Goal: Task Accomplishment & Management: Manage account settings

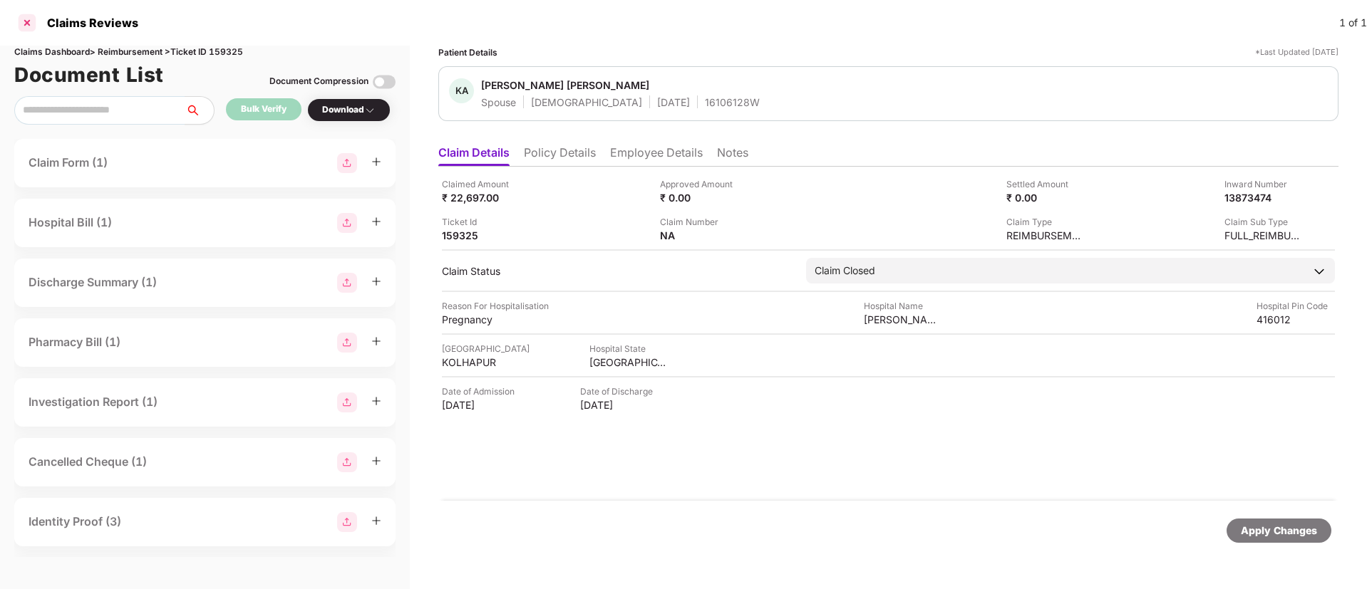
click at [28, 29] on div at bounding box center [27, 22] width 23 height 23
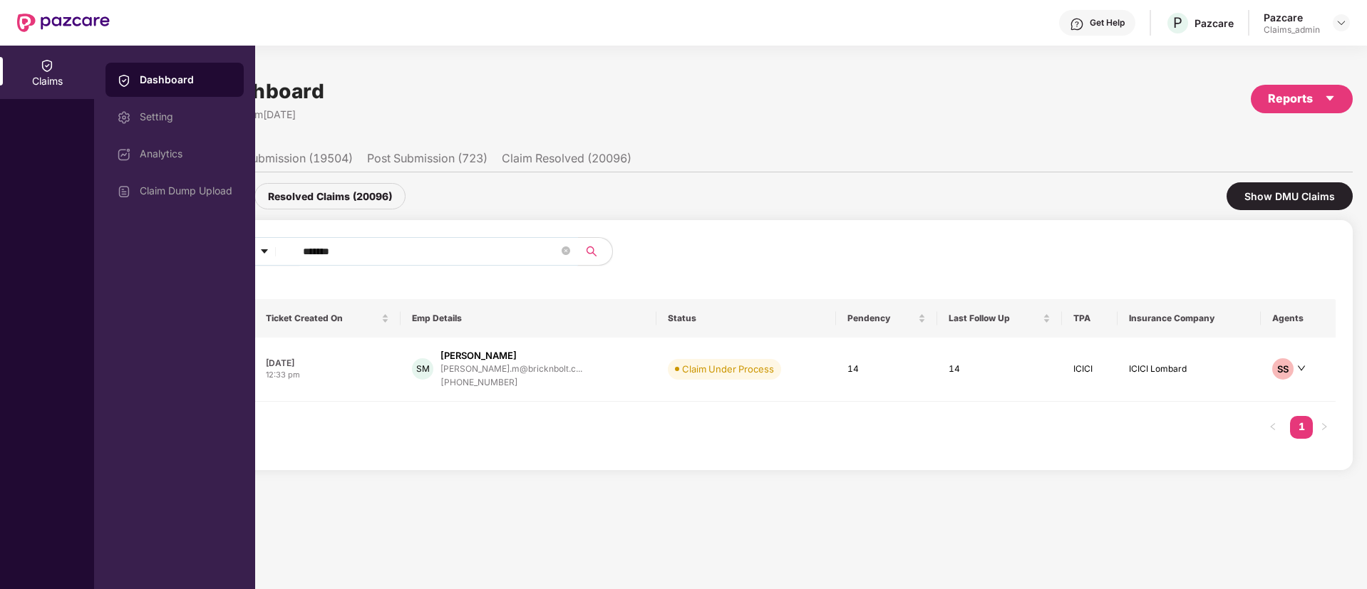
click at [309, 252] on input "******" at bounding box center [431, 251] width 256 height 21
paste input "text"
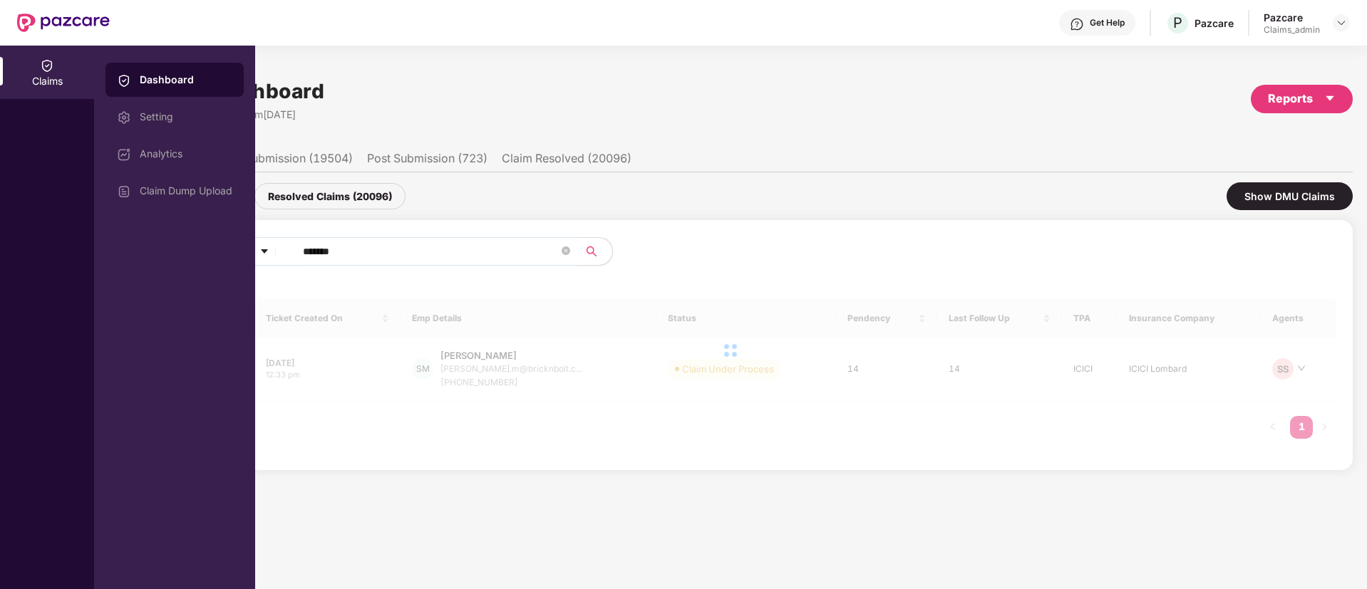
type input "******"
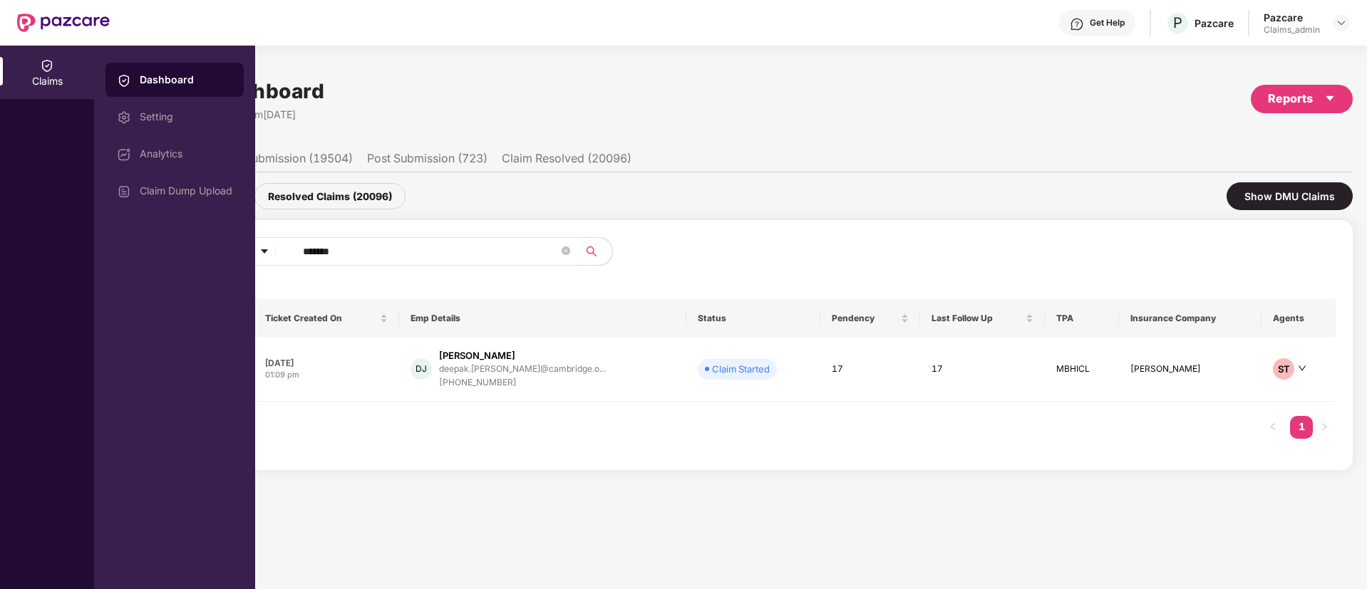
click at [56, 255] on div "Claims" at bounding box center [47, 318] width 94 height 544
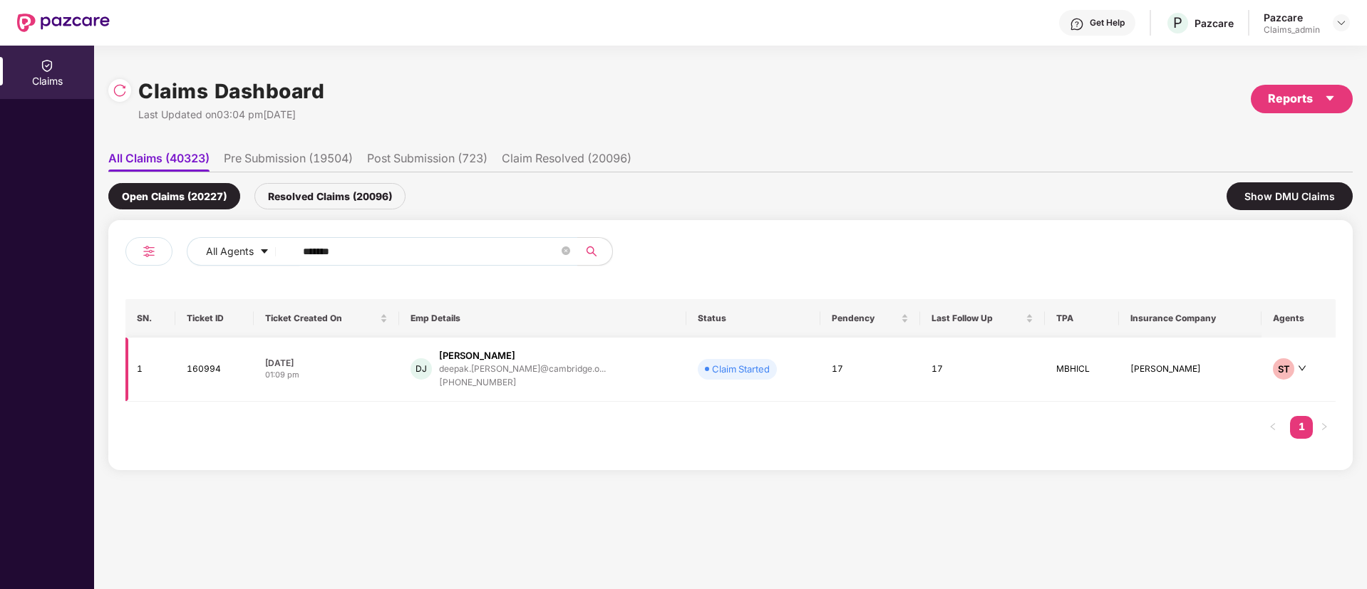
click at [388, 378] on div "01:09 pm" at bounding box center [326, 375] width 123 height 12
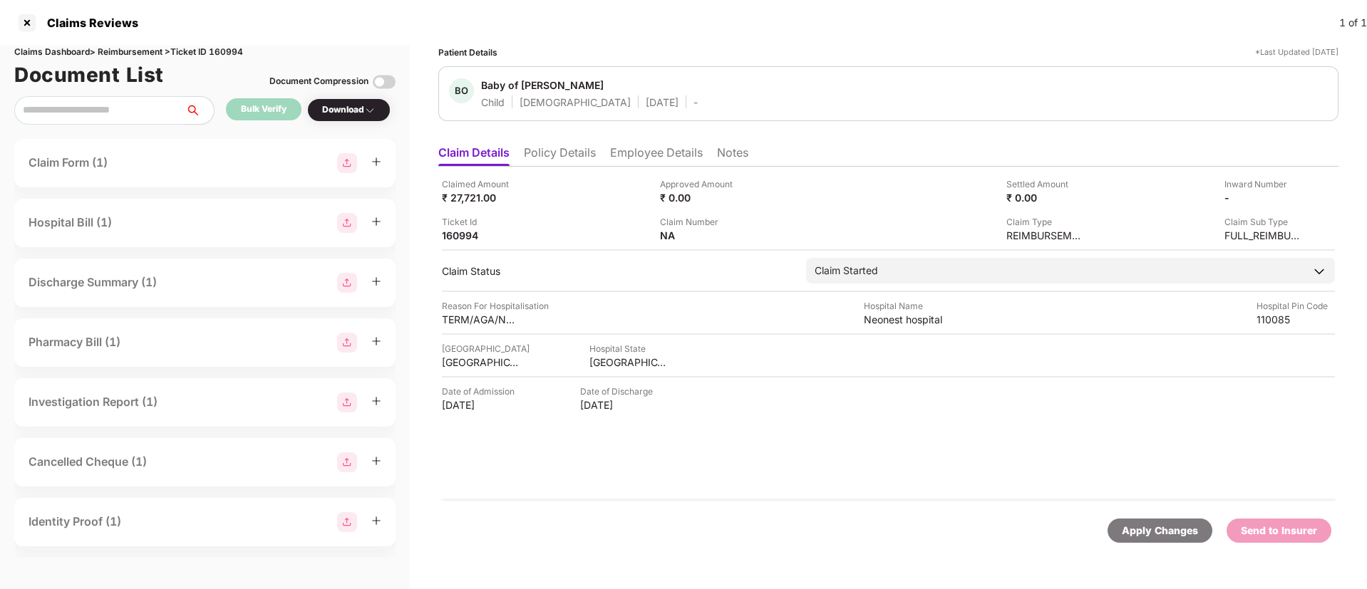
click at [557, 155] on li "Policy Details" at bounding box center [560, 155] width 72 height 21
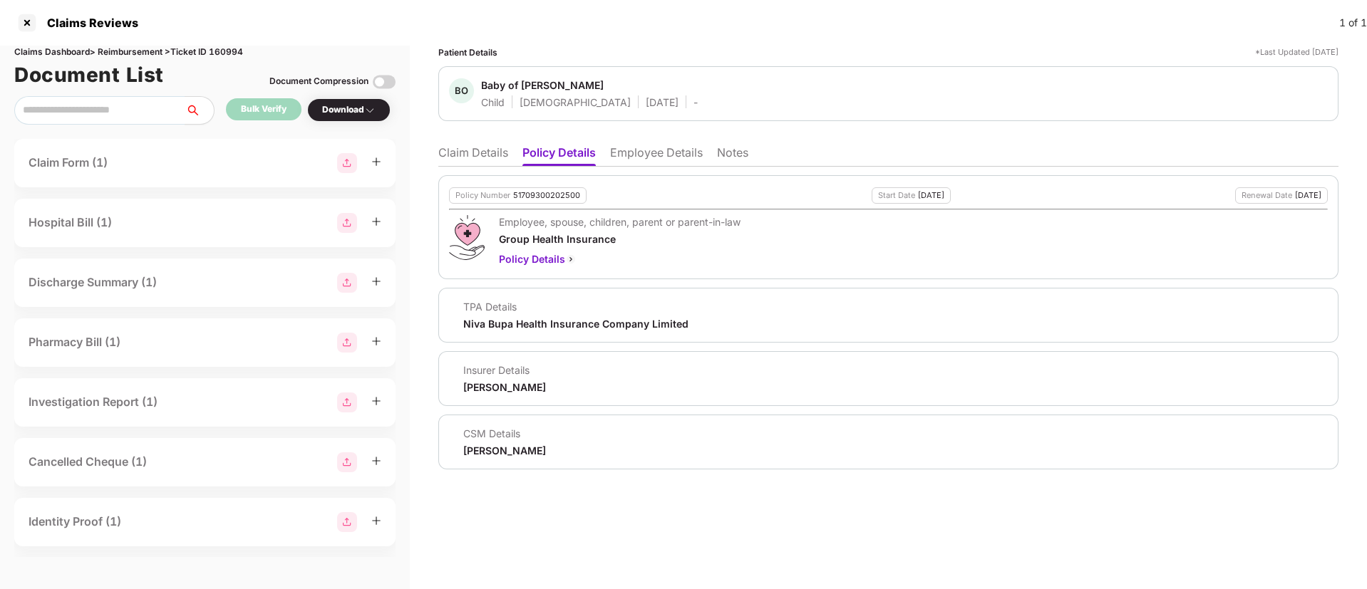
click at [658, 150] on li "Employee Details" at bounding box center [656, 155] width 93 height 21
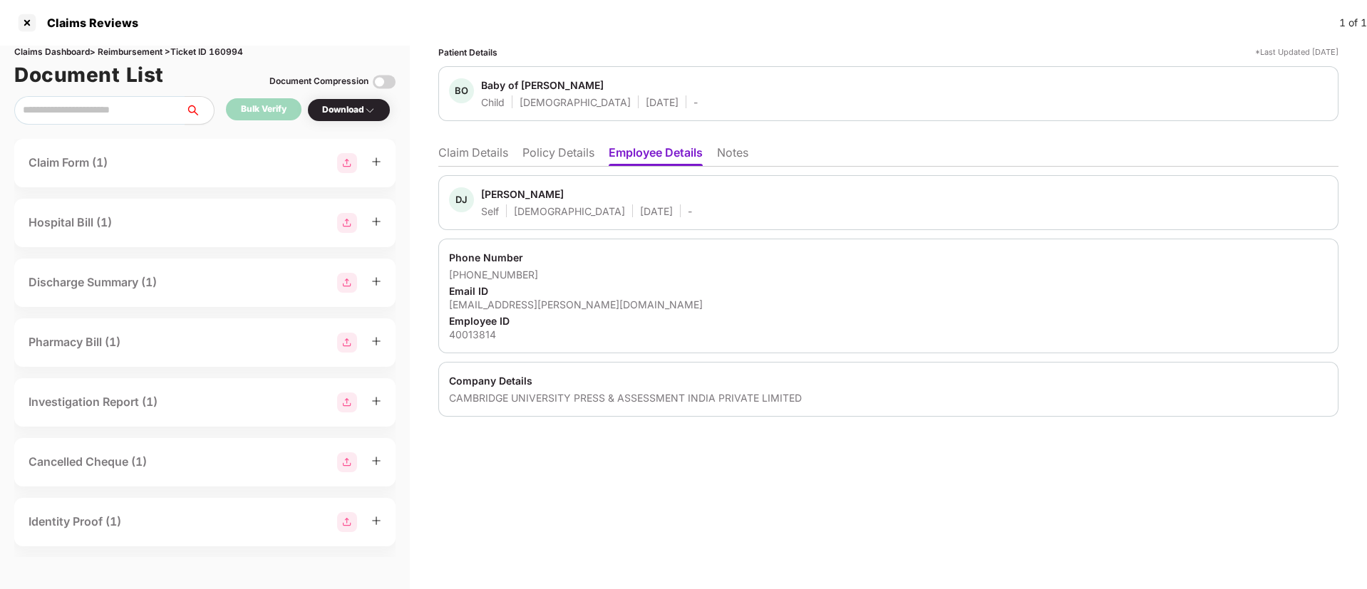
click at [542, 150] on li "Policy Details" at bounding box center [558, 155] width 72 height 21
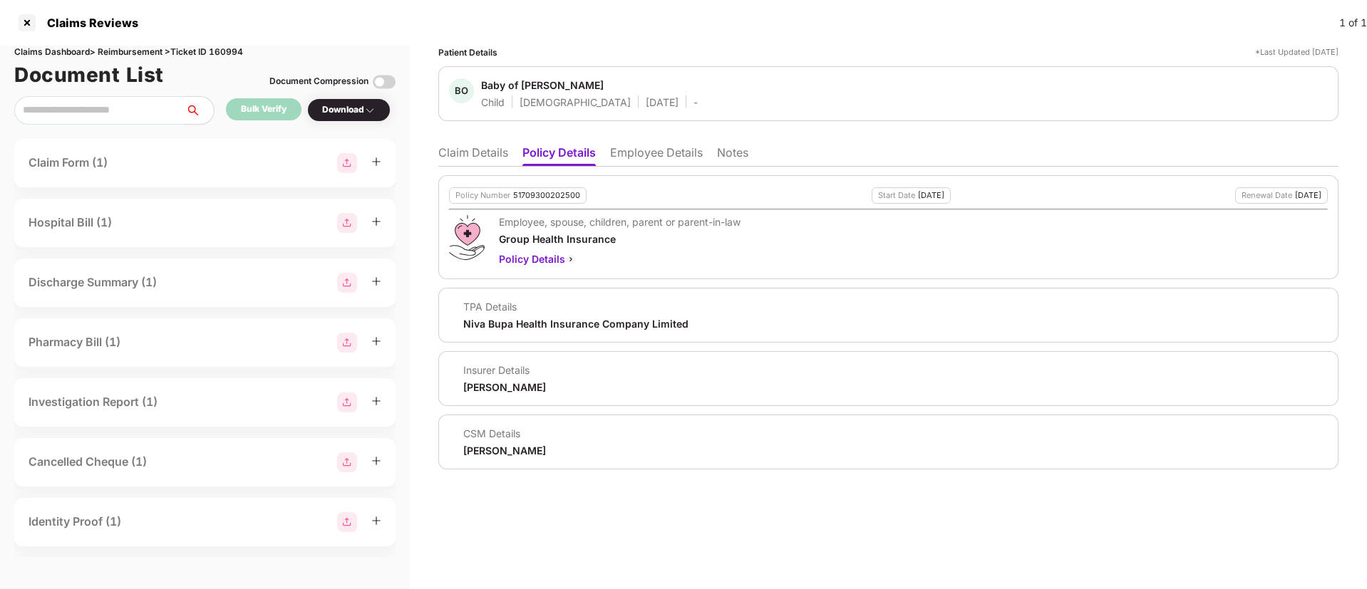
click at [485, 153] on li "Claim Details" at bounding box center [473, 155] width 70 height 21
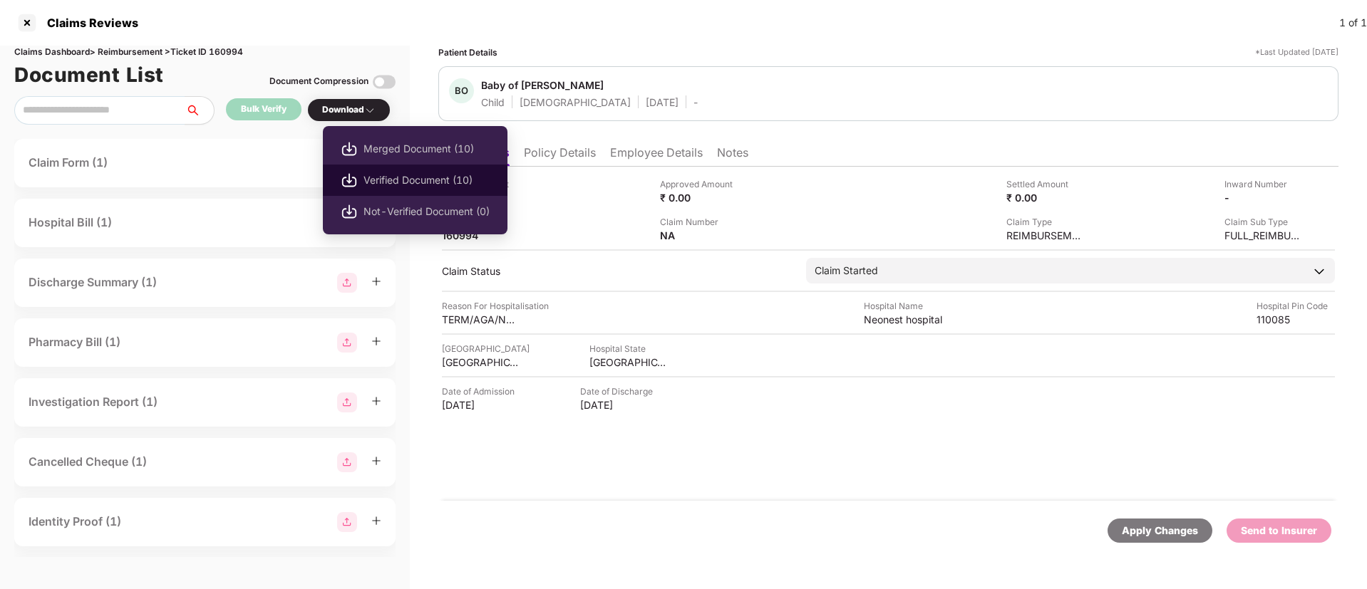
click at [391, 170] on li "Verified Document (10)" at bounding box center [415, 180] width 185 height 31
click at [401, 172] on span "Verified Document (10)" at bounding box center [426, 180] width 126 height 16
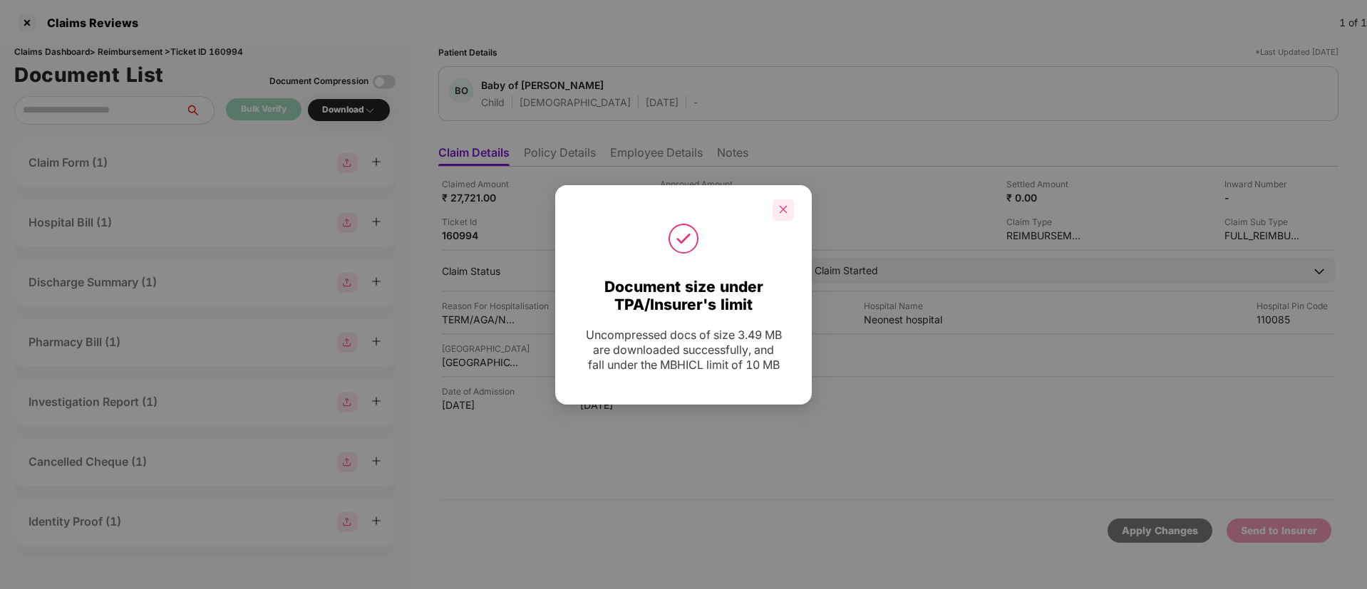
click at [778, 212] on div at bounding box center [783, 210] width 21 height 21
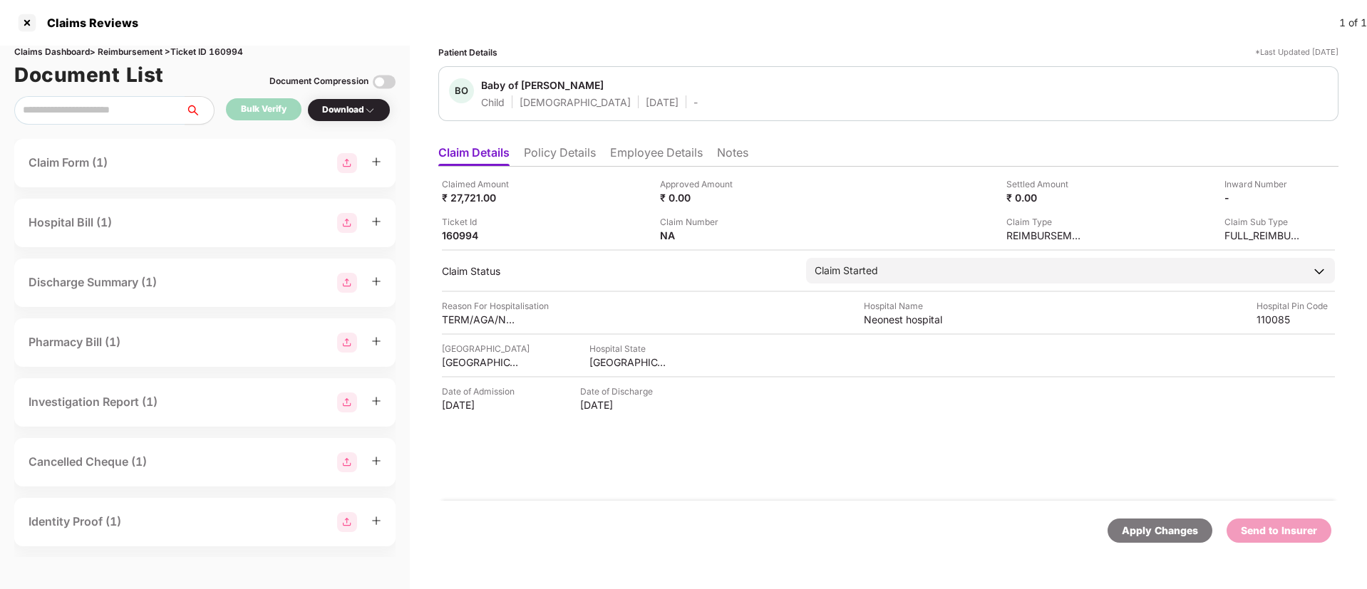
click at [656, 143] on ul "Claim Details Policy Details Employee Details Notes" at bounding box center [888, 152] width 900 height 29
click at [651, 153] on li "Employee Details" at bounding box center [656, 155] width 93 height 21
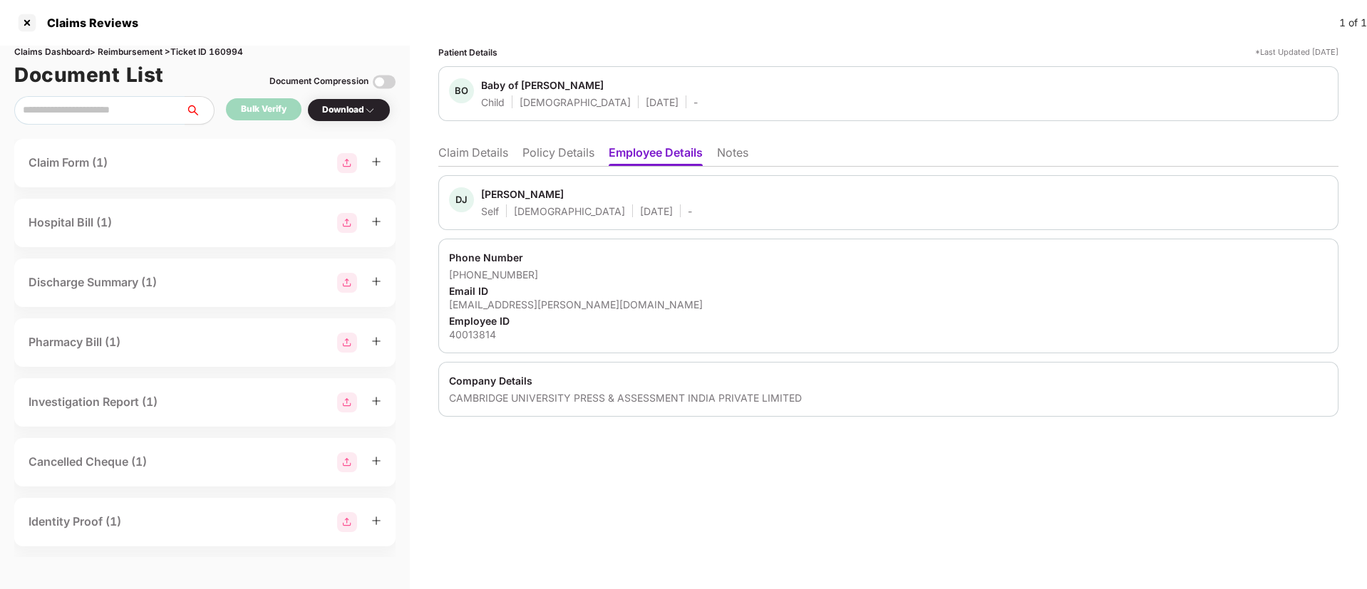
click at [522, 305] on div "deepak.jha@cambridge.org" at bounding box center [888, 305] width 879 height 14
copy div "deepak.jha@cambridge.org"
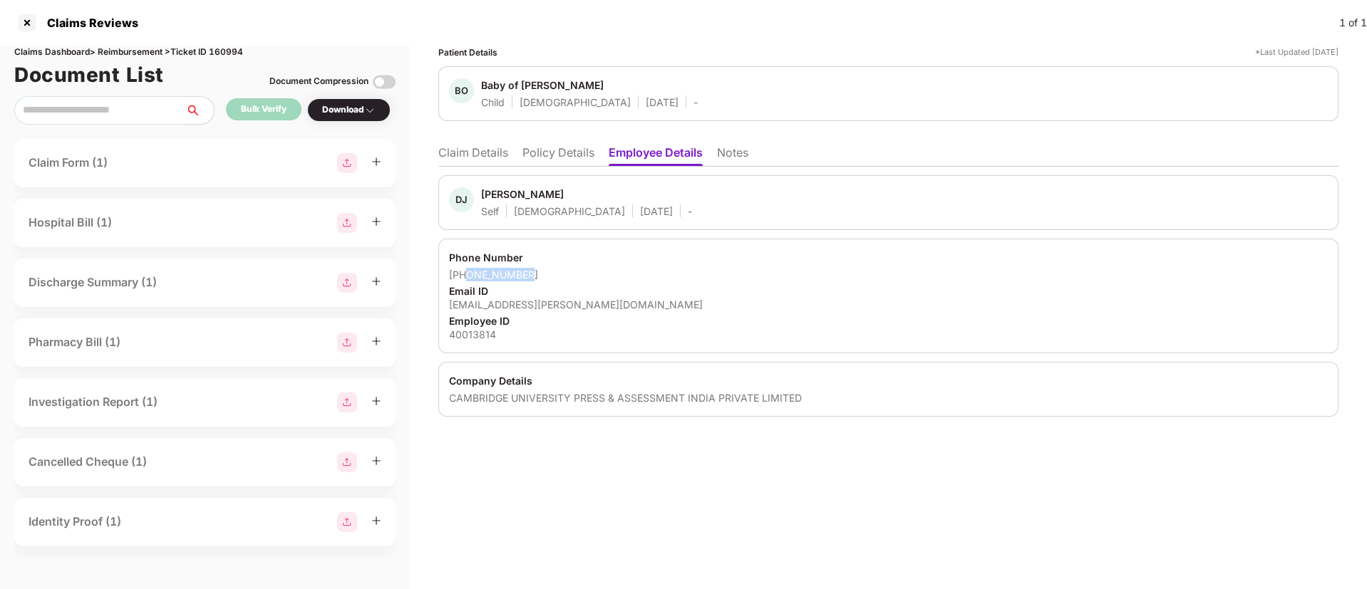
drag, startPoint x: 469, startPoint y: 275, endPoint x: 558, endPoint y: 279, distance: 89.2
click at [558, 279] on div "+918743878757" at bounding box center [888, 275] width 879 height 14
copy div "8743878757"
click at [497, 158] on li "Claim Details" at bounding box center [473, 155] width 70 height 21
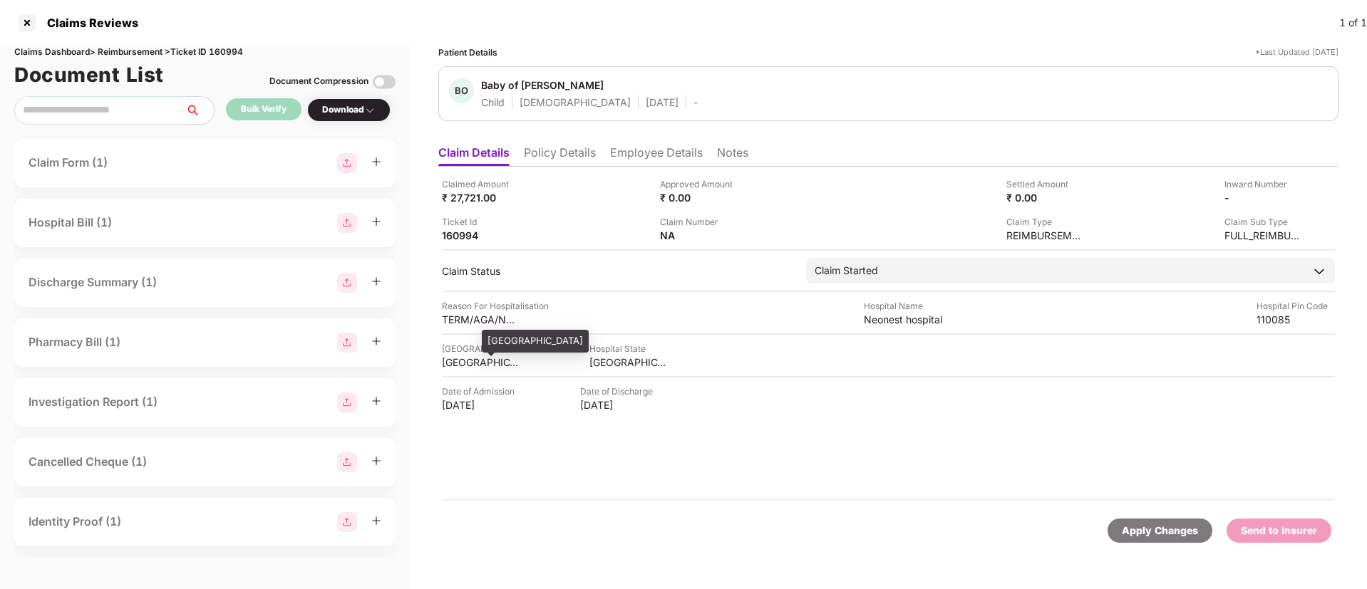
click at [460, 362] on div "NORTH DELHI" at bounding box center [481, 363] width 78 height 14
copy div "NORTH DELHI"
click at [884, 319] on div "Neonest hospital" at bounding box center [903, 320] width 78 height 14
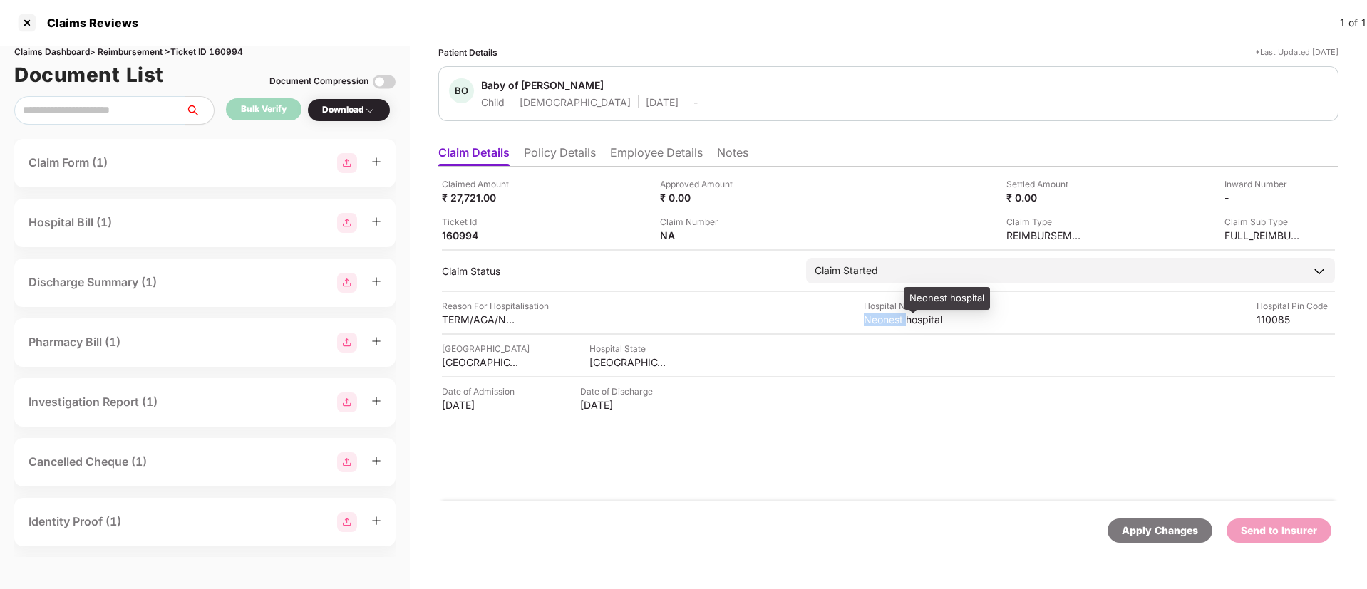
click at [884, 319] on div "Neonest hospital" at bounding box center [903, 320] width 78 height 14
copy div "Neonest hospital"
click at [478, 197] on div "₹ 27,721.00" at bounding box center [481, 198] width 78 height 14
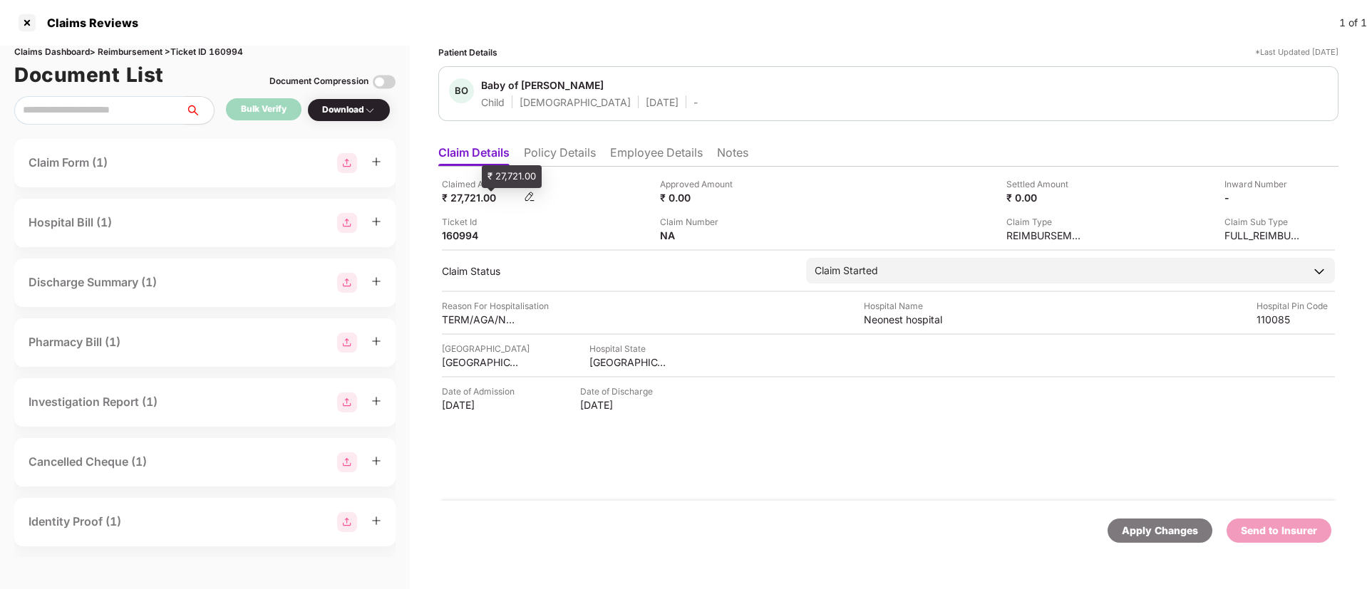
click at [478, 197] on div "₹ 27,721.00" at bounding box center [481, 198] width 78 height 14
click at [1298, 198] on img at bounding box center [1296, 196] width 11 height 11
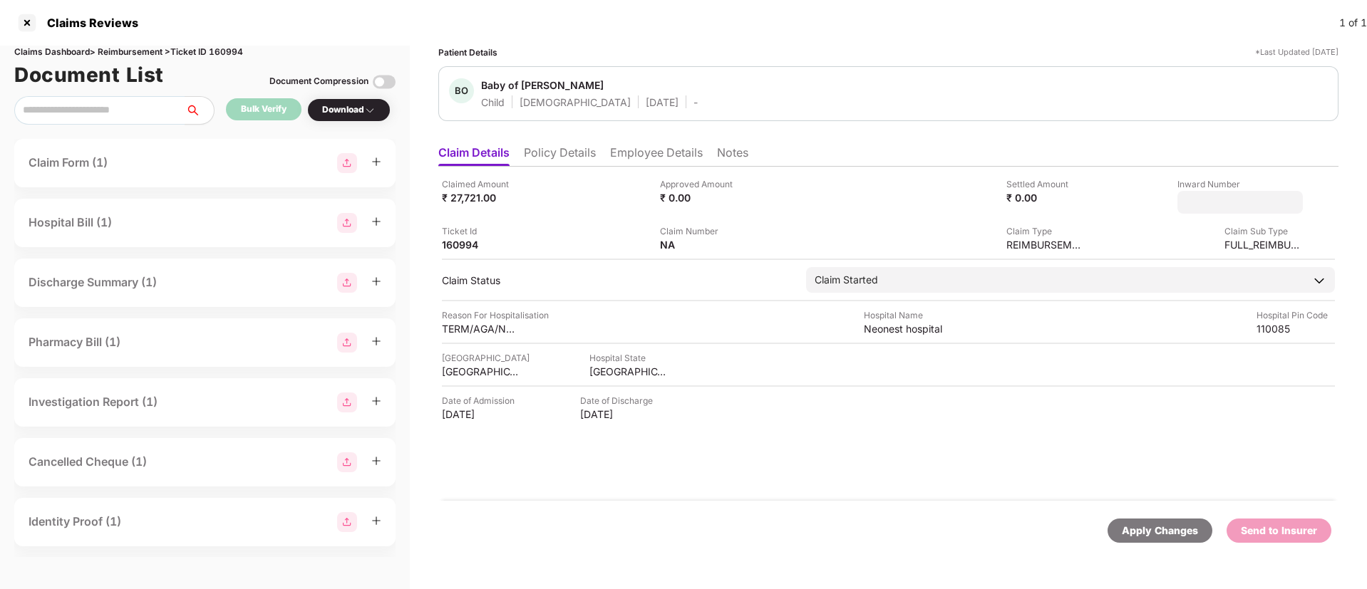
type input "**********"
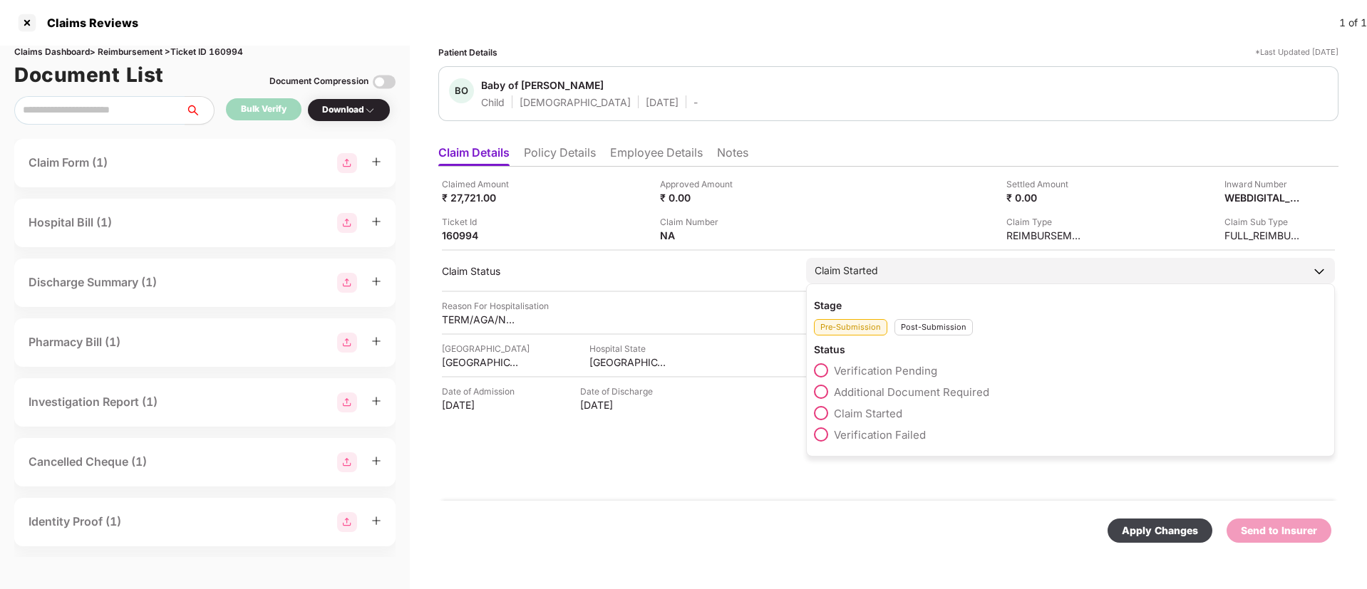
click at [925, 336] on div "Stage Pre-Submission Post-Submission Status Verification Pending Additional Doc…" at bounding box center [1070, 370] width 529 height 173
click at [917, 329] on div "Post-Submission" at bounding box center [933, 327] width 78 height 16
click at [821, 391] on span at bounding box center [821, 392] width 14 height 14
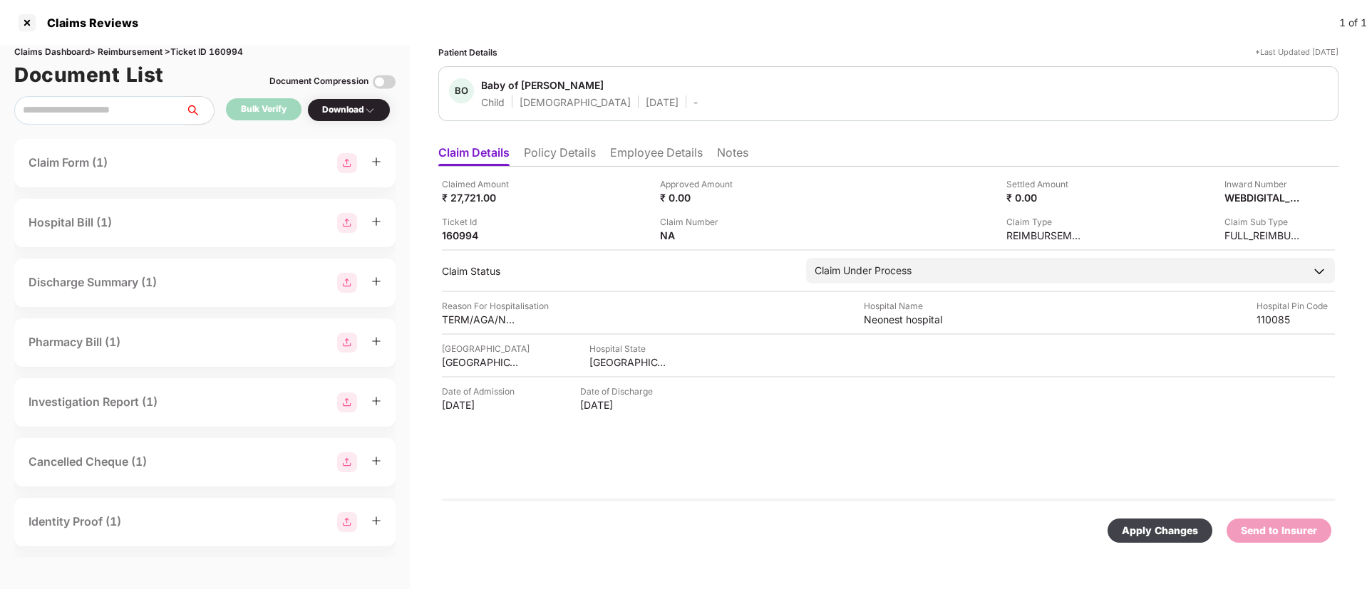
click at [1137, 527] on div "Apply Changes" at bounding box center [1160, 531] width 76 height 16
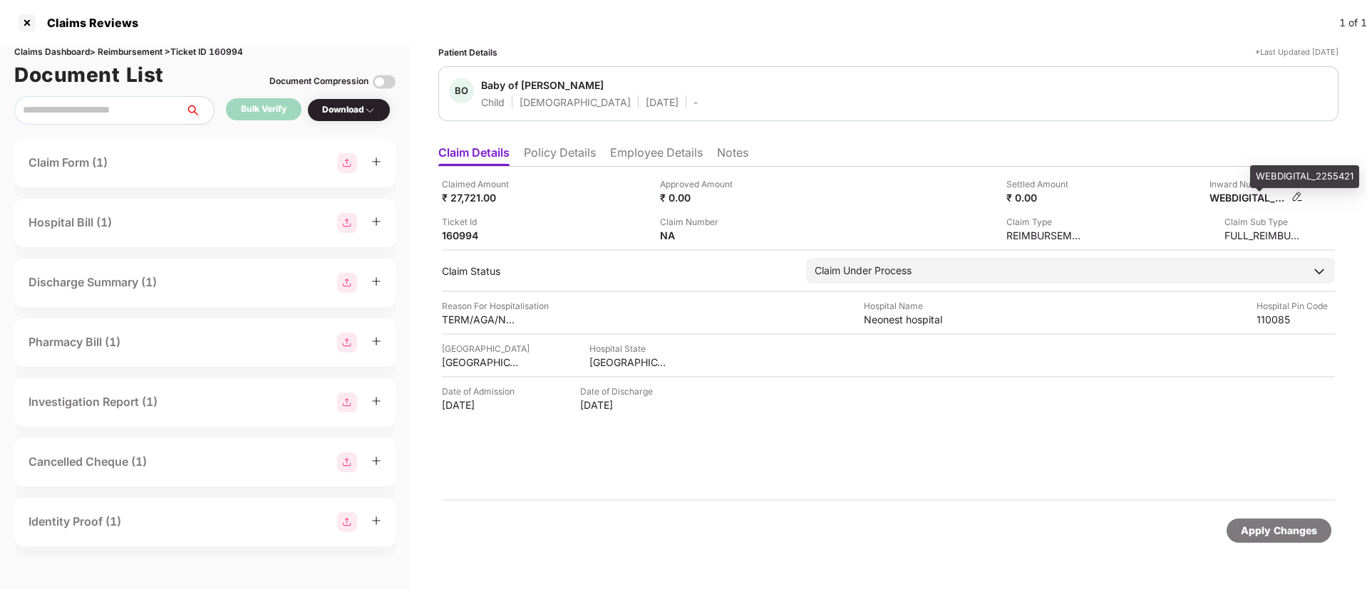
click at [1244, 197] on div "WEBDIGITAL_2255421" at bounding box center [1248, 198] width 78 height 14
copy div "WEBDIGITAL_2255421"
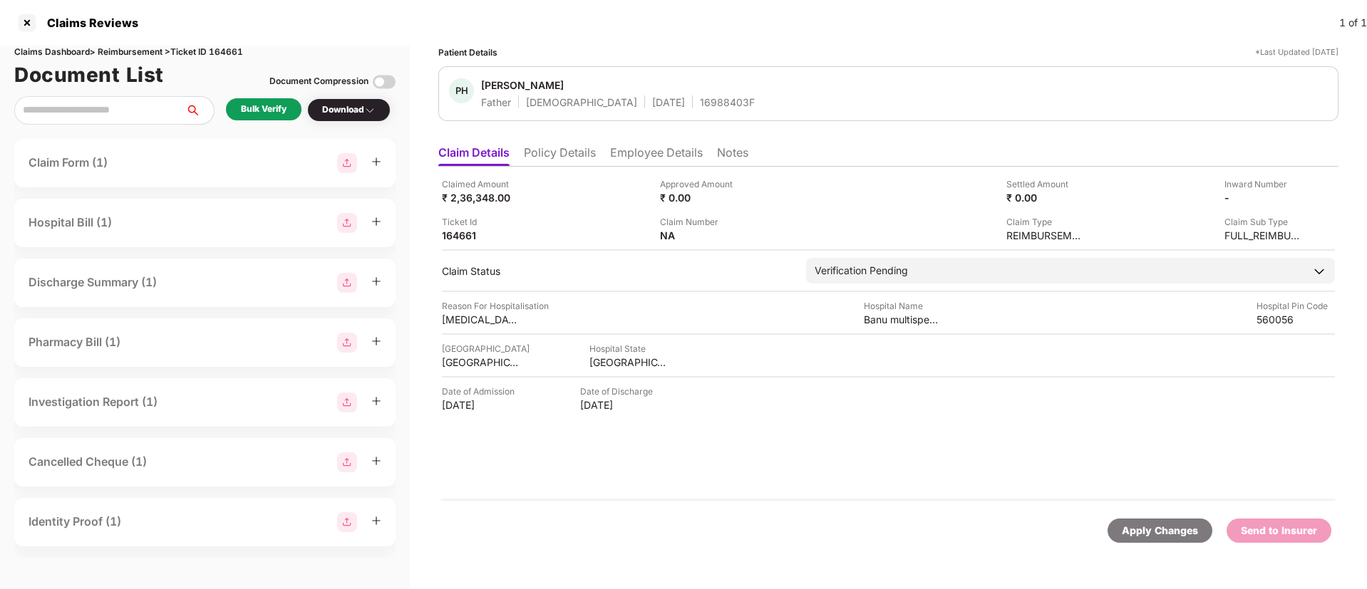
click at [588, 155] on li "Policy Details" at bounding box center [560, 155] width 72 height 21
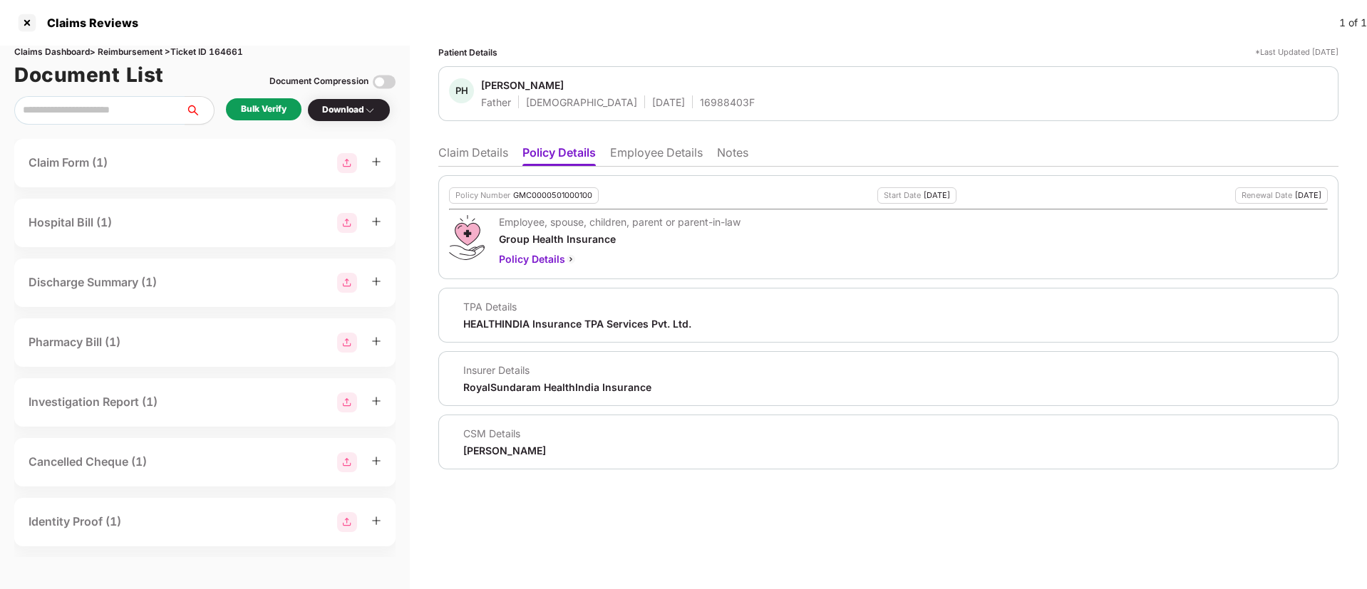
click at [632, 150] on li "Employee Details" at bounding box center [656, 155] width 93 height 21
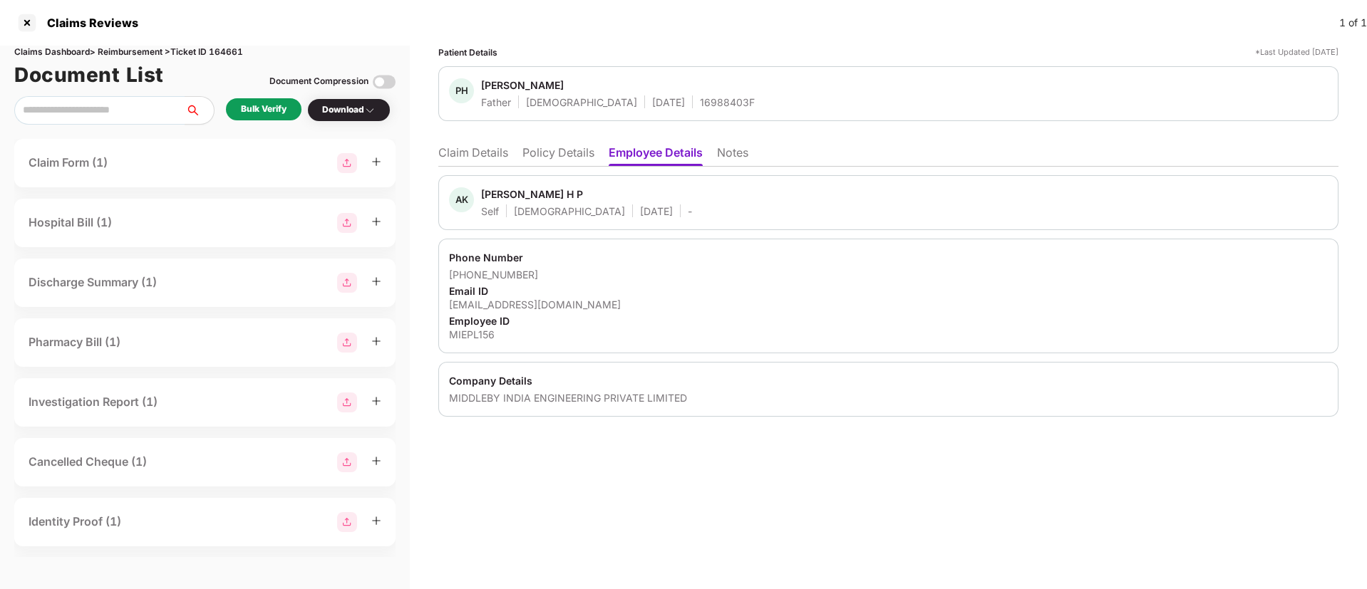
click at [547, 157] on li "Policy Details" at bounding box center [558, 155] width 72 height 21
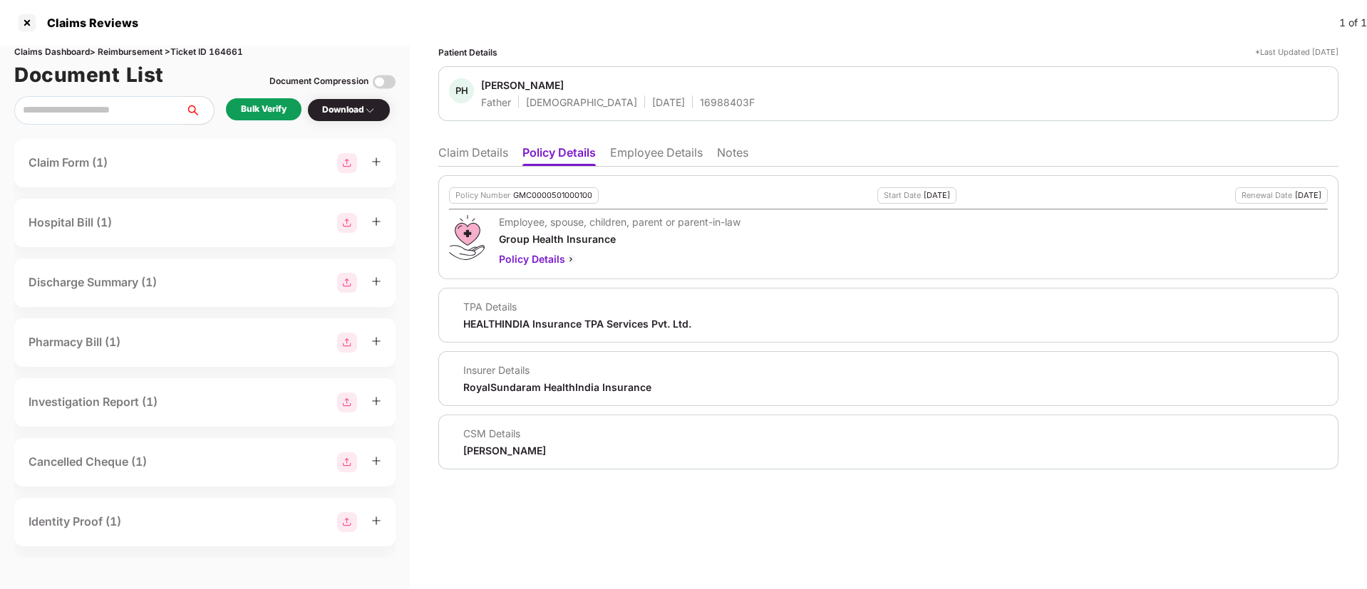
click at [480, 153] on li "Claim Details" at bounding box center [473, 155] width 70 height 21
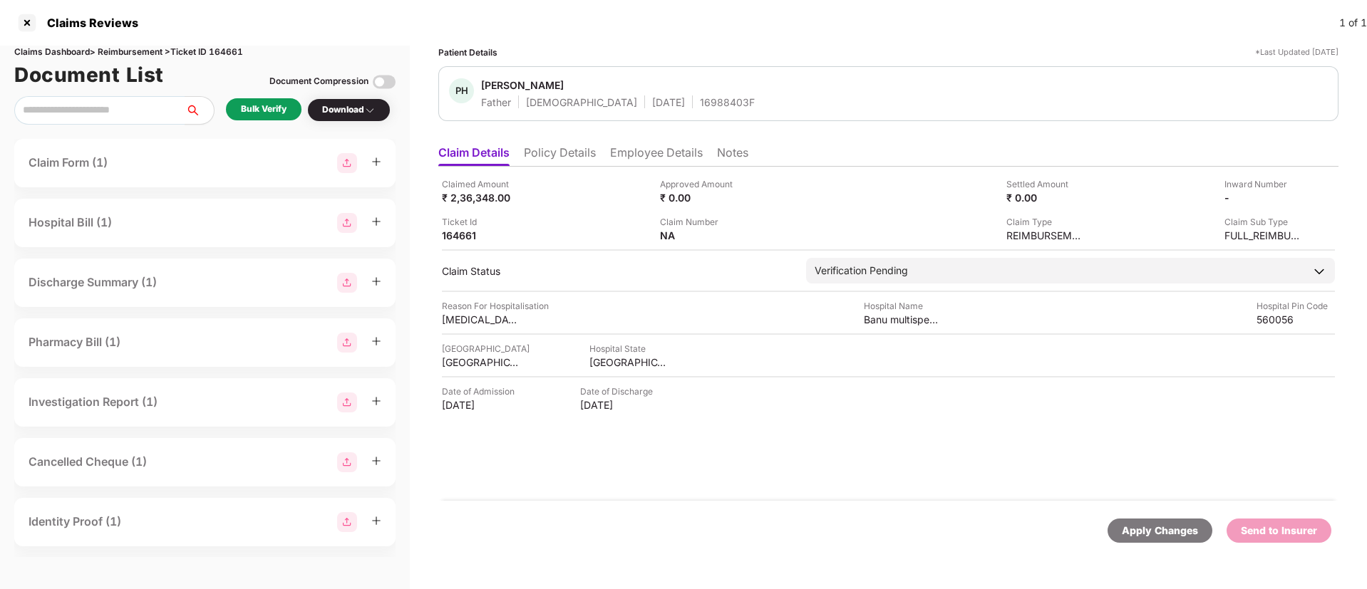
click at [245, 108] on div "Bulk Verify" at bounding box center [264, 110] width 46 height 14
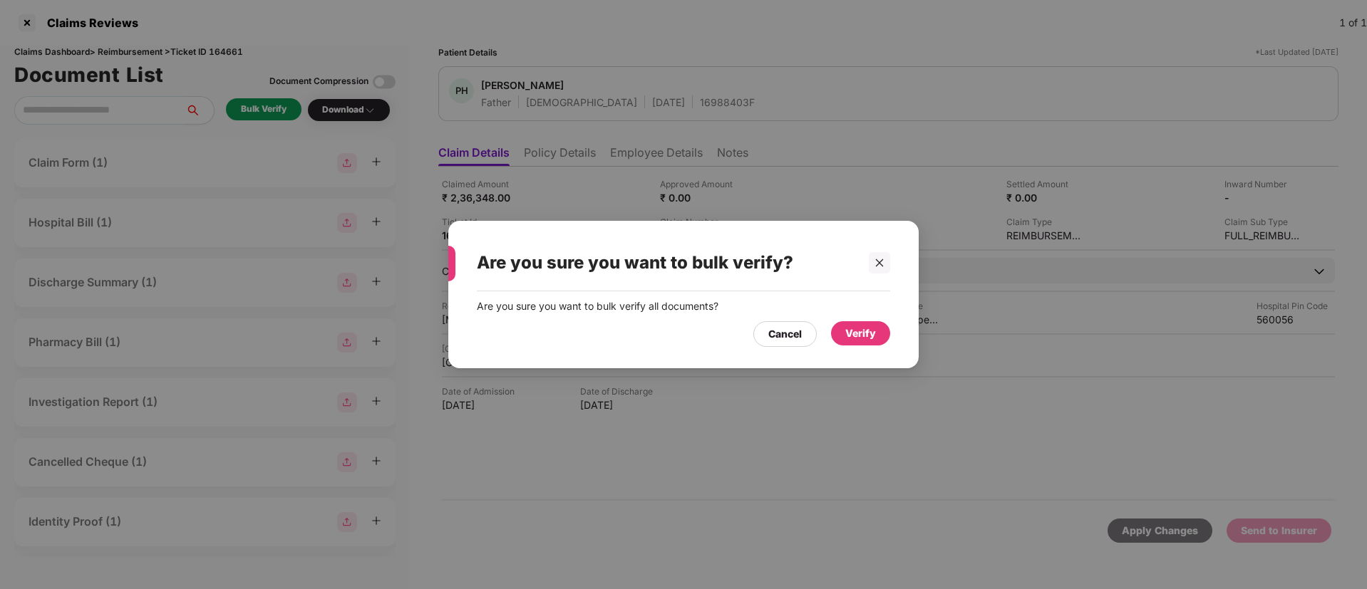
click at [869, 338] on div "Verify" at bounding box center [860, 334] width 31 height 16
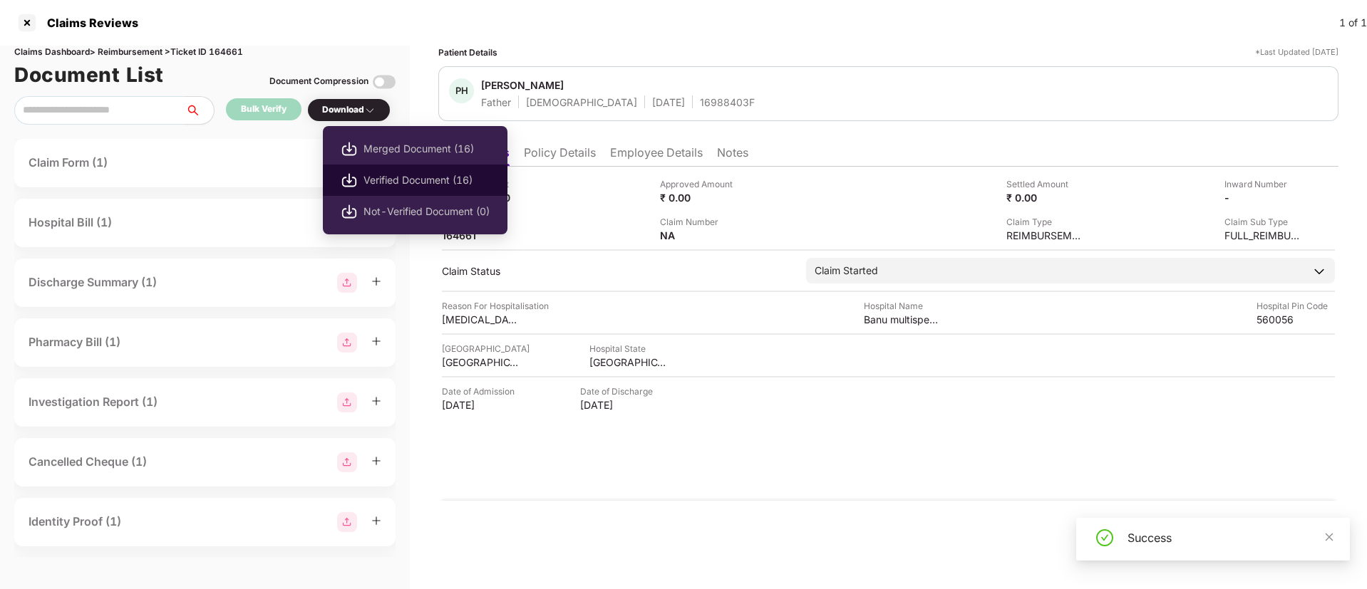
click at [437, 182] on span "Verified Document (16)" at bounding box center [426, 180] width 126 height 16
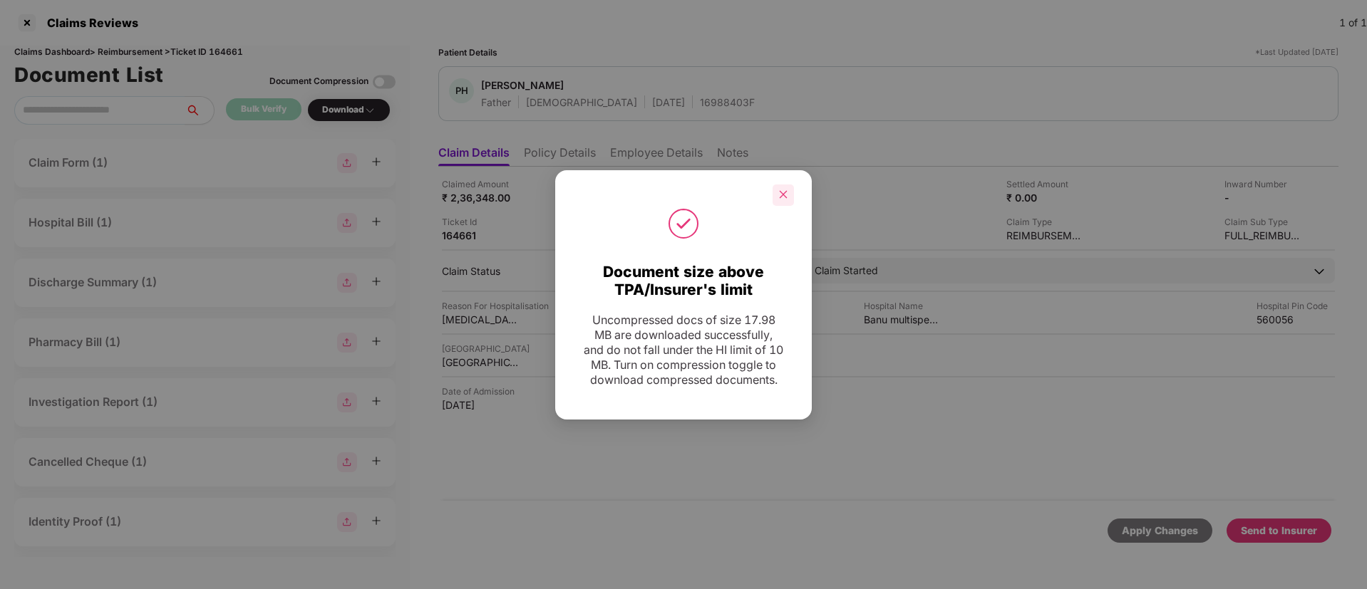
click at [774, 190] on div at bounding box center [783, 195] width 21 height 21
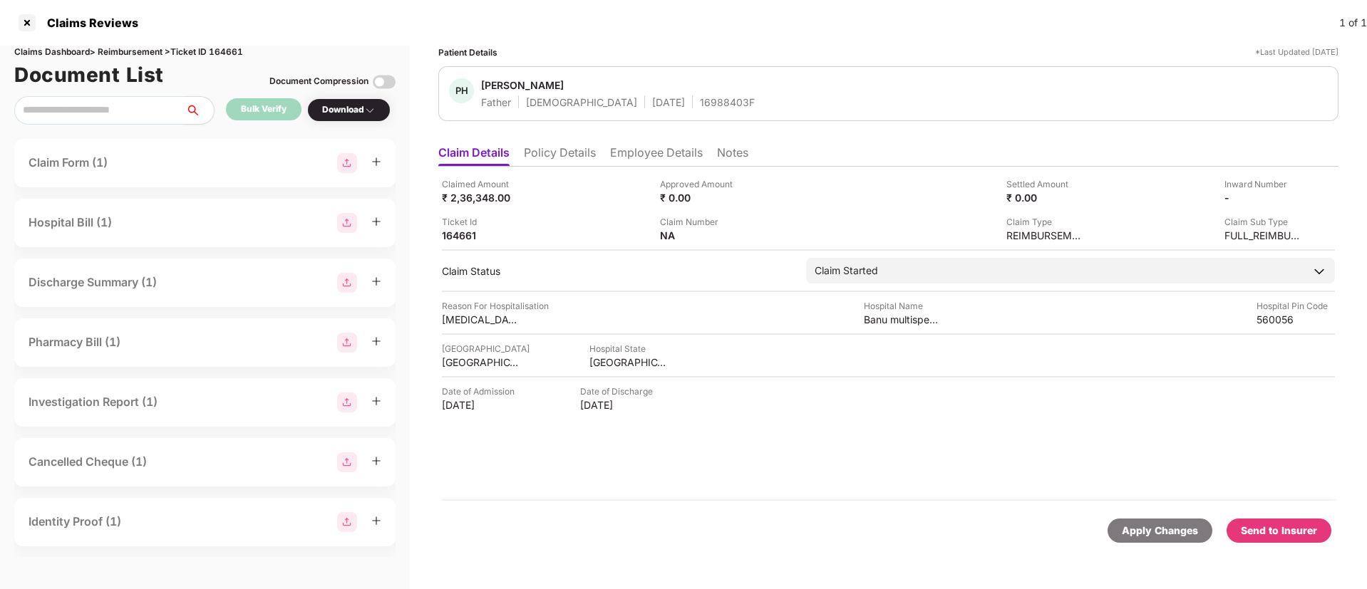
click at [1289, 530] on div "Send to Insurer" at bounding box center [1279, 531] width 76 height 16
click at [577, 161] on li "Policy Details" at bounding box center [560, 155] width 72 height 21
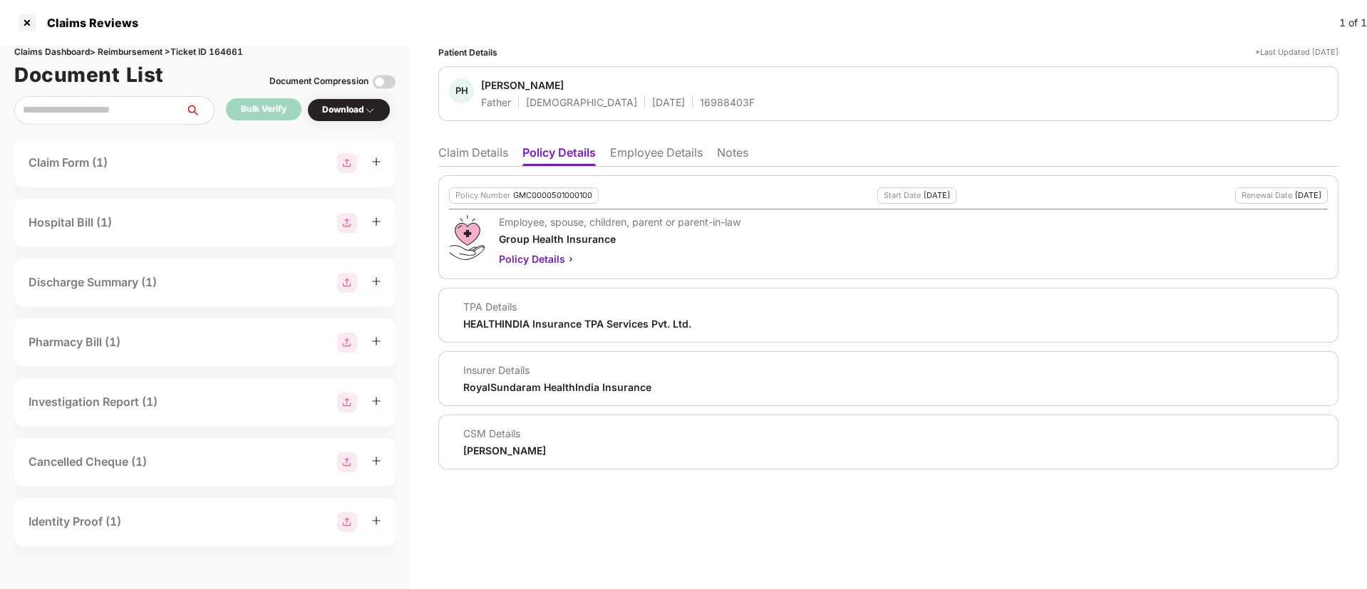
click at [490, 158] on li "Claim Details" at bounding box center [473, 155] width 70 height 21
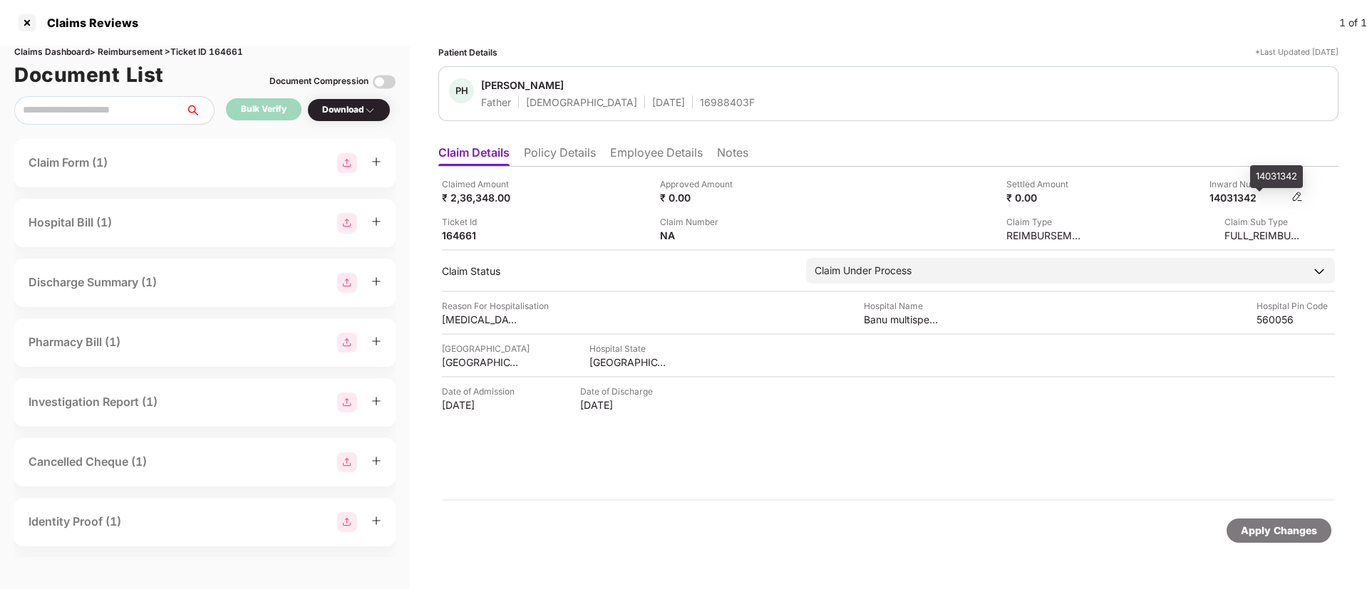
click at [1234, 197] on div "14031342" at bounding box center [1248, 198] width 78 height 14
copy div "14031342"
click at [700, 95] on div "16988403F" at bounding box center [727, 102] width 55 height 14
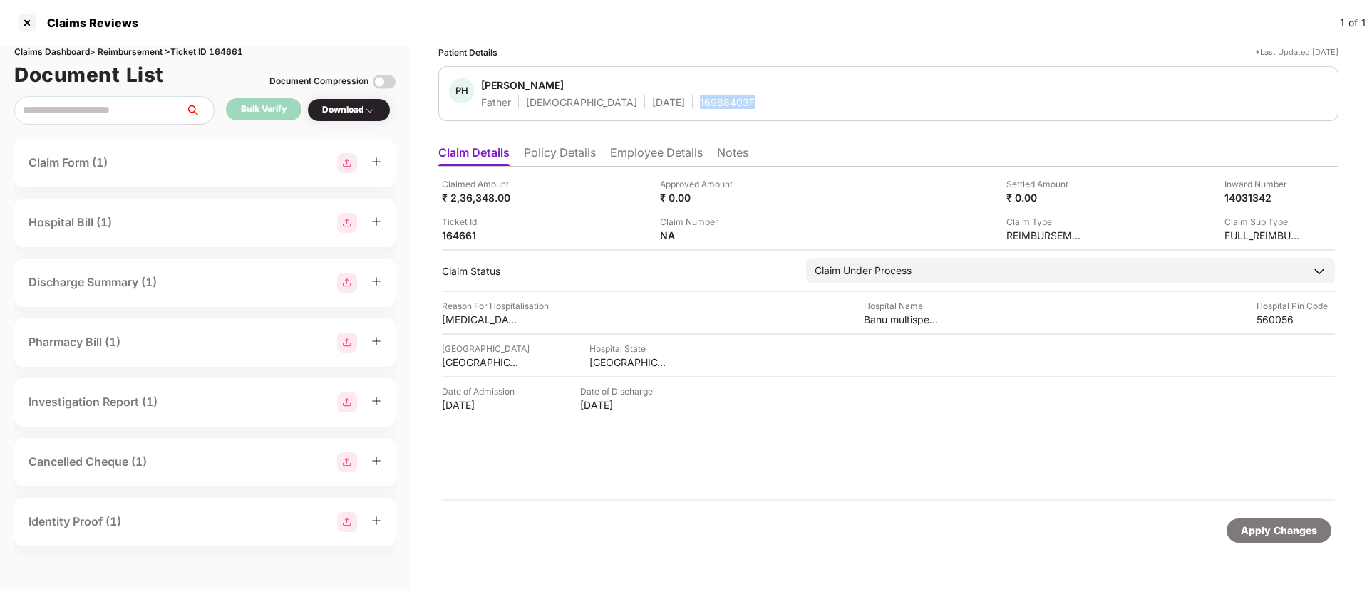
copy div "16988403F"
click at [681, 154] on li "Employee Details" at bounding box center [656, 155] width 93 height 21
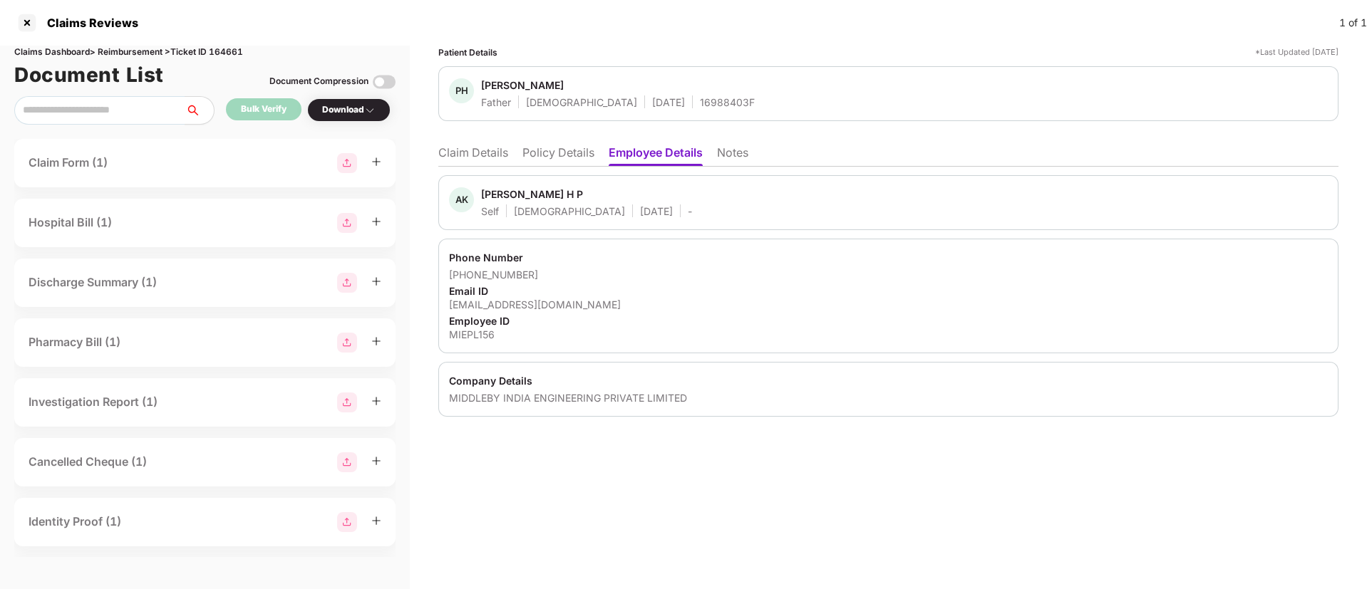
click at [582, 148] on li "Policy Details" at bounding box center [558, 155] width 72 height 21
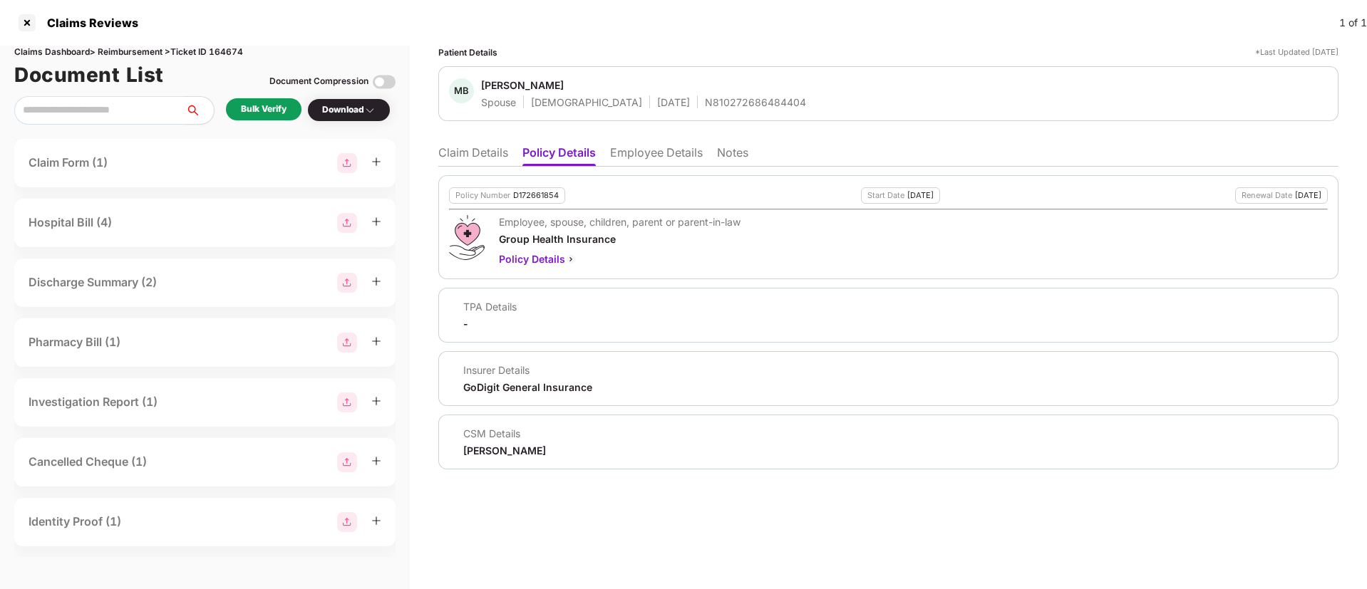
click at [453, 159] on li "Claim Details" at bounding box center [473, 155] width 70 height 21
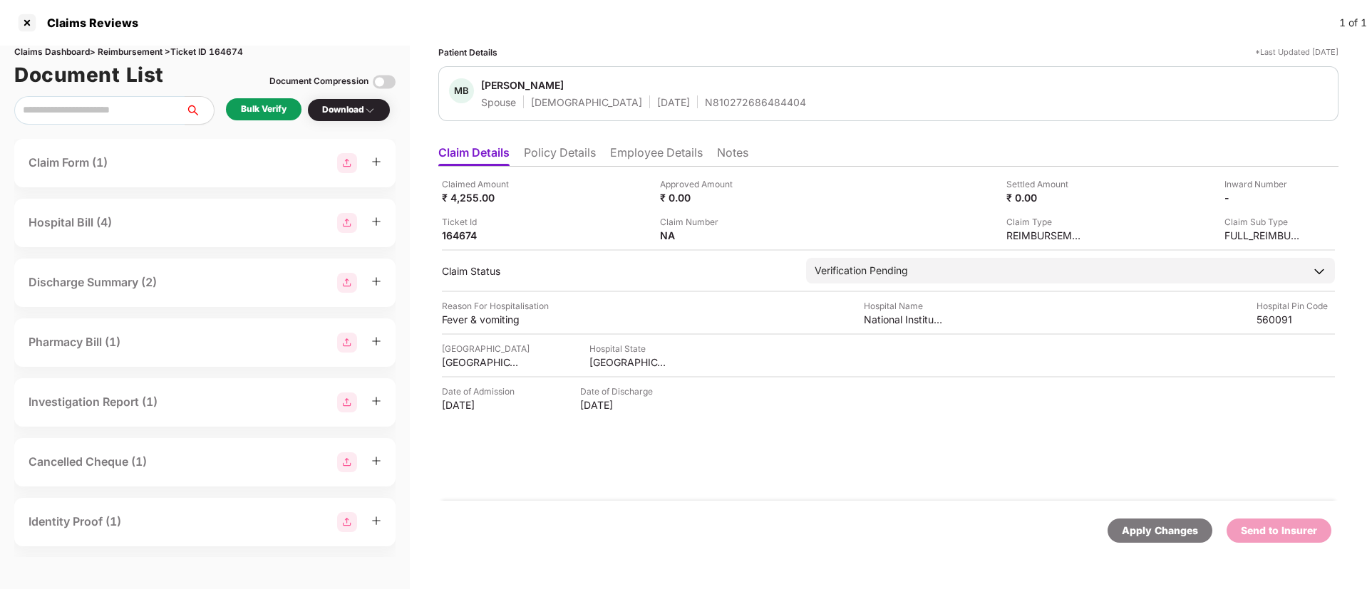
click at [259, 109] on div "Bulk Verify" at bounding box center [264, 110] width 46 height 14
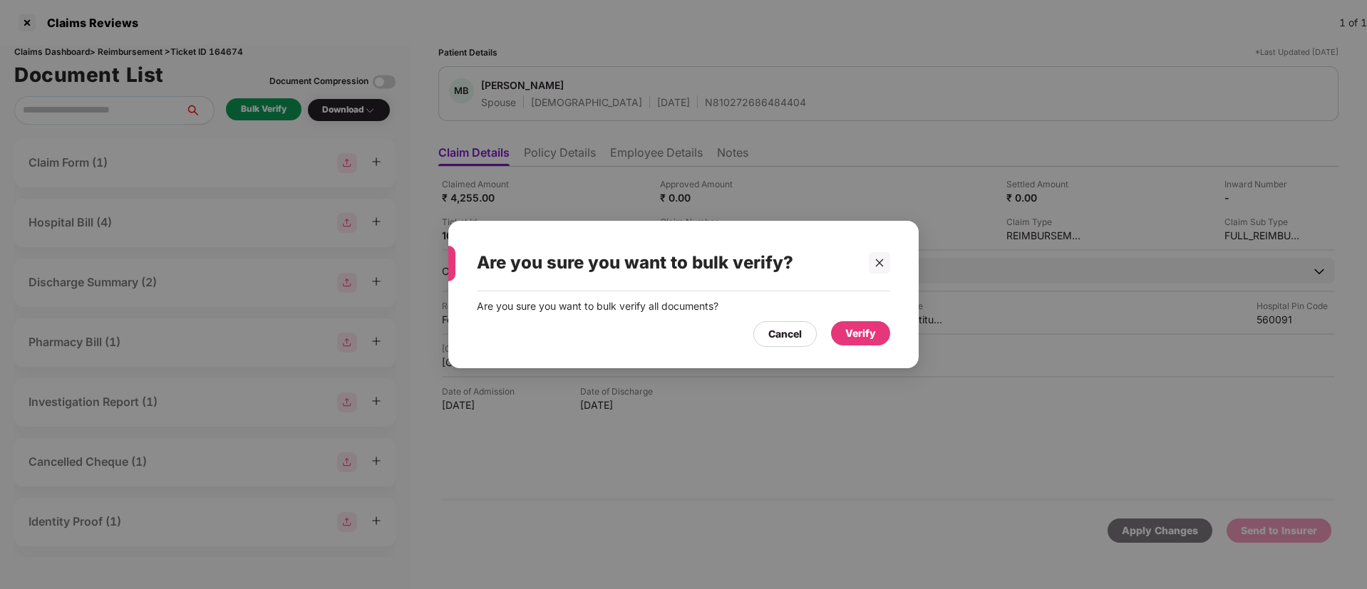
click at [867, 329] on div "Verify" at bounding box center [860, 334] width 31 height 16
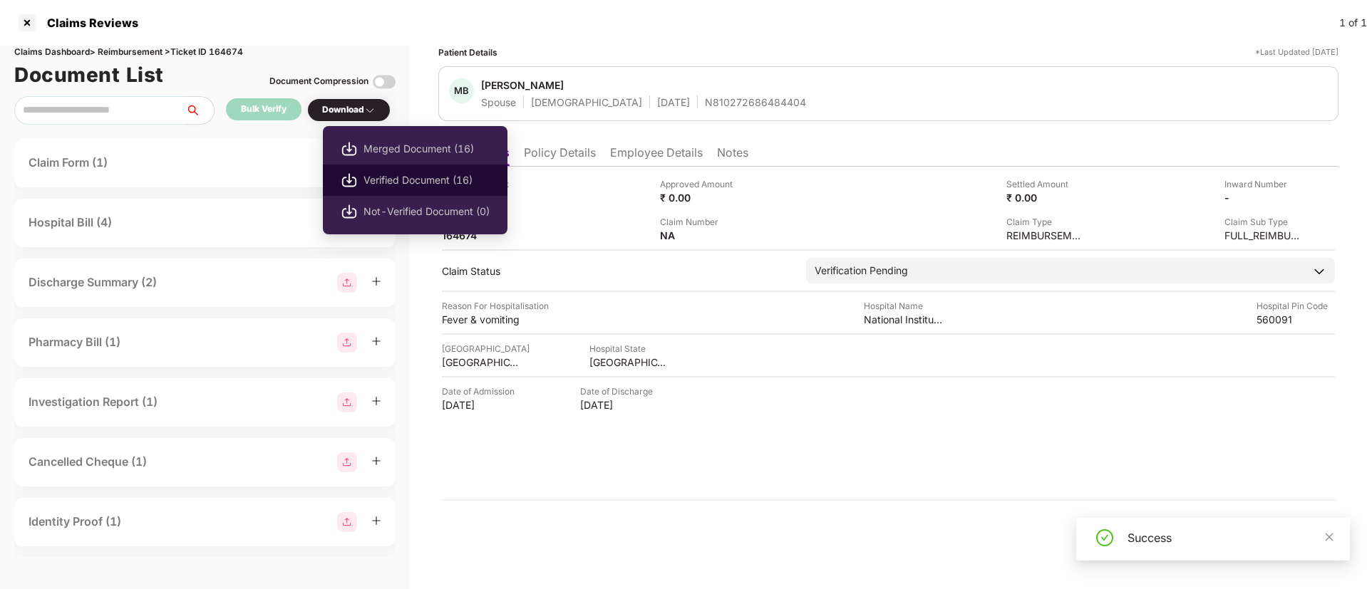
click at [435, 191] on li "Verified Document (16)" at bounding box center [415, 180] width 185 height 31
click at [417, 180] on span "Verified Document (16)" at bounding box center [426, 180] width 126 height 16
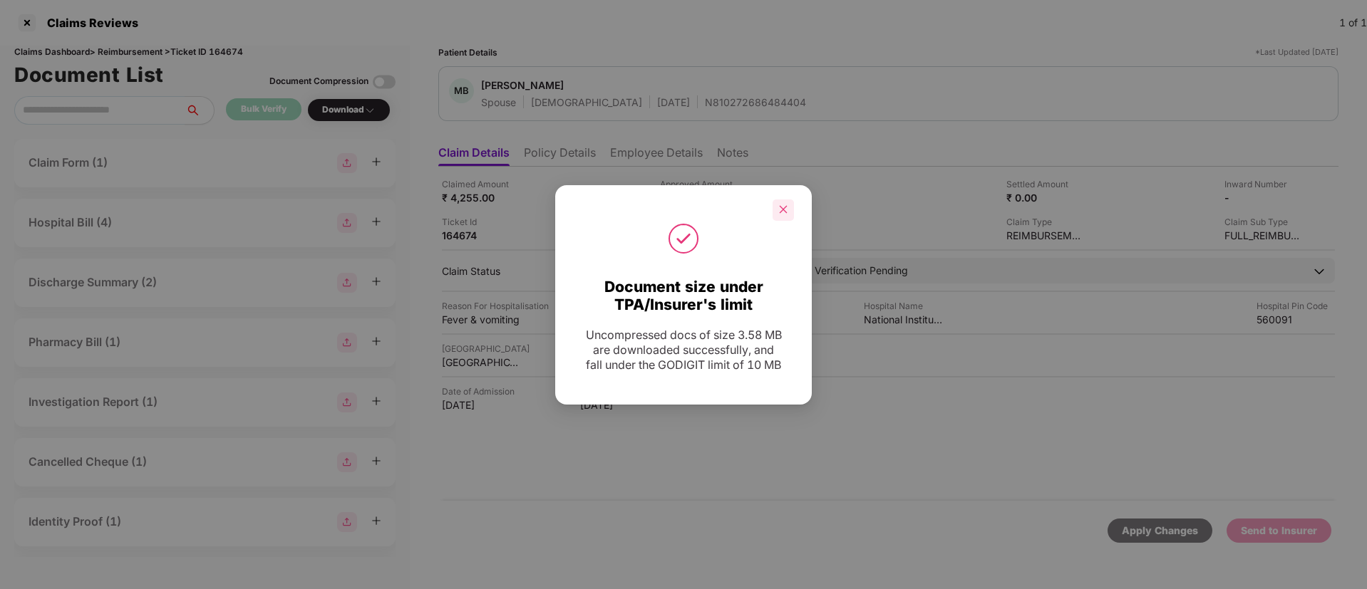
click at [794, 218] on div at bounding box center [683, 210] width 257 height 21
click at [783, 209] on icon "close" at bounding box center [784, 210] width 8 height 8
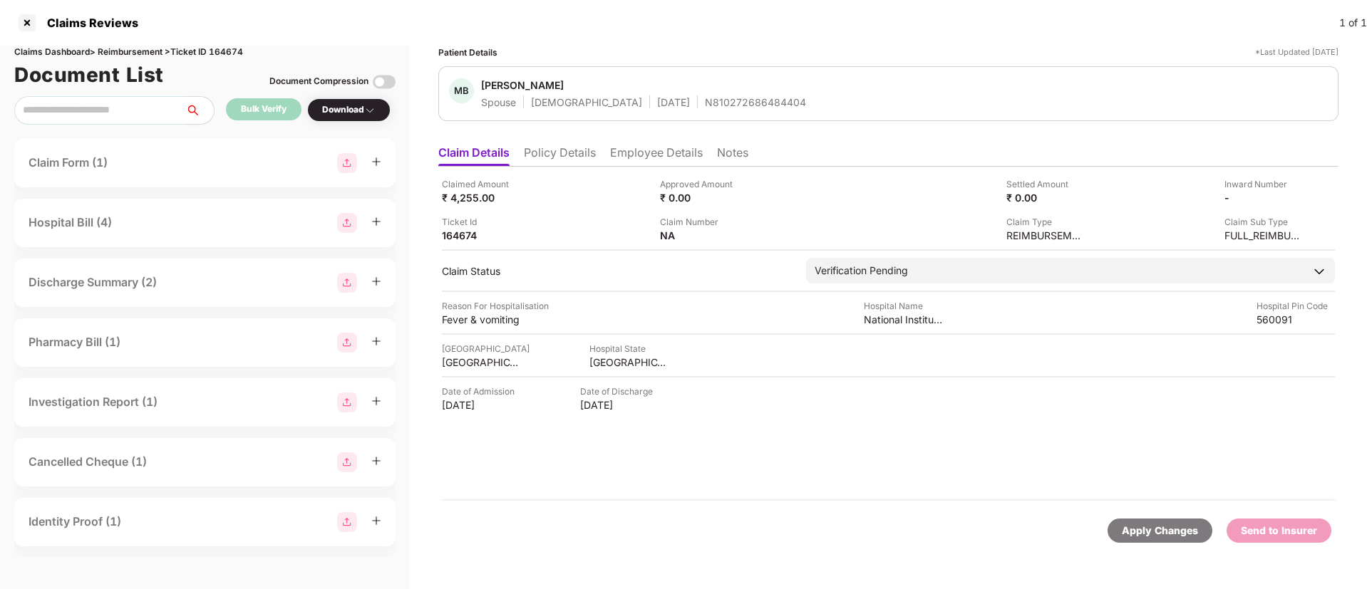
click at [561, 153] on li "Policy Details" at bounding box center [560, 155] width 72 height 21
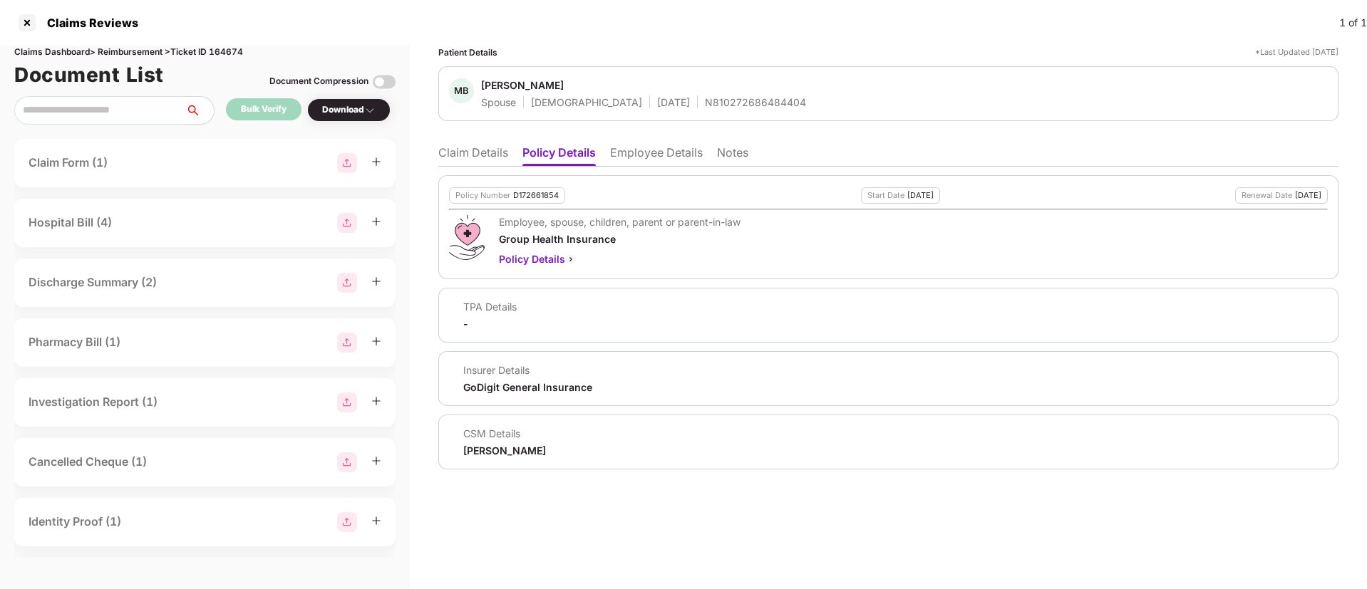
click at [452, 161] on li "Claim Details" at bounding box center [473, 155] width 70 height 21
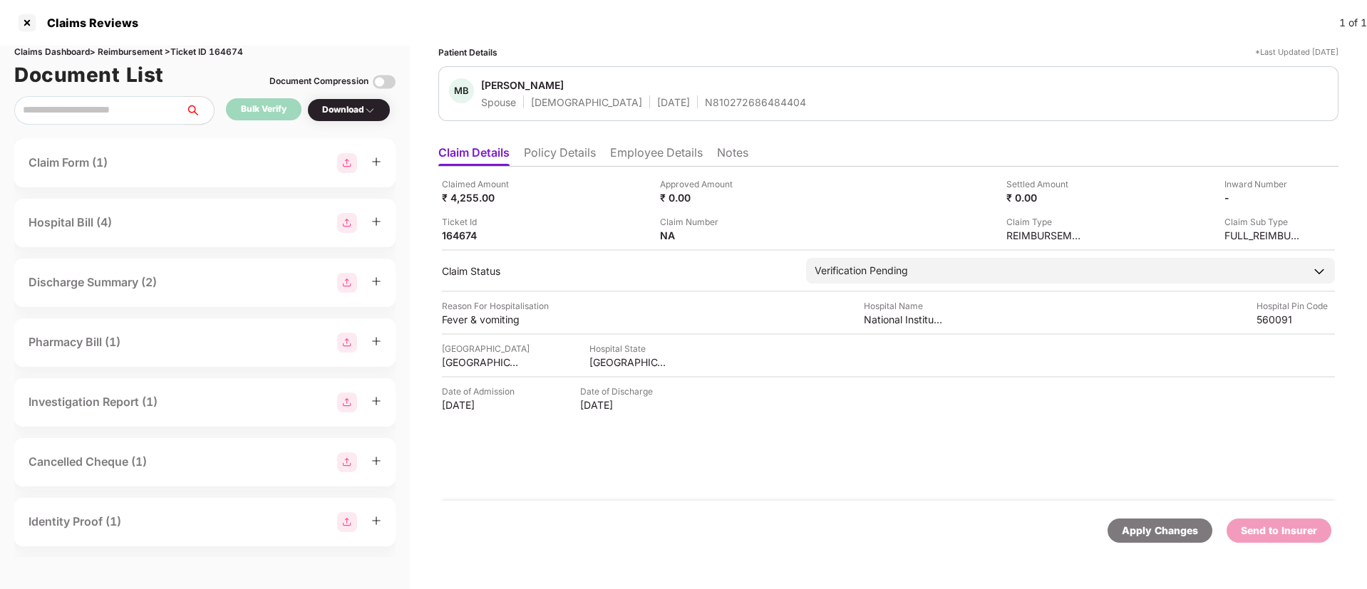
click at [574, 156] on li "Policy Details" at bounding box center [560, 155] width 72 height 21
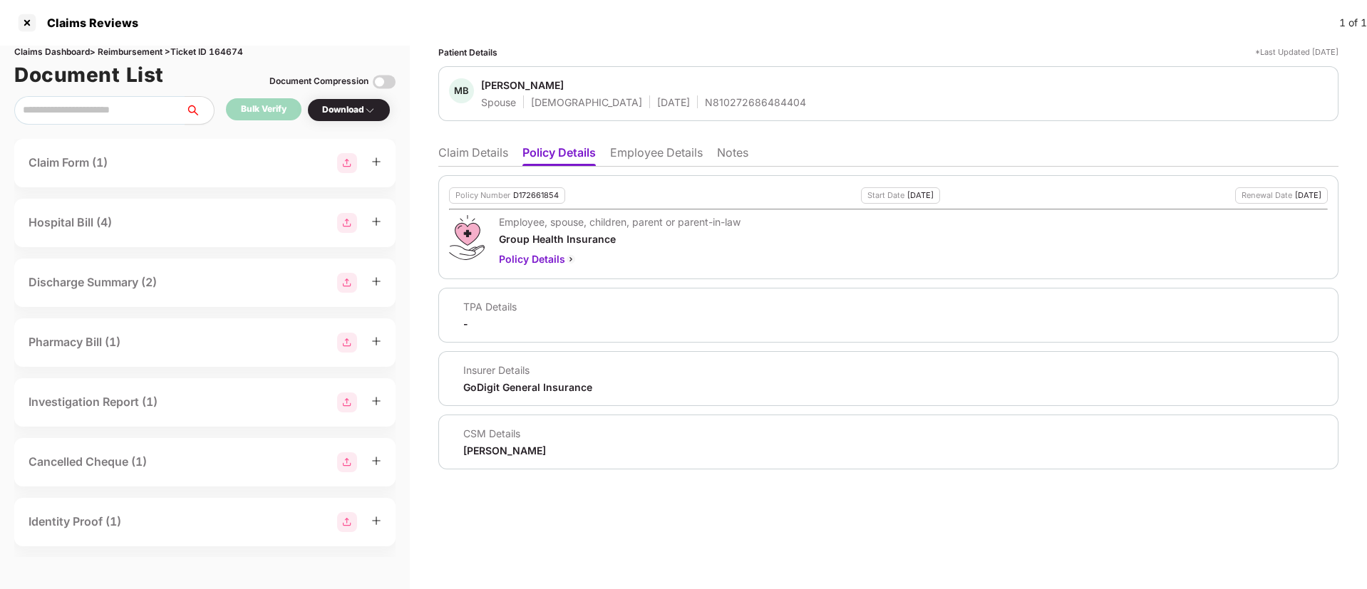
click at [534, 200] on div "Policy Number D172661854" at bounding box center [507, 195] width 116 height 16
copy div "D172661854"
click at [705, 100] on div "N810272686484404" at bounding box center [755, 102] width 101 height 14
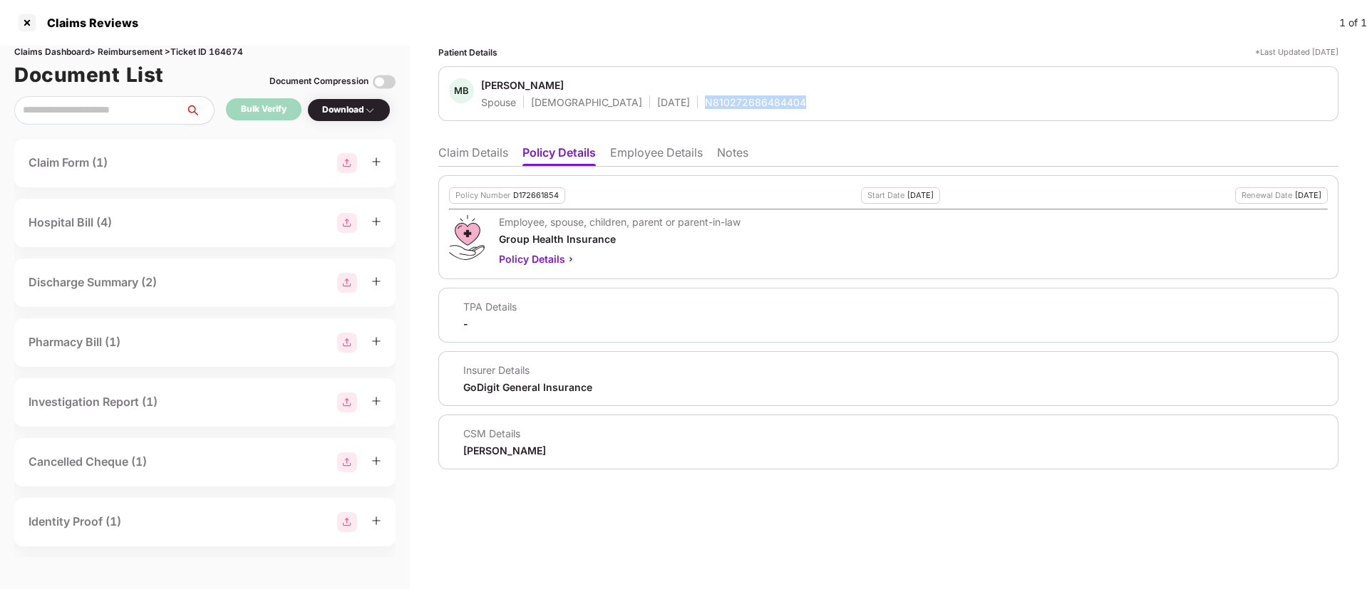
copy div "N810272686484404"
click at [662, 169] on div "Policy Number D172661854 Start Date 21 Oct 2024 Renewal Date 20 Oct 2025 Employ…" at bounding box center [888, 318] width 900 height 303
click at [641, 159] on li "Employee Details" at bounding box center [656, 155] width 93 height 21
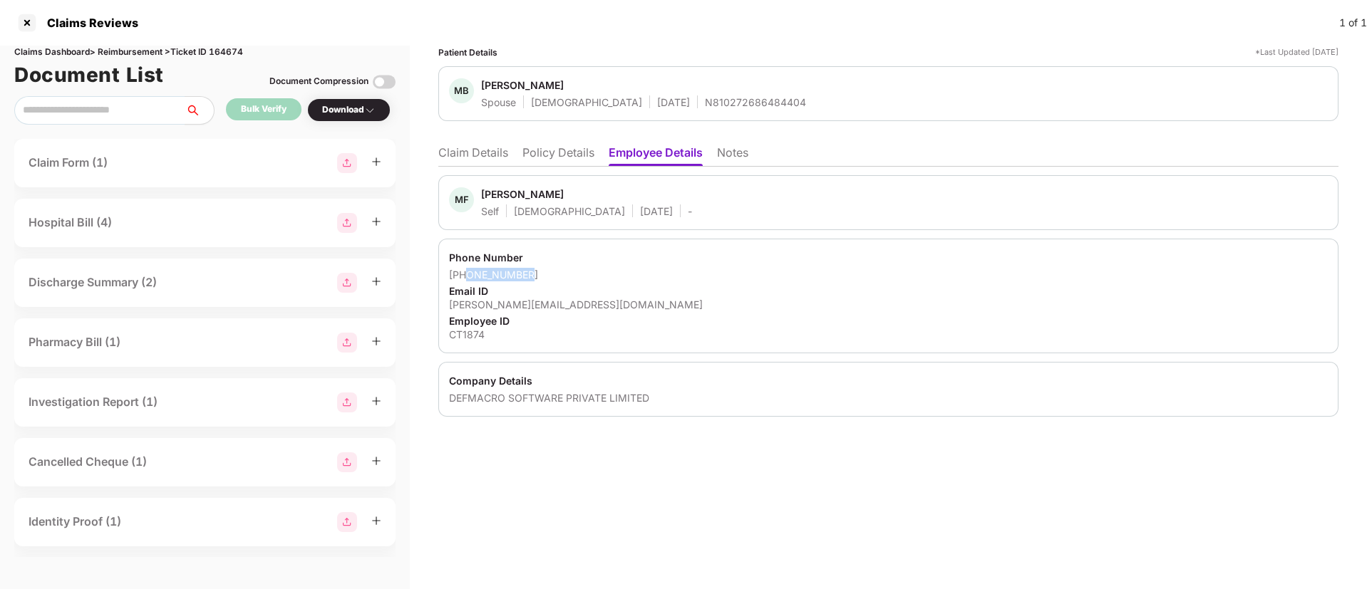
drag, startPoint x: 469, startPoint y: 272, endPoint x: 525, endPoint y: 274, distance: 56.3
click at [525, 274] on div "+918971184622" at bounding box center [888, 275] width 879 height 14
copy div "8971184622"
click at [498, 308] on div "mohammed.faiz@clear.in" at bounding box center [888, 305] width 879 height 14
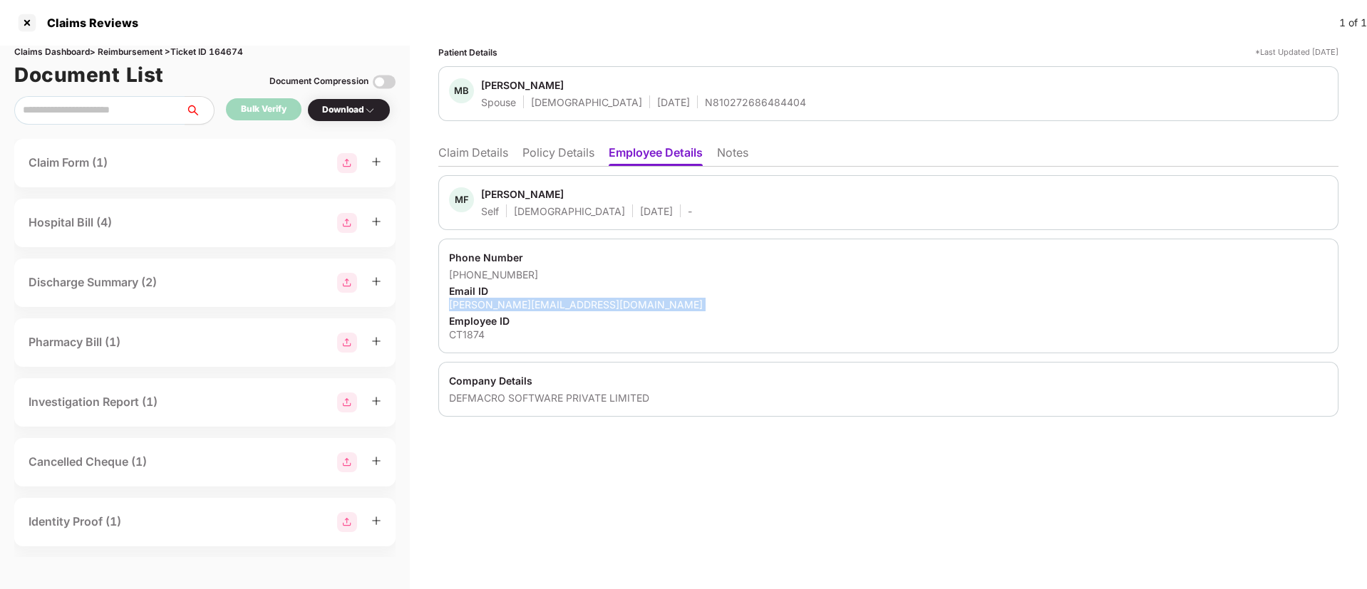
click at [498, 308] on div "mohammed.faiz@clear.in" at bounding box center [888, 305] width 879 height 14
copy div "mohammed.faiz@clear.in"
click at [458, 155] on li "Claim Details" at bounding box center [473, 155] width 70 height 21
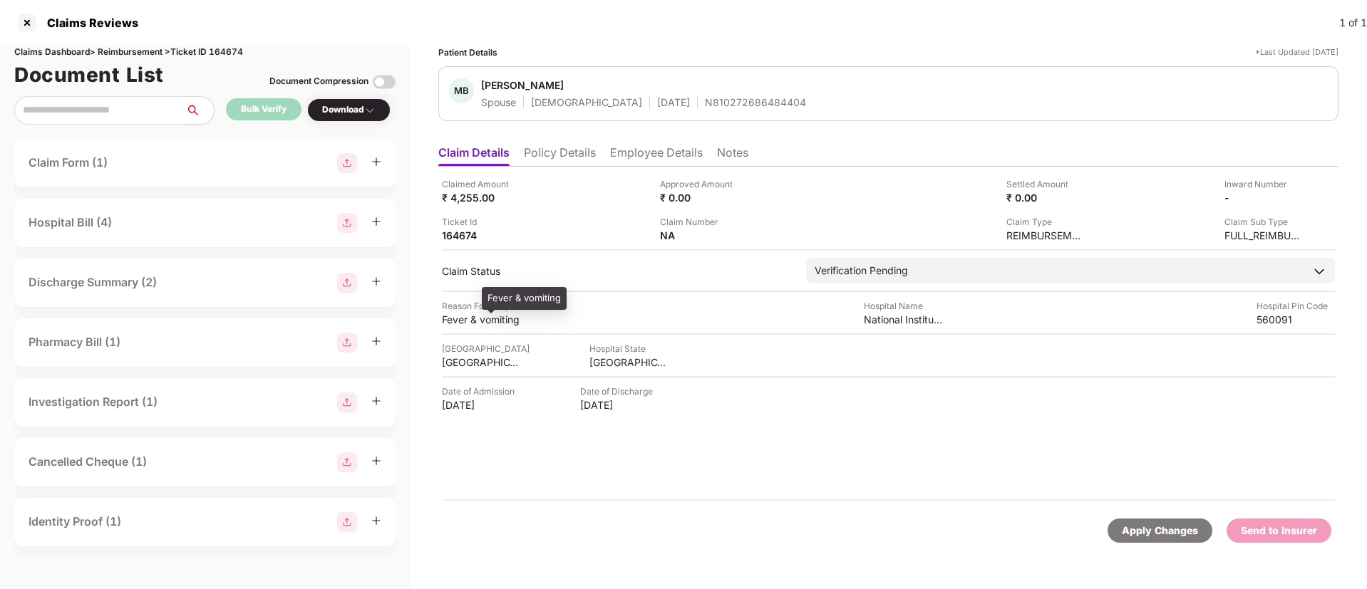
click at [464, 322] on div "Fever & vomiting" at bounding box center [481, 320] width 78 height 14
copy div "Fever & vomiting"
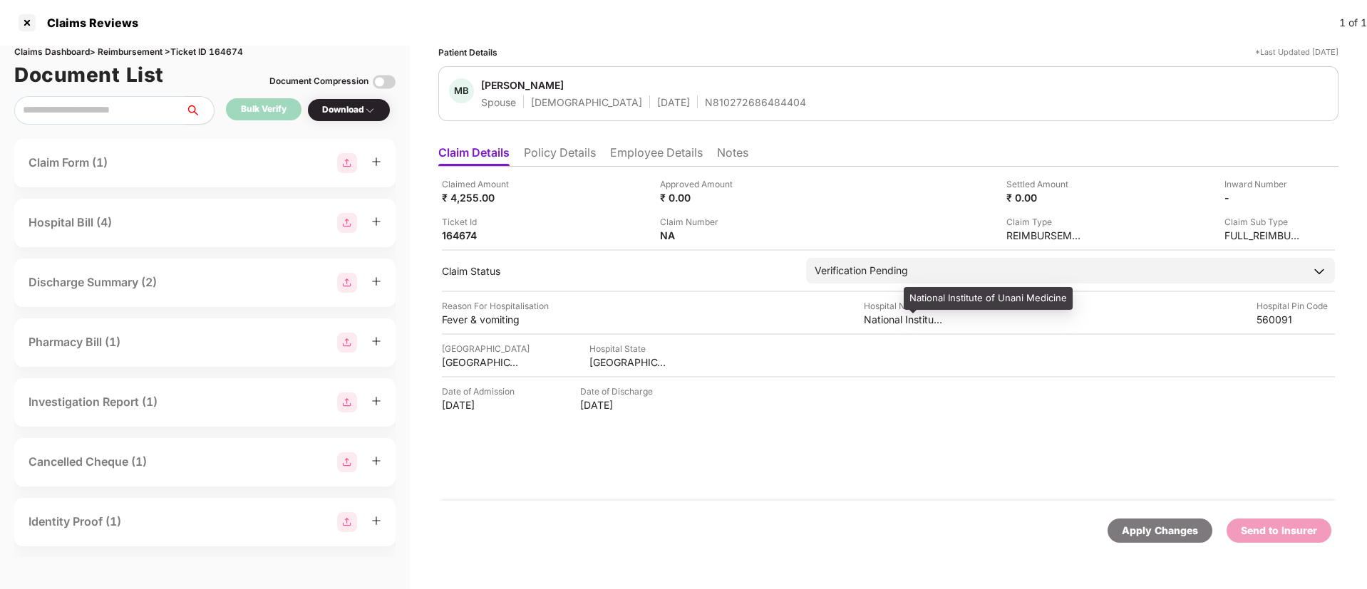
click at [893, 323] on div "National Institute of Unani Medicine" at bounding box center [903, 320] width 78 height 14
copy div "National Institute of Unani Medicine"
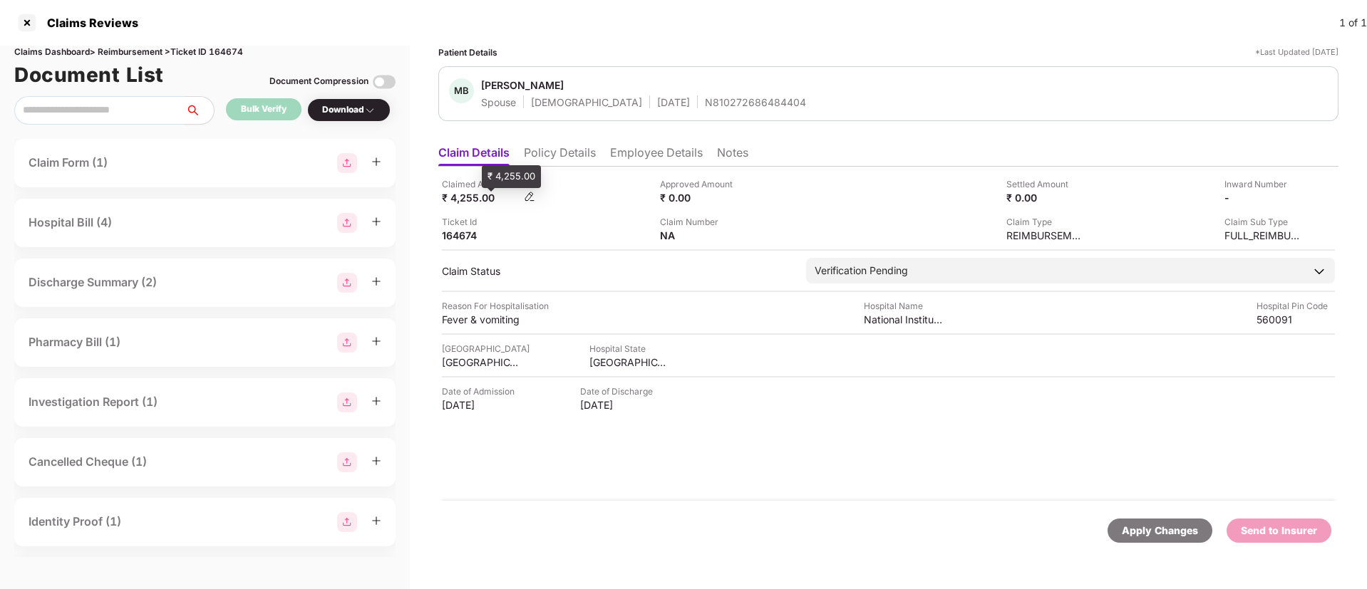
click at [460, 203] on div "₹ 4,255.00" at bounding box center [481, 198] width 78 height 14
copy div "4,255.00"
click at [748, 234] on img at bounding box center [747, 234] width 11 height 11
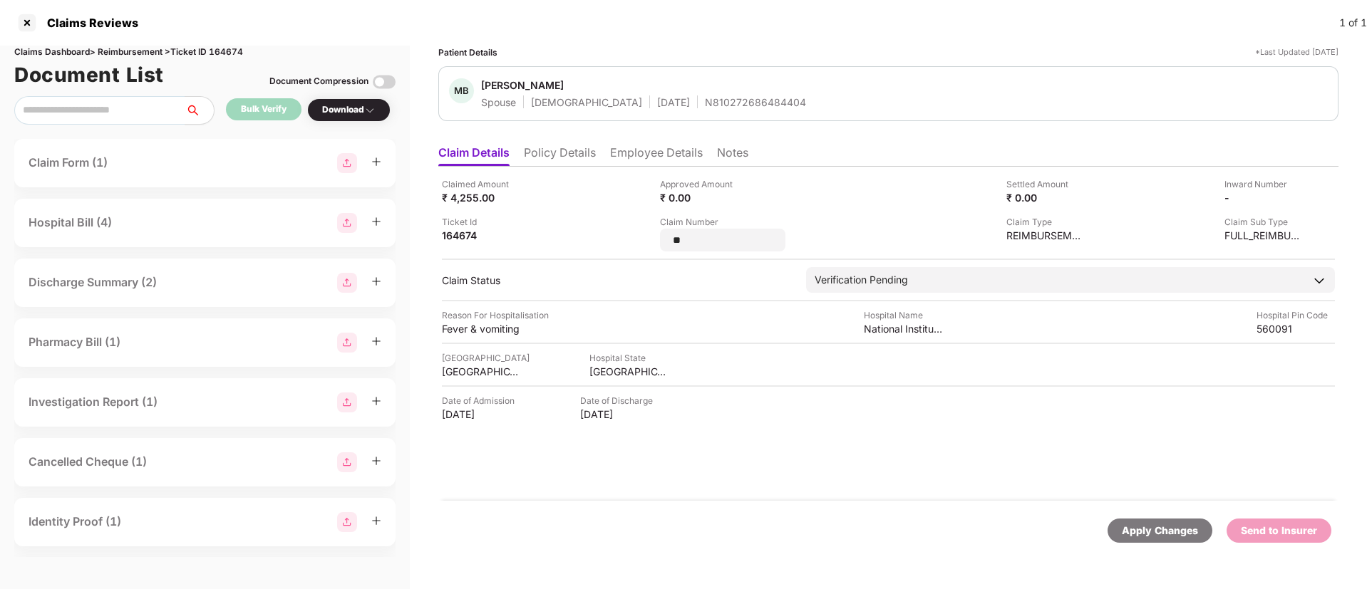
type input "*"
type input "**********"
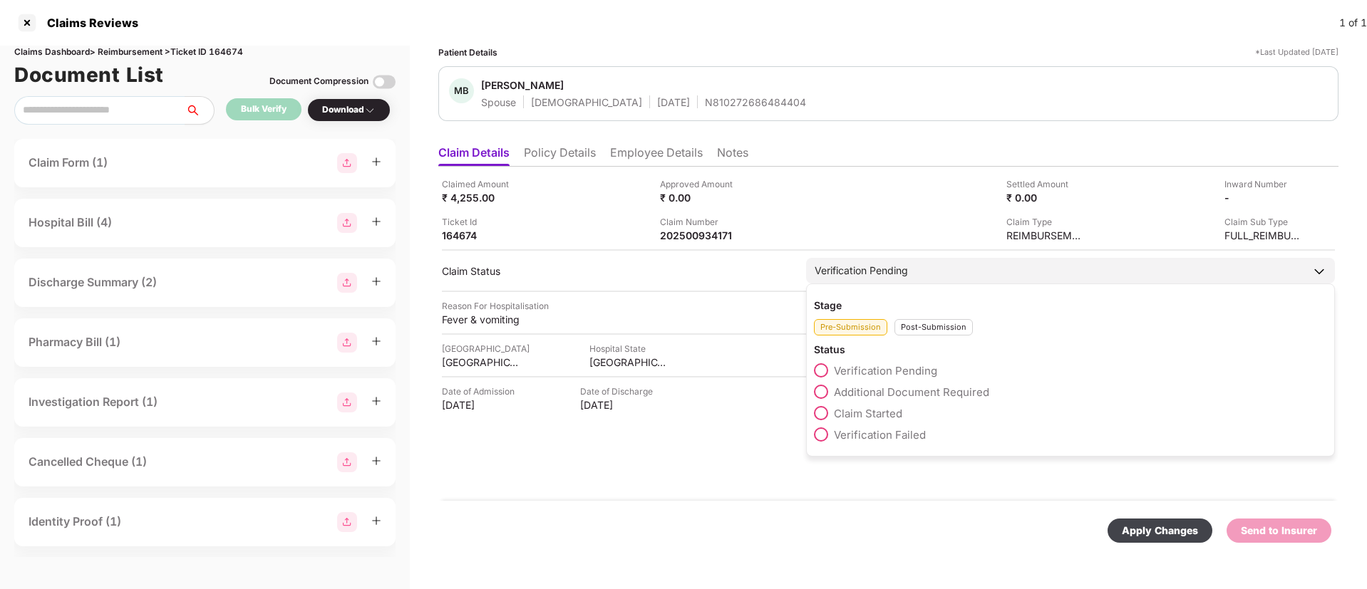
click at [919, 335] on div "Post-Submission" at bounding box center [933, 327] width 78 height 16
click at [822, 388] on span at bounding box center [821, 392] width 14 height 14
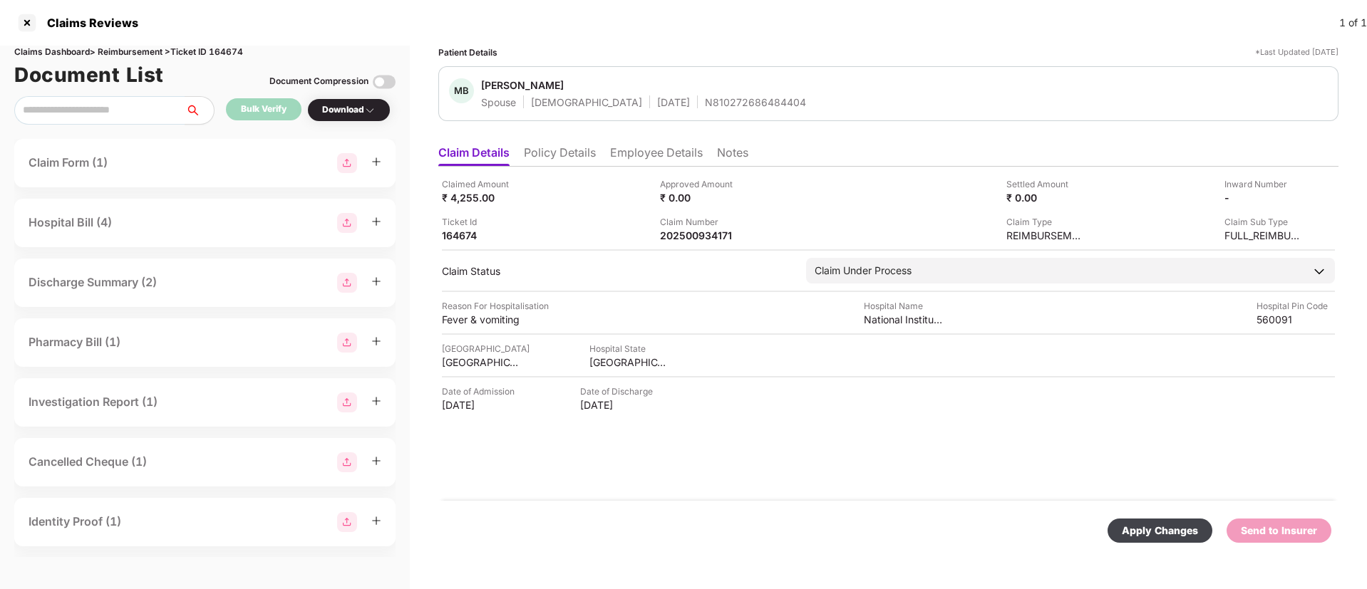
click at [1147, 525] on div "Apply Changes" at bounding box center [1160, 531] width 76 height 16
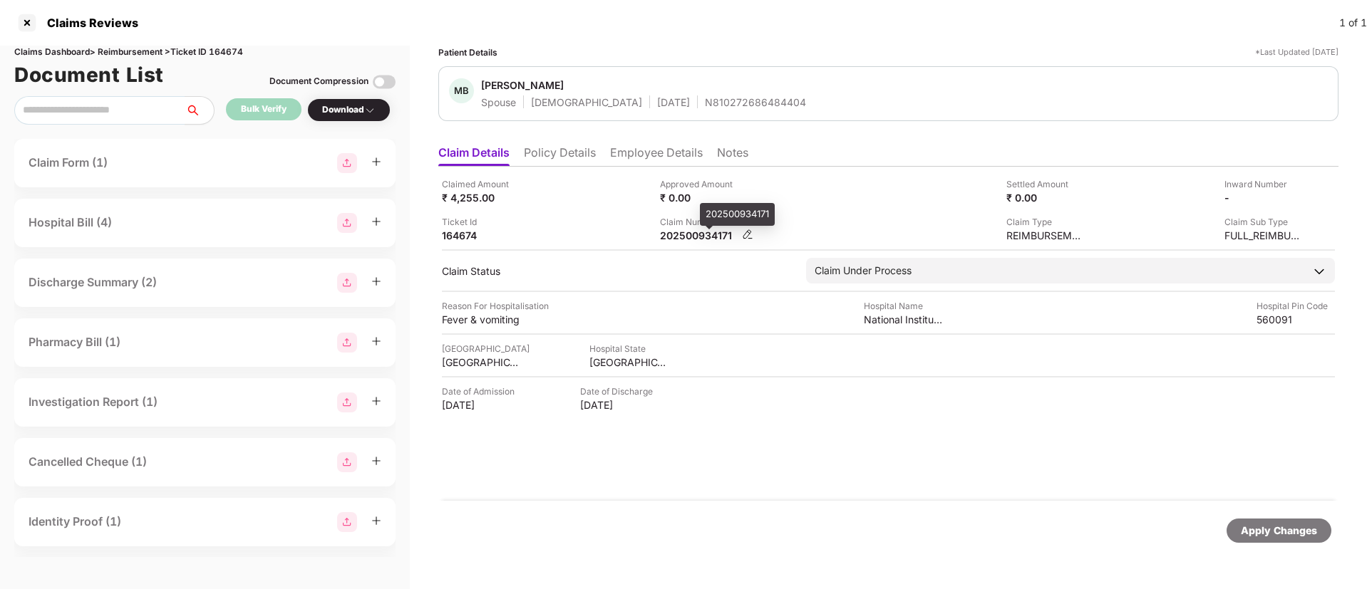
click at [700, 237] on div "202500934171" at bounding box center [699, 236] width 78 height 14
copy div "202500934171"
click at [705, 102] on div "N810272686484404" at bounding box center [755, 102] width 101 height 14
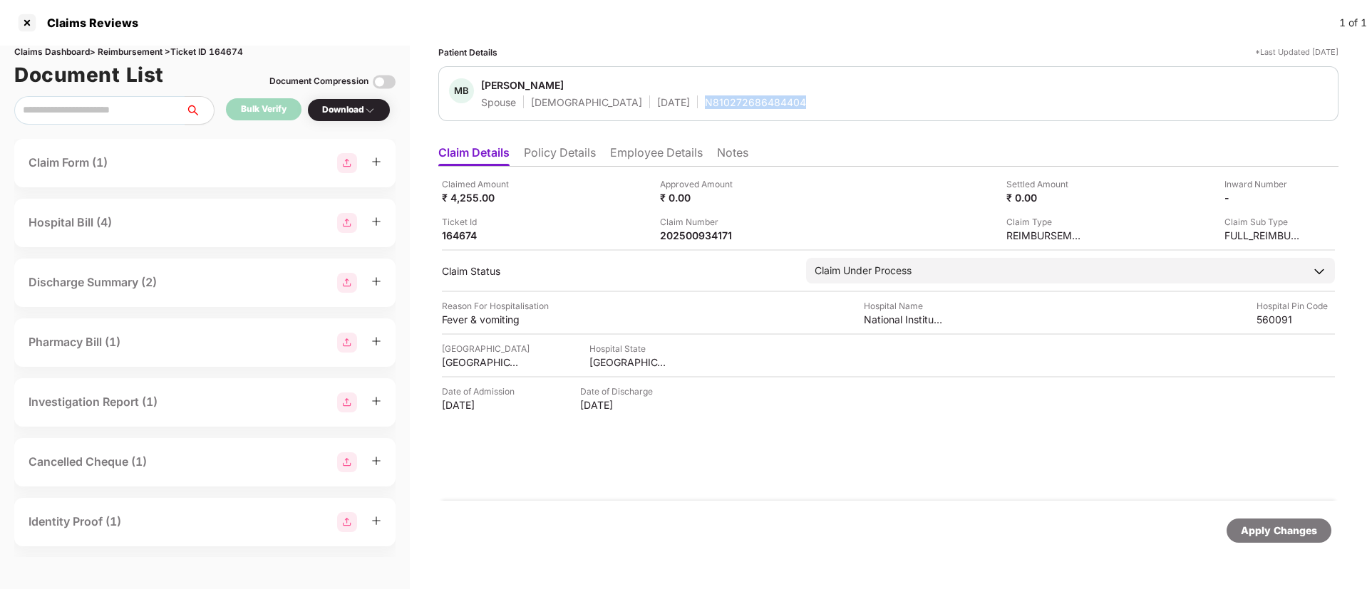
copy div "N810272686484404"
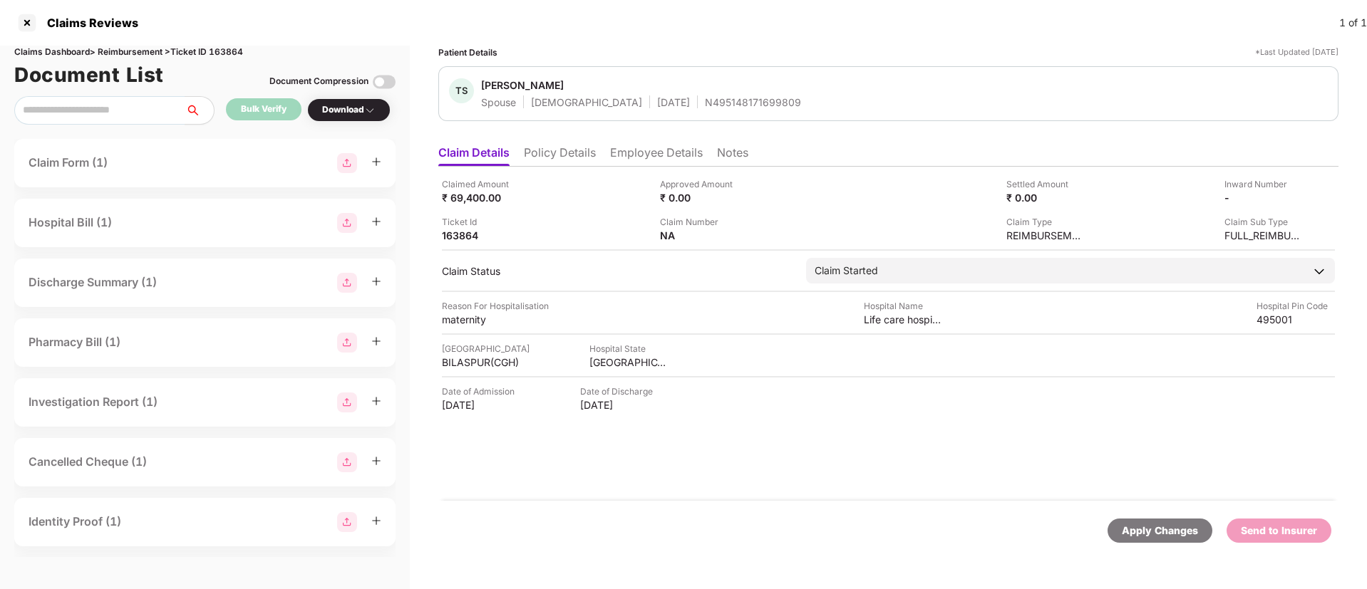
click at [569, 157] on li "Policy Details" at bounding box center [560, 155] width 72 height 21
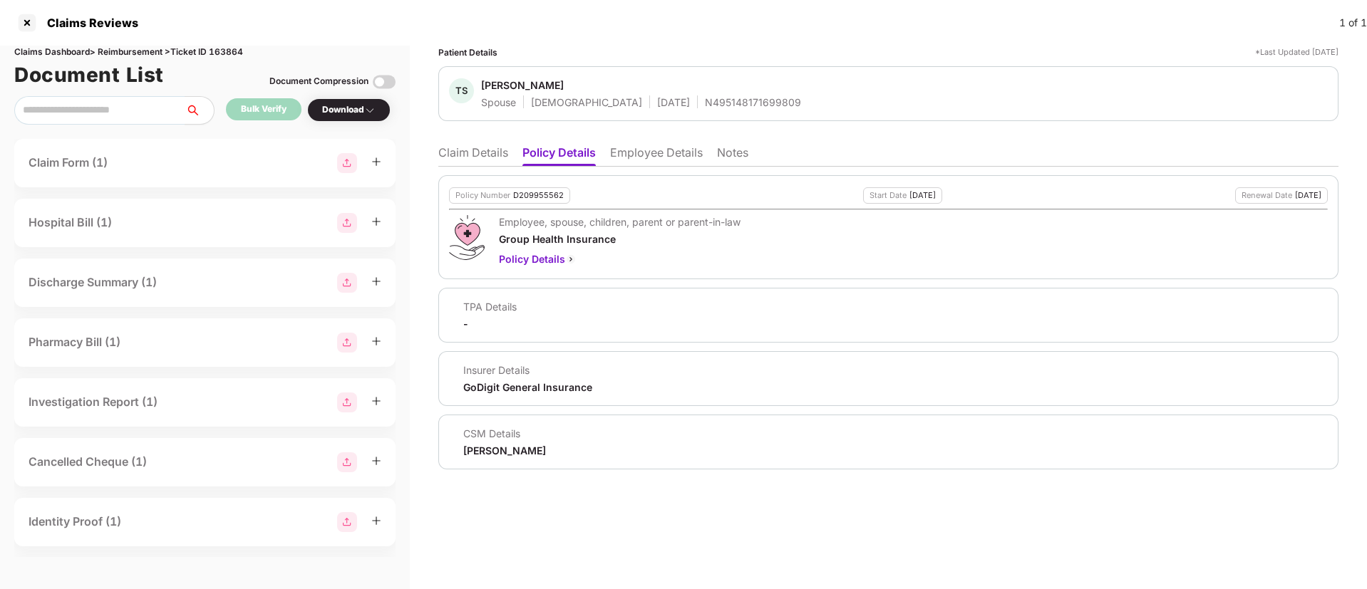
click at [524, 195] on div "D209955562" at bounding box center [538, 195] width 51 height 9
copy div "D209955562"
click at [476, 162] on li "Claim Details" at bounding box center [473, 155] width 70 height 21
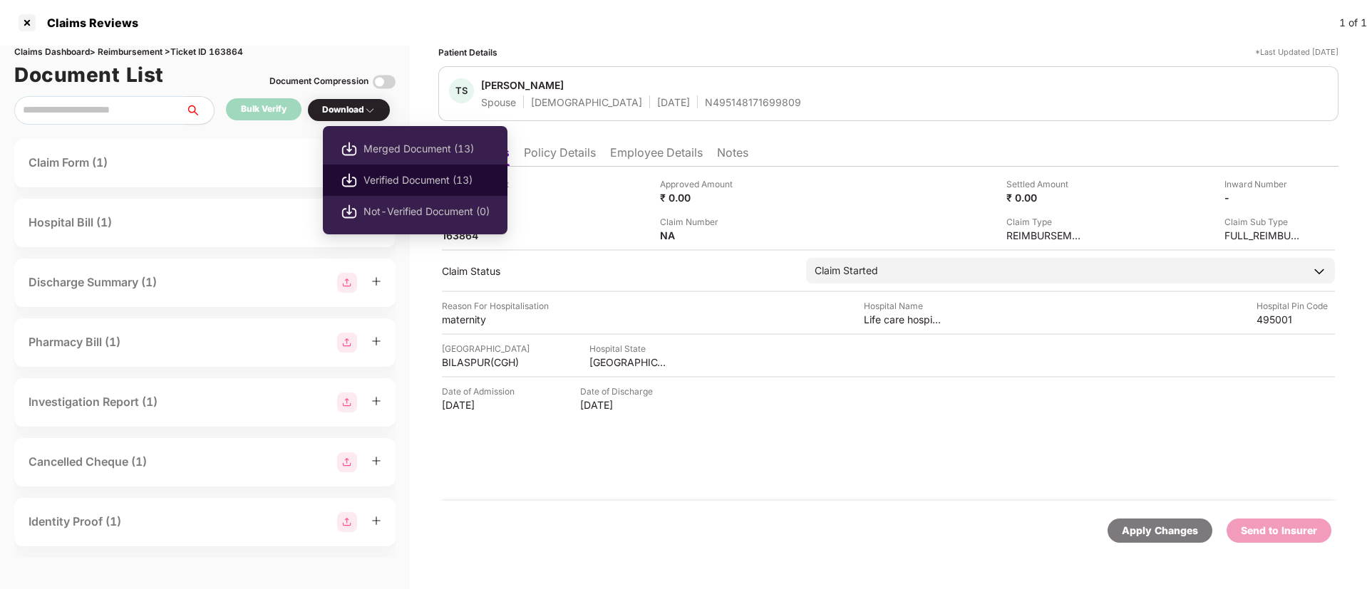
click at [423, 179] on span "Verified Document (13)" at bounding box center [426, 180] width 126 height 16
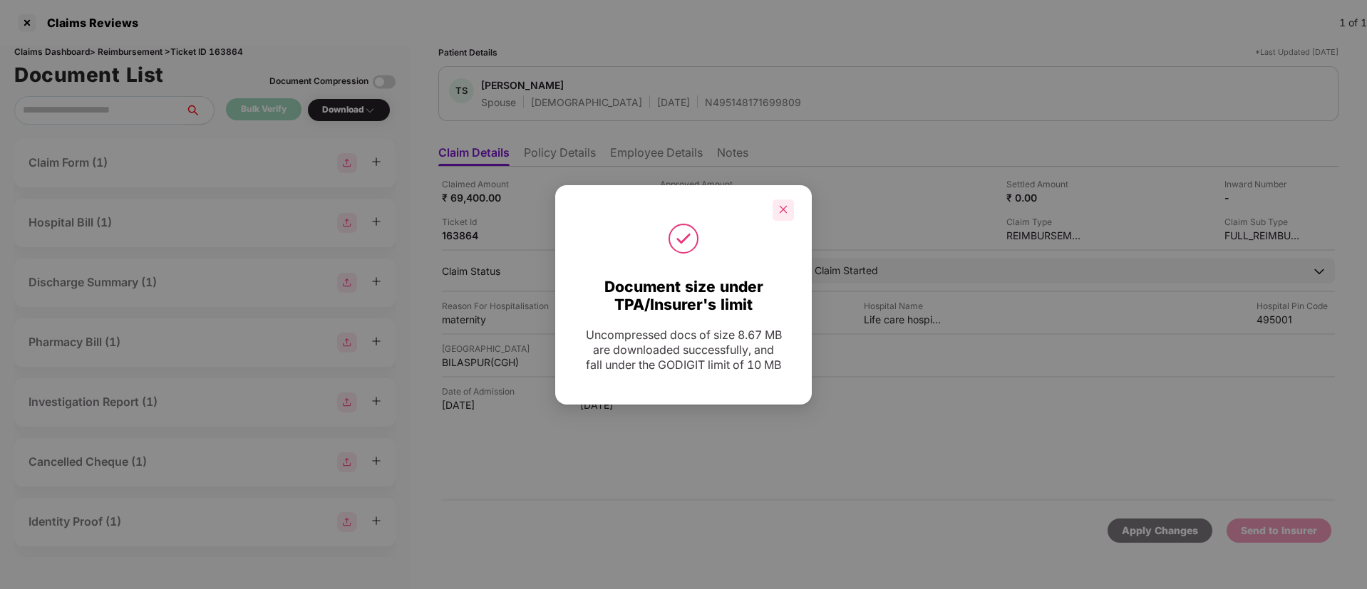
click at [783, 207] on icon "close" at bounding box center [783, 210] width 10 height 10
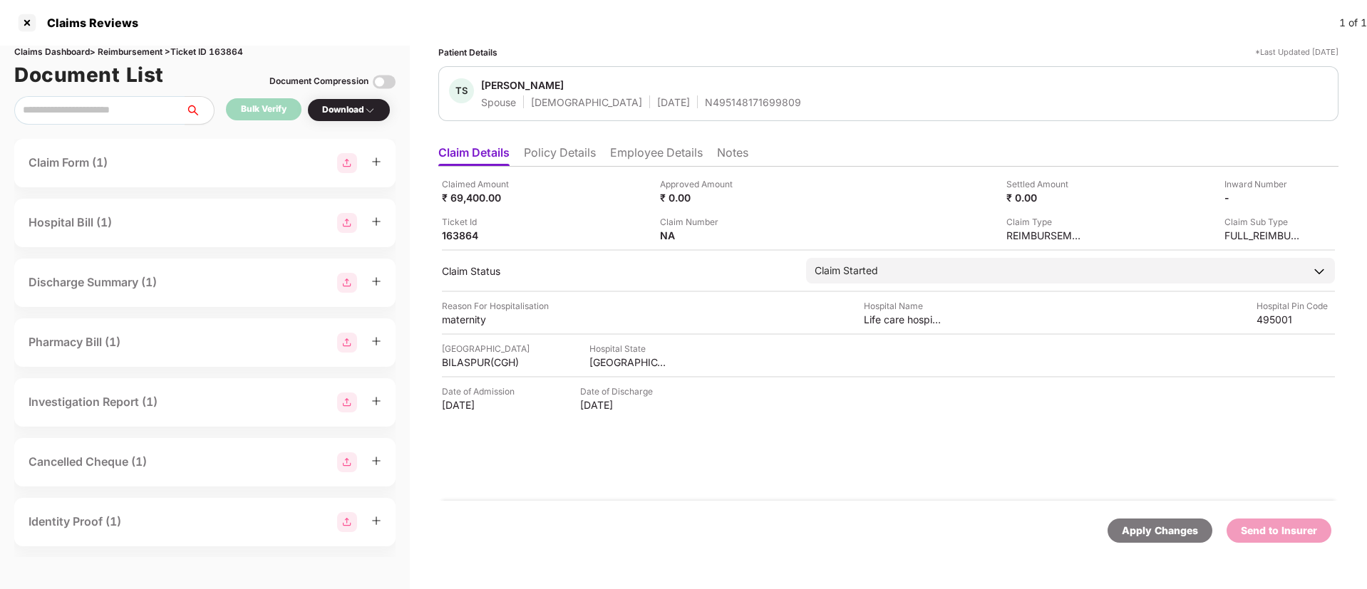
click at [545, 145] on li "Policy Details" at bounding box center [560, 155] width 72 height 21
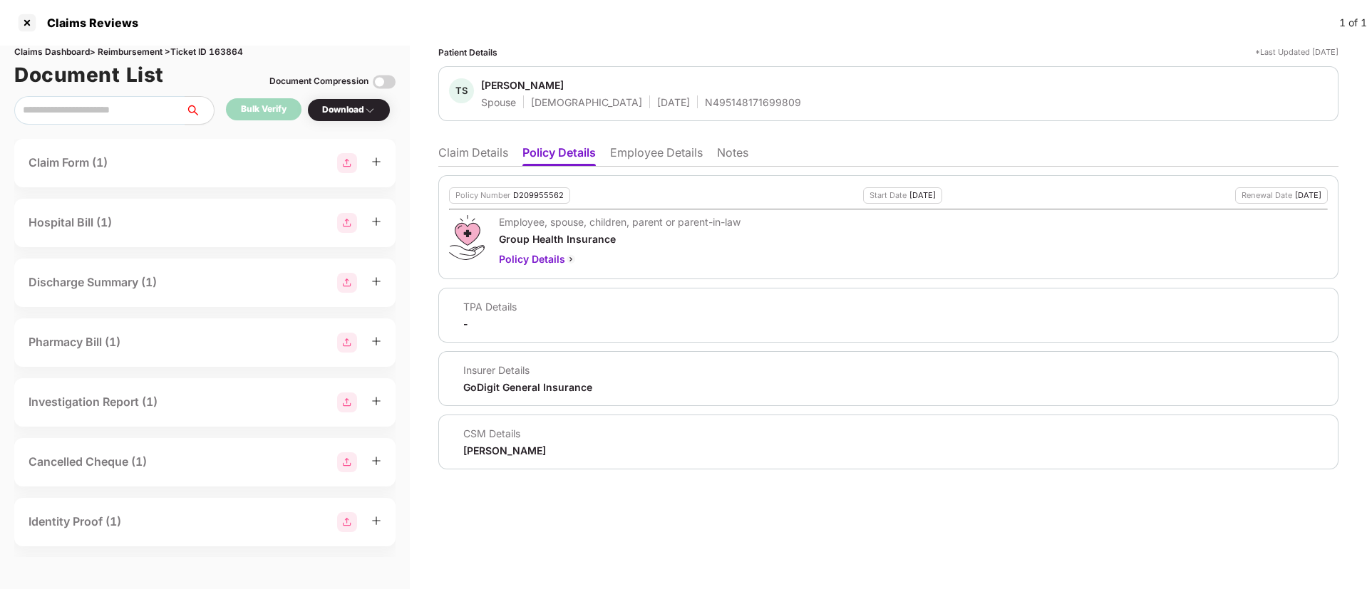
click at [479, 153] on li "Claim Details" at bounding box center [473, 155] width 70 height 21
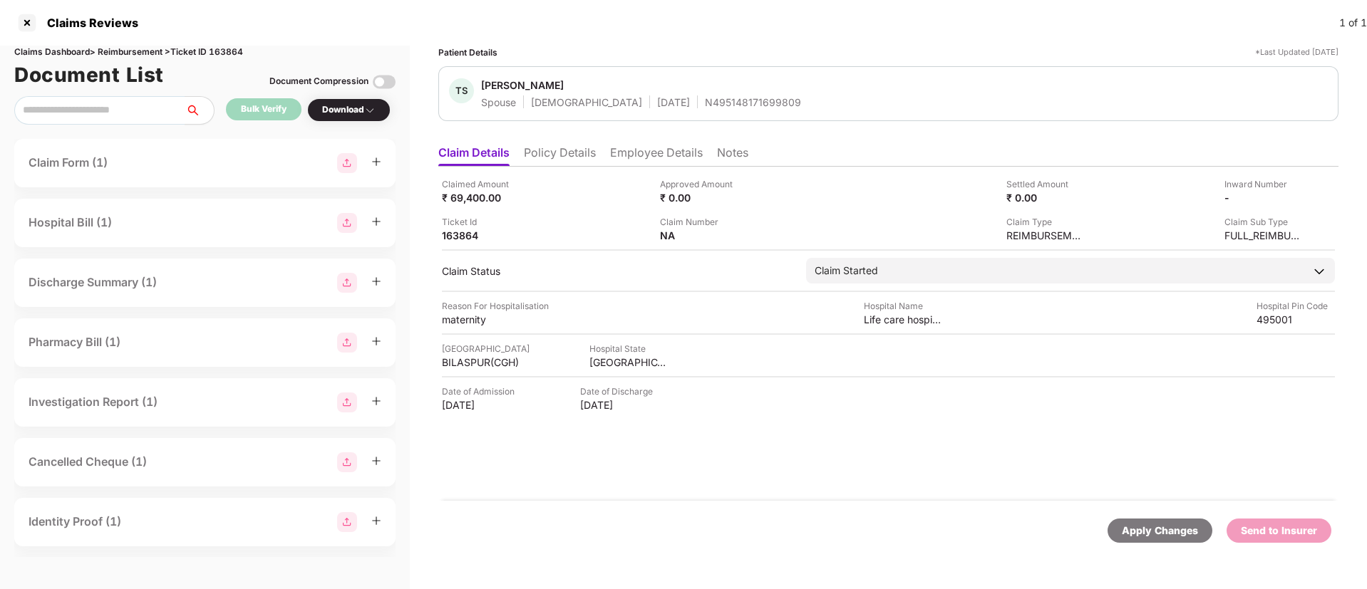
click at [566, 158] on li "Policy Details" at bounding box center [560, 155] width 72 height 21
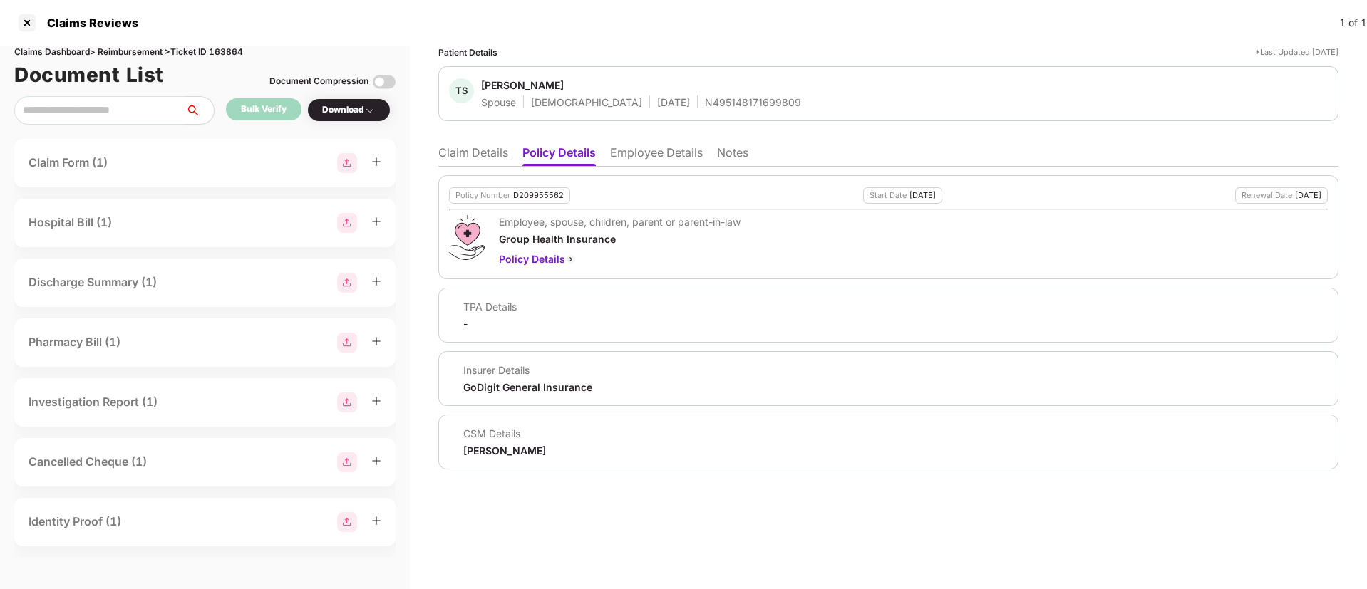
click at [551, 195] on div "D209955562" at bounding box center [538, 195] width 51 height 9
copy div "D209955562"
click at [713, 105] on div "N495148171699809" at bounding box center [753, 102] width 96 height 14
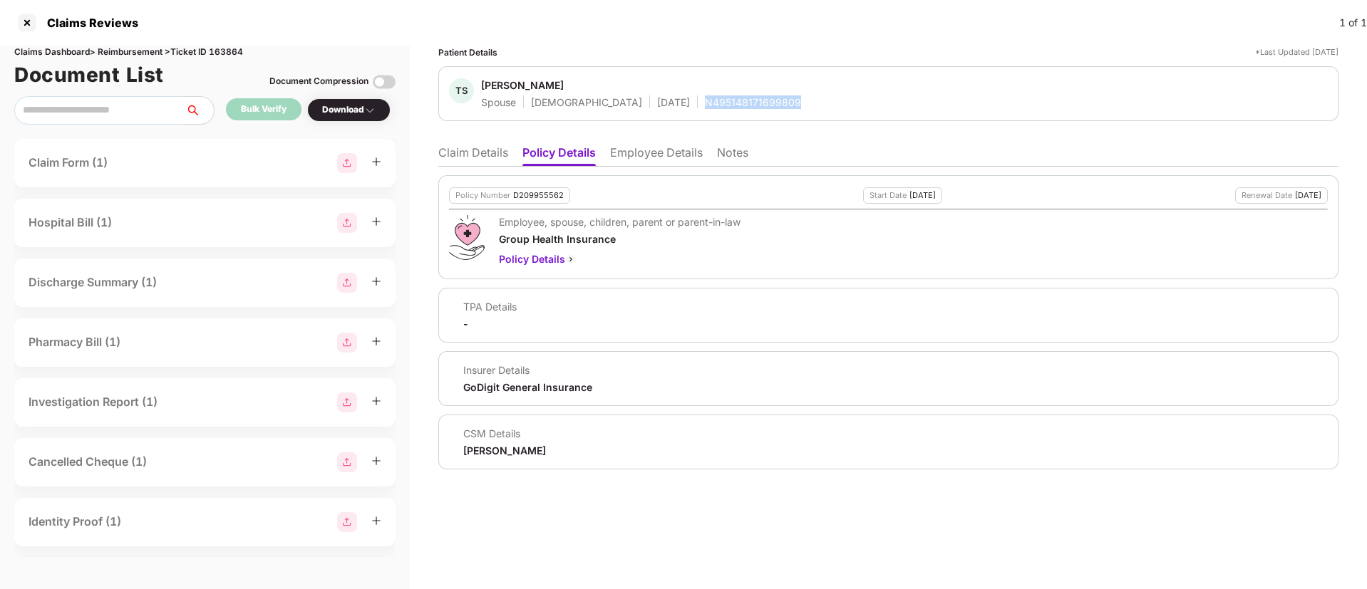
copy div "N495148171699809"
click at [467, 151] on li "Claim Details" at bounding box center [473, 155] width 70 height 21
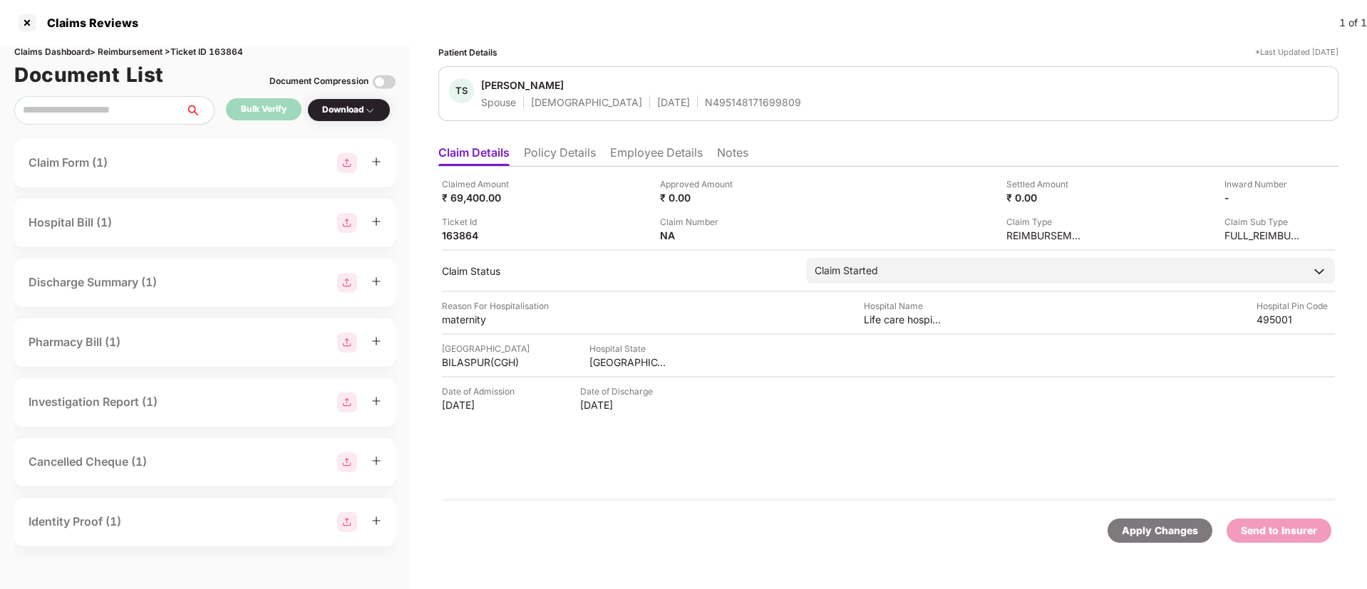
click at [705, 103] on div "N495148171699809" at bounding box center [753, 102] width 96 height 14
click at [603, 191] on div "Claimed Amount ₹ 69,400.00" at bounding box center [545, 190] width 207 height 27
click at [651, 157] on li "Employee Details" at bounding box center [656, 155] width 93 height 21
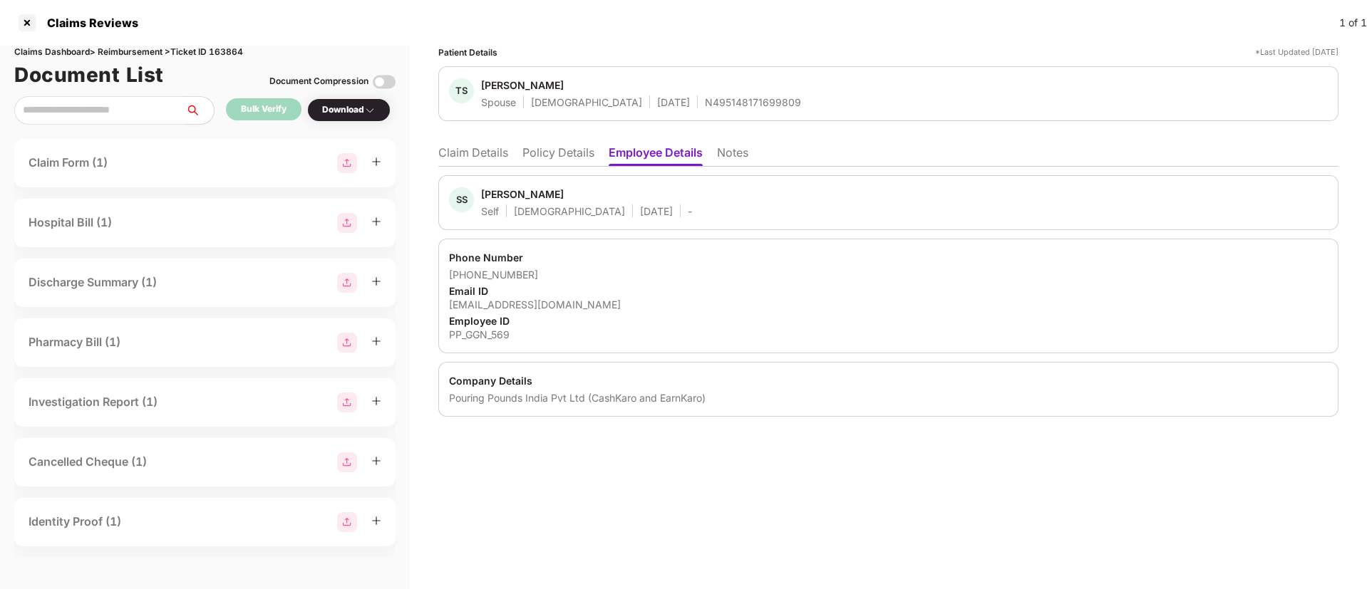
click at [533, 301] on div "sagar.soni@cashkaro.com" at bounding box center [888, 305] width 879 height 14
copy div "sagar.soni@cashkaro.com"
drag, startPoint x: 468, startPoint y: 273, endPoint x: 567, endPoint y: 279, distance: 99.9
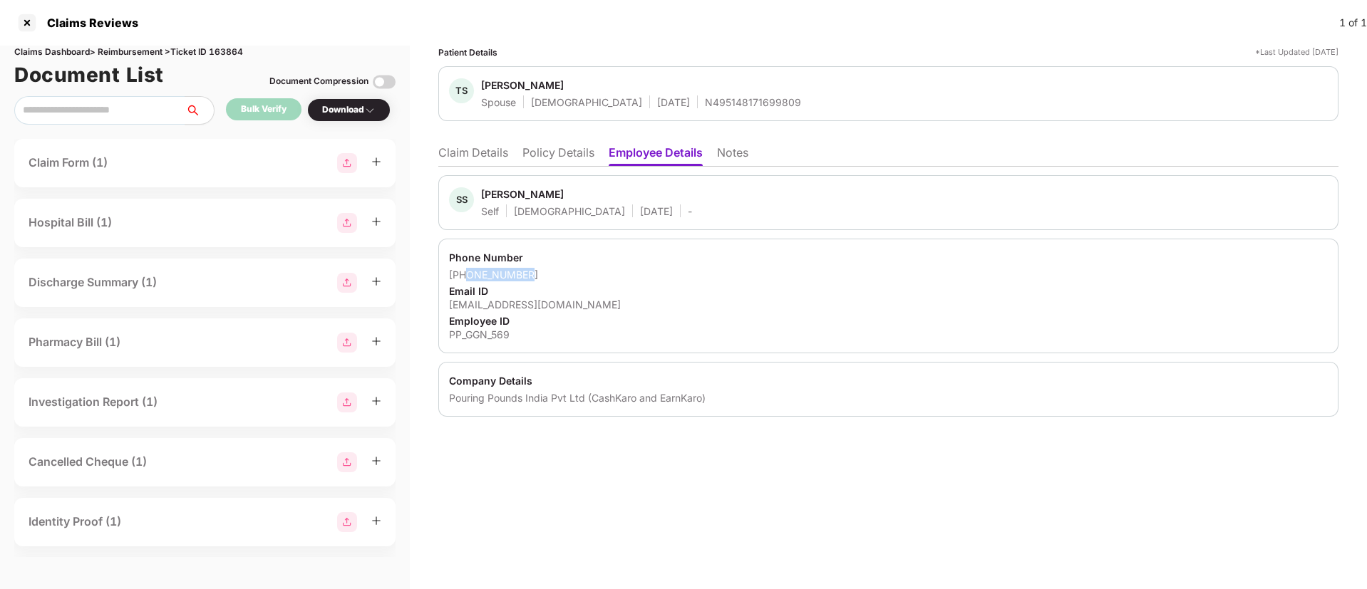
click at [567, 279] on div "+919907797924" at bounding box center [888, 275] width 879 height 14
copy div "9907797924"
click at [483, 160] on li "Claim Details" at bounding box center [473, 155] width 70 height 21
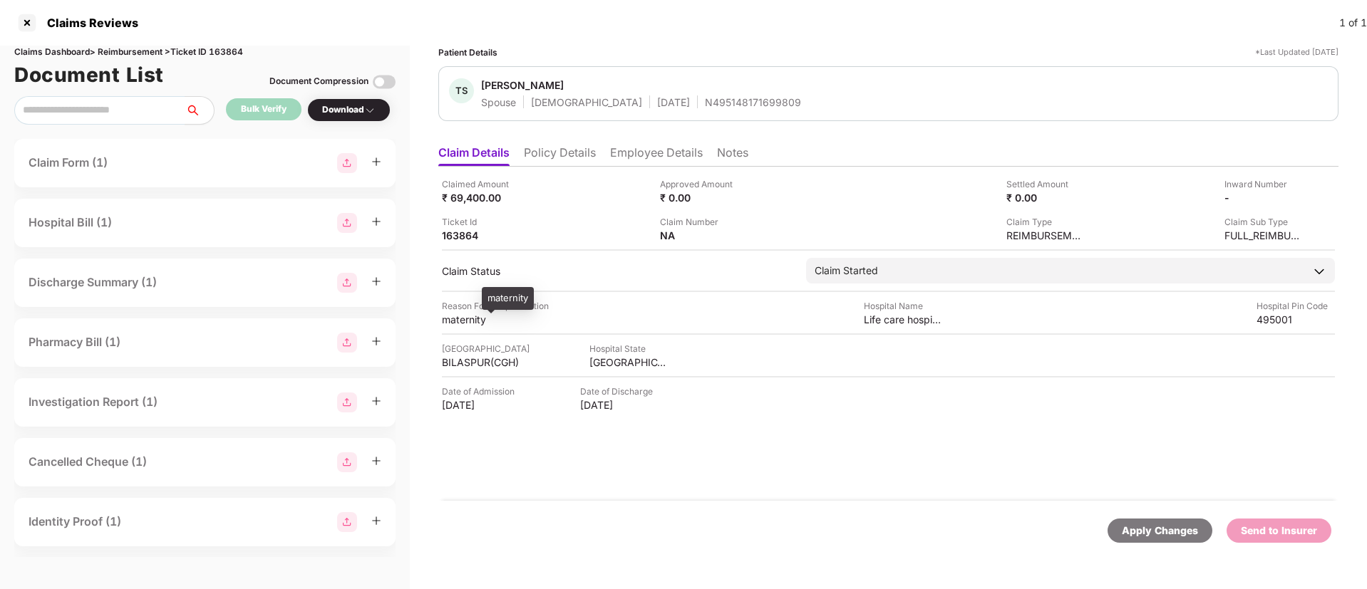
click at [466, 324] on div "maternity" at bounding box center [481, 320] width 78 height 14
copy div "maternity"
click at [882, 319] on div "Life care hospital" at bounding box center [903, 320] width 78 height 14
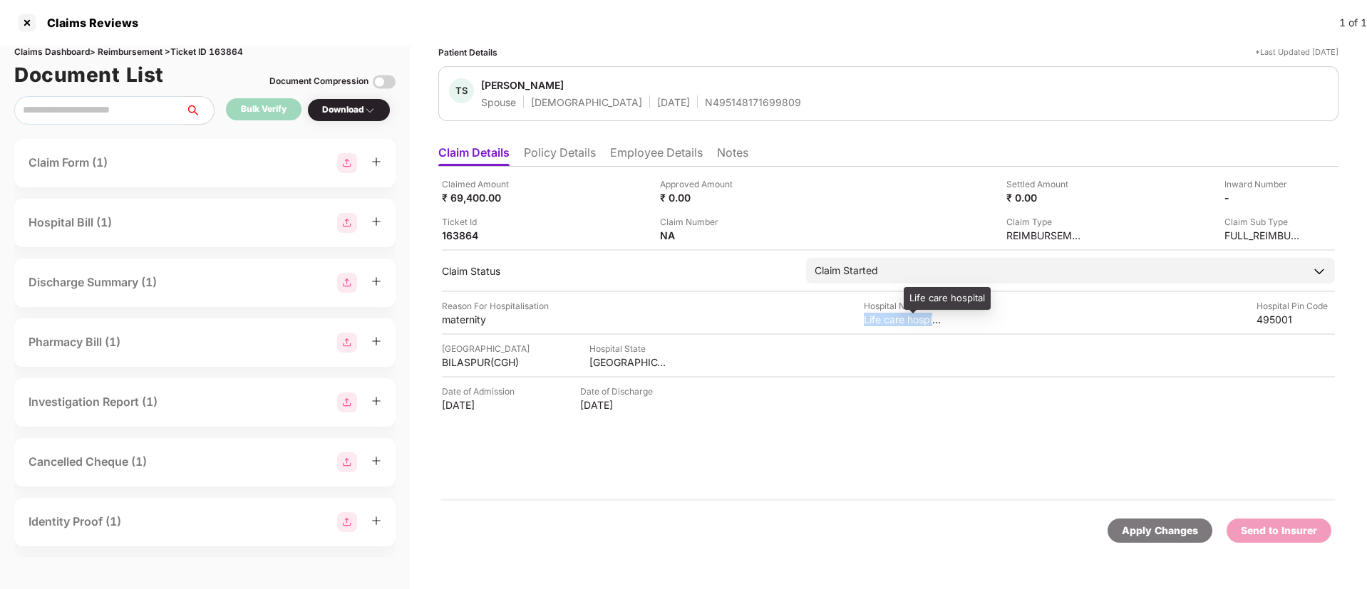
click at [882, 319] on div "Life care hospital" at bounding box center [903, 320] width 78 height 14
copy div "Life care hospital"
click at [465, 367] on div "BILASPUR(CGH)" at bounding box center [481, 363] width 78 height 14
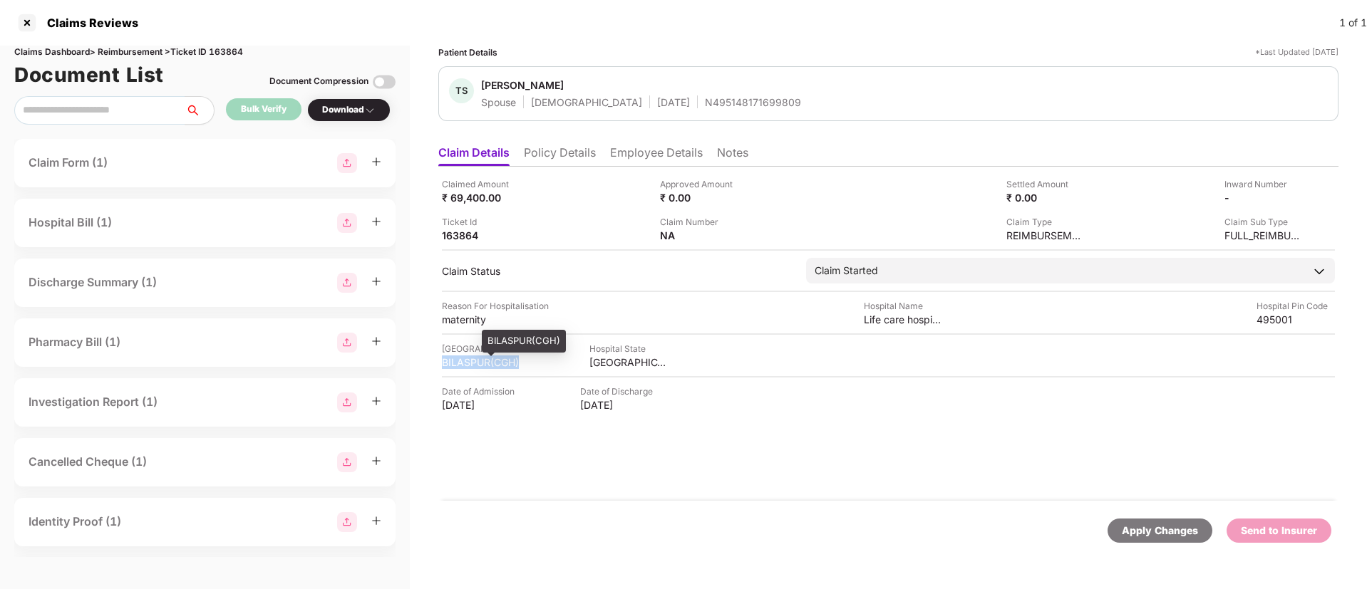
click at [465, 367] on div "BILASPUR(CGH)" at bounding box center [481, 363] width 78 height 14
copy div "BILASPUR(CGH)"
click at [898, 324] on div "Life care hospital" at bounding box center [903, 320] width 78 height 14
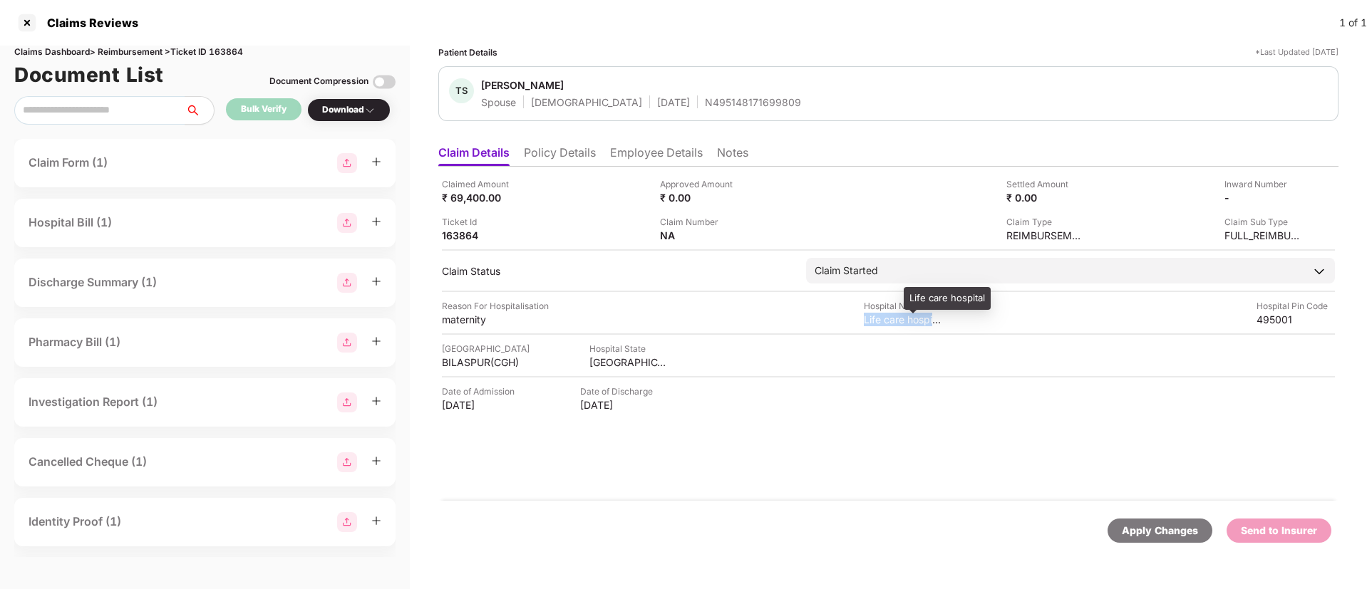
click at [898, 324] on div "Life care hospital" at bounding box center [903, 320] width 78 height 14
copy div "Life care hospital"
click at [484, 192] on div "₹ 69,400.00" at bounding box center [481, 198] width 78 height 14
copy div "69,400.00"
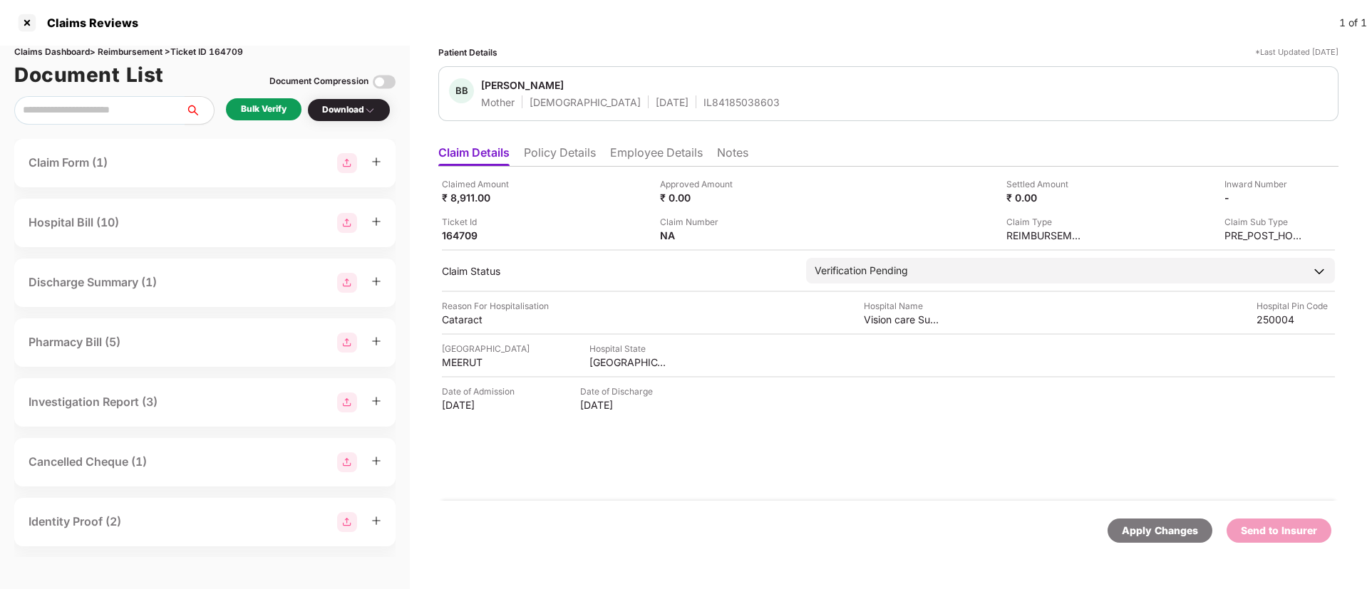
click at [564, 152] on li "Policy Details" at bounding box center [560, 155] width 72 height 21
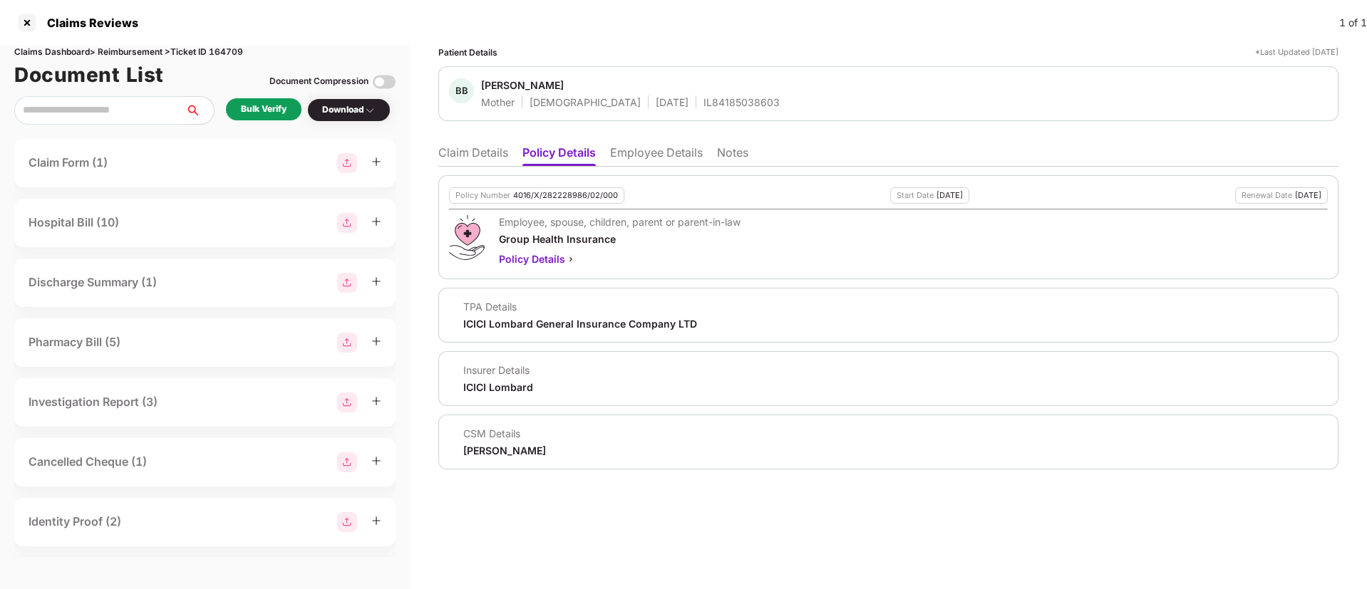
click at [219, 53] on div "Claims Dashboard > Reimbursement > Ticket ID 164709" at bounding box center [204, 53] width 381 height 14
copy div "164709"
click at [664, 158] on li "Employee Details" at bounding box center [656, 155] width 93 height 21
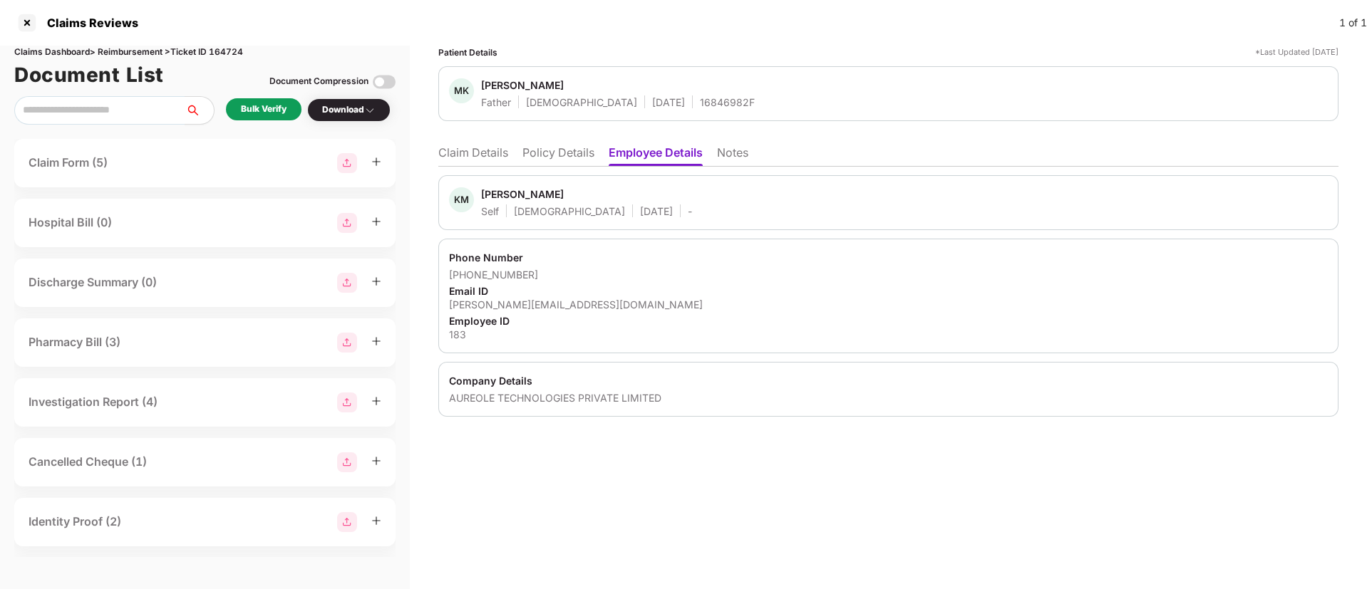
click at [567, 149] on li "Policy Details" at bounding box center [558, 155] width 72 height 21
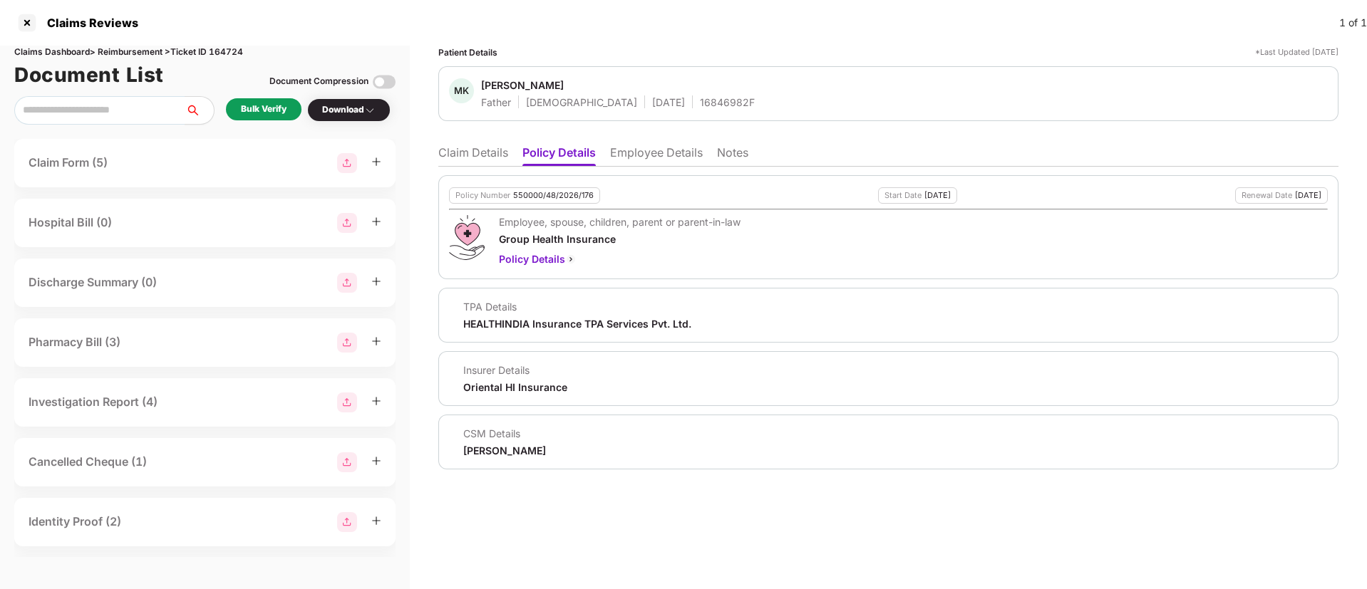
click at [467, 159] on li "Claim Details" at bounding box center [473, 155] width 70 height 21
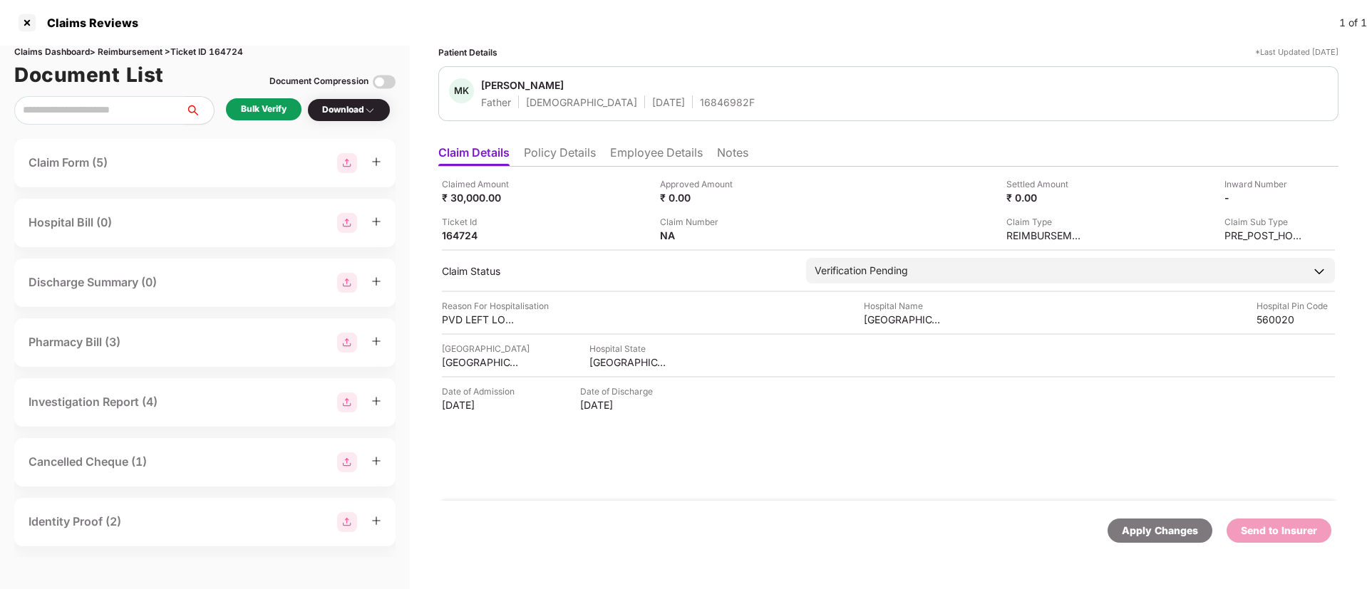
click at [285, 105] on div "Bulk Verify" at bounding box center [264, 110] width 46 height 14
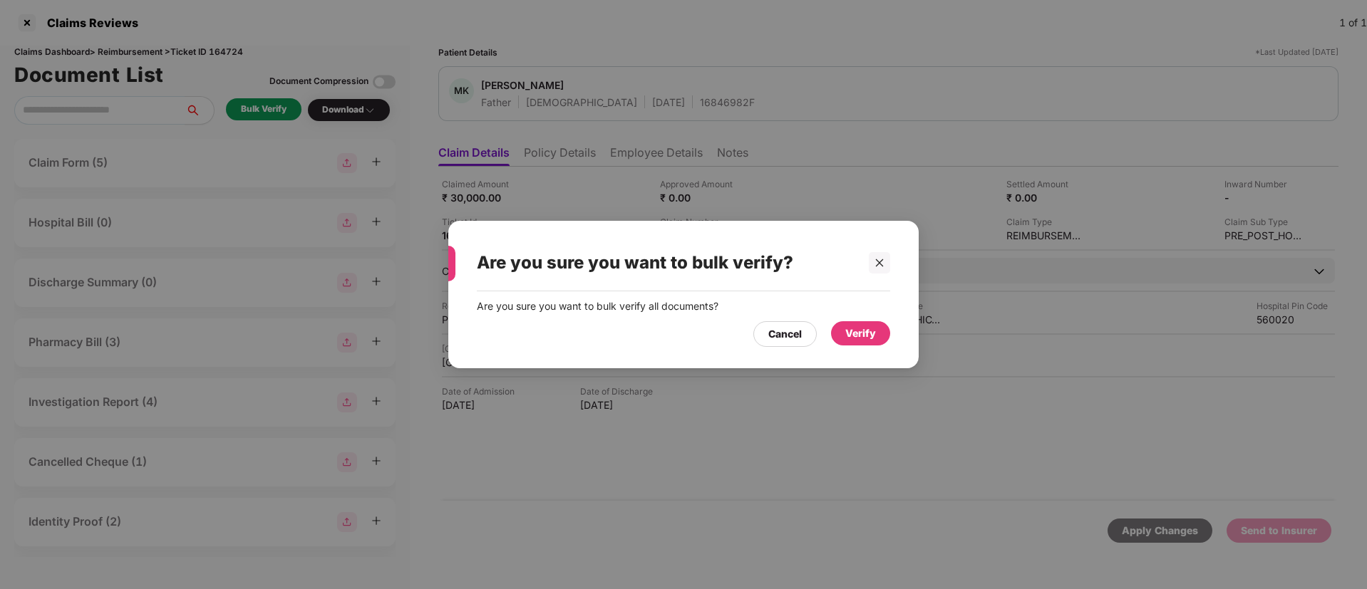
click at [869, 343] on div "Verify" at bounding box center [860, 333] width 59 height 24
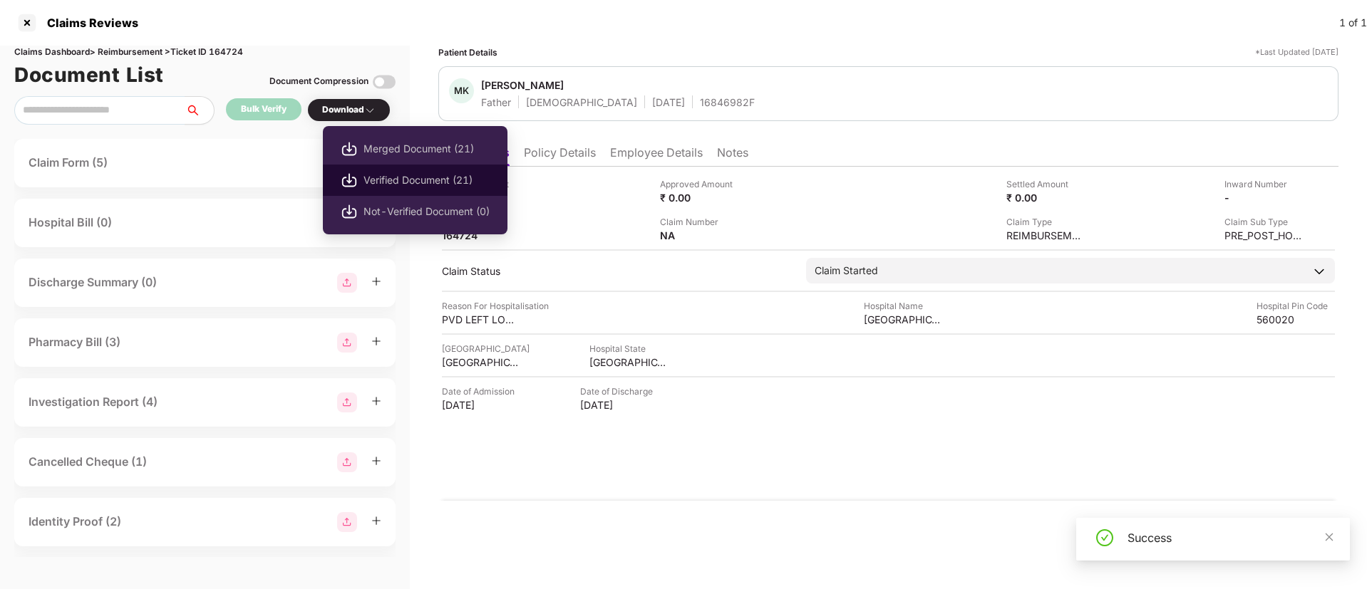
click at [417, 171] on li "Verified Document (21)" at bounding box center [415, 180] width 185 height 31
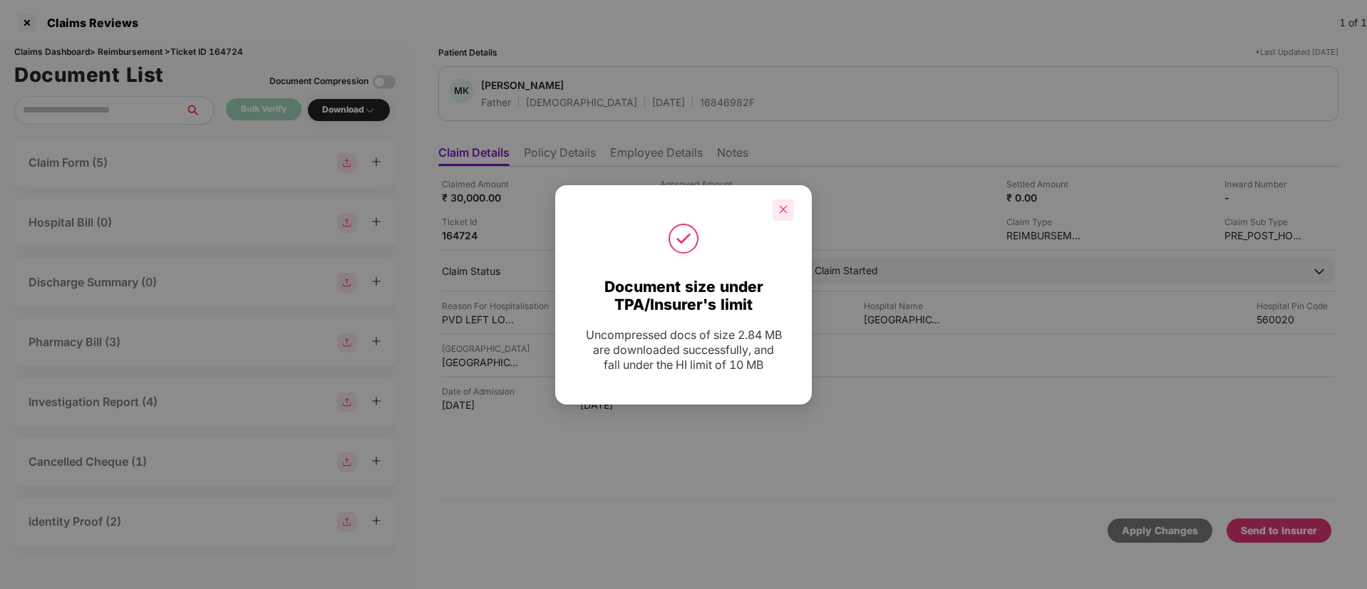
click at [780, 200] on div at bounding box center [783, 210] width 21 height 21
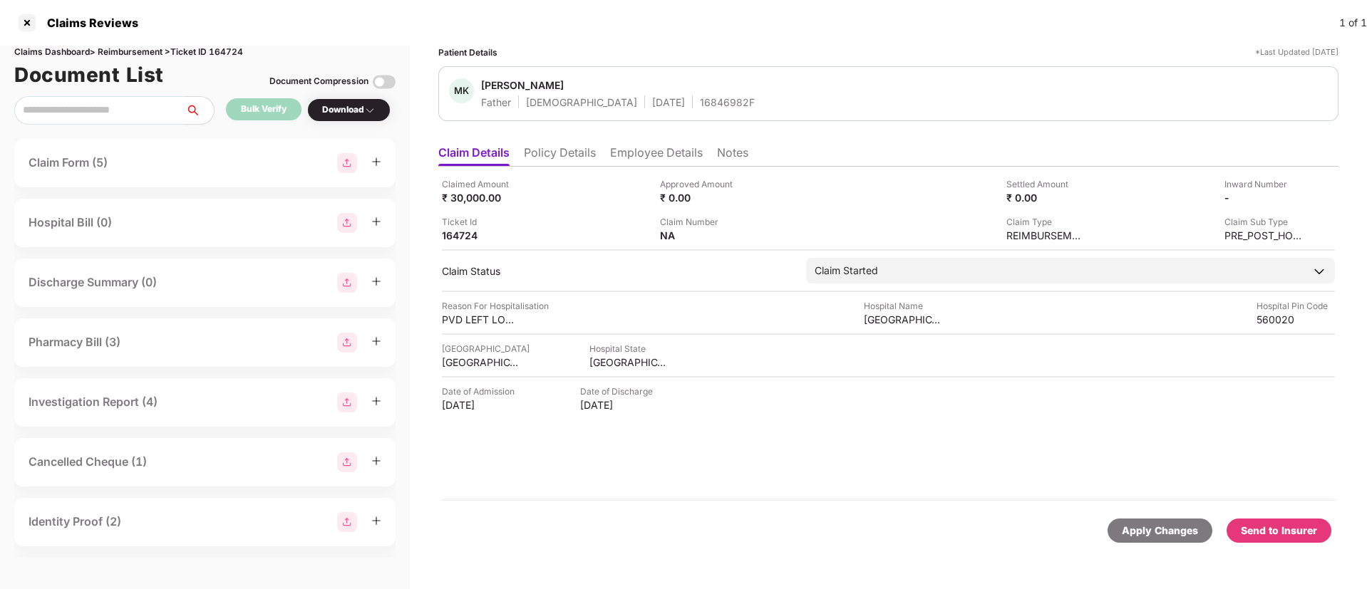
click at [1261, 534] on div "Send to Insurer" at bounding box center [1279, 531] width 76 height 16
click at [566, 162] on li "Policy Details" at bounding box center [560, 155] width 72 height 21
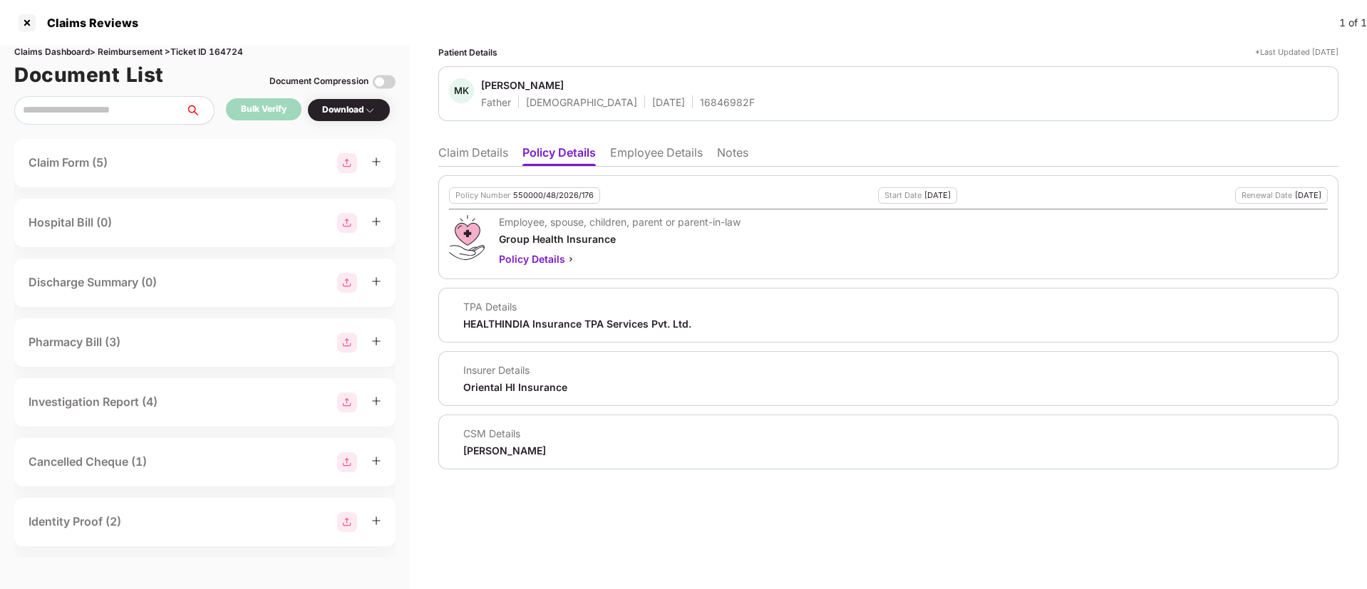
click at [485, 157] on li "Claim Details" at bounding box center [473, 155] width 70 height 21
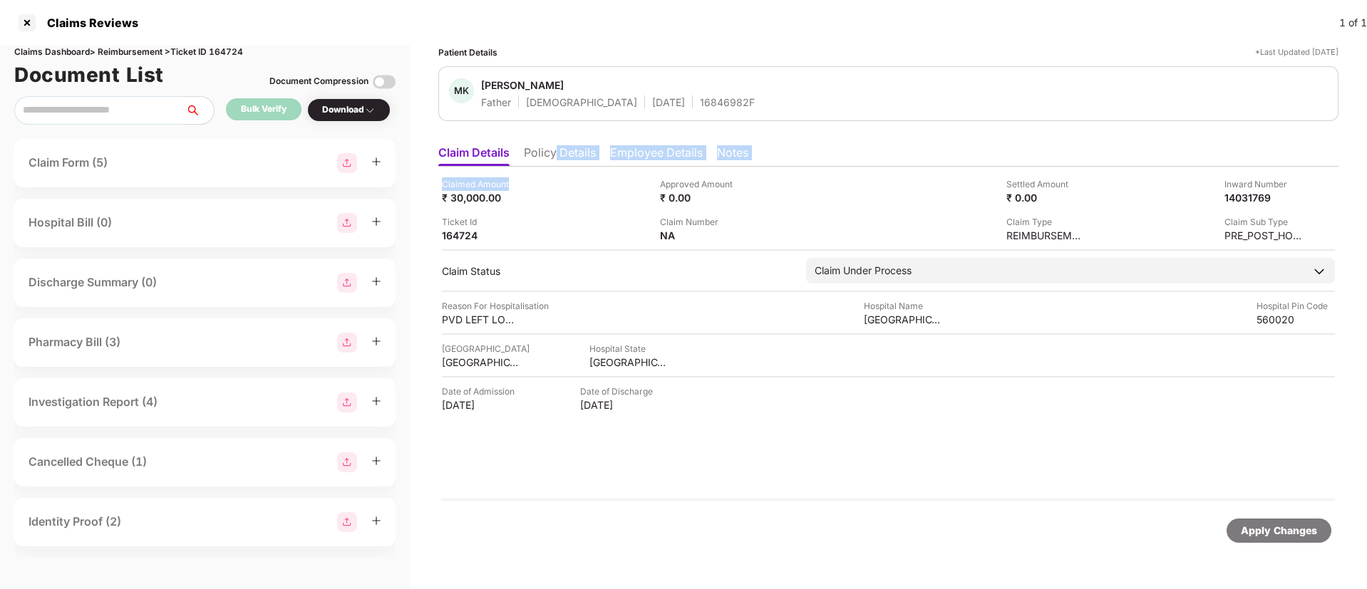
drag, startPoint x: 574, startPoint y: 180, endPoint x: 556, endPoint y: 152, distance: 33.6
click at [556, 152] on div "Claim Details Policy Details Employee Details Notes Claimed Amount ₹ 30,000.00 …" at bounding box center [888, 349] width 900 height 423
click at [556, 152] on li "Policy Details" at bounding box center [560, 155] width 72 height 21
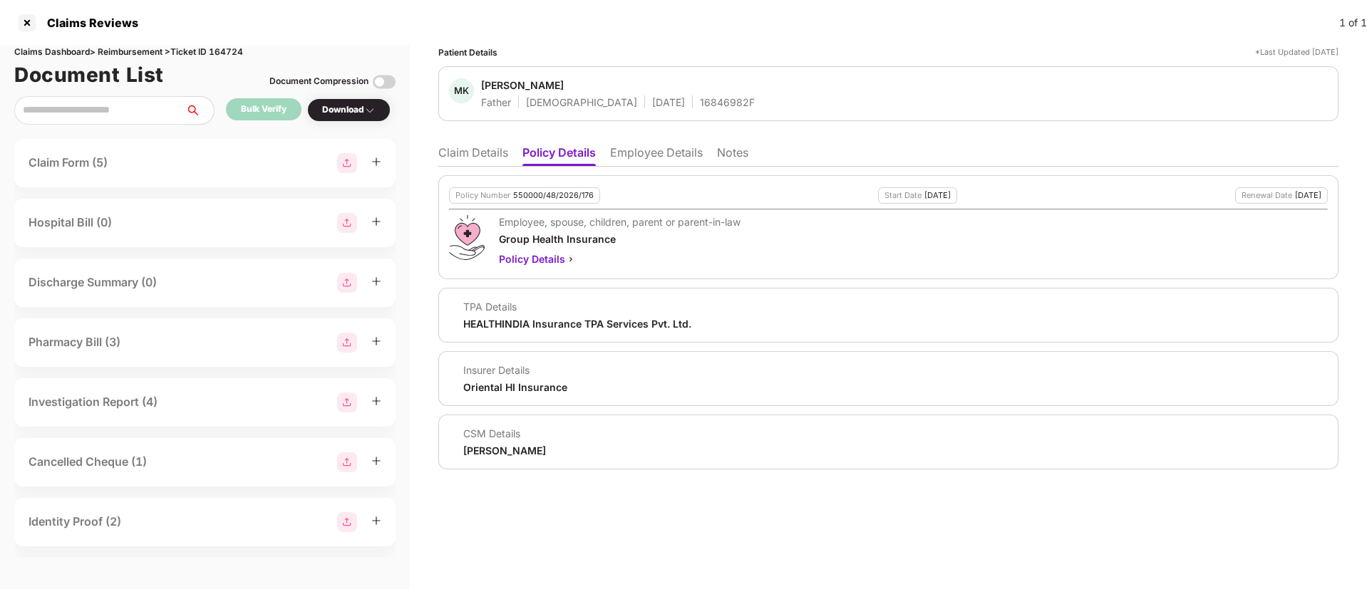
click at [473, 157] on li "Claim Details" at bounding box center [473, 155] width 70 height 21
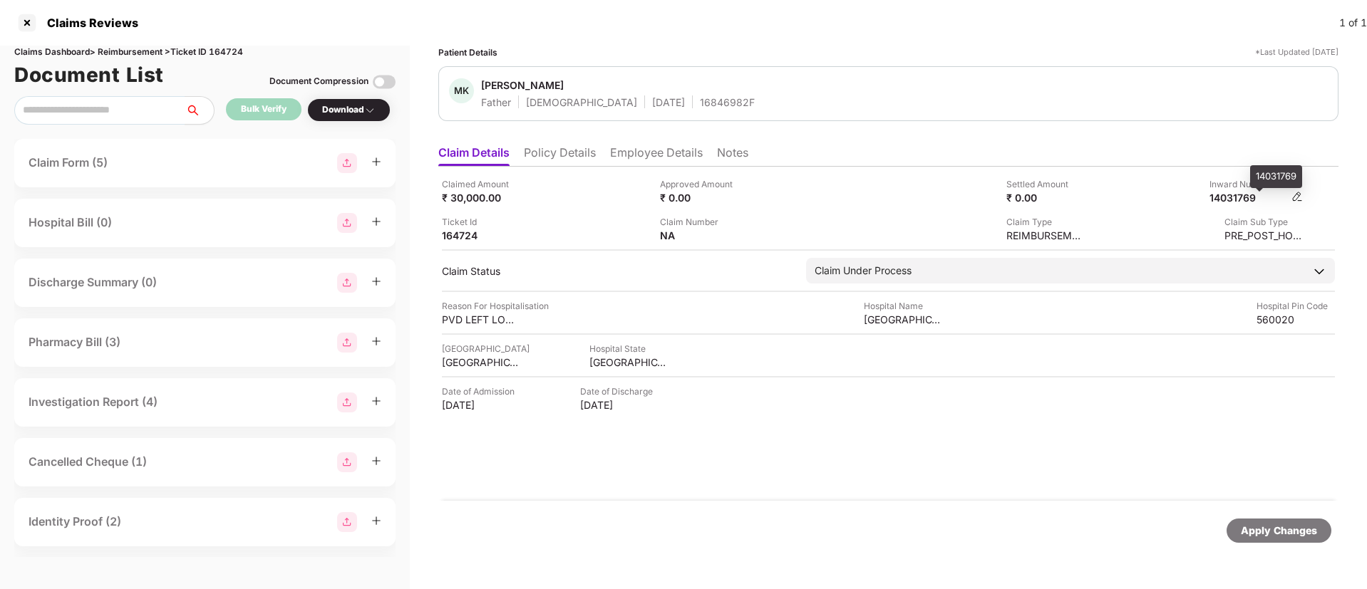
click at [1237, 197] on div "14031769" at bounding box center [1248, 198] width 78 height 14
copy div "14031769"
click at [700, 97] on div "16846982F" at bounding box center [727, 102] width 55 height 14
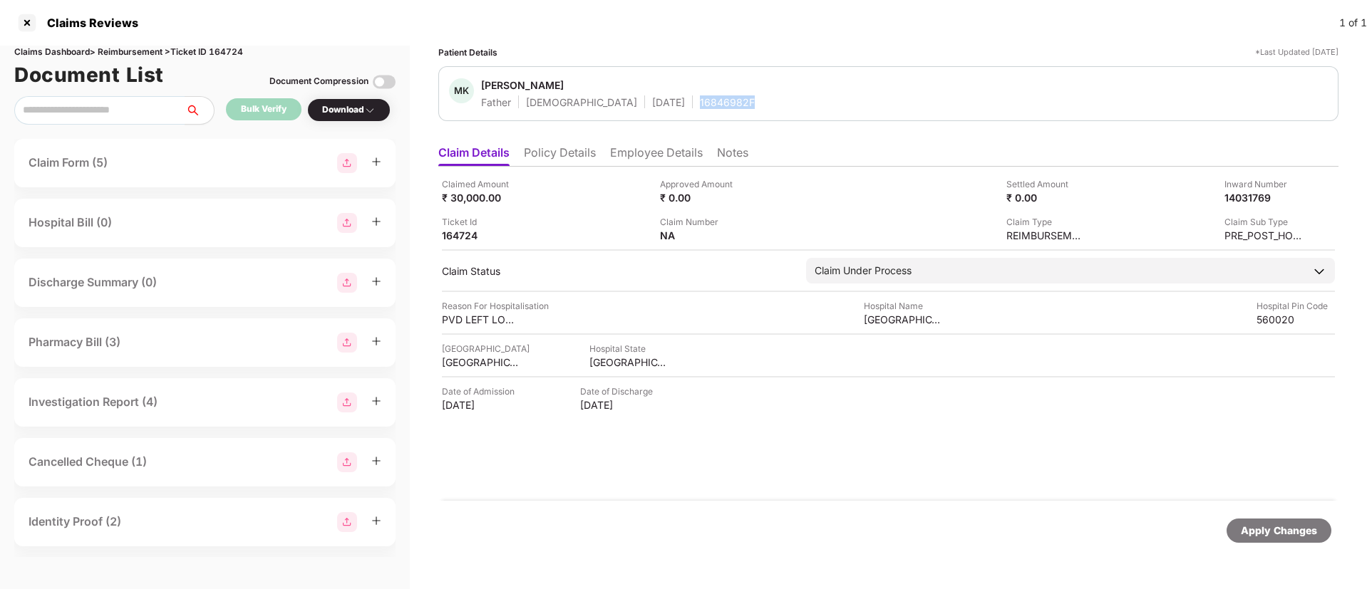
copy div "16846982F"
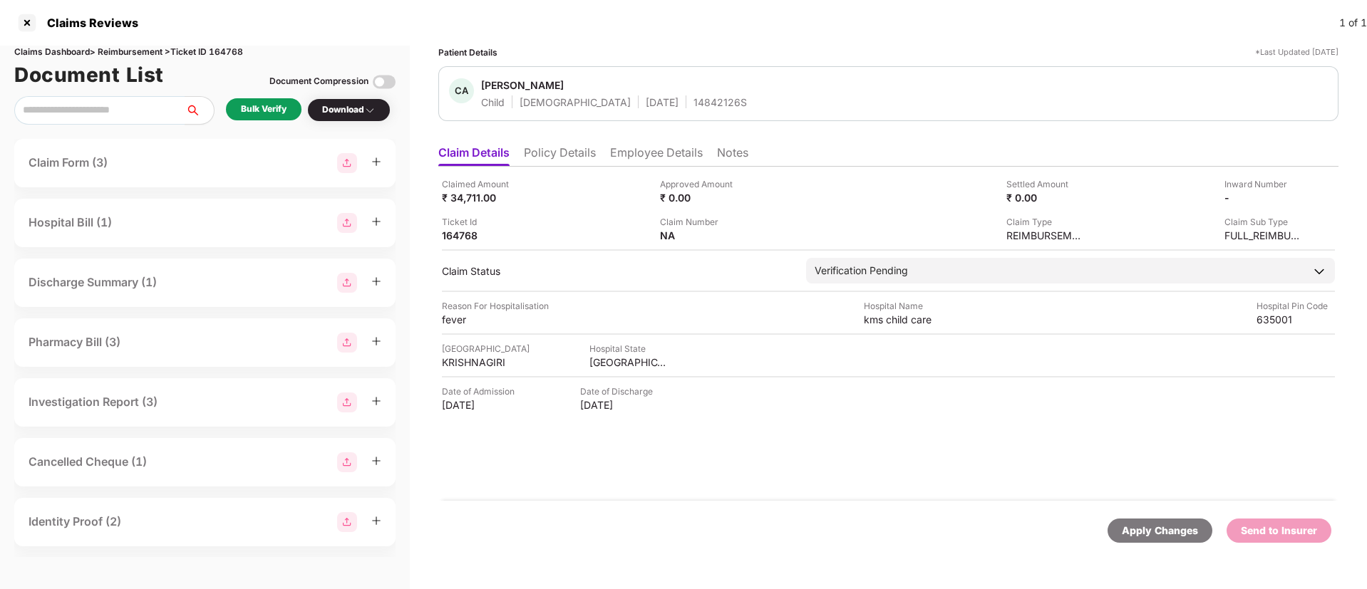
click at [572, 167] on div "Claimed Amount ₹ 34,711.00 Approved Amount ₹ 0.00 Settled Amount ₹ 0.00 Inward …" at bounding box center [888, 334] width 900 height 334
click at [579, 160] on li "Policy Details" at bounding box center [560, 155] width 72 height 21
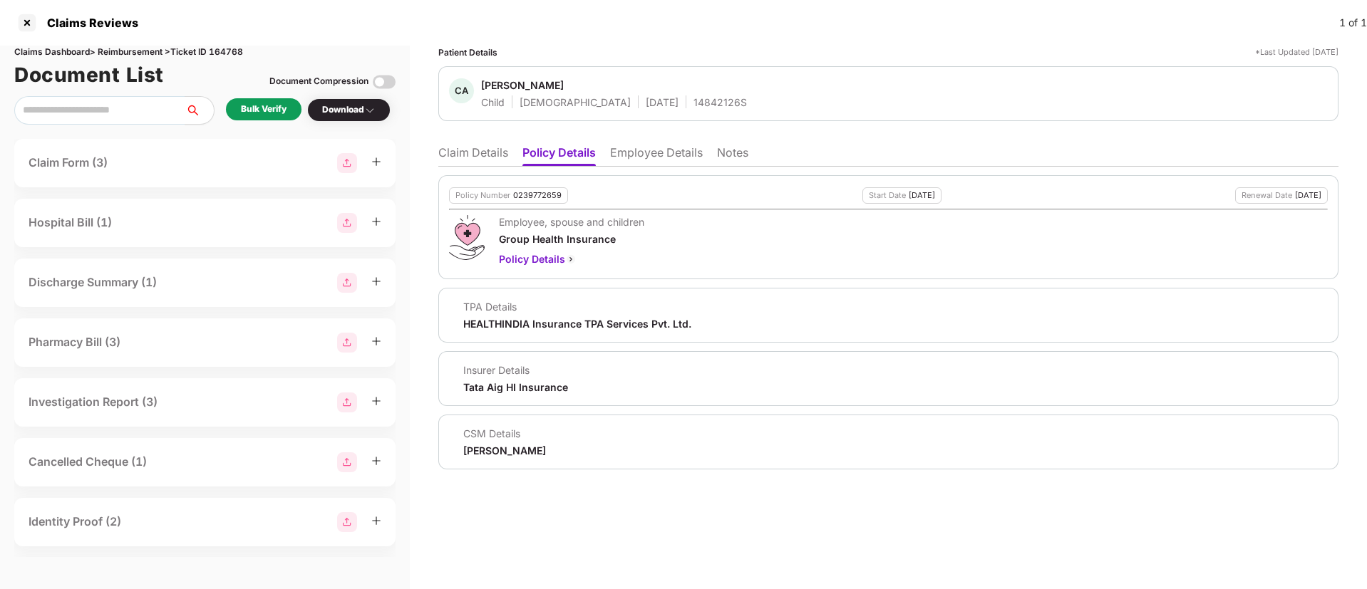
click at [622, 158] on li "Employee Details" at bounding box center [656, 155] width 93 height 21
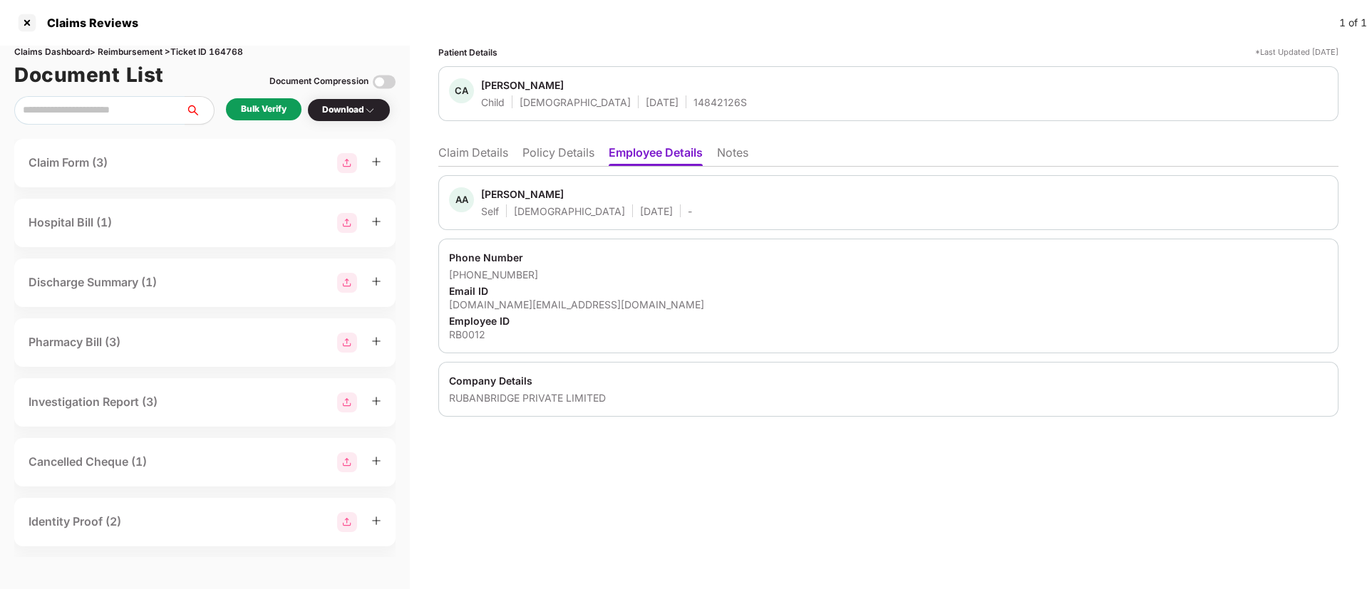
click at [541, 154] on li "Policy Details" at bounding box center [558, 155] width 72 height 21
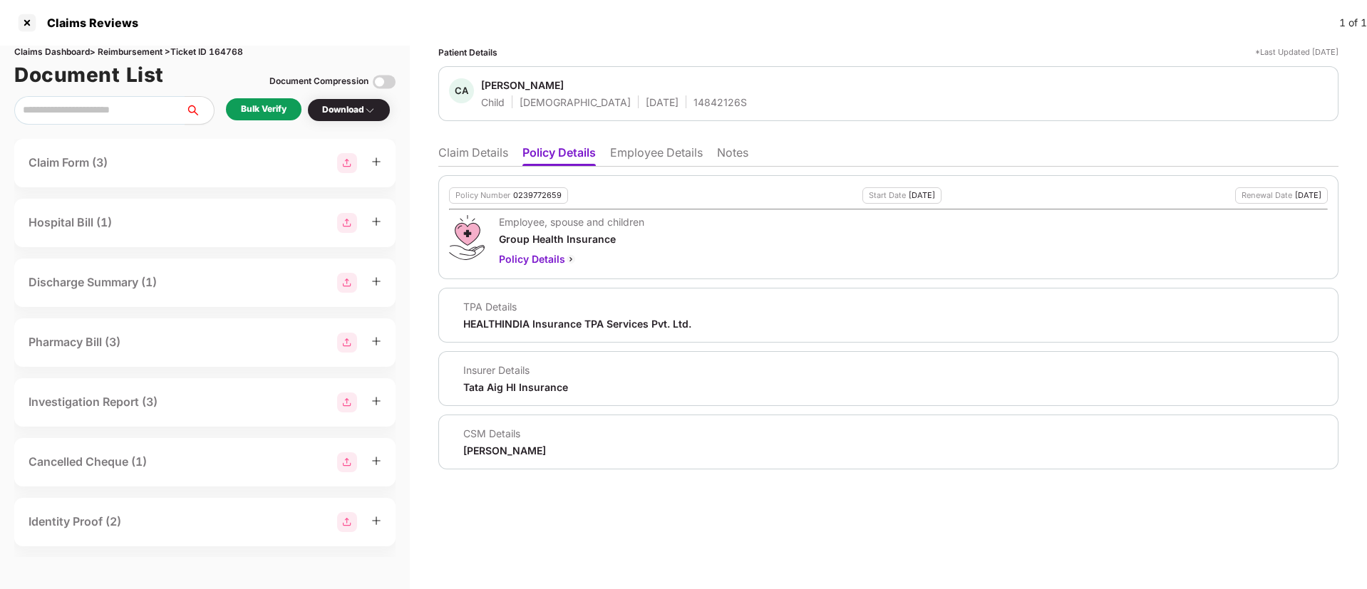
click at [626, 163] on li "Employee Details" at bounding box center [656, 155] width 93 height 21
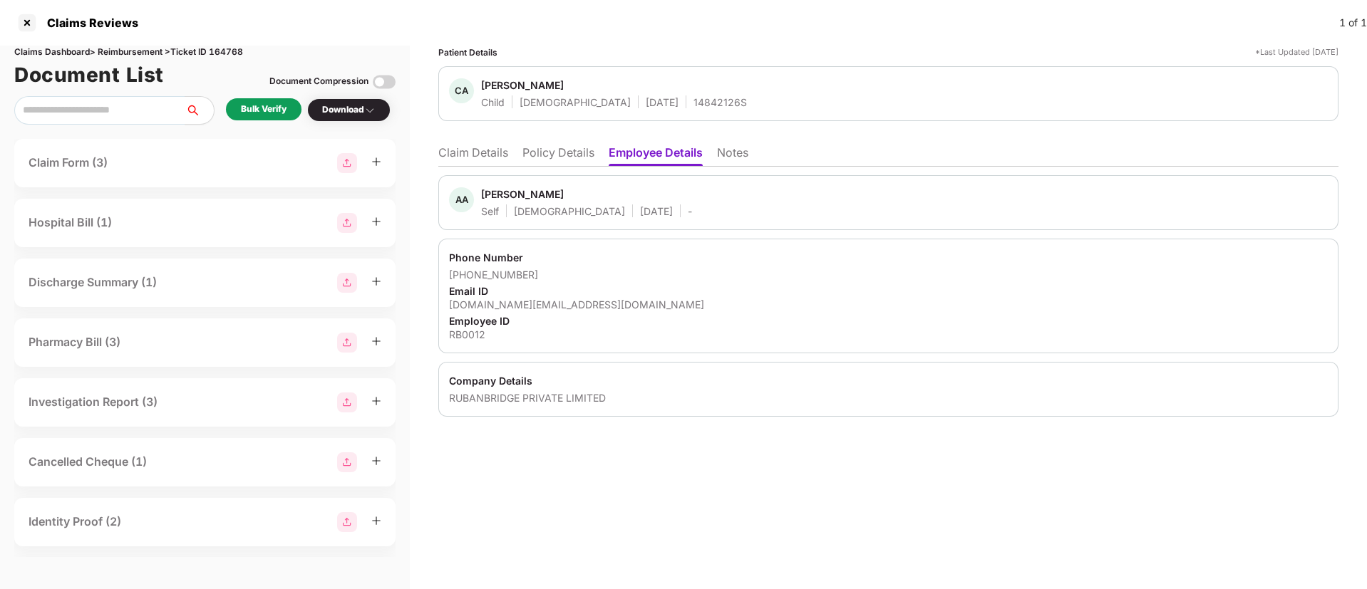
click at [569, 159] on li "Policy Details" at bounding box center [558, 155] width 72 height 21
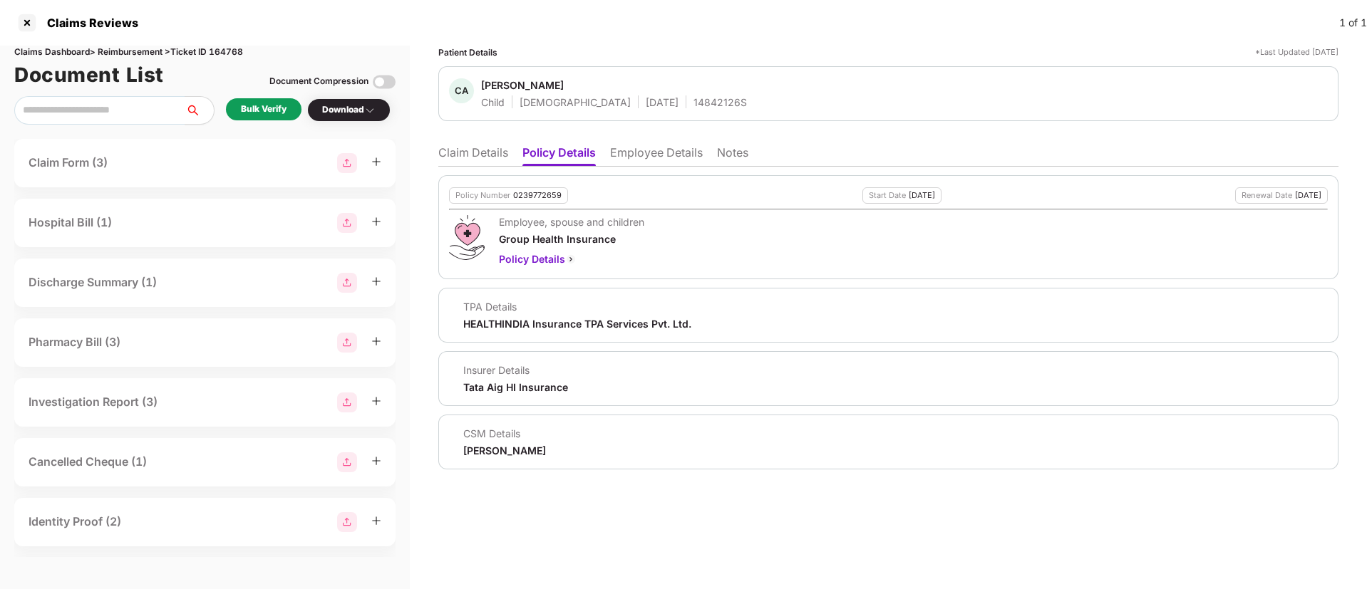
click at [455, 151] on li "Claim Details" at bounding box center [473, 155] width 70 height 21
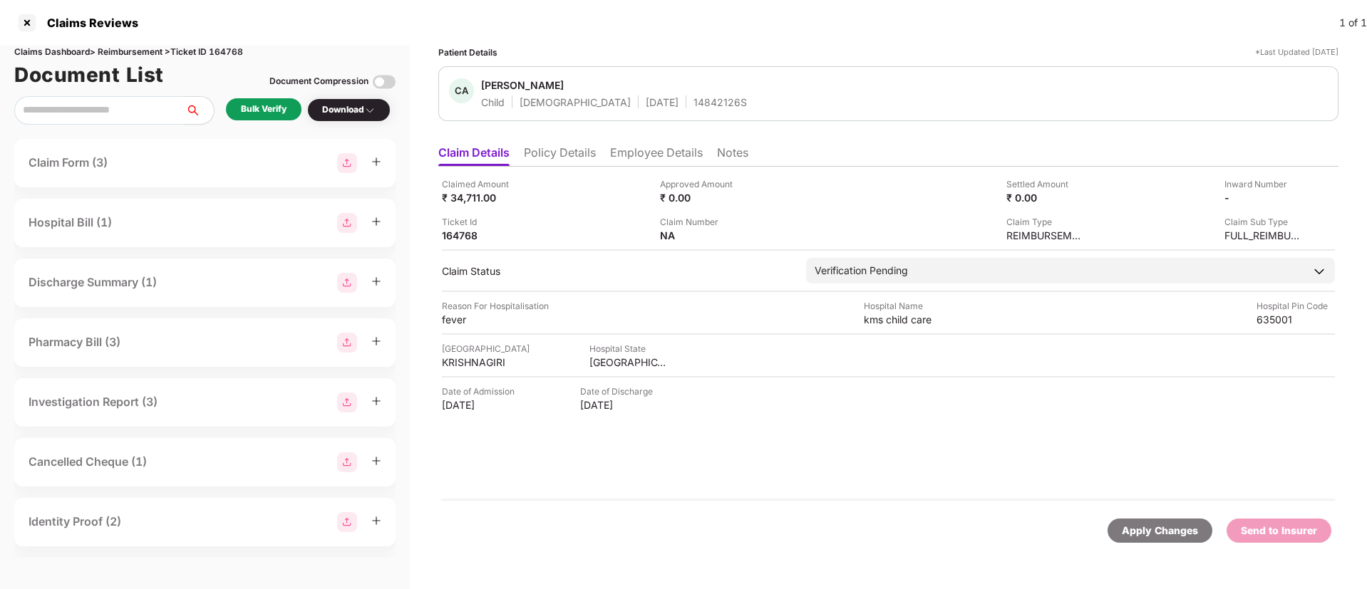
click at [277, 110] on div "Bulk Verify" at bounding box center [264, 110] width 46 height 14
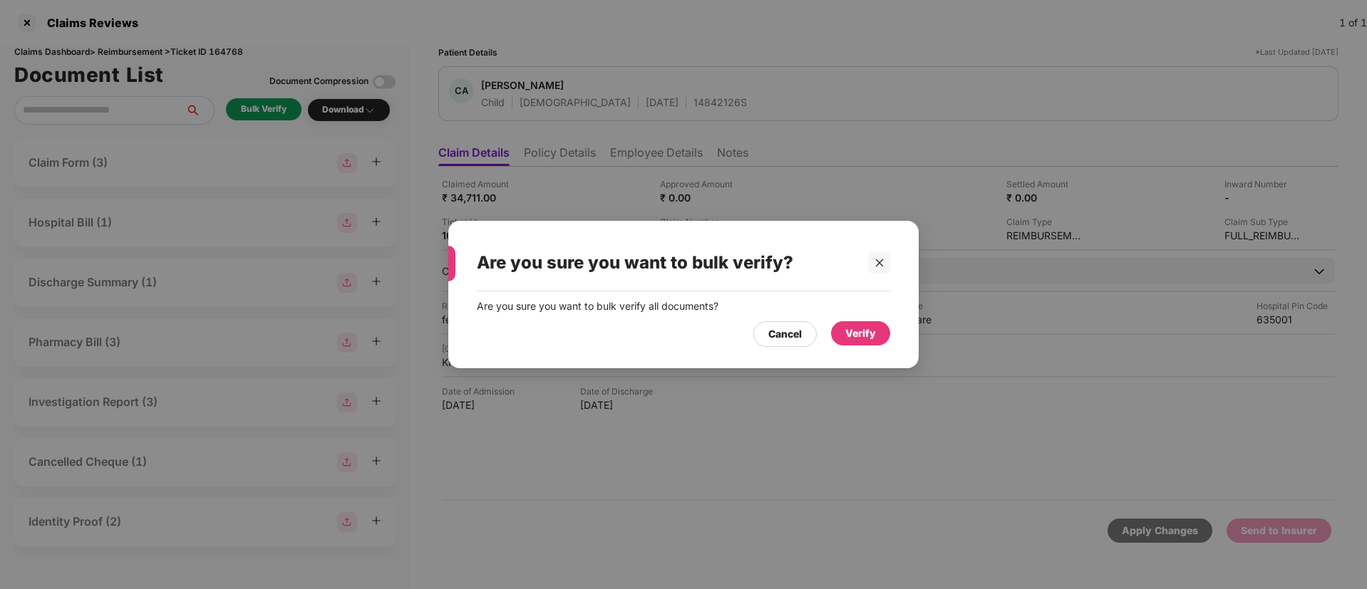
click at [872, 326] on div "Verify" at bounding box center [860, 334] width 31 height 16
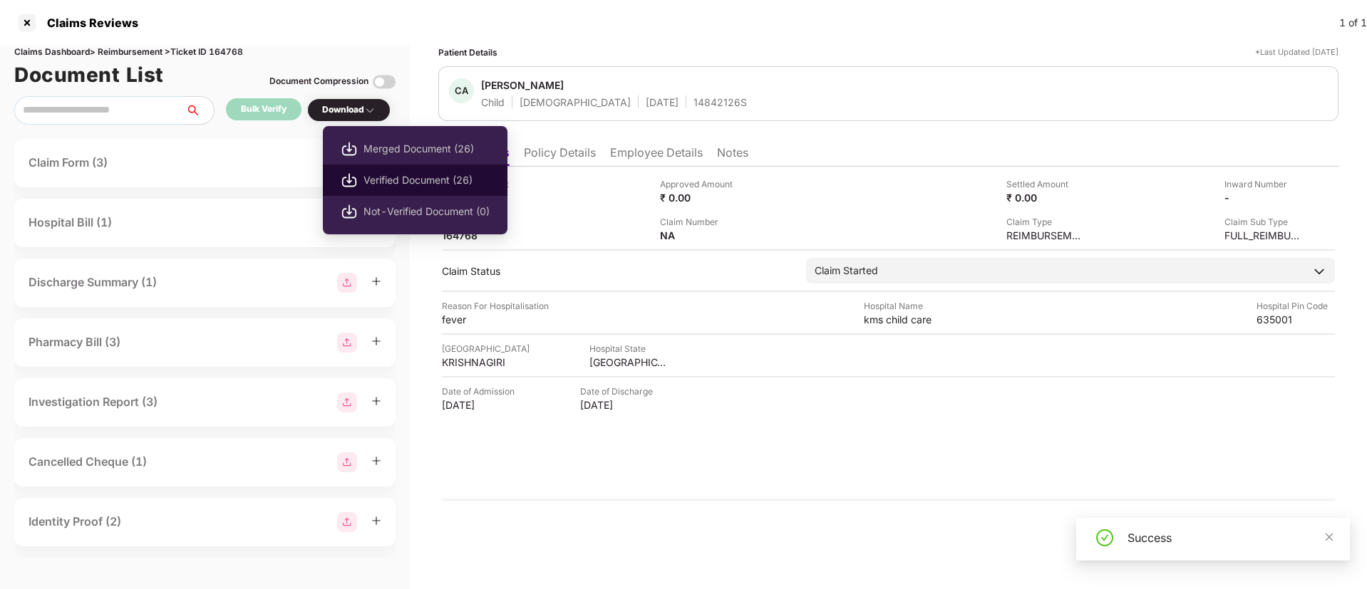
click at [448, 174] on span "Verified Document (26)" at bounding box center [426, 180] width 126 height 16
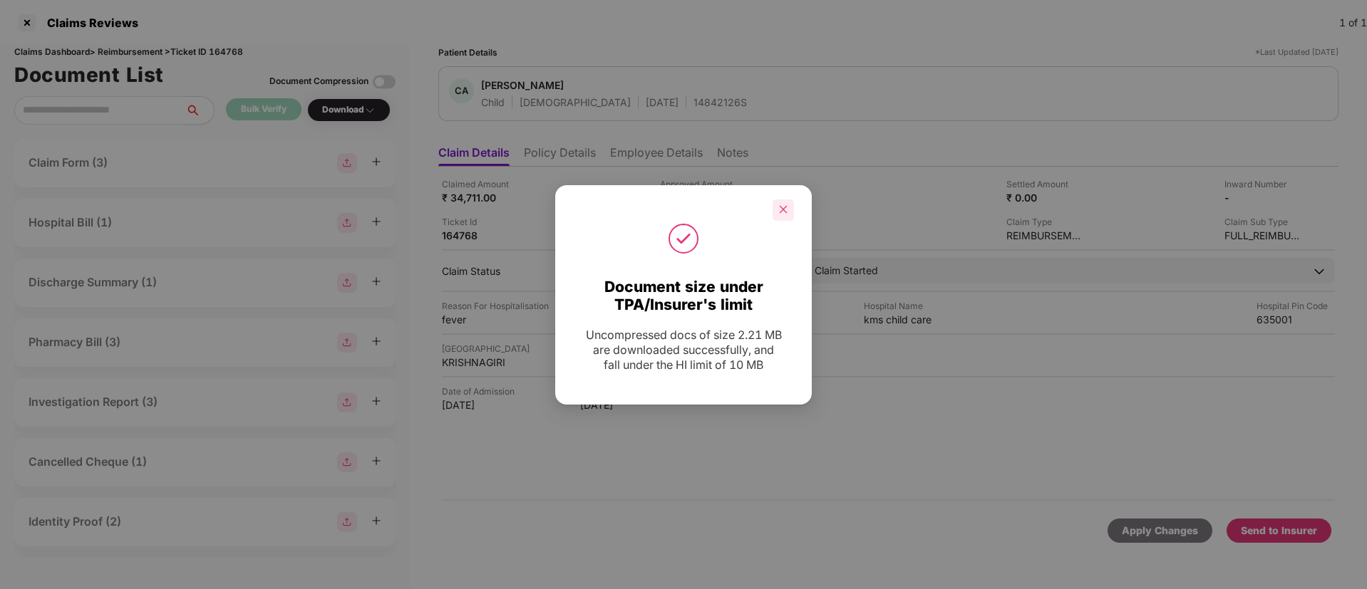
click at [779, 212] on icon "close" at bounding box center [783, 210] width 10 height 10
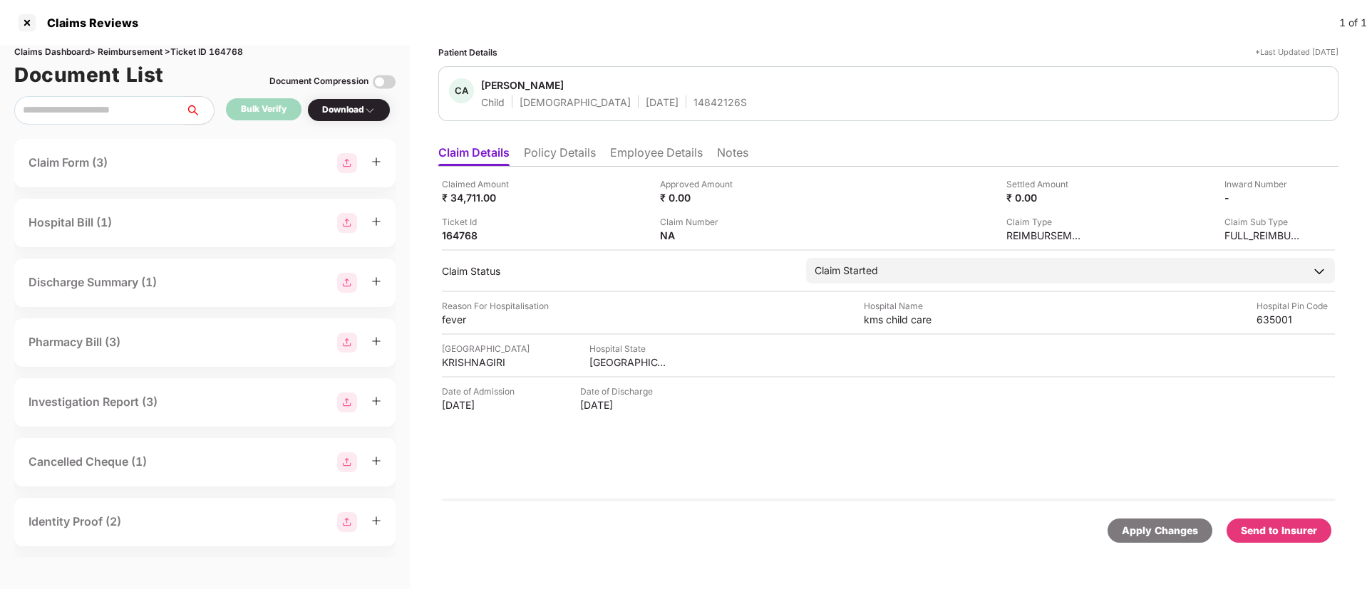
click at [1286, 523] on div "Send to Insurer" at bounding box center [1279, 531] width 76 height 16
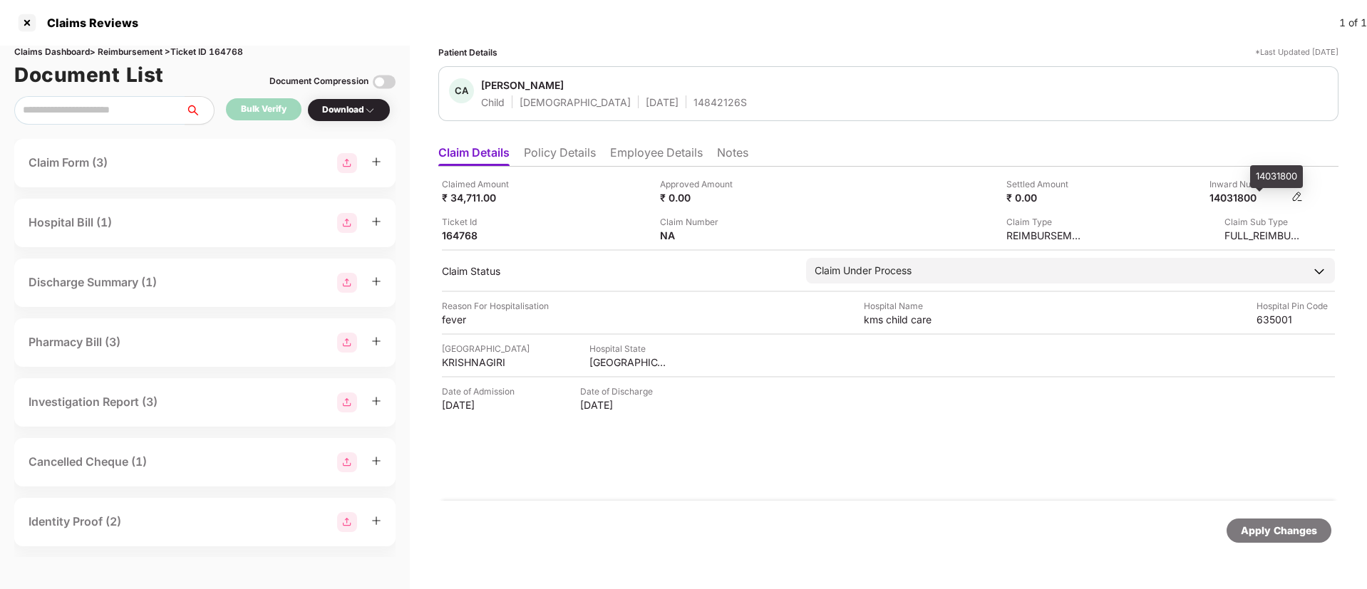
click at [1241, 199] on div "14031800" at bounding box center [1248, 198] width 78 height 14
copy div "14031800"
click at [693, 99] on div "14842126S" at bounding box center [719, 102] width 53 height 14
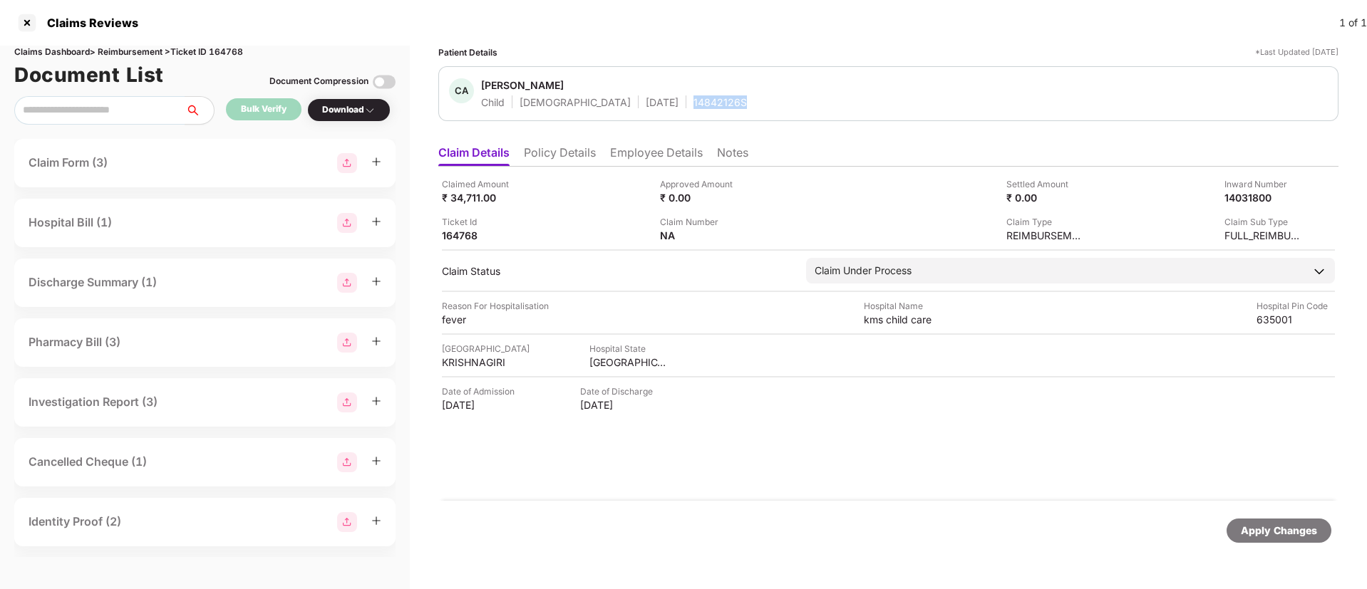
copy div "14842126S"
click at [559, 155] on li "Policy Details" at bounding box center [560, 155] width 72 height 21
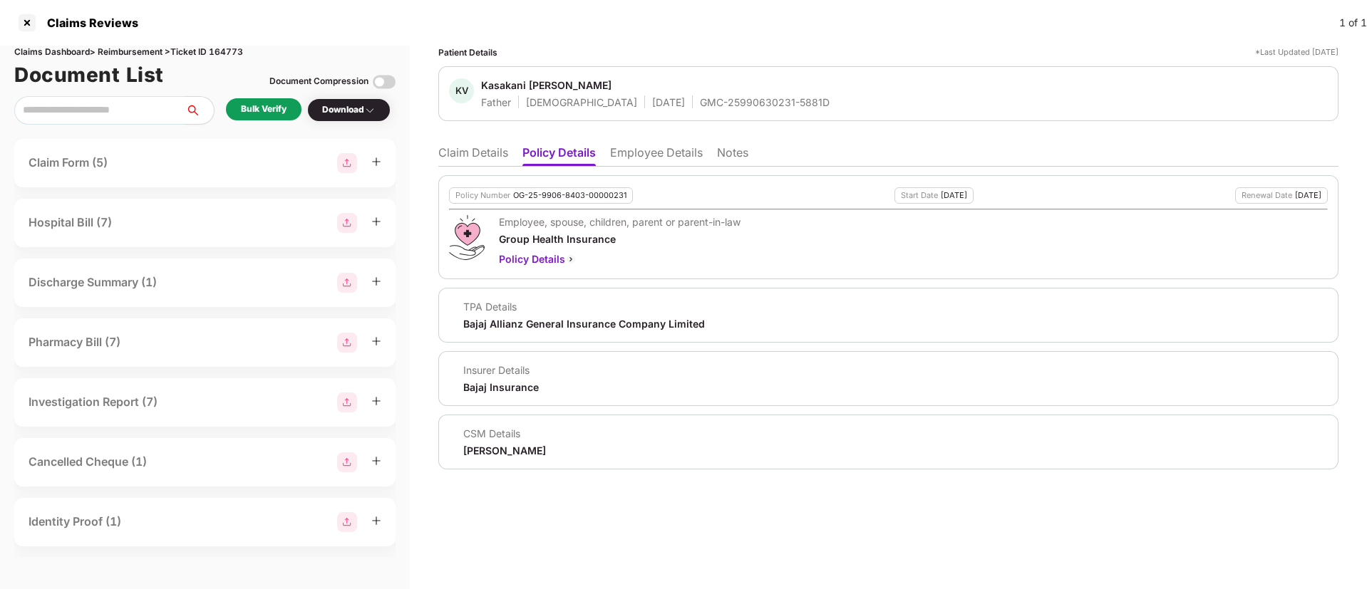
click at [468, 147] on li "Claim Details" at bounding box center [473, 155] width 70 height 21
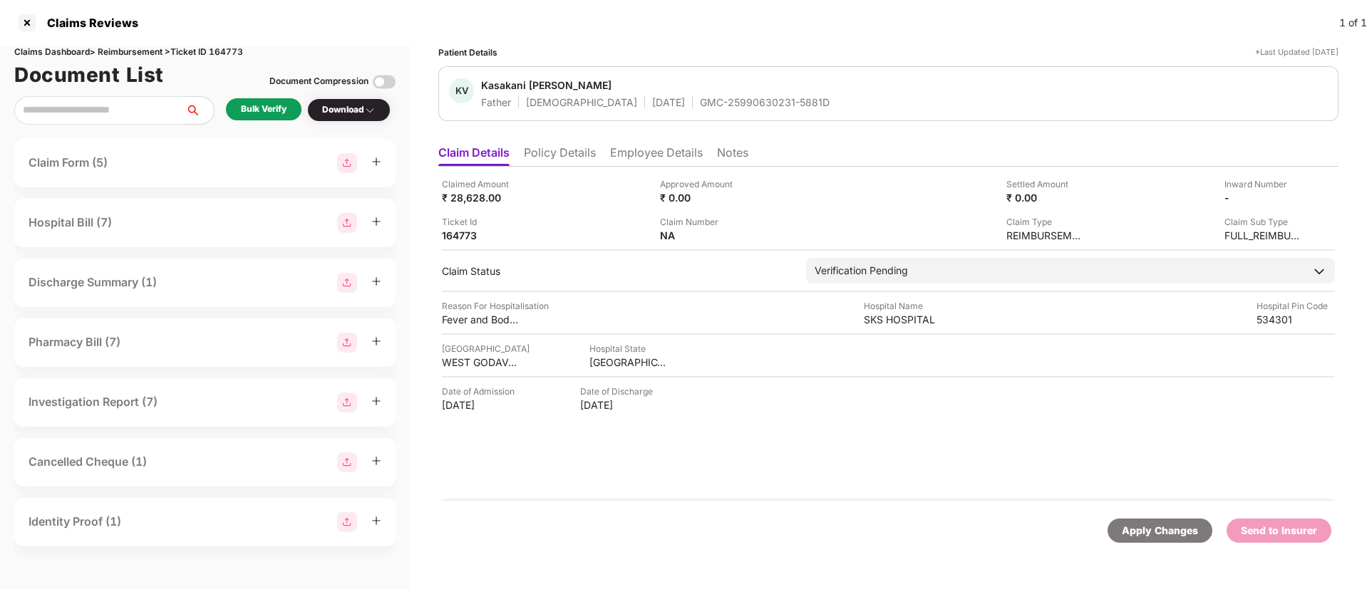
click at [554, 158] on li "Policy Details" at bounding box center [560, 155] width 72 height 21
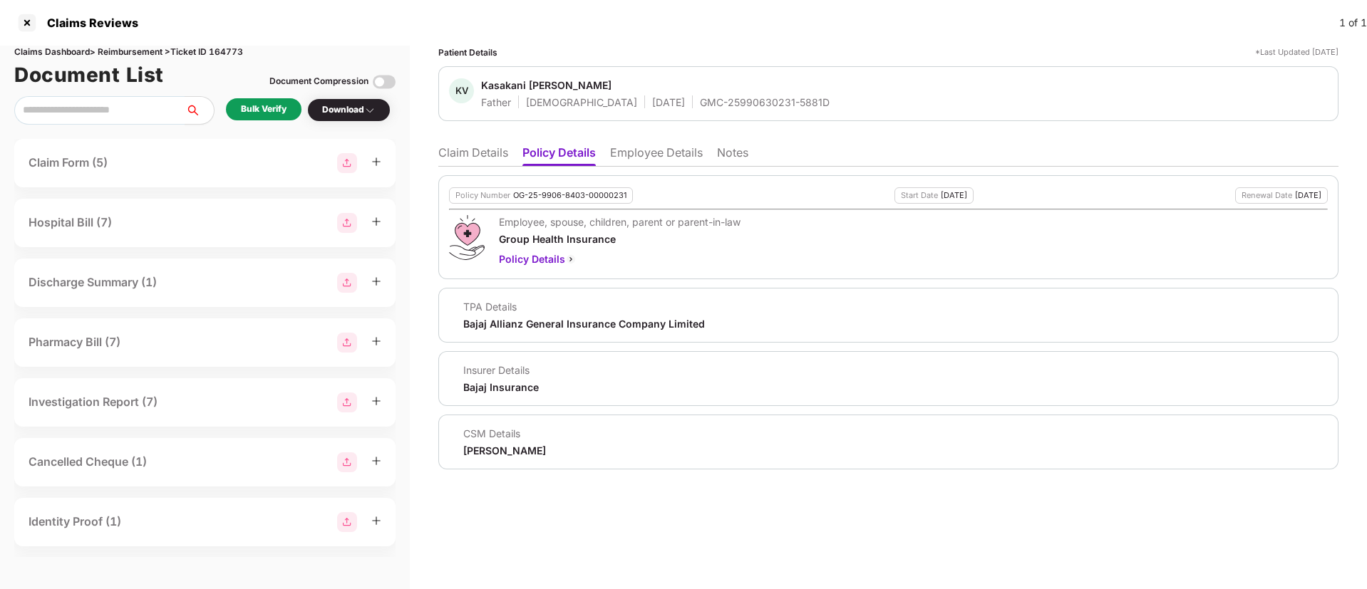
click at [618, 157] on li "Employee Details" at bounding box center [656, 155] width 93 height 21
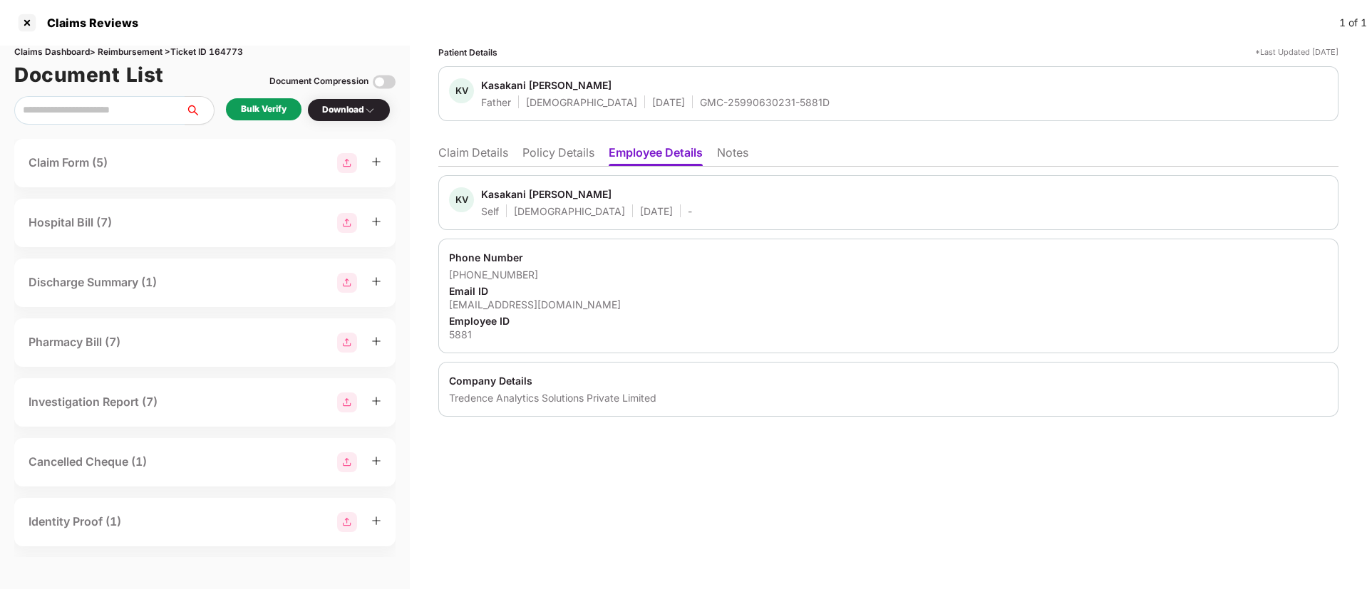
click at [567, 158] on li "Policy Details" at bounding box center [558, 155] width 72 height 21
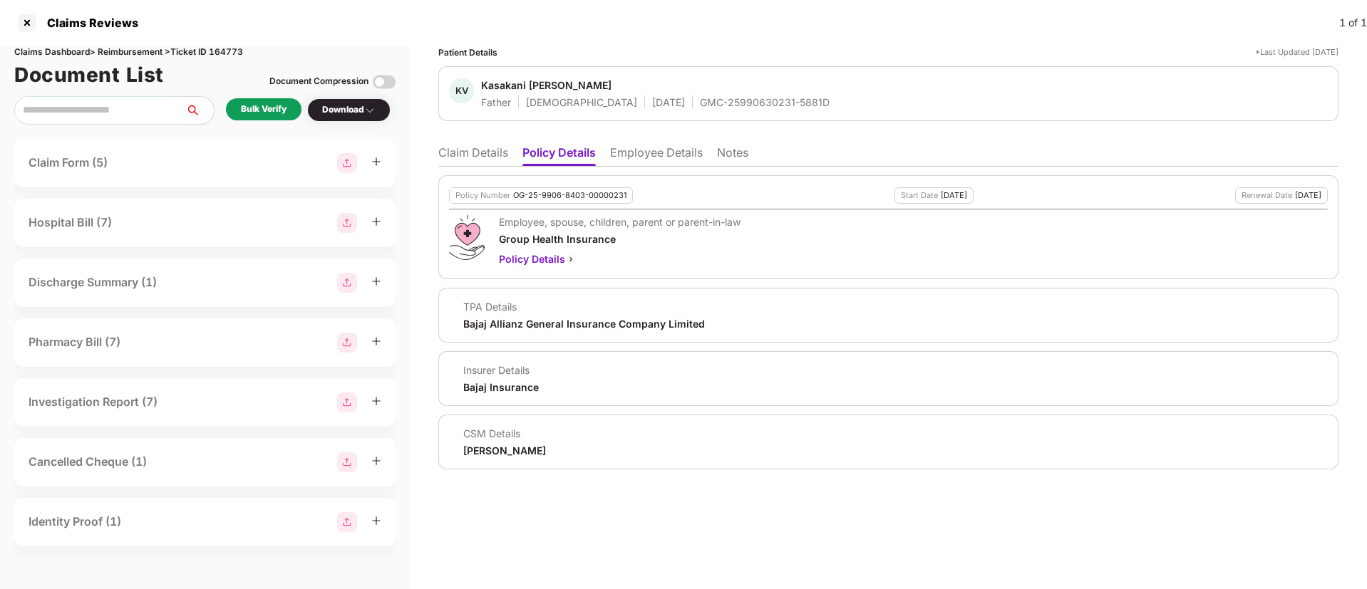
click at [467, 150] on li "Claim Details" at bounding box center [473, 155] width 70 height 21
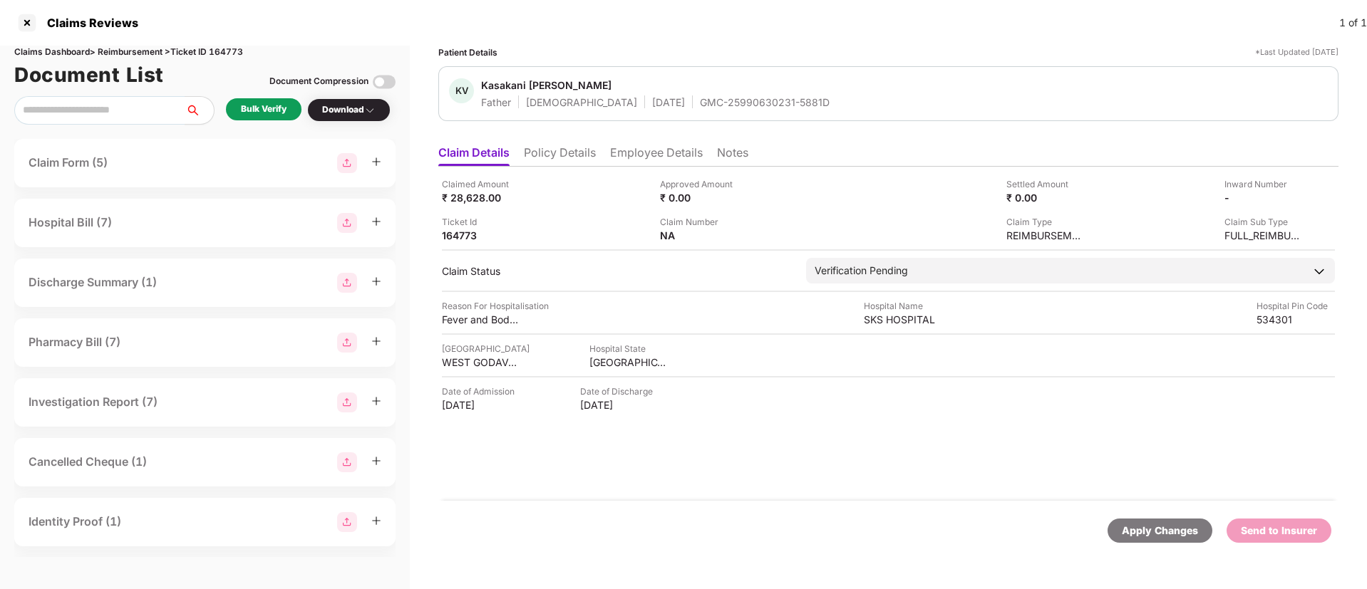
click at [257, 105] on div "Bulk Verify" at bounding box center [264, 110] width 46 height 14
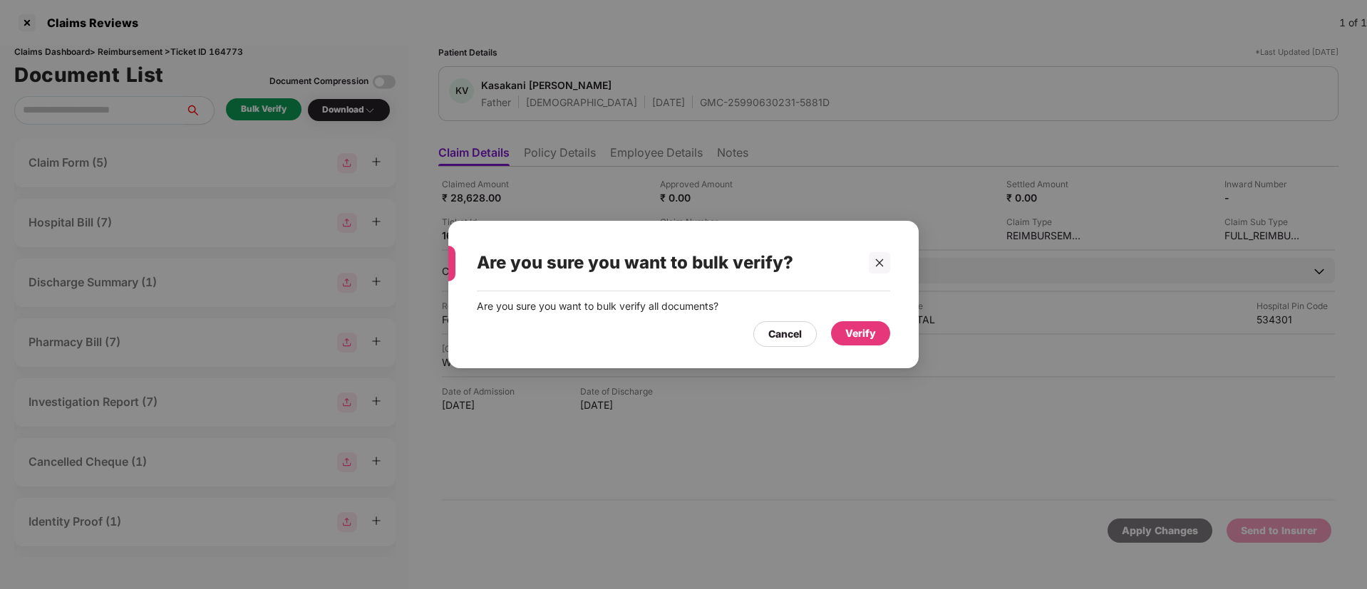
click at [860, 331] on div "Verify" at bounding box center [860, 334] width 31 height 16
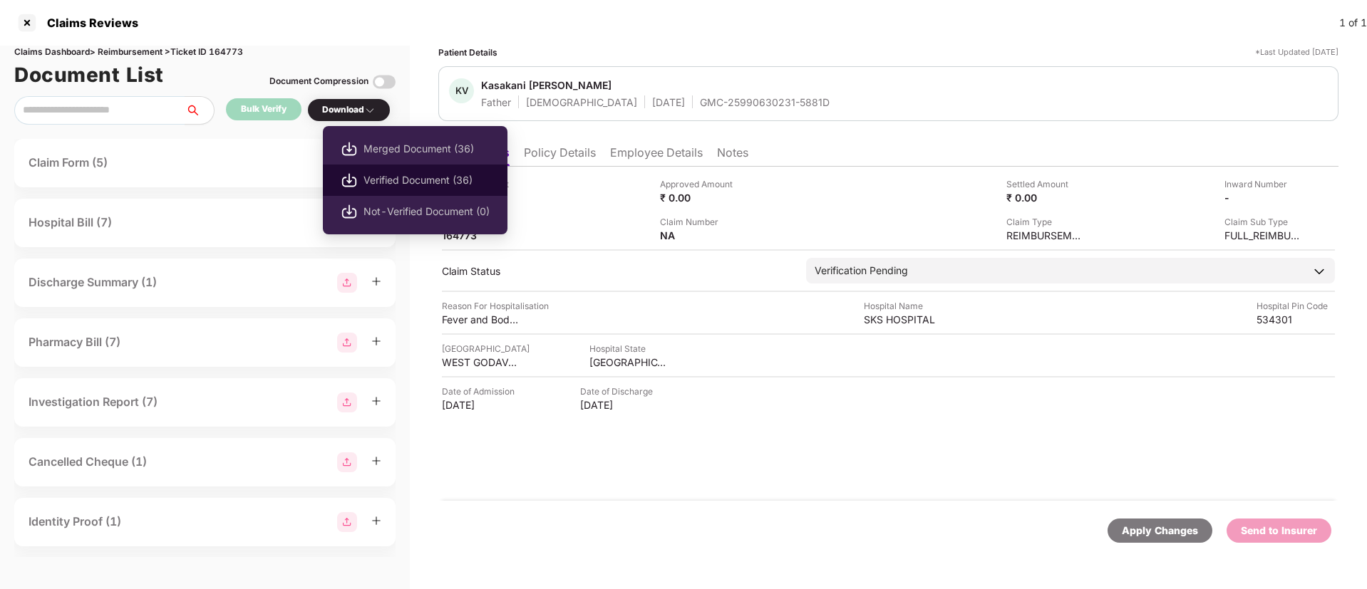
click at [436, 188] on li "Verified Document (36)" at bounding box center [415, 180] width 185 height 31
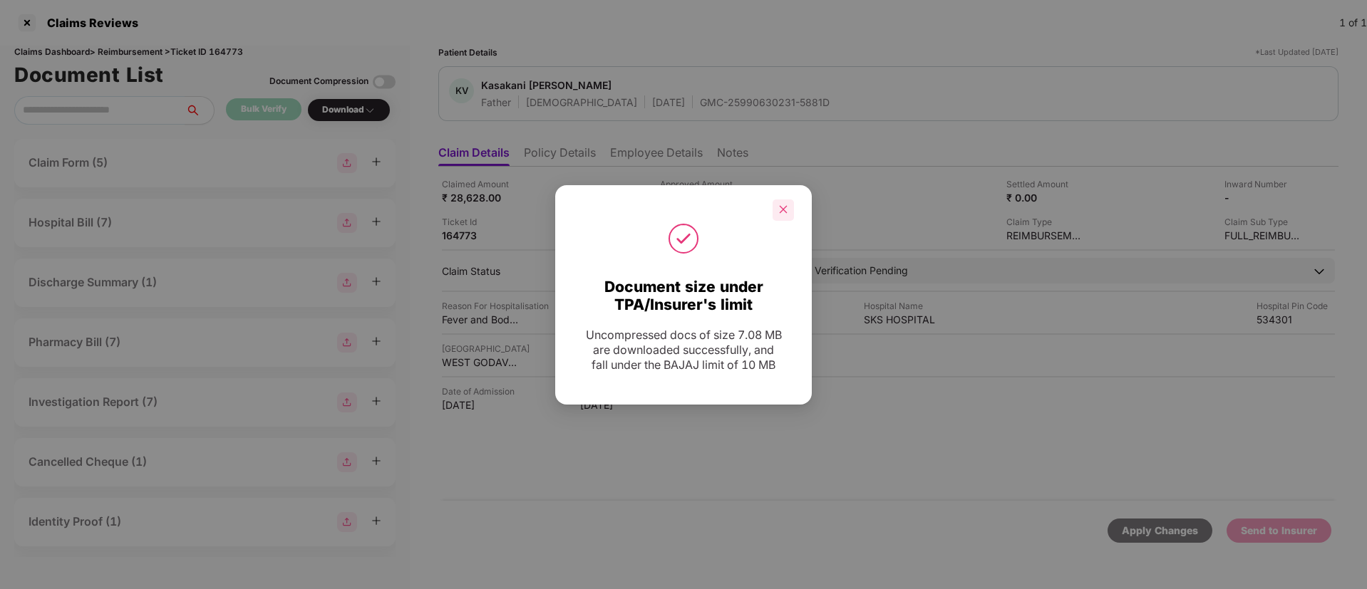
click at [786, 207] on icon "close" at bounding box center [784, 210] width 8 height 8
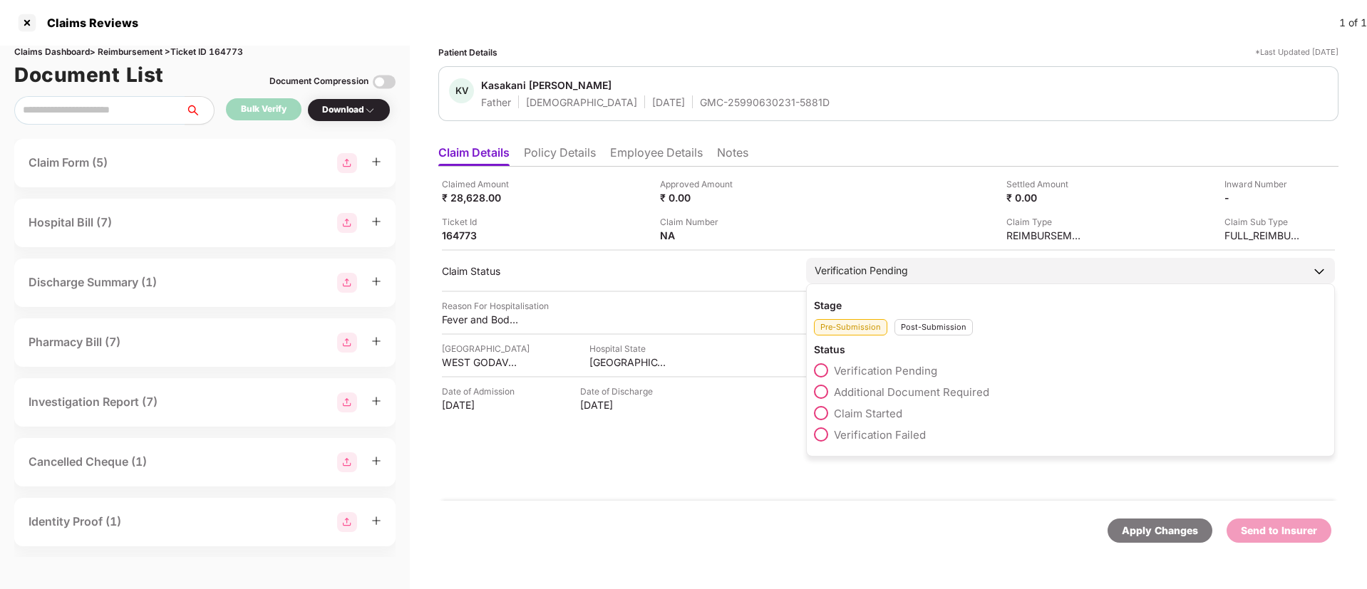
click at [826, 389] on span at bounding box center [821, 392] width 14 height 14
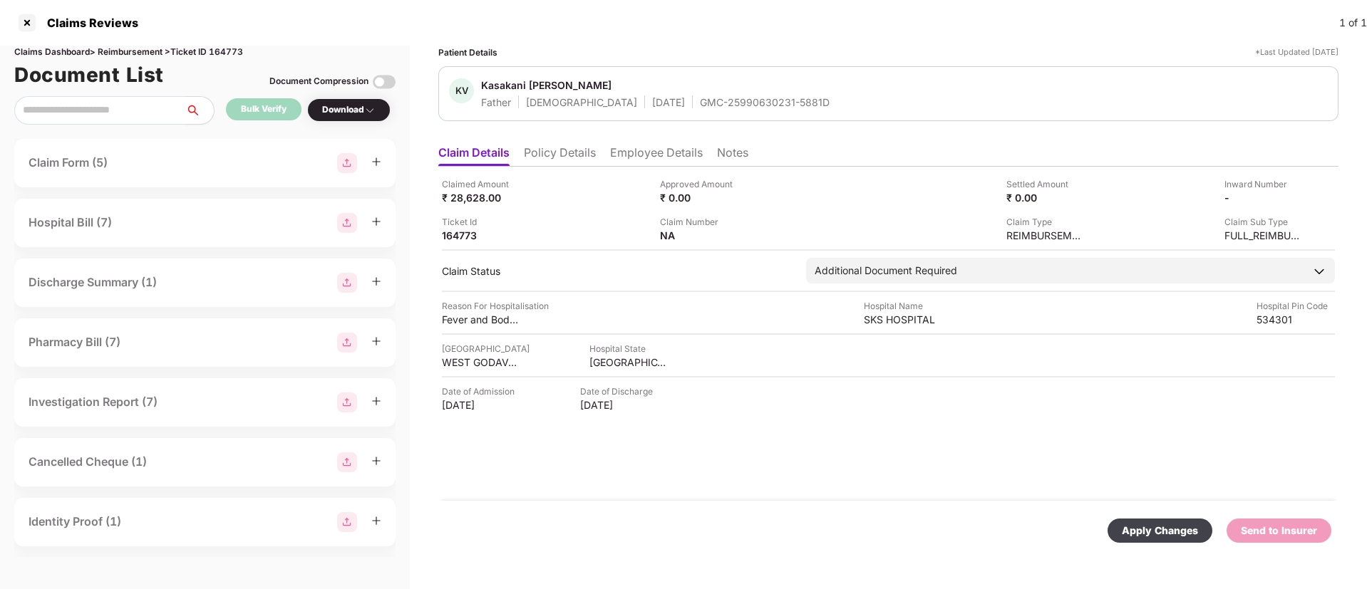
click at [1131, 527] on div "Apply Changes" at bounding box center [1160, 531] width 76 height 16
click at [545, 145] on li "Policy Details" at bounding box center [560, 155] width 72 height 21
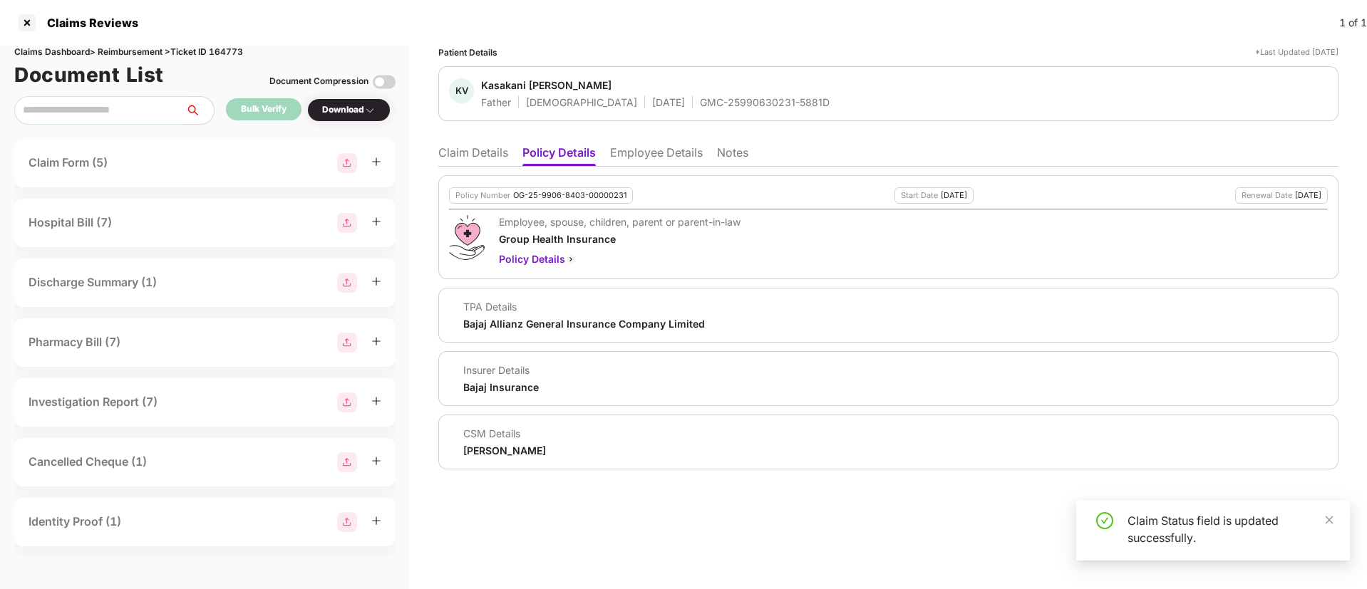
click at [479, 154] on li "Claim Details" at bounding box center [473, 155] width 70 height 21
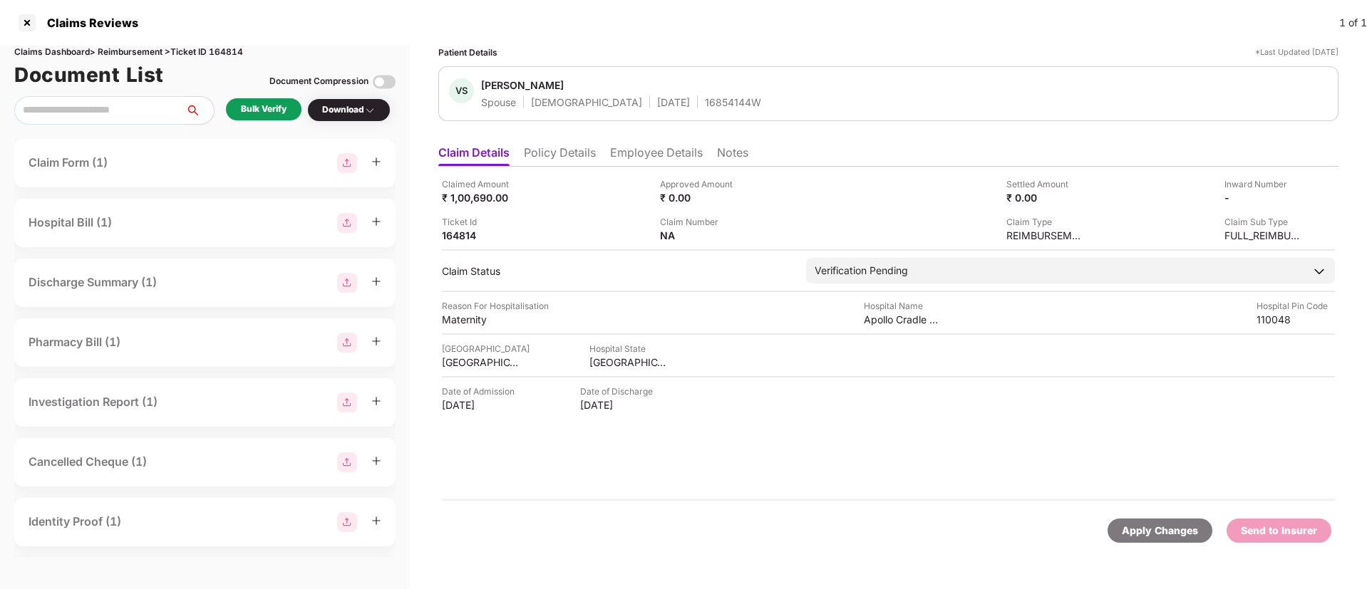
click at [552, 150] on li "Policy Details" at bounding box center [560, 155] width 72 height 21
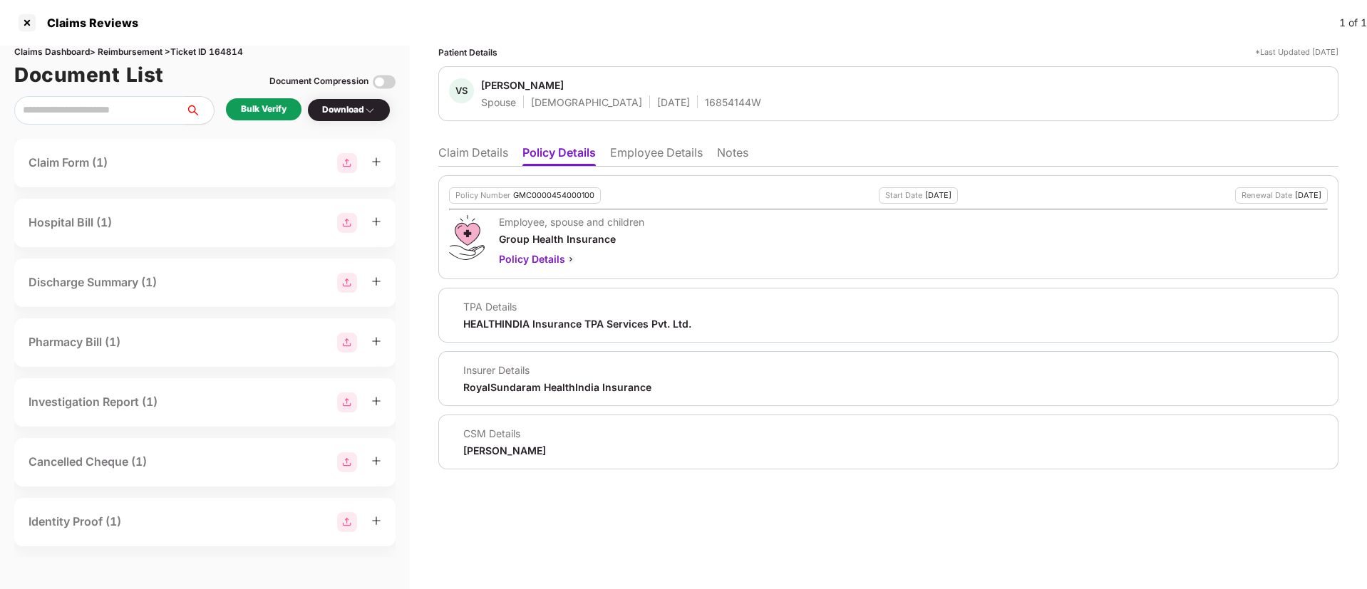
click at [673, 158] on li "Employee Details" at bounding box center [656, 155] width 93 height 21
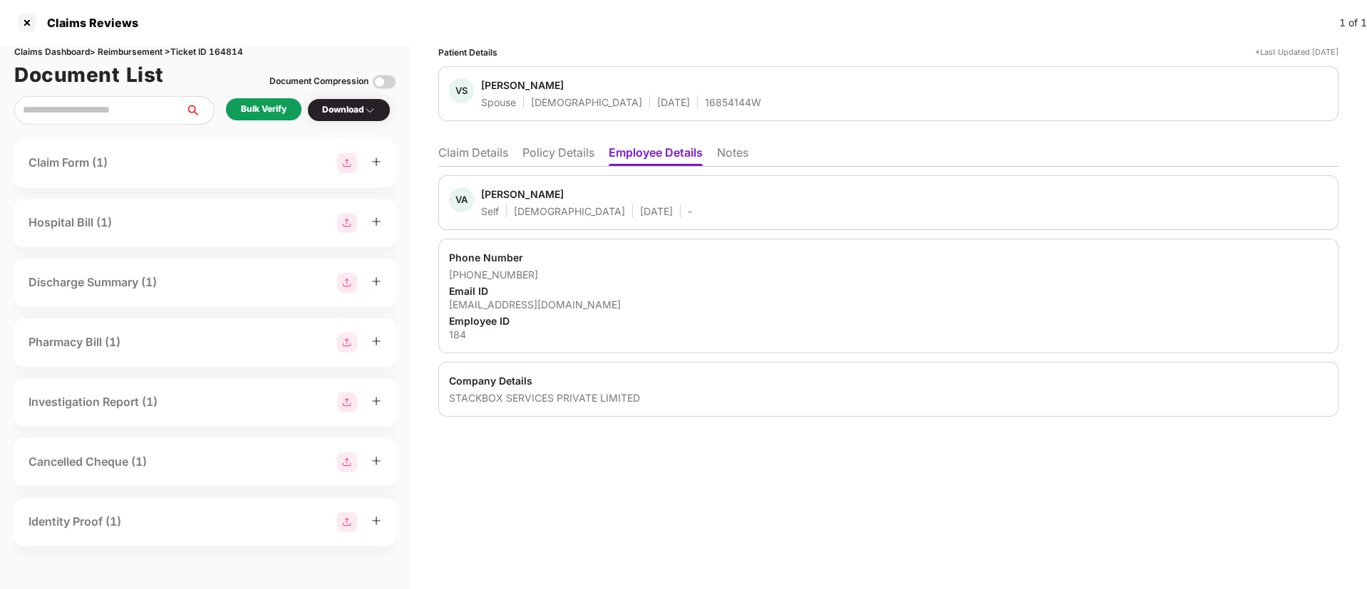
click at [565, 163] on li "Policy Details" at bounding box center [558, 155] width 72 height 21
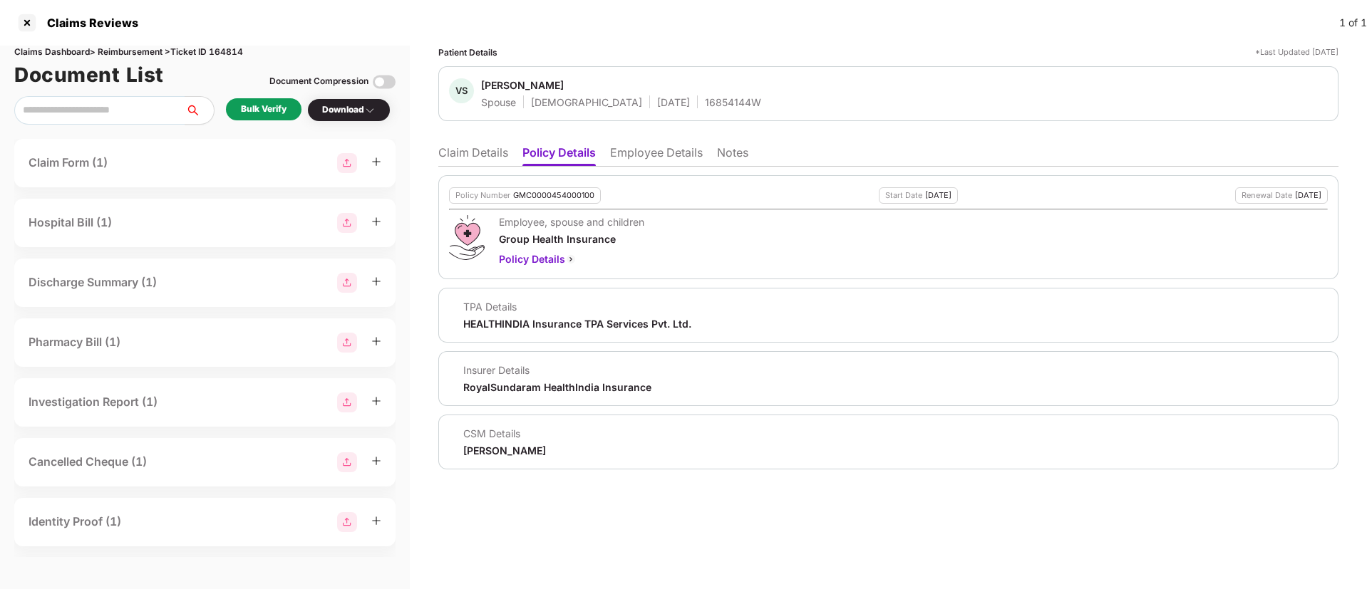
click at [465, 151] on li "Claim Details" at bounding box center [473, 155] width 70 height 21
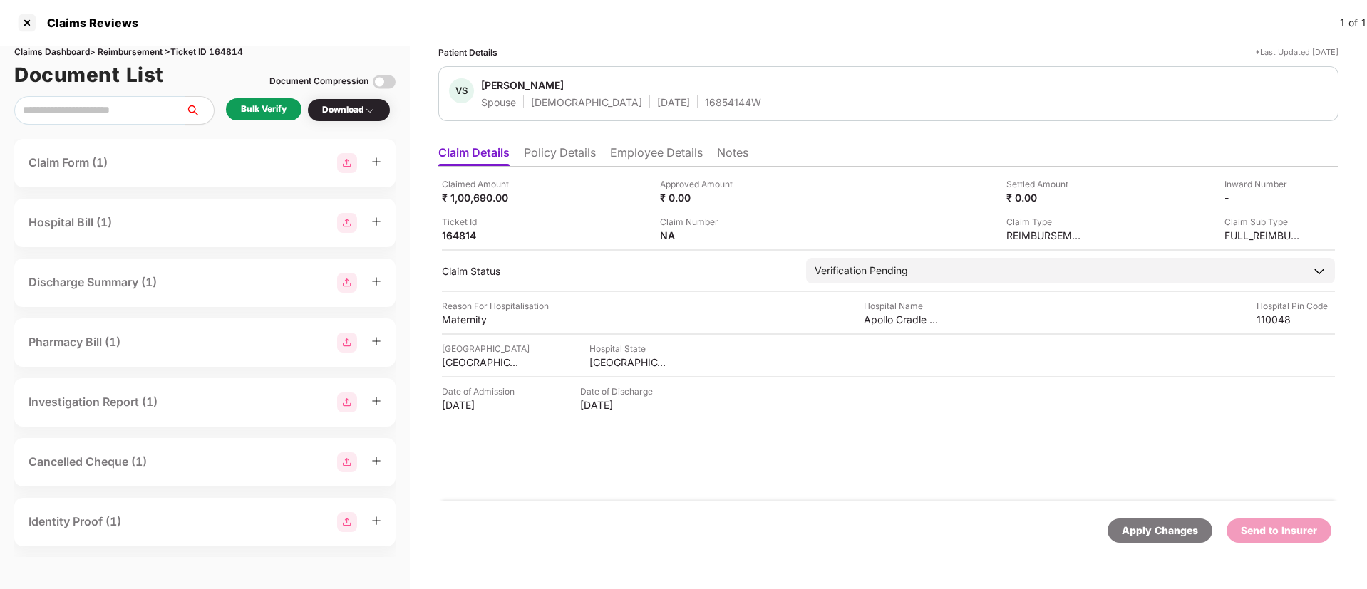
click at [564, 161] on li "Policy Details" at bounding box center [560, 155] width 72 height 21
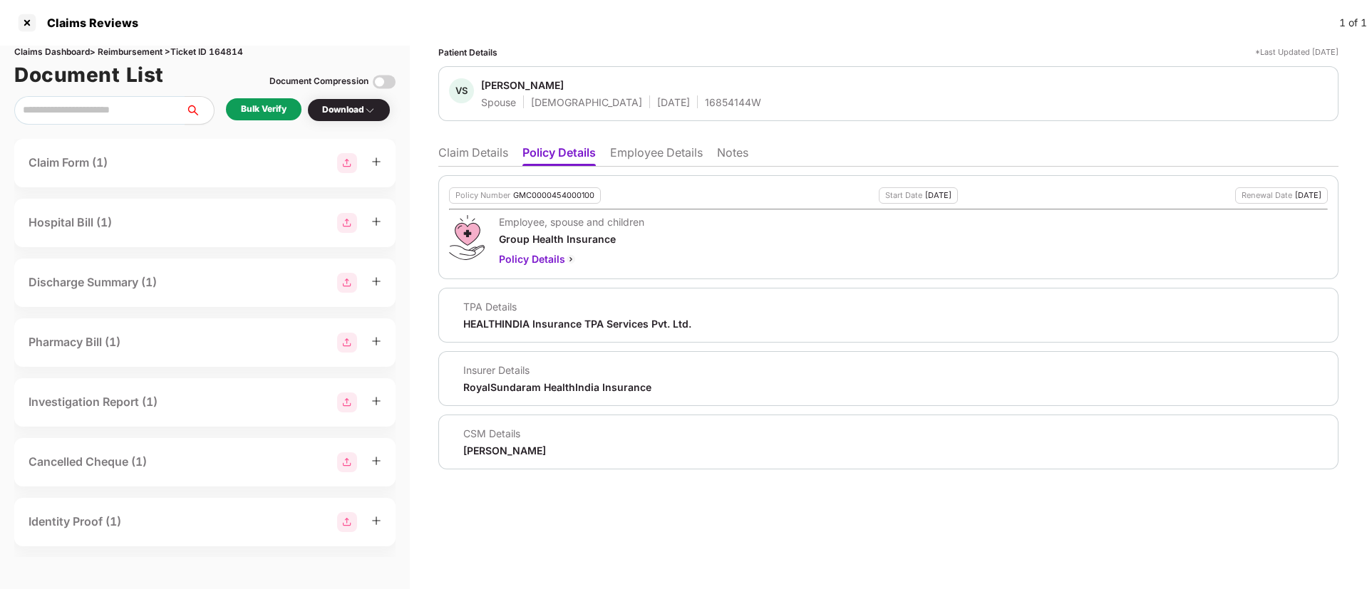
click at [478, 150] on li "Claim Details" at bounding box center [473, 155] width 70 height 21
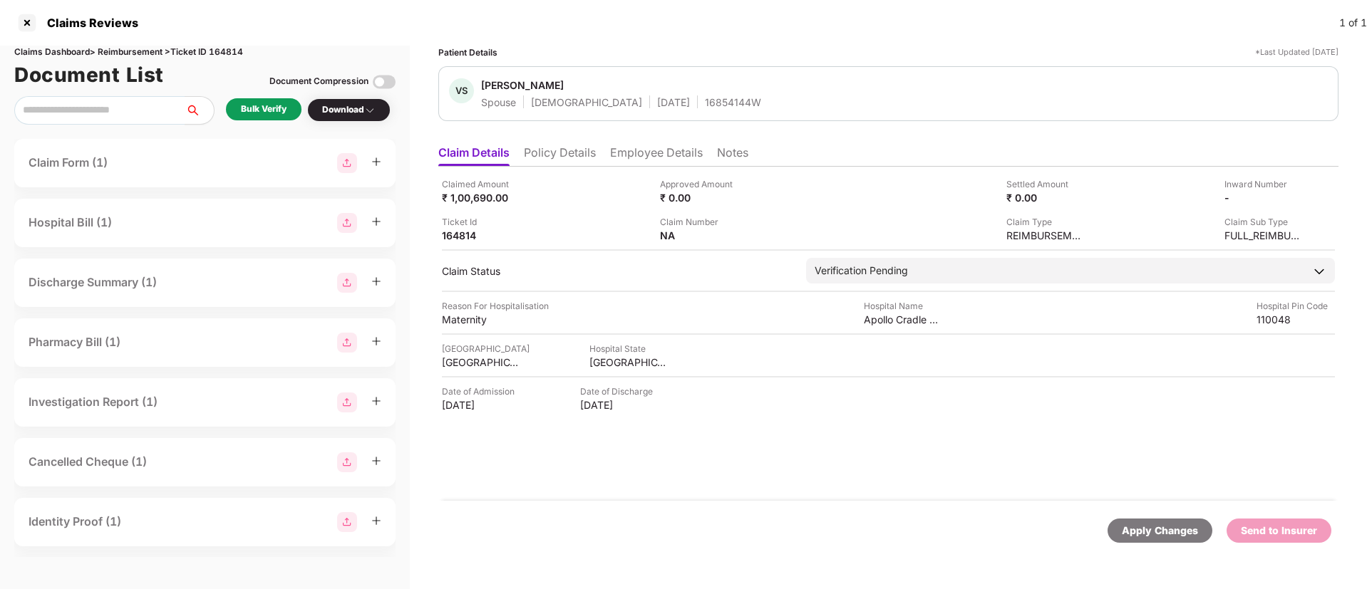
click at [277, 110] on div "Bulk Verify" at bounding box center [264, 110] width 46 height 14
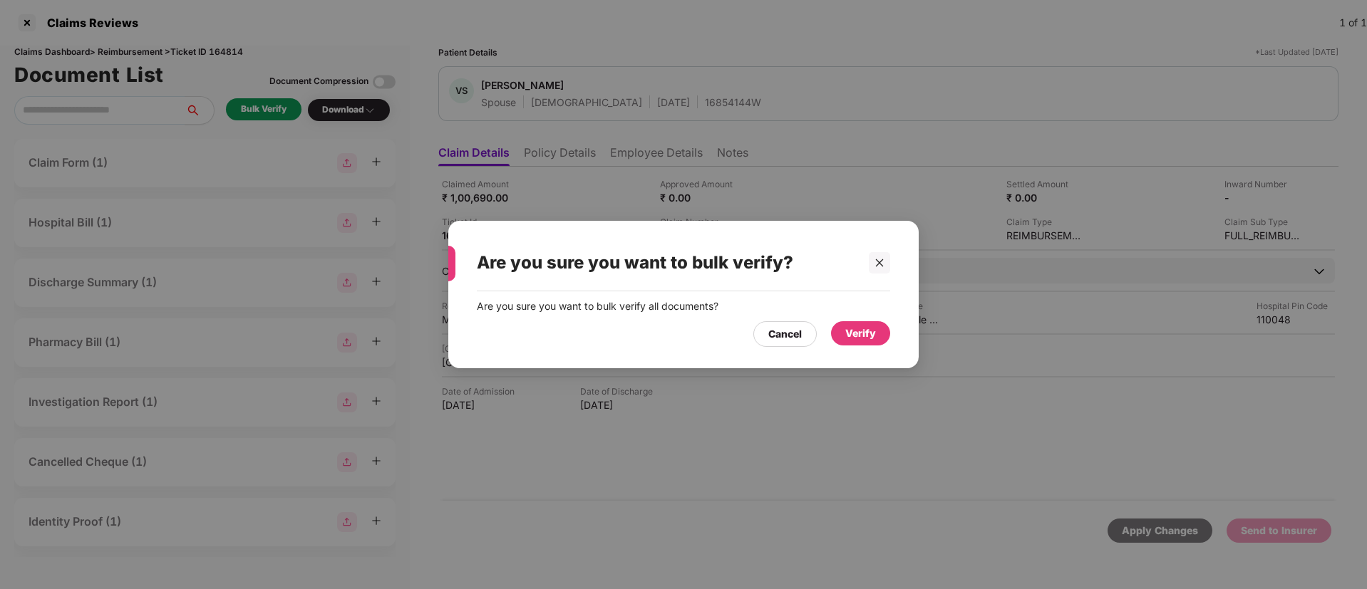
click at [840, 330] on div "Verify" at bounding box center [860, 333] width 59 height 24
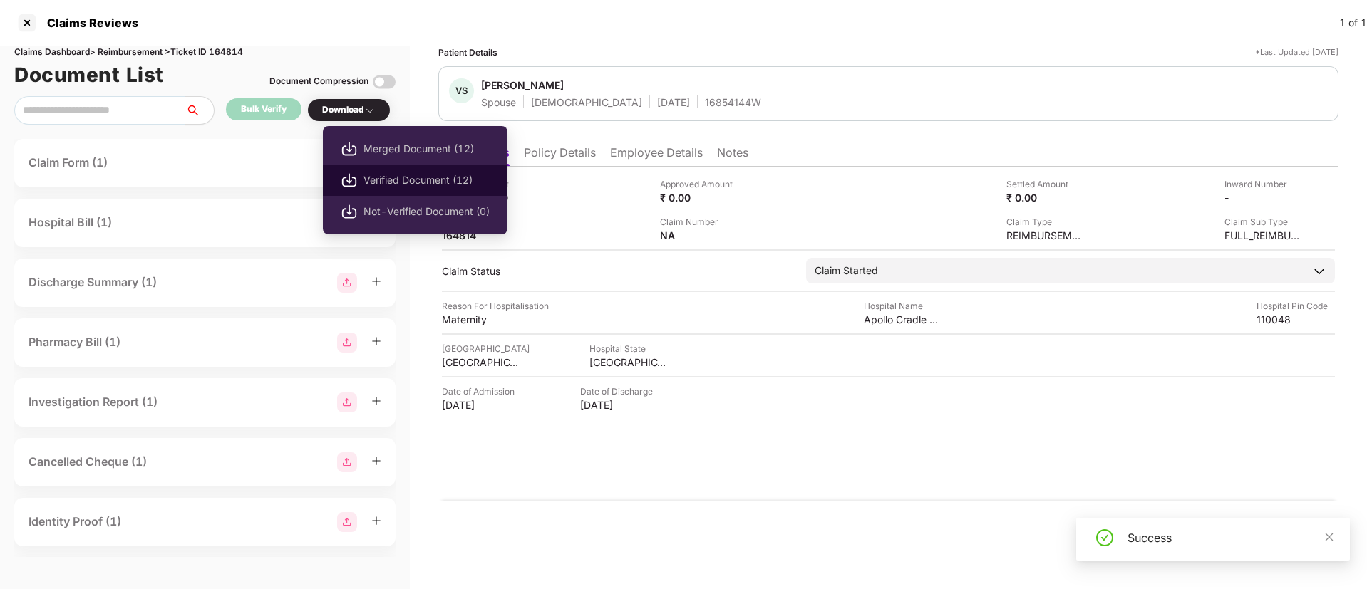
click at [416, 184] on span "Verified Document (12)" at bounding box center [426, 180] width 126 height 16
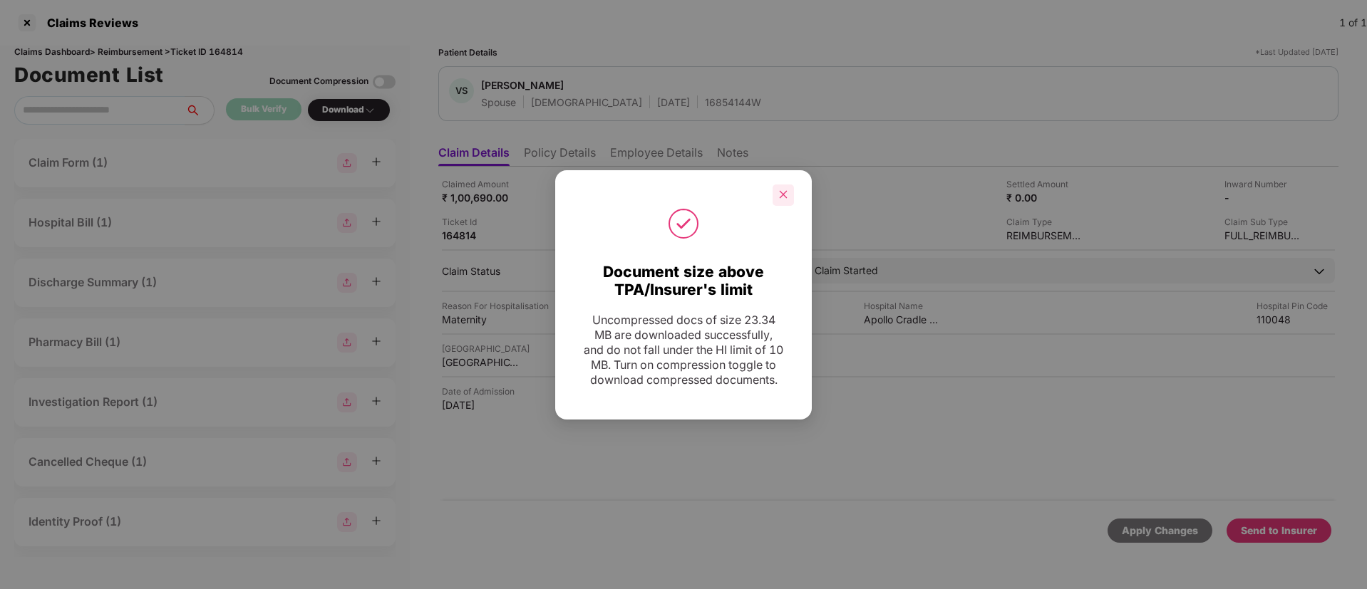
click at [781, 191] on icon "close" at bounding box center [784, 195] width 8 height 8
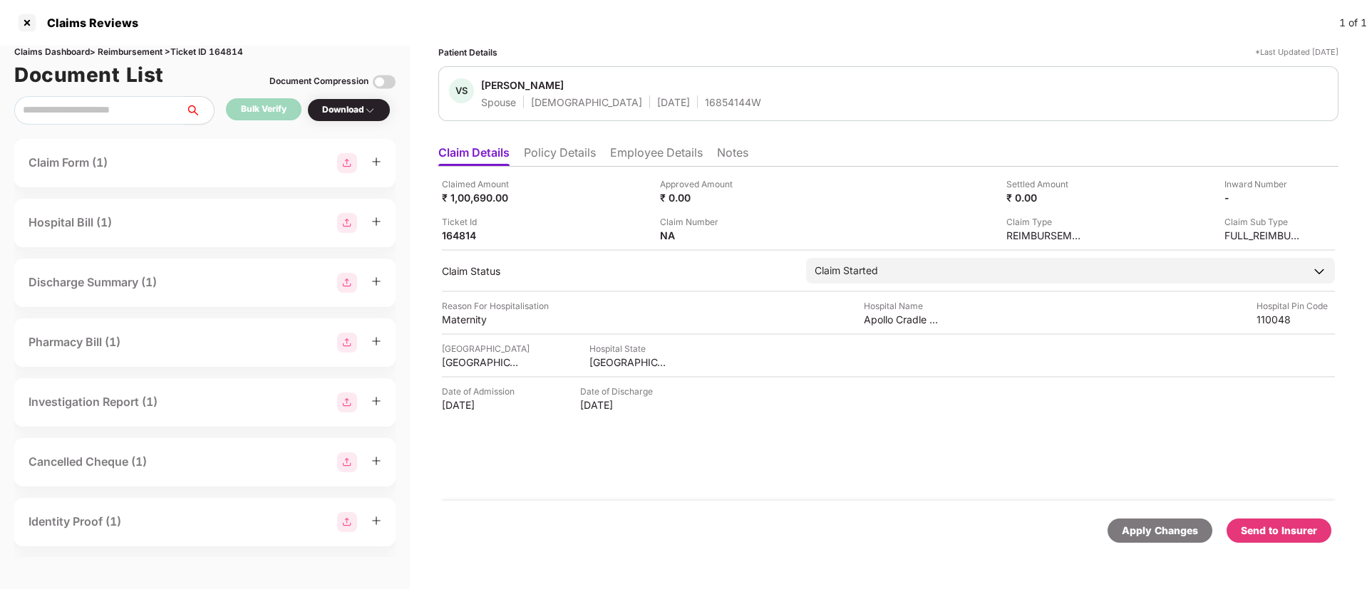
click at [1269, 527] on div "Send to Insurer" at bounding box center [1279, 531] width 76 height 16
click at [564, 165] on li "Policy Details" at bounding box center [560, 155] width 72 height 21
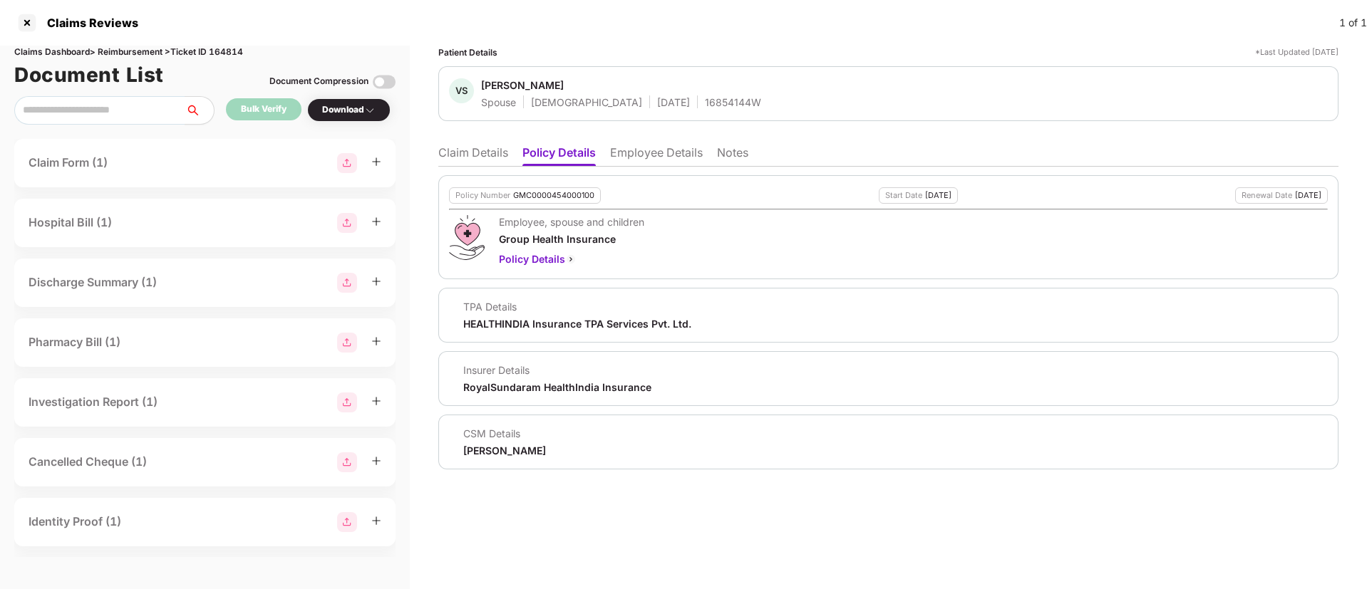
click at [488, 161] on li "Claim Details" at bounding box center [473, 155] width 70 height 21
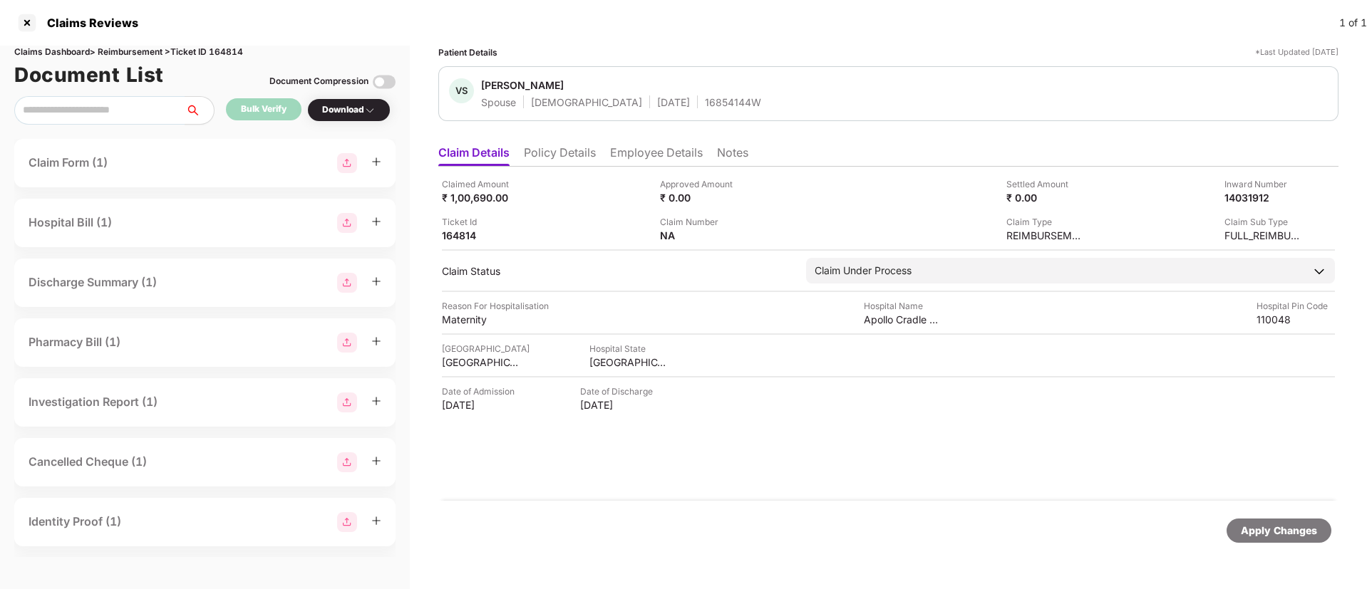
click at [570, 155] on li "Policy Details" at bounding box center [560, 155] width 72 height 21
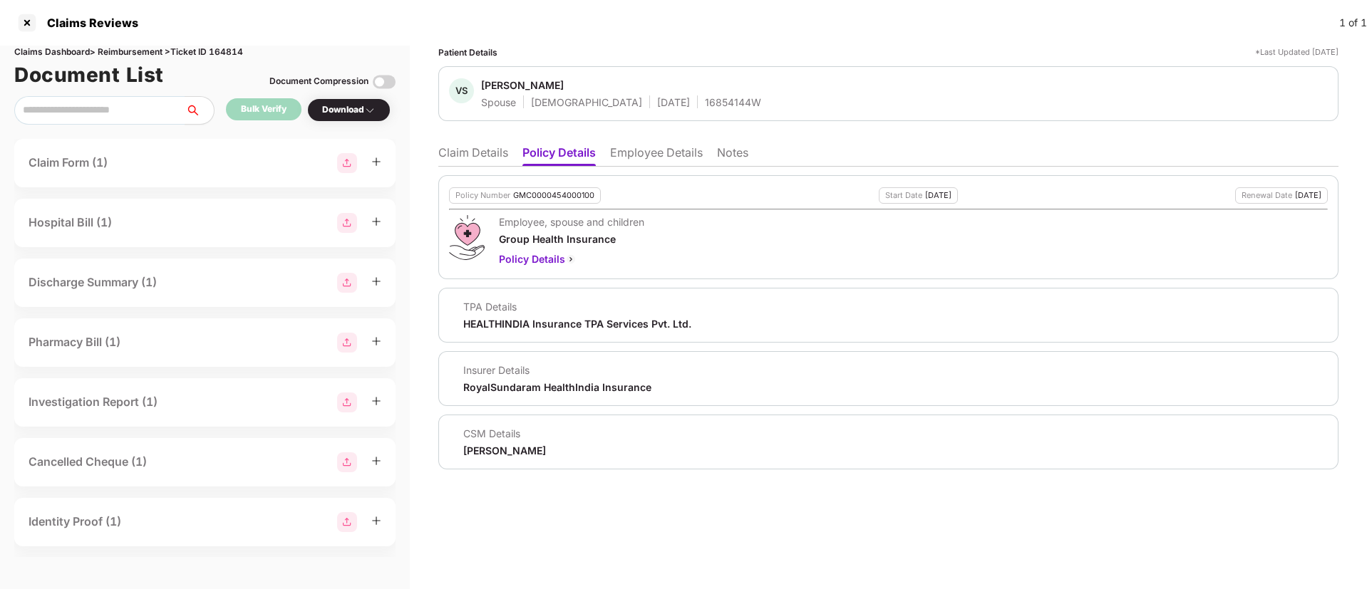
click at [460, 159] on li "Claim Details" at bounding box center [473, 155] width 70 height 21
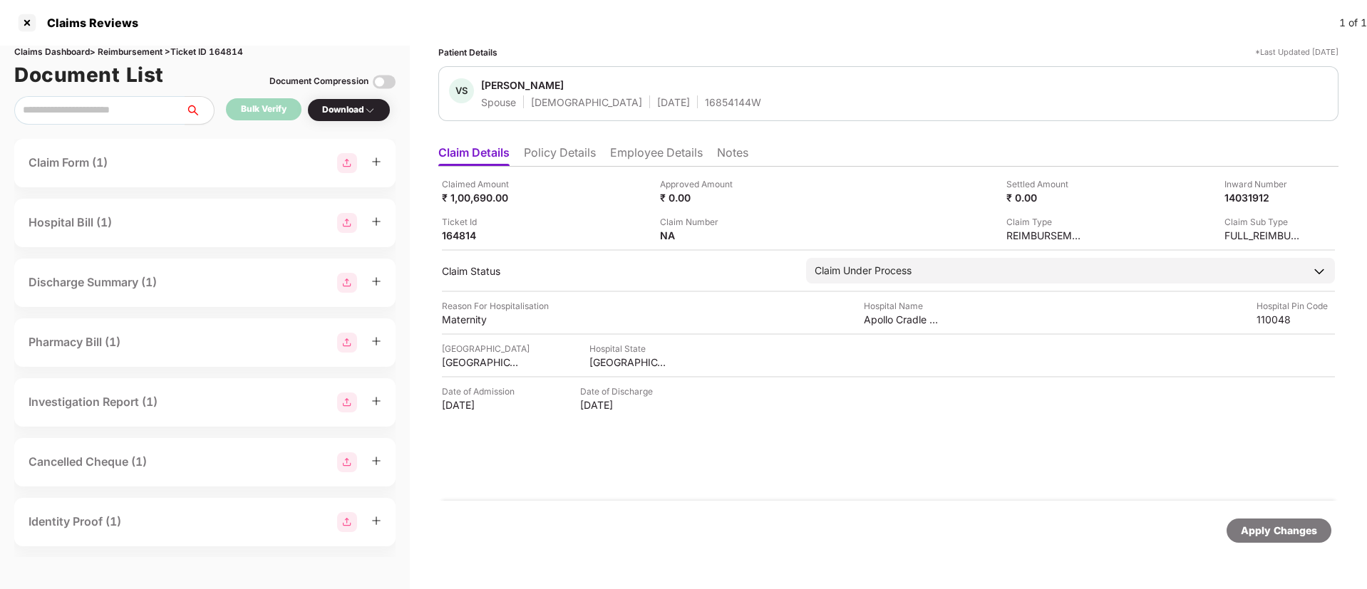
click at [546, 155] on li "Policy Details" at bounding box center [560, 155] width 72 height 21
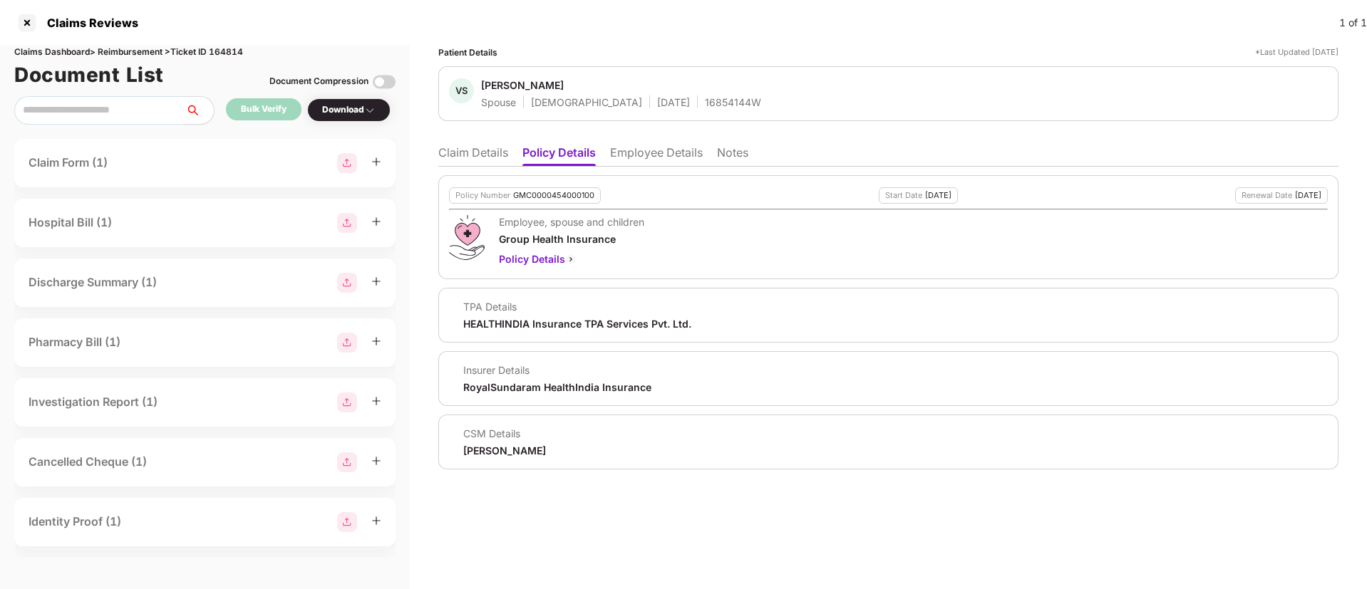
click at [485, 153] on li "Claim Details" at bounding box center [473, 155] width 70 height 21
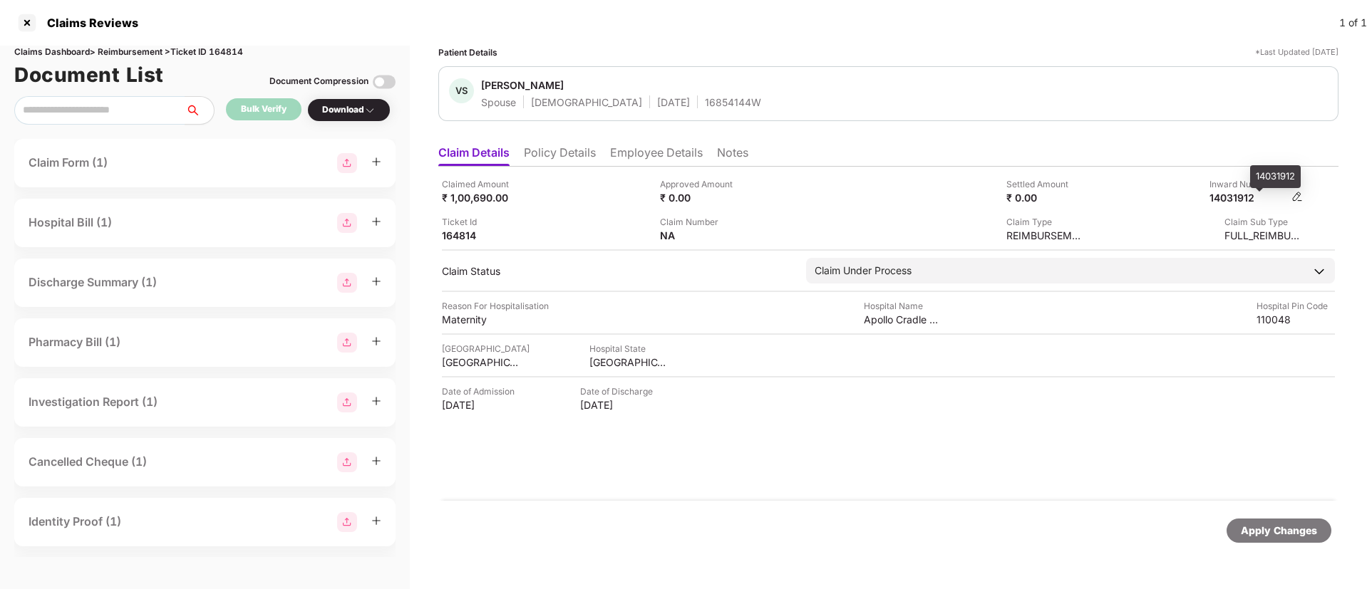
click at [1234, 199] on div "14031912" at bounding box center [1248, 198] width 78 height 14
copy div "14031912"
click at [705, 105] on div "16854144W" at bounding box center [733, 102] width 56 height 14
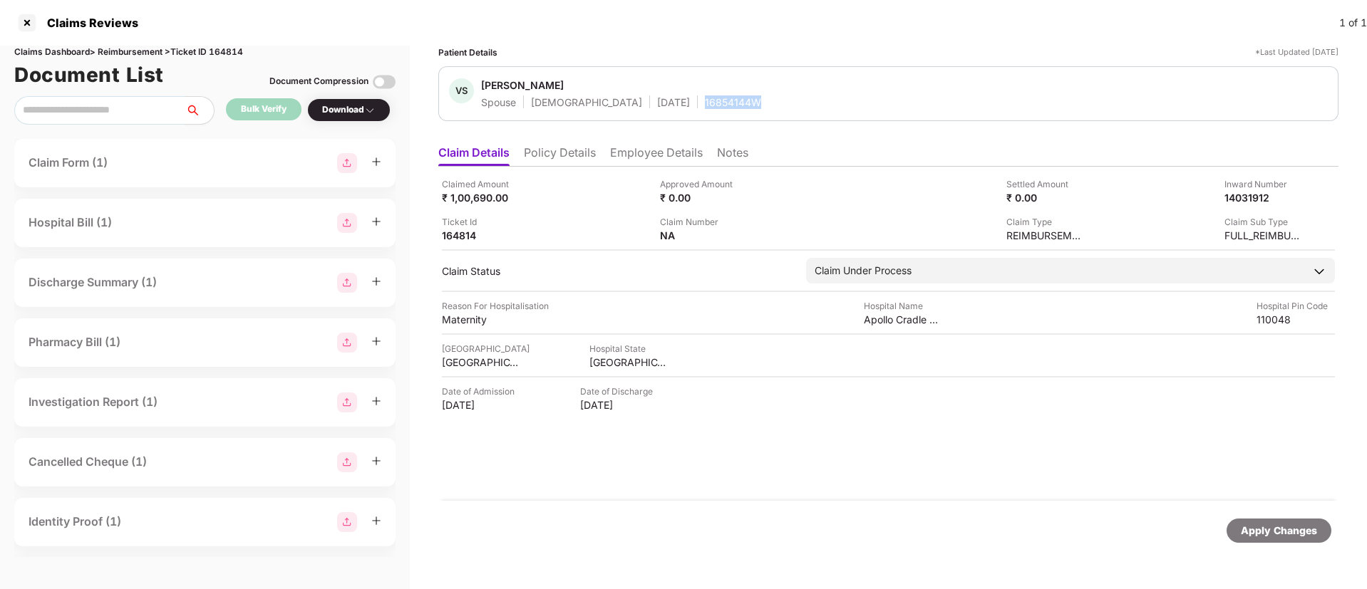
copy div "16854144W"
click at [567, 161] on li "Policy Details" at bounding box center [560, 155] width 72 height 21
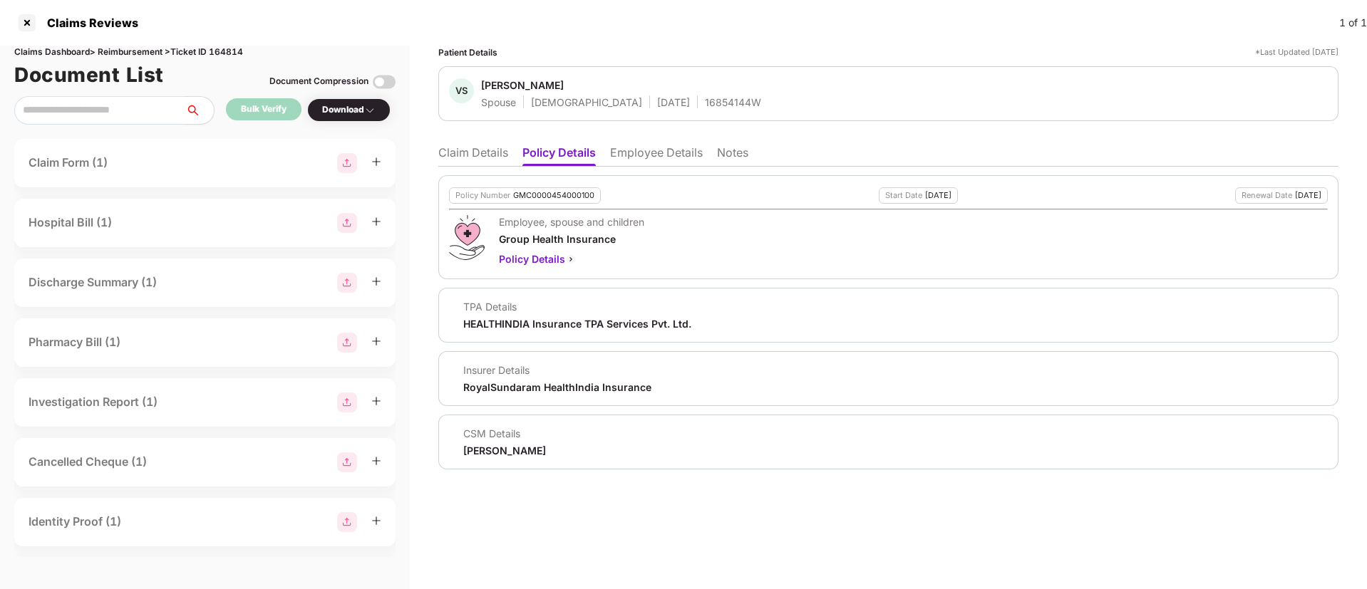
click at [478, 157] on li "Claim Details" at bounding box center [473, 155] width 70 height 21
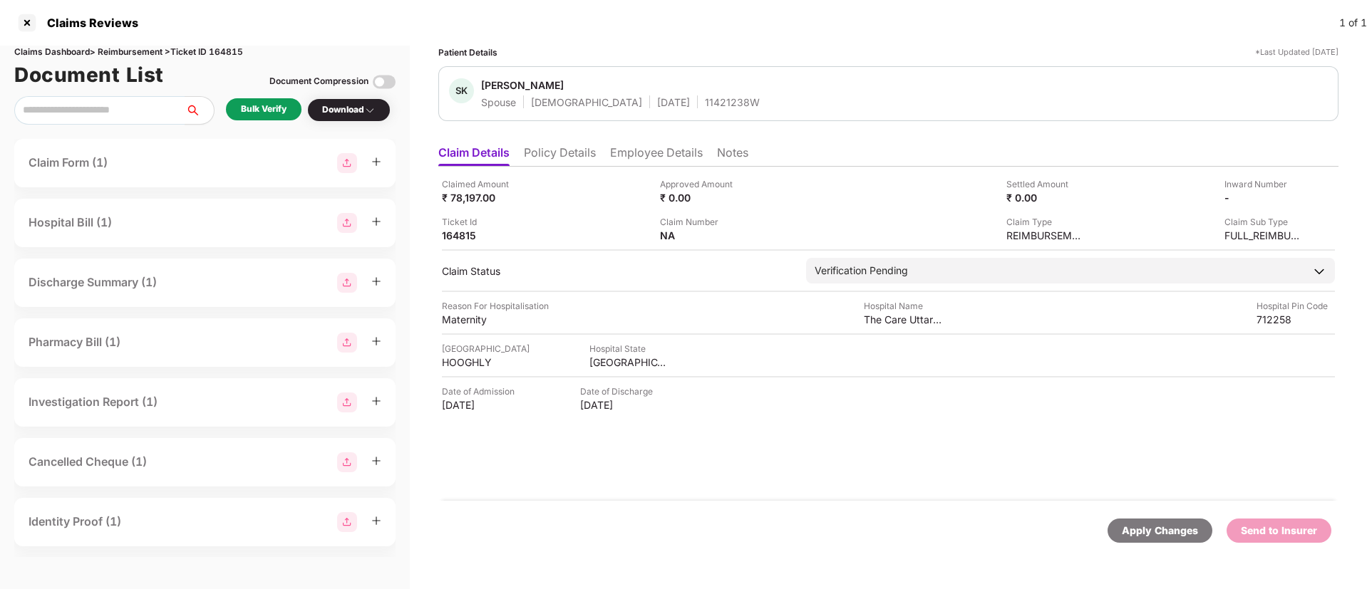
click at [552, 141] on ul "Claim Details Policy Details Employee Details Notes" at bounding box center [888, 152] width 900 height 29
click at [552, 158] on li "Policy Details" at bounding box center [560, 155] width 72 height 21
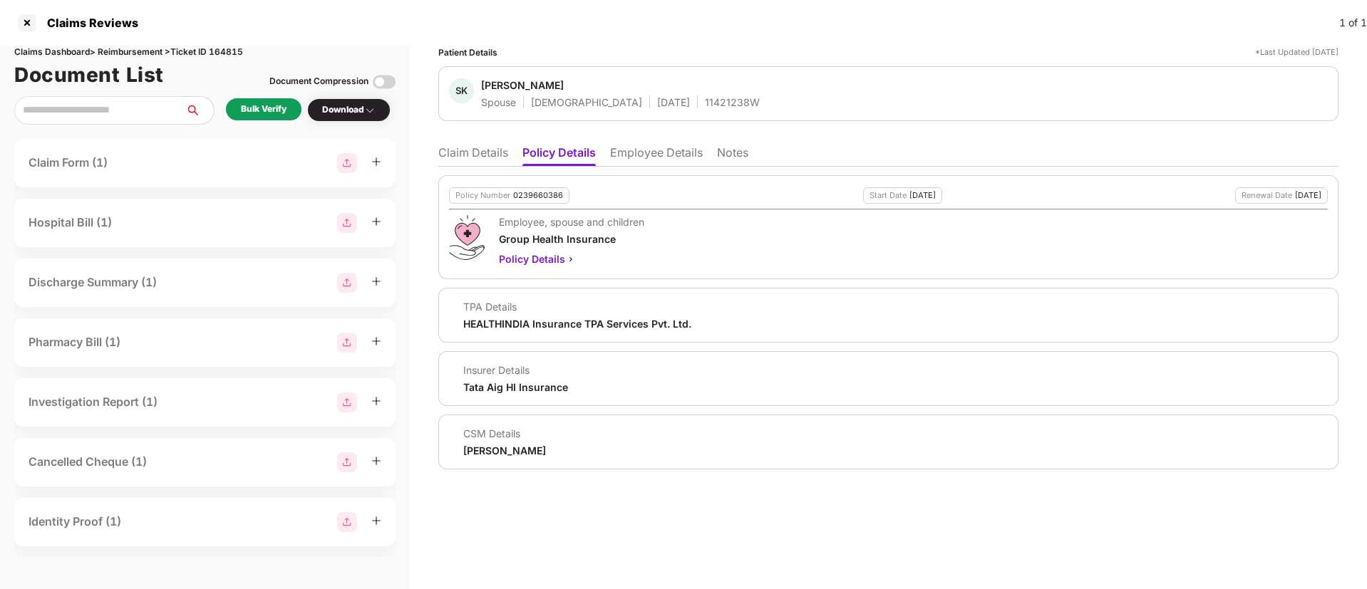
click at [688, 165] on li "Employee Details" at bounding box center [656, 155] width 93 height 21
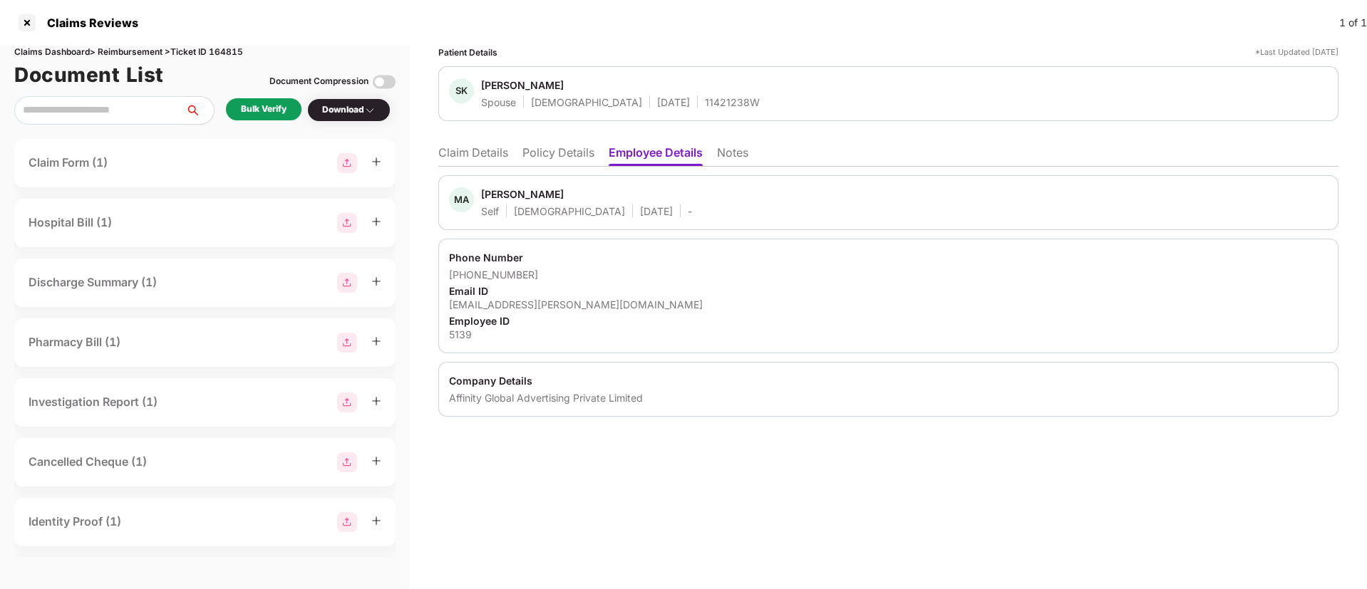
click at [554, 146] on li "Policy Details" at bounding box center [558, 155] width 72 height 21
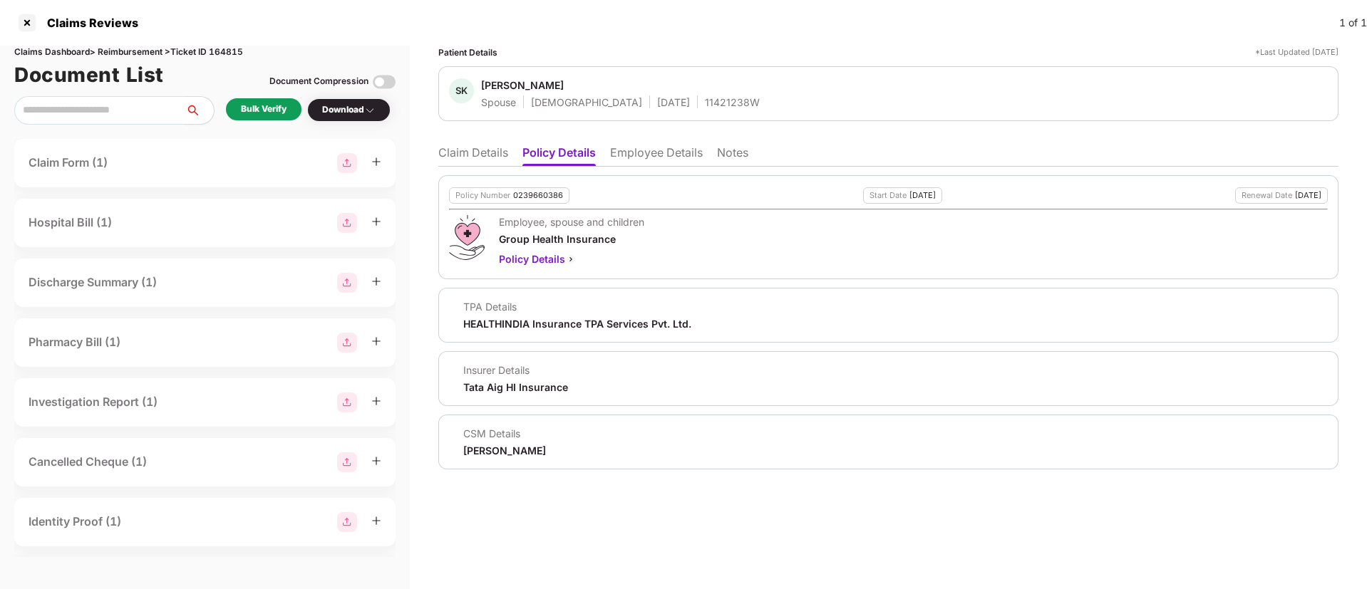
click at [447, 153] on li "Claim Details" at bounding box center [473, 155] width 70 height 21
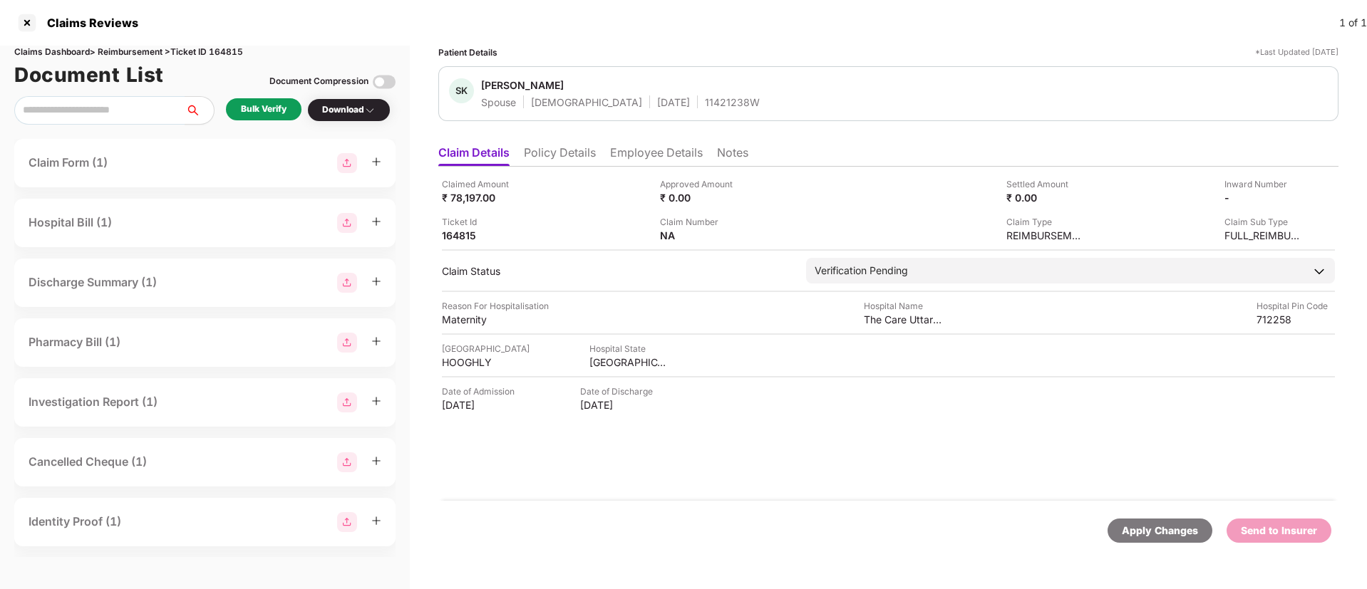
click at [564, 141] on ul "Claim Details Policy Details Employee Details Notes" at bounding box center [888, 152] width 900 height 29
click at [263, 117] on div "Bulk Verify" at bounding box center [264, 109] width 76 height 22
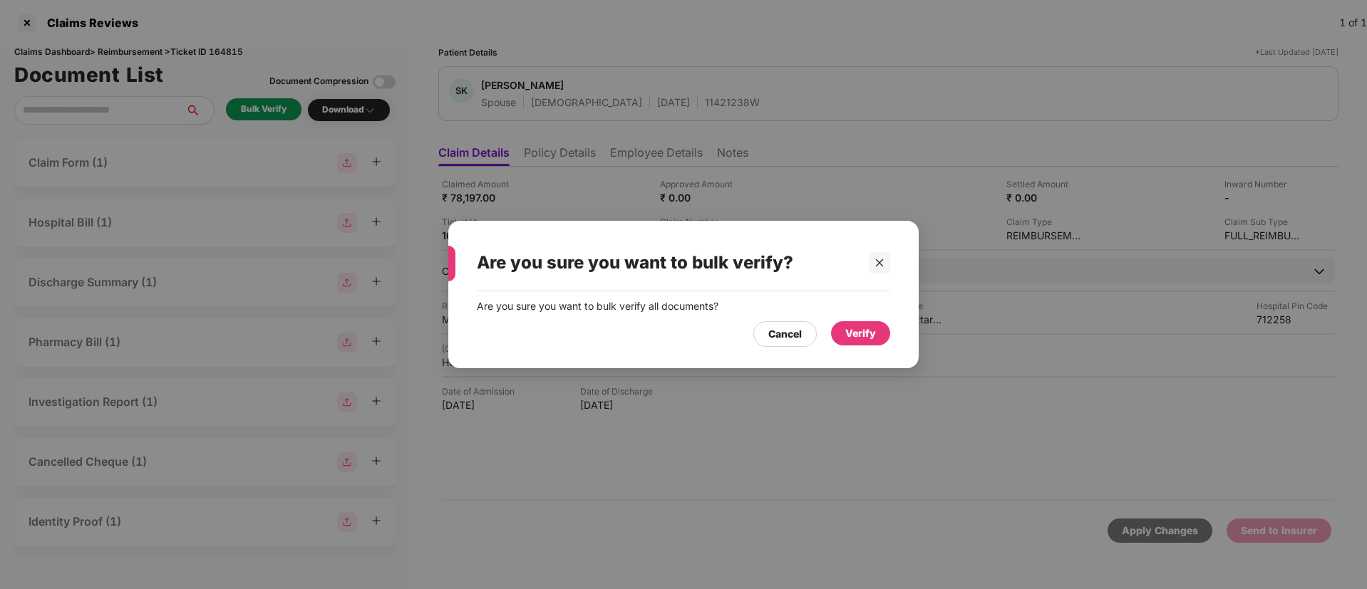
click at [862, 319] on div "Cancel Verify" at bounding box center [683, 330] width 413 height 33
click at [873, 331] on div "Verify" at bounding box center [860, 334] width 31 height 16
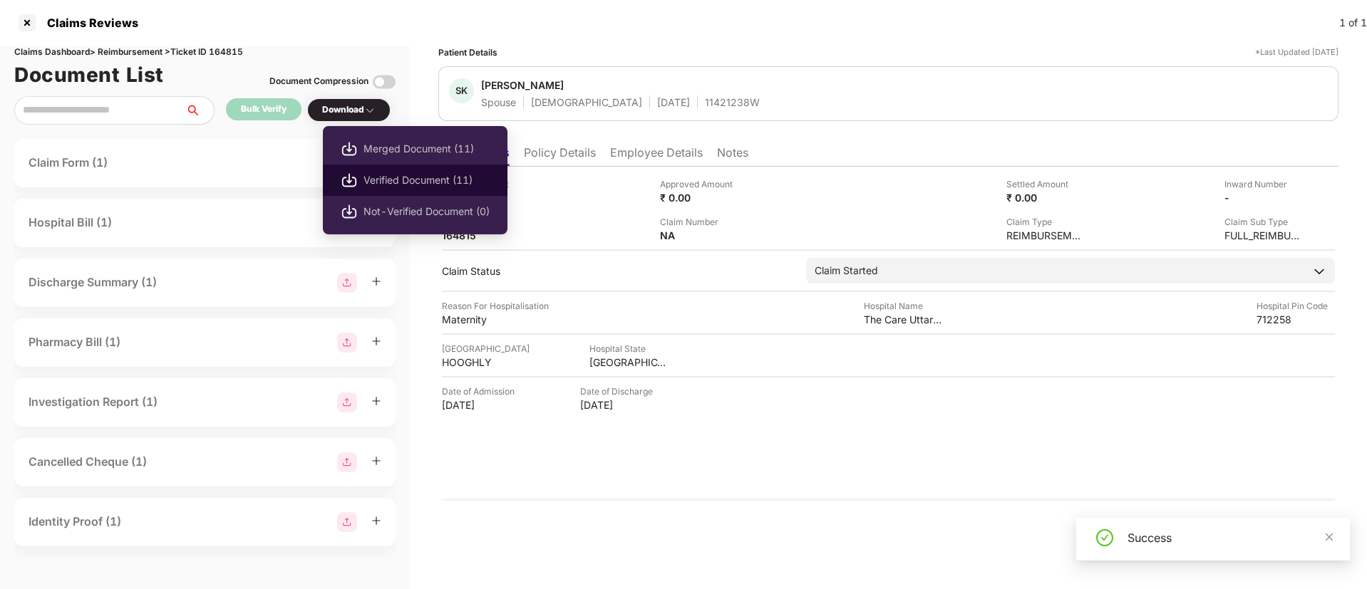
click at [419, 185] on span "Verified Document (11)" at bounding box center [426, 180] width 126 height 16
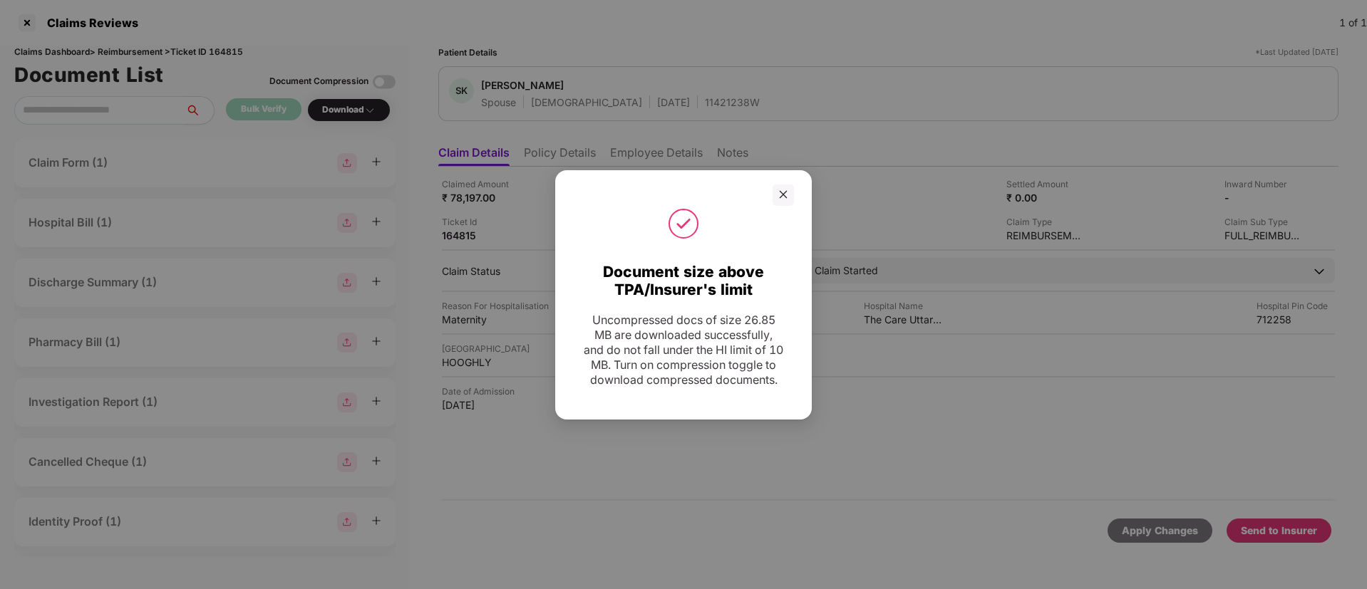
click at [770, 194] on div at bounding box center [683, 195] width 221 height 21
click at [793, 185] on div at bounding box center [783, 195] width 21 height 21
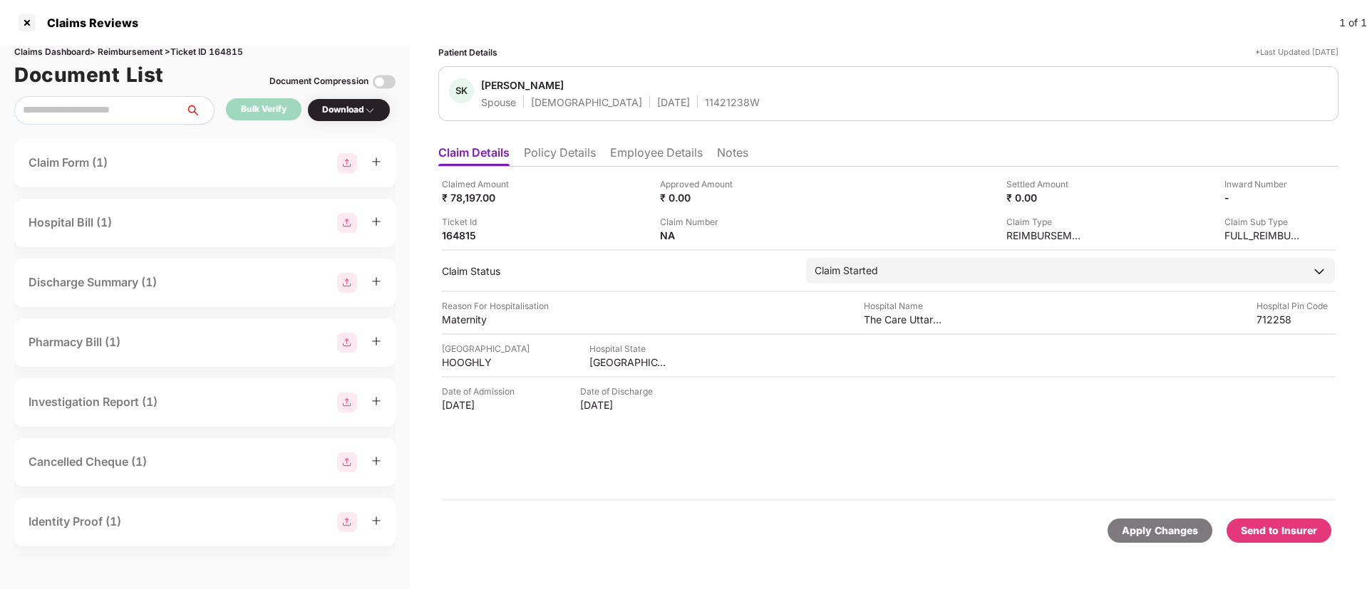
click at [1266, 530] on div "Send to Insurer" at bounding box center [1279, 531] width 76 height 16
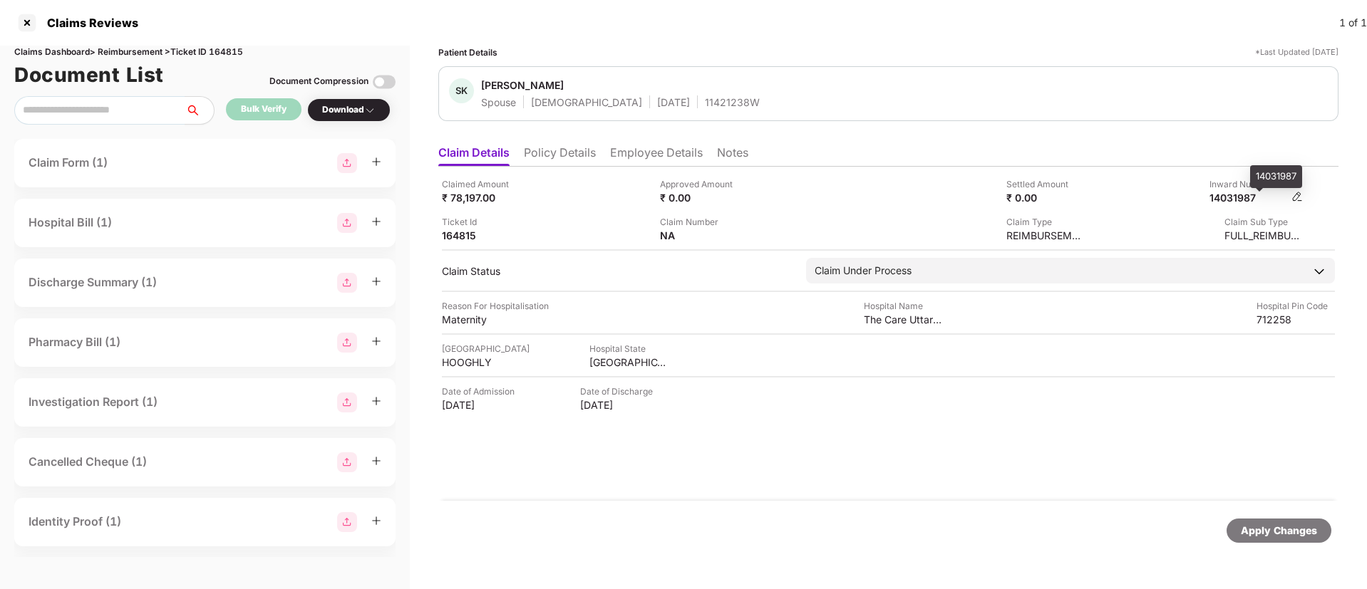
click at [1226, 196] on div "14031987" at bounding box center [1248, 198] width 78 height 14
copy div "14031987"
click at [705, 108] on div "11421238W" at bounding box center [732, 102] width 55 height 14
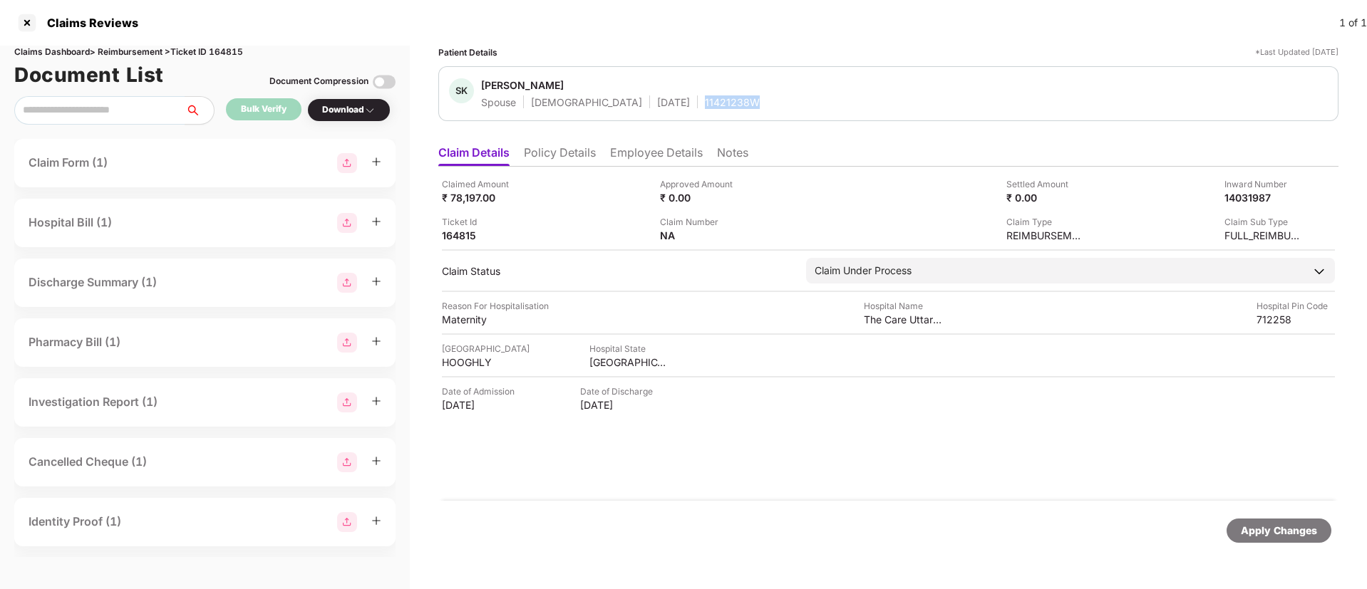
copy div "11421238W"
click at [568, 153] on li "Policy Details" at bounding box center [560, 155] width 72 height 21
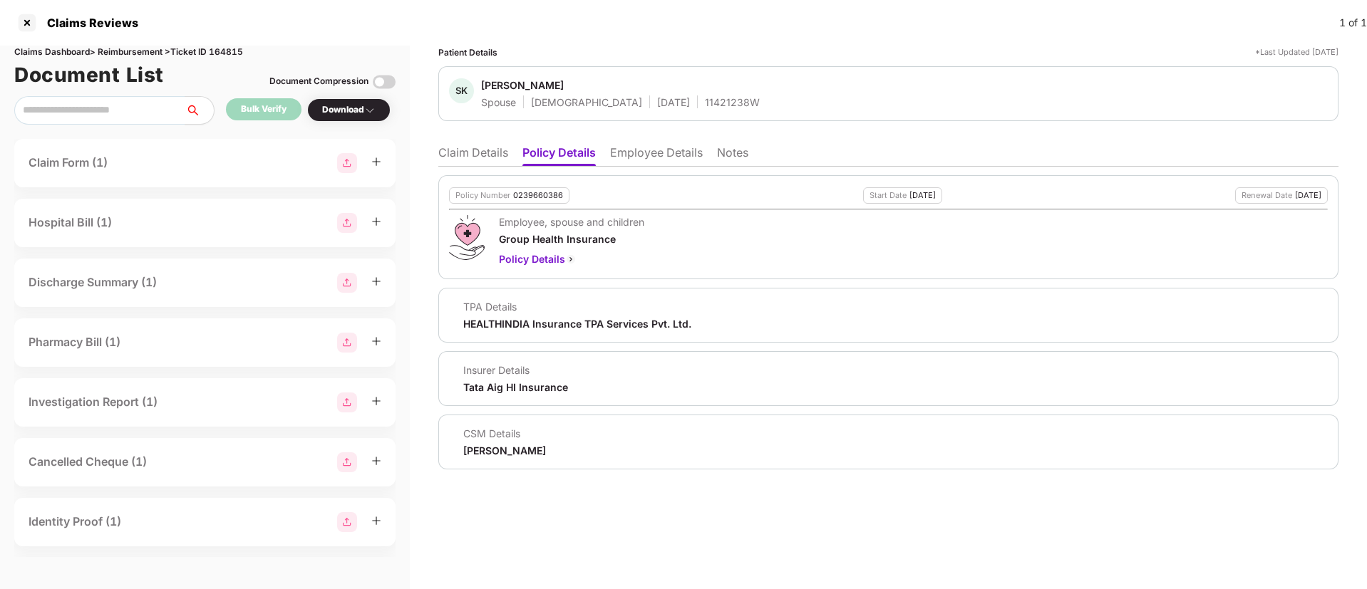
click at [490, 155] on li "Claim Details" at bounding box center [473, 155] width 70 height 21
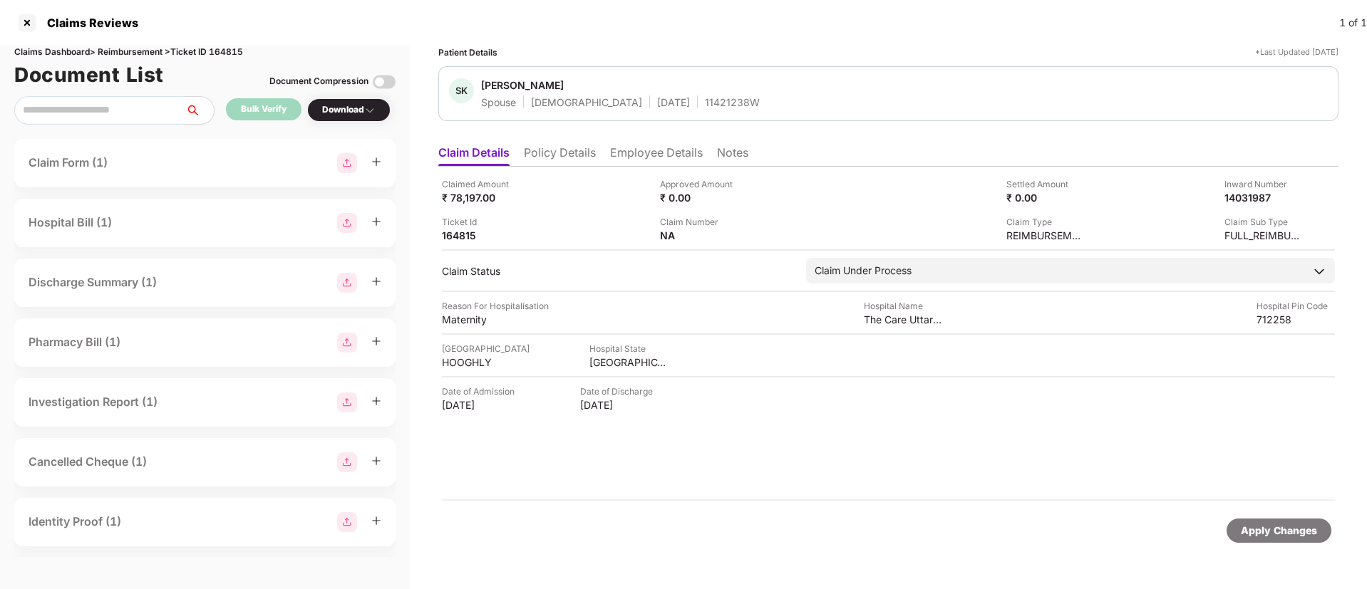
click at [560, 149] on li "Policy Details" at bounding box center [560, 155] width 72 height 21
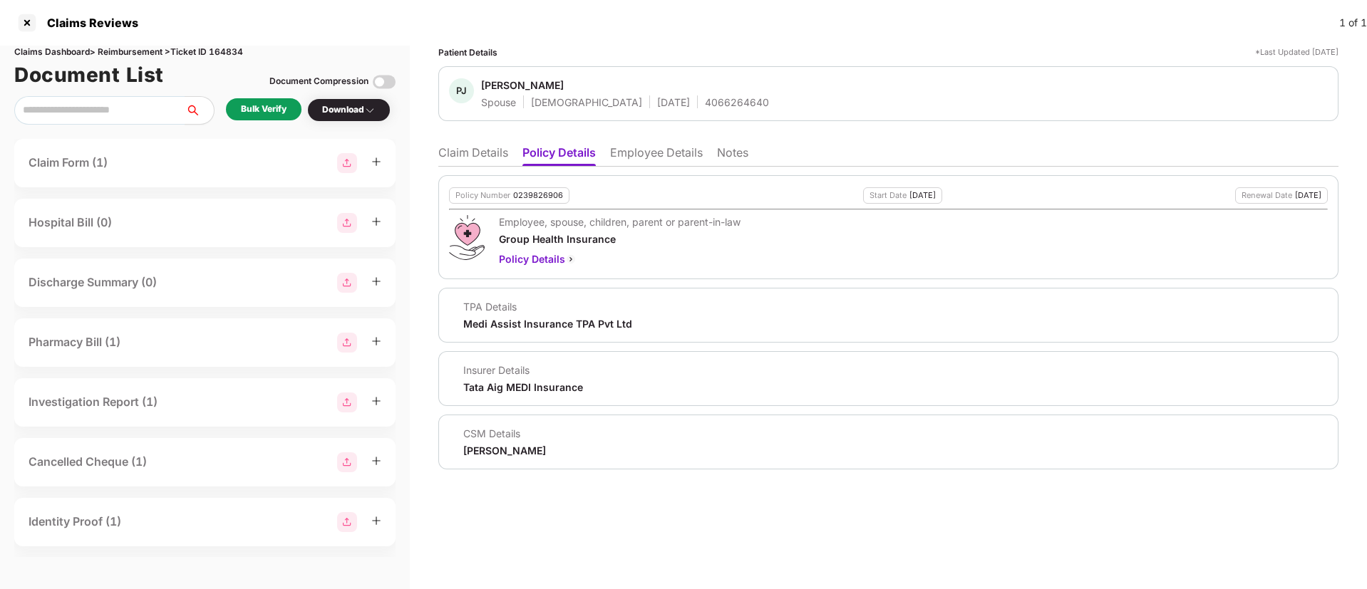
click at [631, 149] on li "Employee Details" at bounding box center [656, 155] width 93 height 21
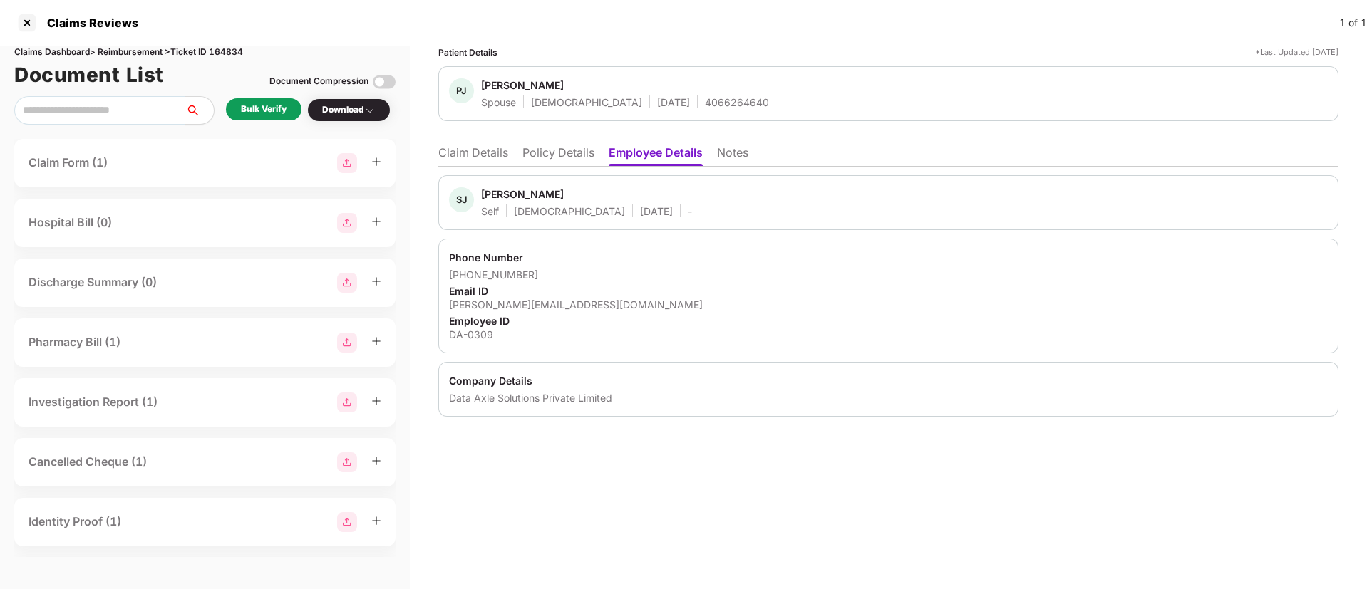
click at [559, 160] on li "Policy Details" at bounding box center [558, 155] width 72 height 21
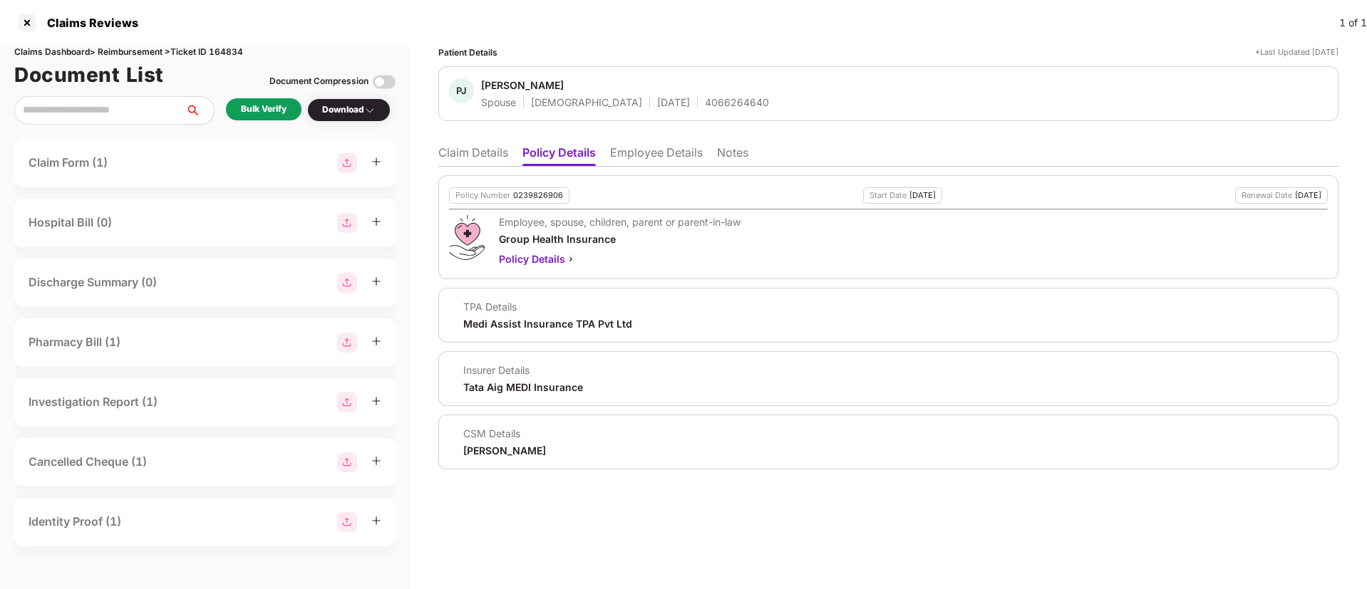
click at [472, 152] on li "Claim Details" at bounding box center [473, 155] width 70 height 21
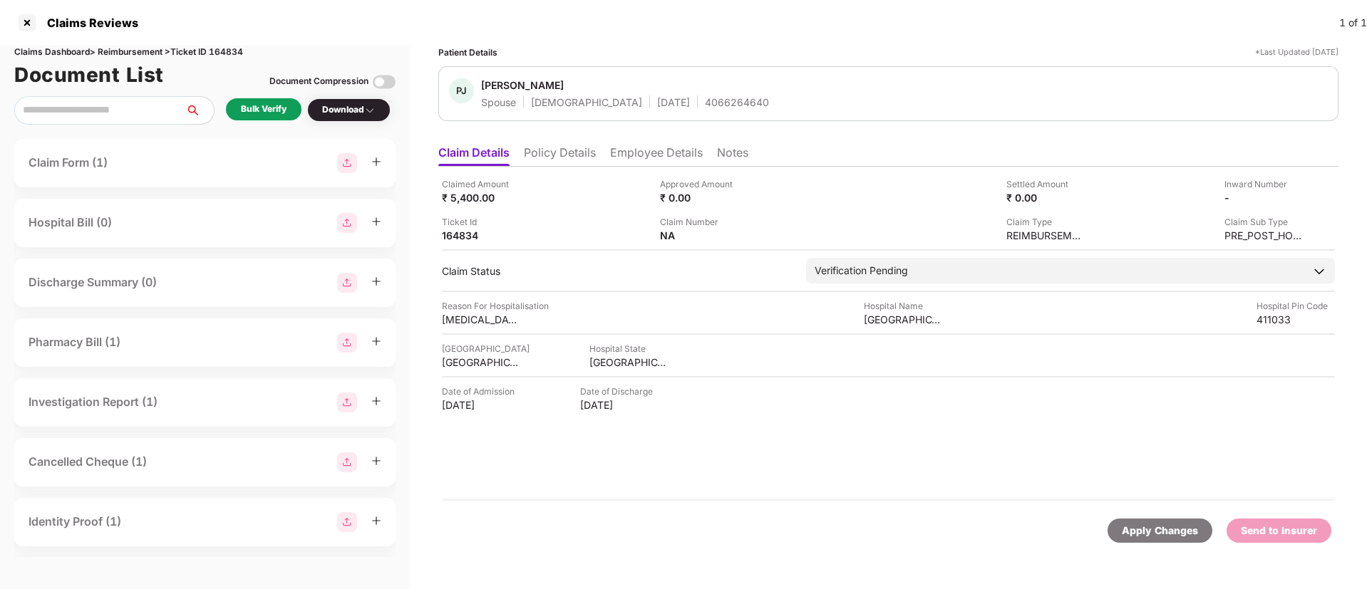
click at [259, 106] on div "Bulk Verify" at bounding box center [264, 110] width 46 height 14
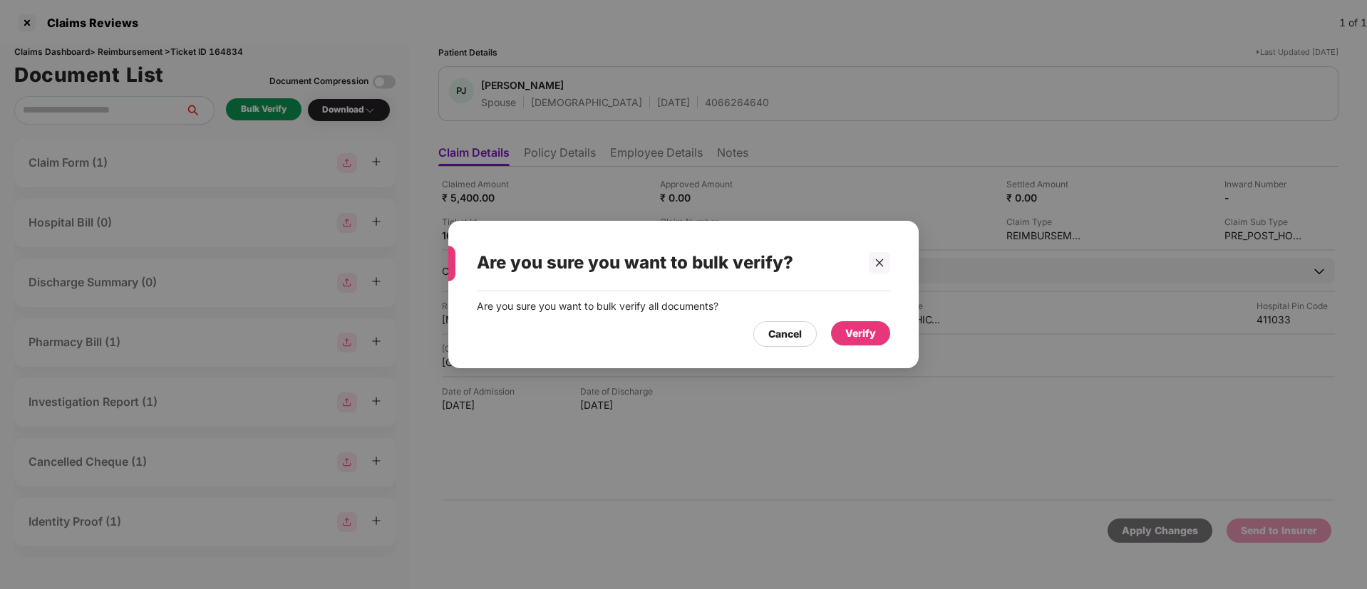
click at [846, 329] on div "Verify" at bounding box center [860, 334] width 31 height 16
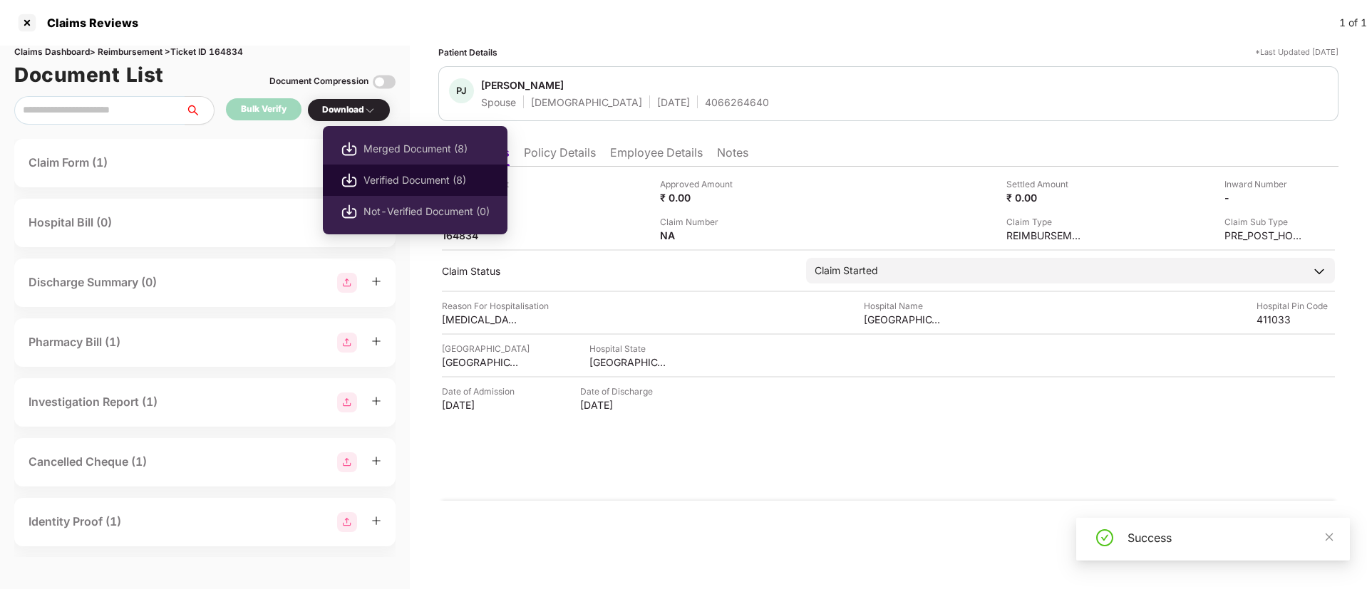
click at [417, 176] on span "Verified Document (8)" at bounding box center [426, 180] width 126 height 16
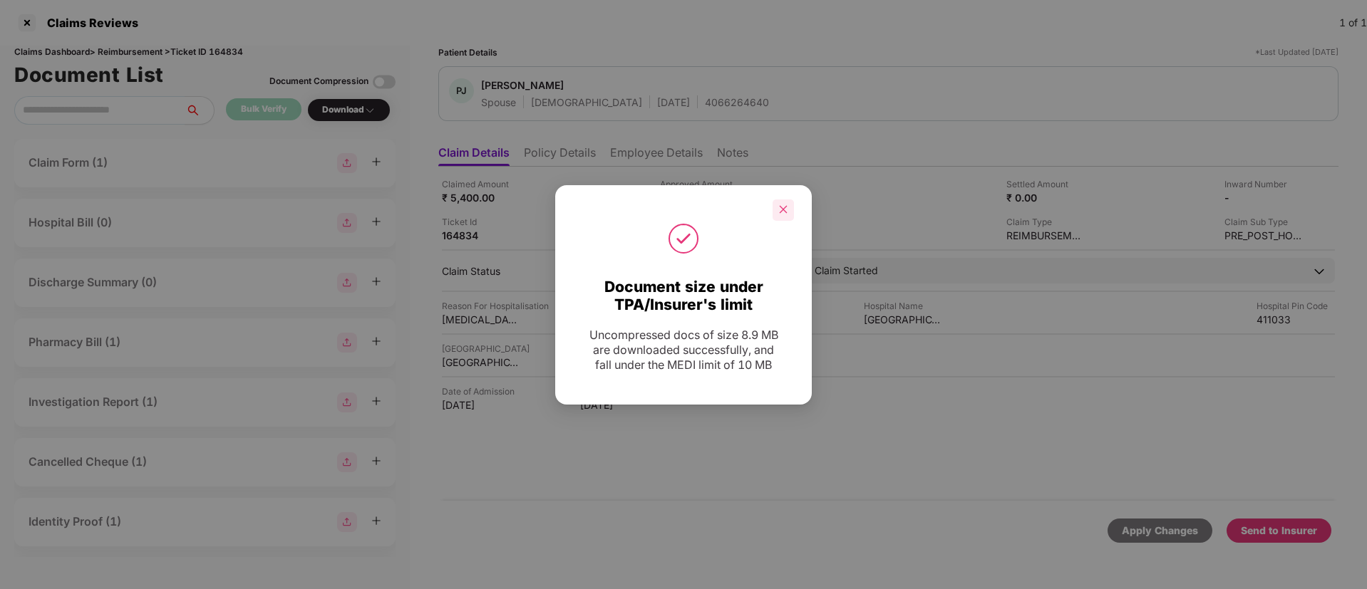
click at [787, 203] on div at bounding box center [783, 210] width 21 height 21
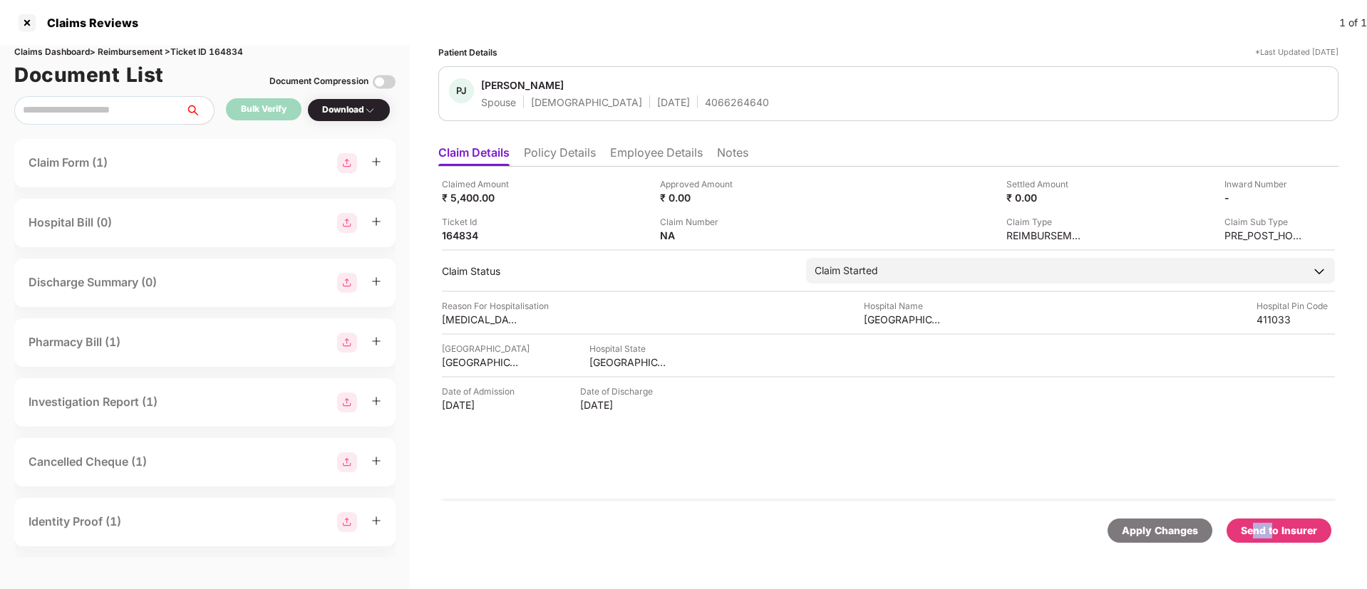
drag, startPoint x: 1276, startPoint y: 541, endPoint x: 1257, endPoint y: 530, distance: 22.4
click at [1257, 530] on div "Send to Insurer" at bounding box center [1279, 531] width 105 height 24
click at [1257, 530] on div "Send to Insurer" at bounding box center [1265, 531] width 103 height 16
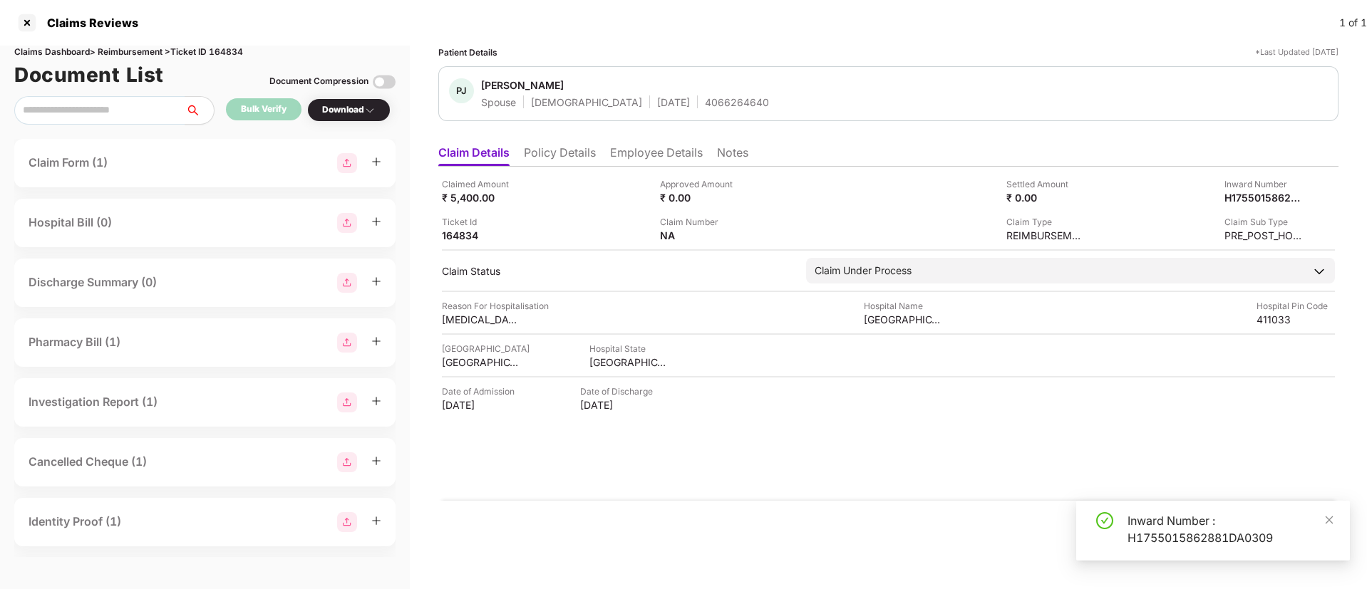
click at [564, 153] on li "Policy Details" at bounding box center [560, 155] width 72 height 21
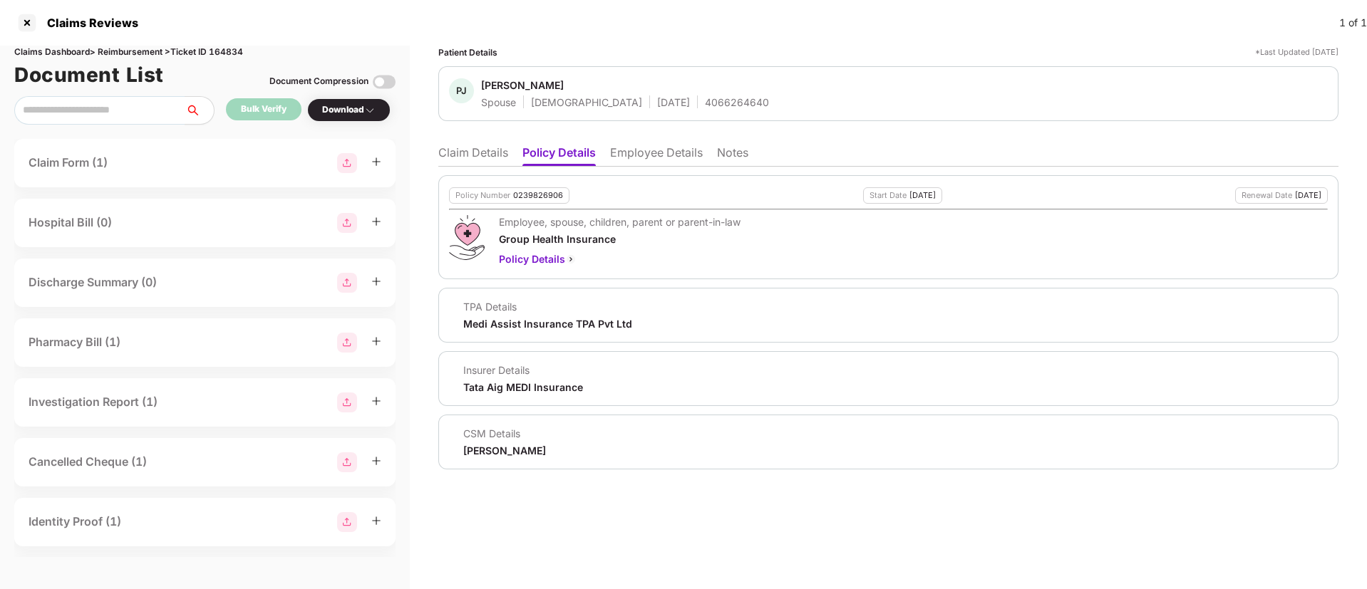
click at [645, 153] on li "Employee Details" at bounding box center [656, 155] width 93 height 21
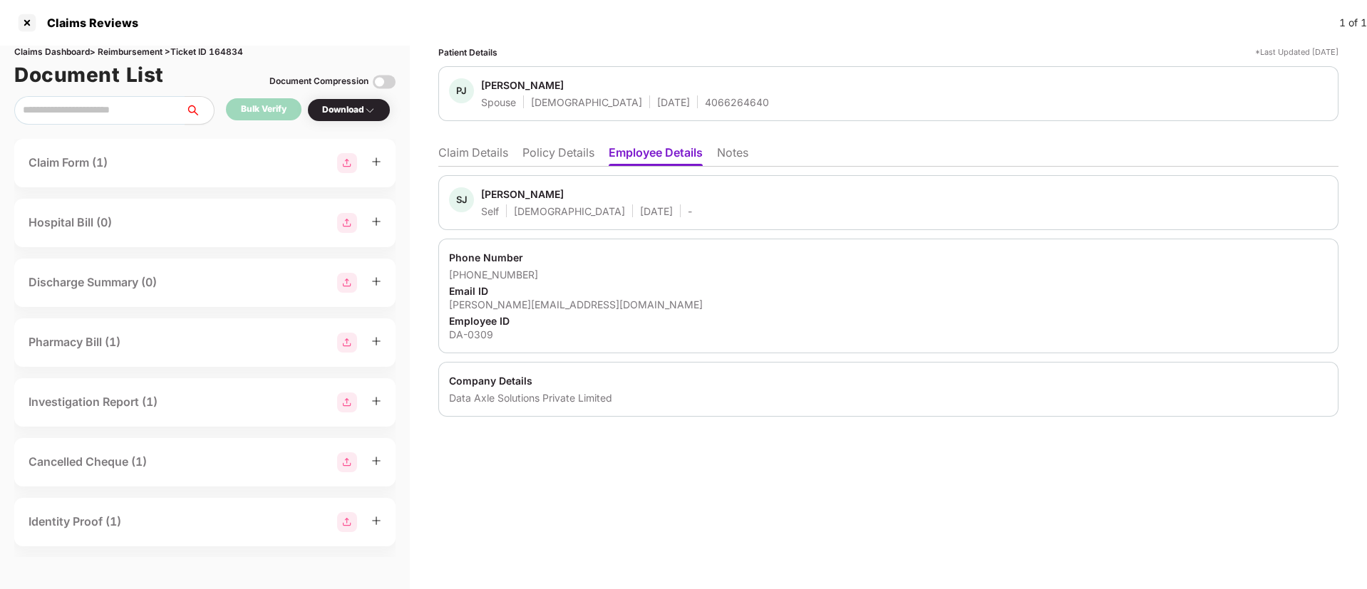
click at [544, 158] on li "Policy Details" at bounding box center [558, 155] width 72 height 21
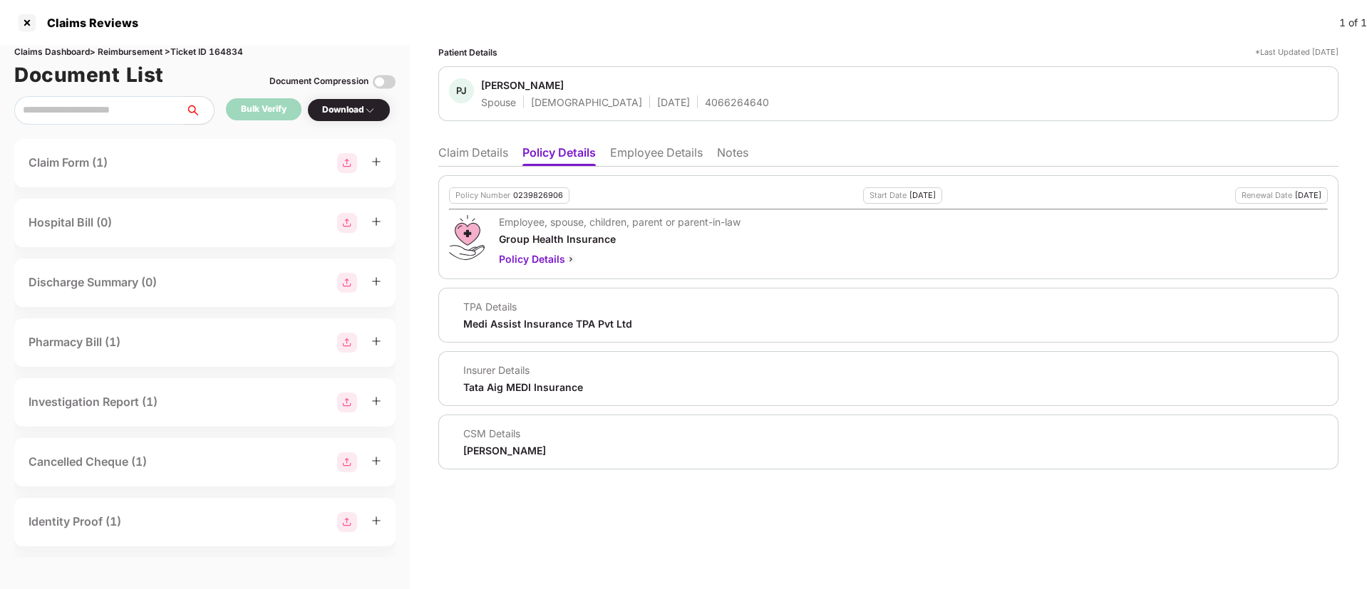
click at [470, 159] on li "Claim Details" at bounding box center [473, 155] width 70 height 21
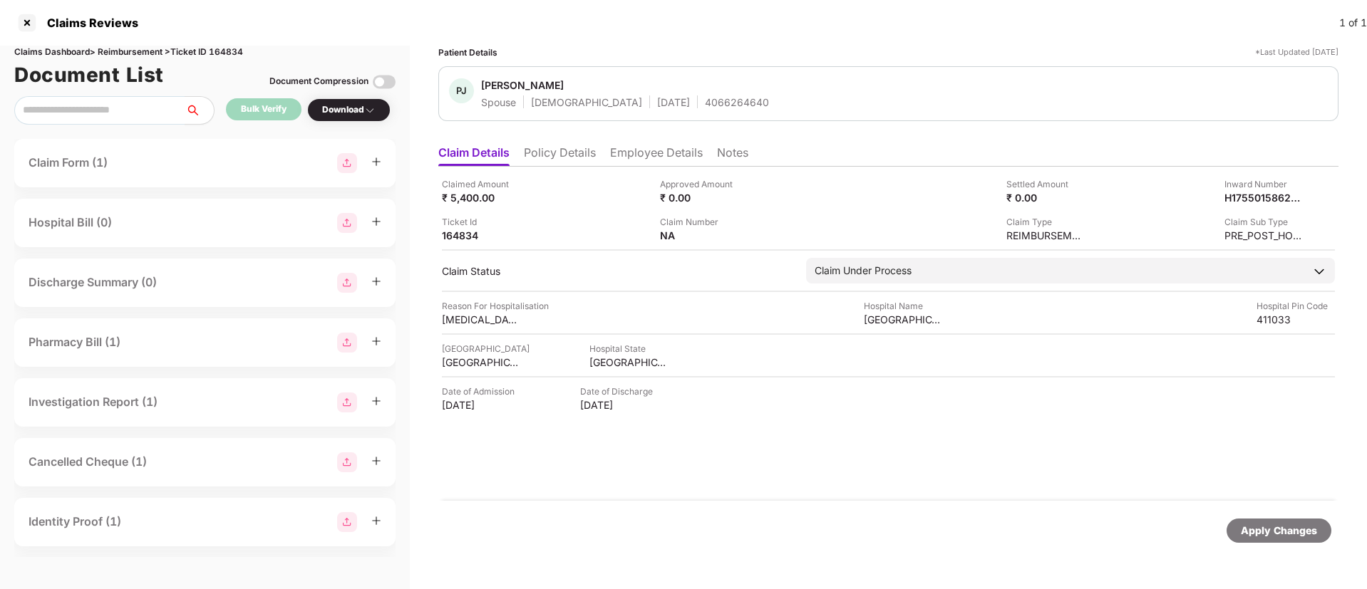
click at [705, 98] on div "4066264640" at bounding box center [737, 102] width 64 height 14
copy div "4066264640"
click at [1246, 197] on div "H1755015862881DA0309" at bounding box center [1248, 198] width 78 height 14
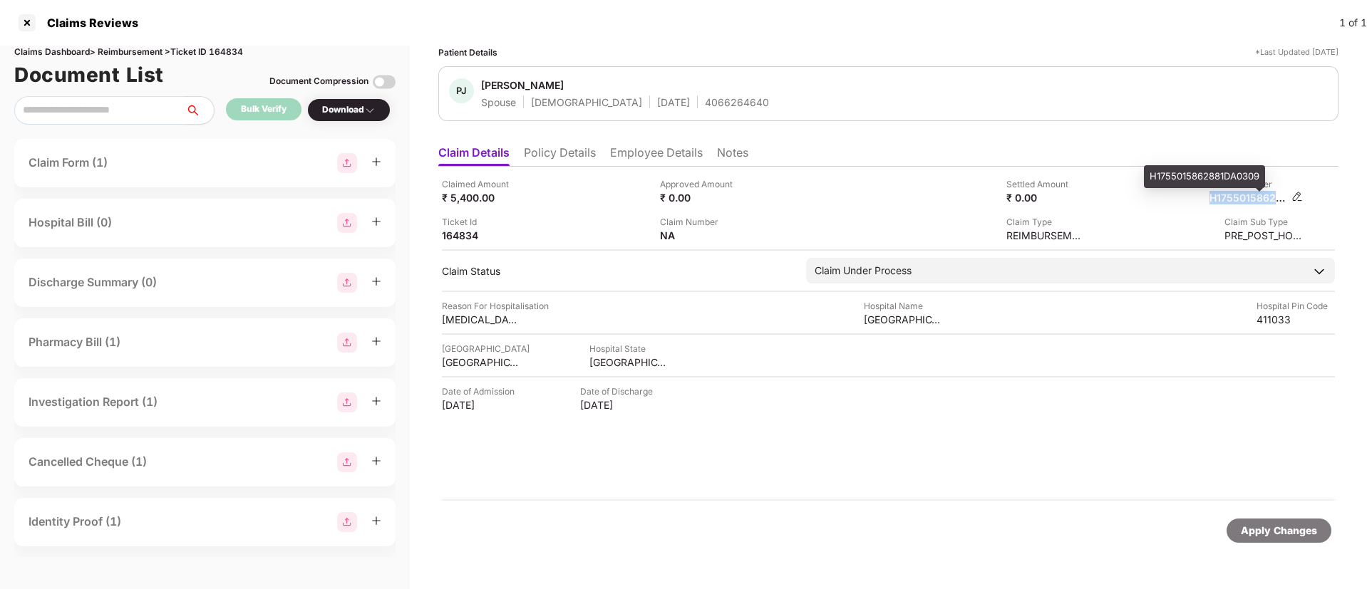
copy div "H1755015862881DA0309"
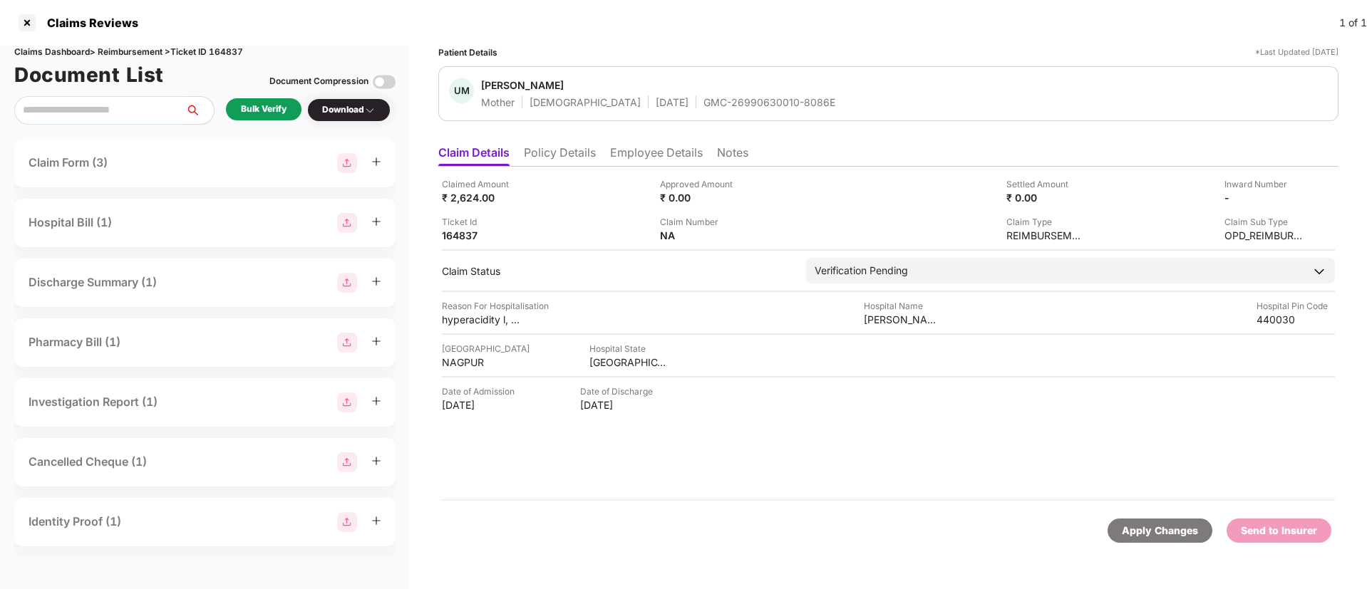
click at [569, 158] on li "Policy Details" at bounding box center [560, 155] width 72 height 21
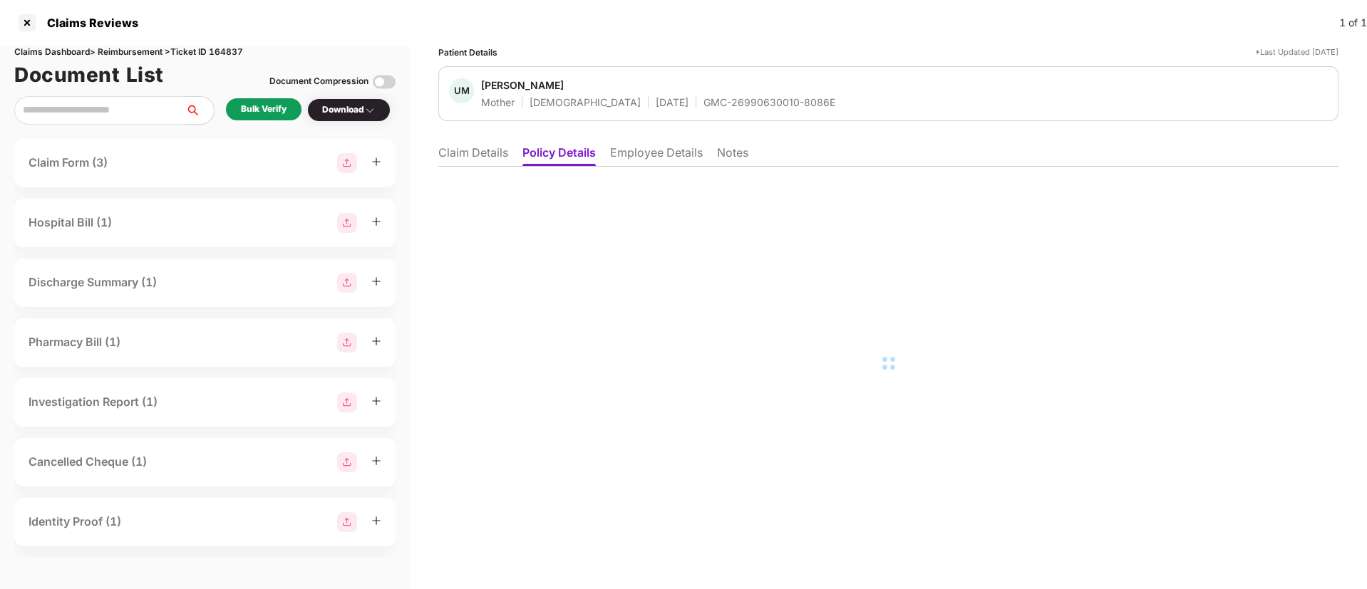
click at [631, 158] on li "Employee Details" at bounding box center [656, 155] width 93 height 21
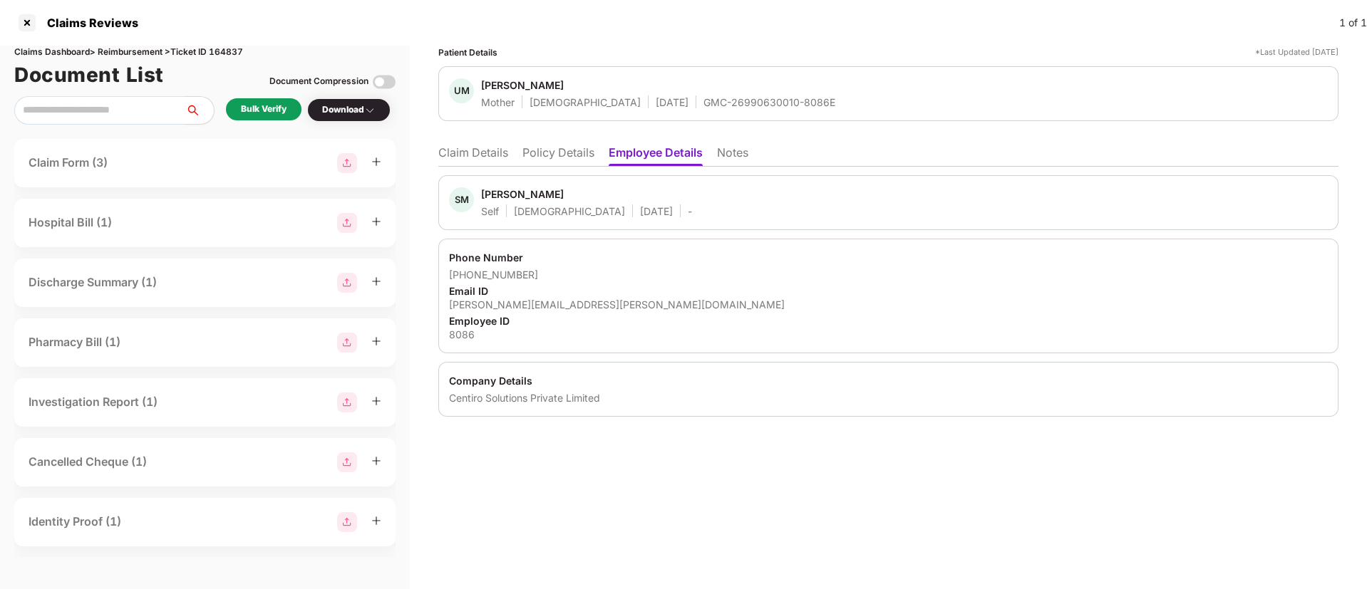
click at [503, 301] on div "shubham.malvi@centiro.com" at bounding box center [888, 305] width 879 height 14
copy div "shubham.malvi@centiro.com"
click at [483, 156] on li "Claim Details" at bounding box center [473, 155] width 70 height 21
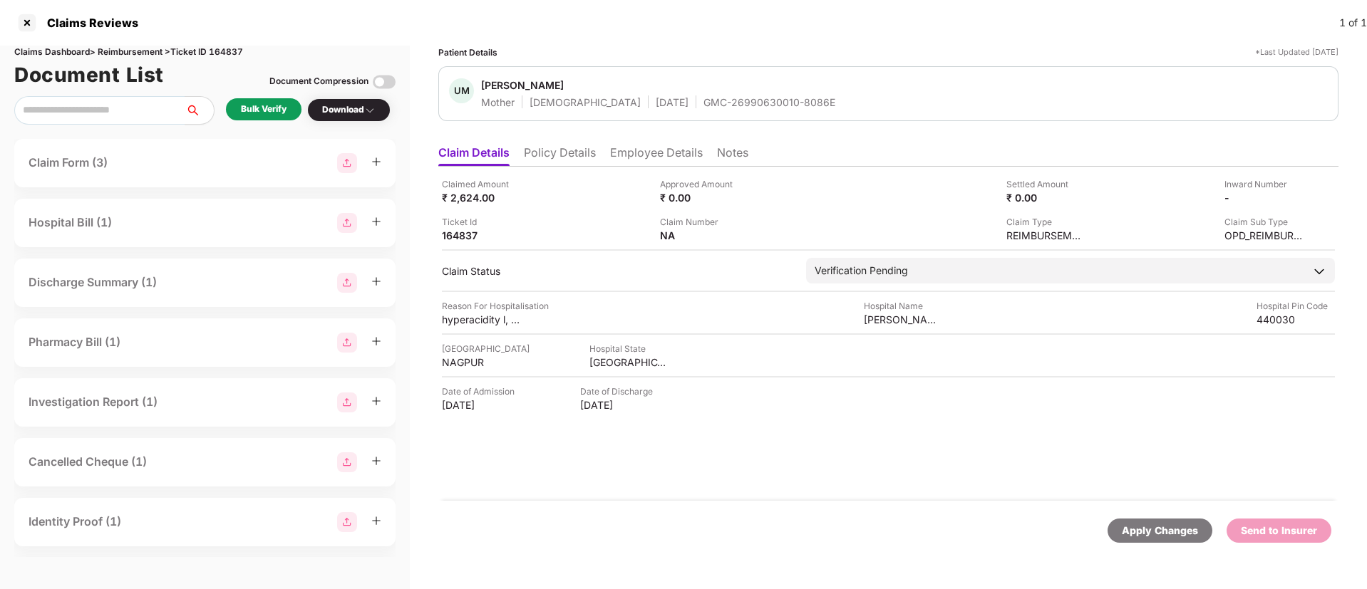
click at [255, 96] on div "Bulk Verify Download" at bounding box center [204, 110] width 381 height 29
click at [267, 106] on div "Bulk Verify" at bounding box center [264, 110] width 46 height 14
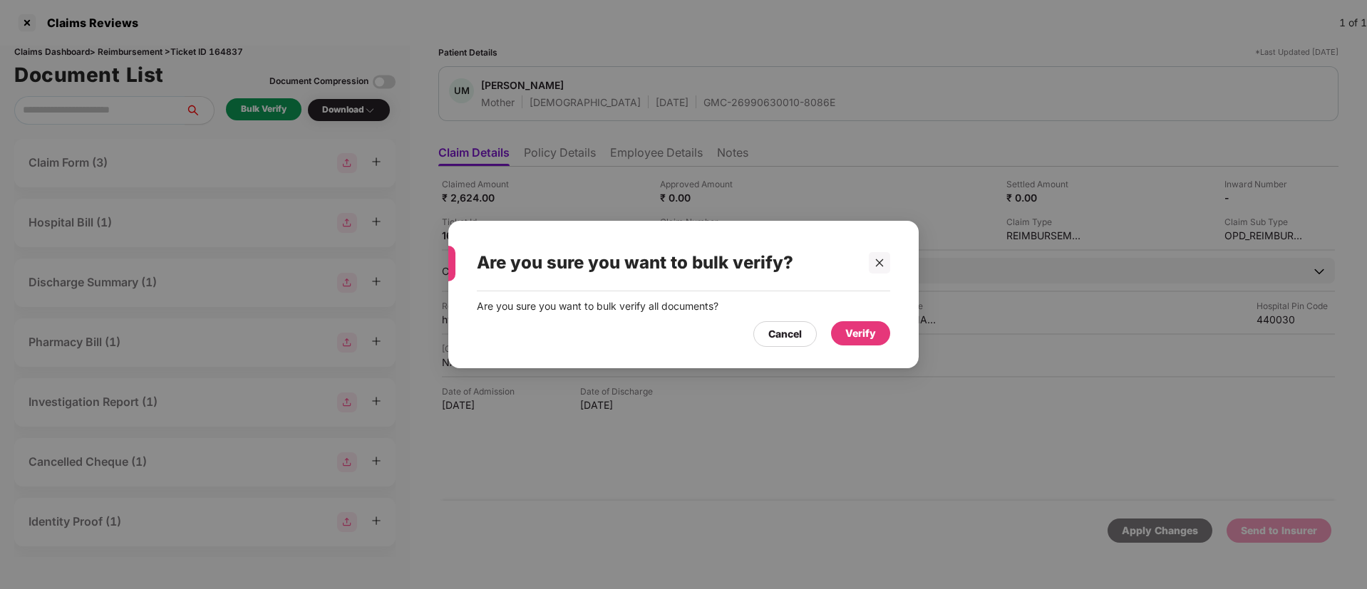
click at [862, 336] on div "Verify" at bounding box center [860, 334] width 31 height 16
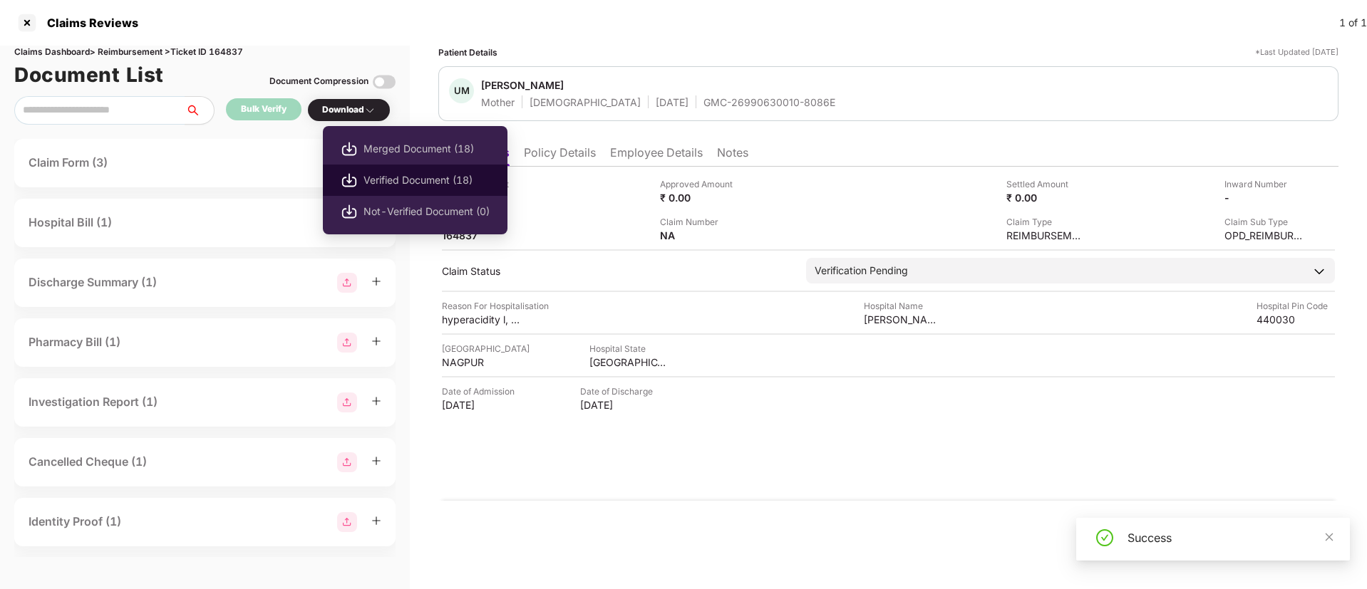
click at [408, 180] on span "Verified Document (18)" at bounding box center [426, 180] width 126 height 16
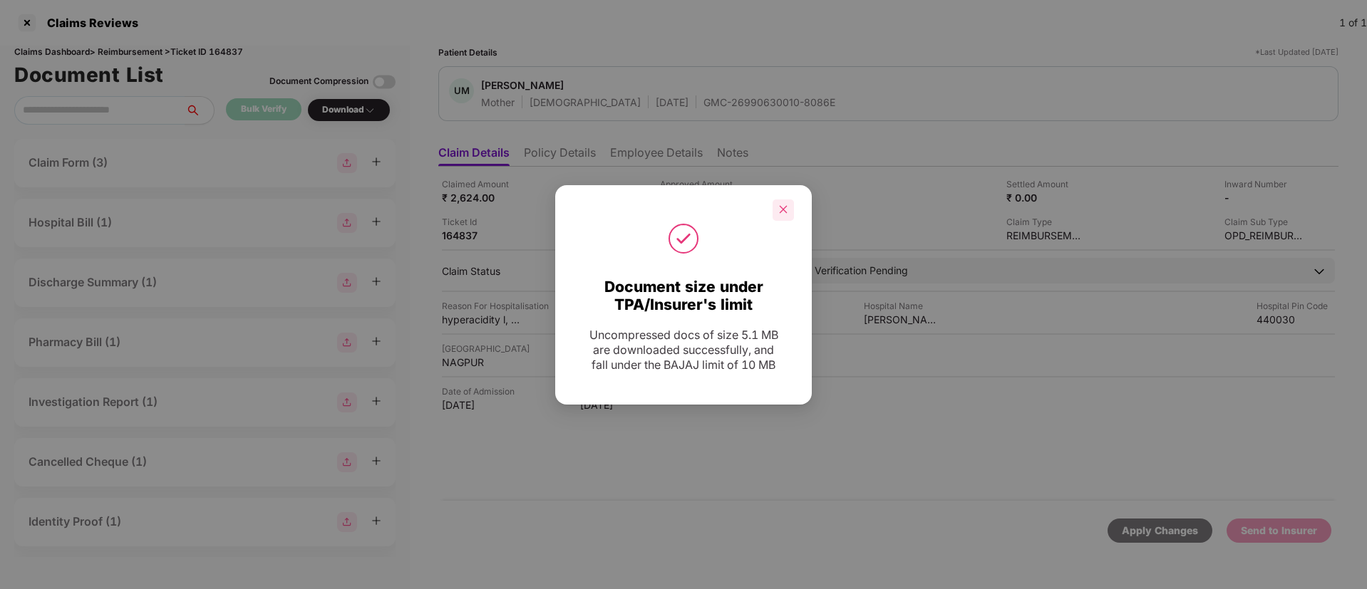
click at [783, 212] on icon "close" at bounding box center [783, 210] width 10 height 10
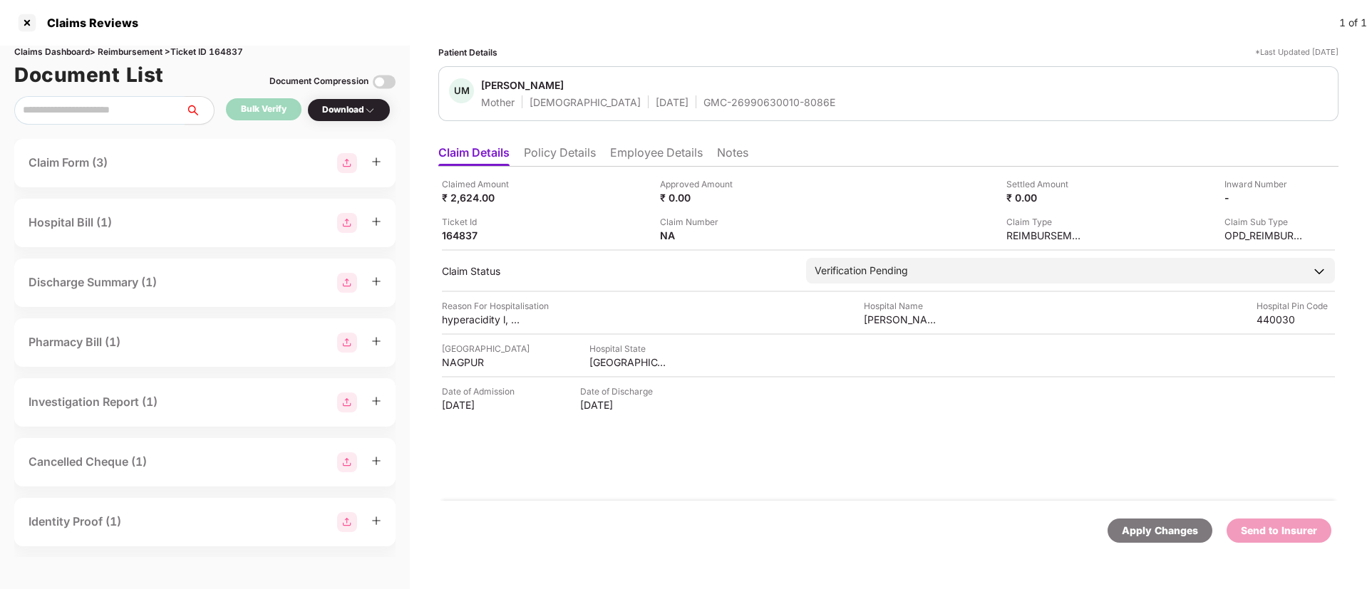
click at [703, 99] on div "GMC-26990630010-8086E" at bounding box center [769, 102] width 132 height 14
copy div "GMC-26990630010-8086E"
click at [588, 189] on div "Claimed Amount ₹ 2,624.00" at bounding box center [545, 190] width 207 height 27
click at [884, 320] on div "shailesh fule clinic" at bounding box center [903, 320] width 78 height 14
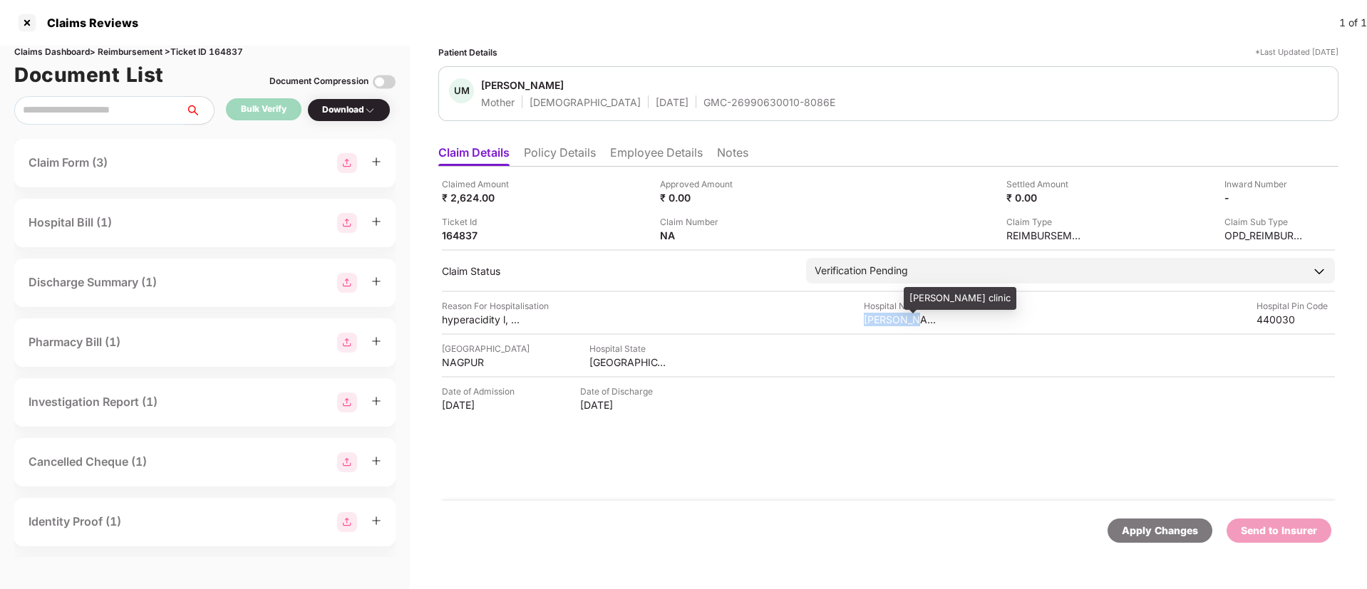
click at [884, 320] on div "shailesh fule clinic" at bounding box center [903, 320] width 78 height 14
copy div "shailesh fule clinic"
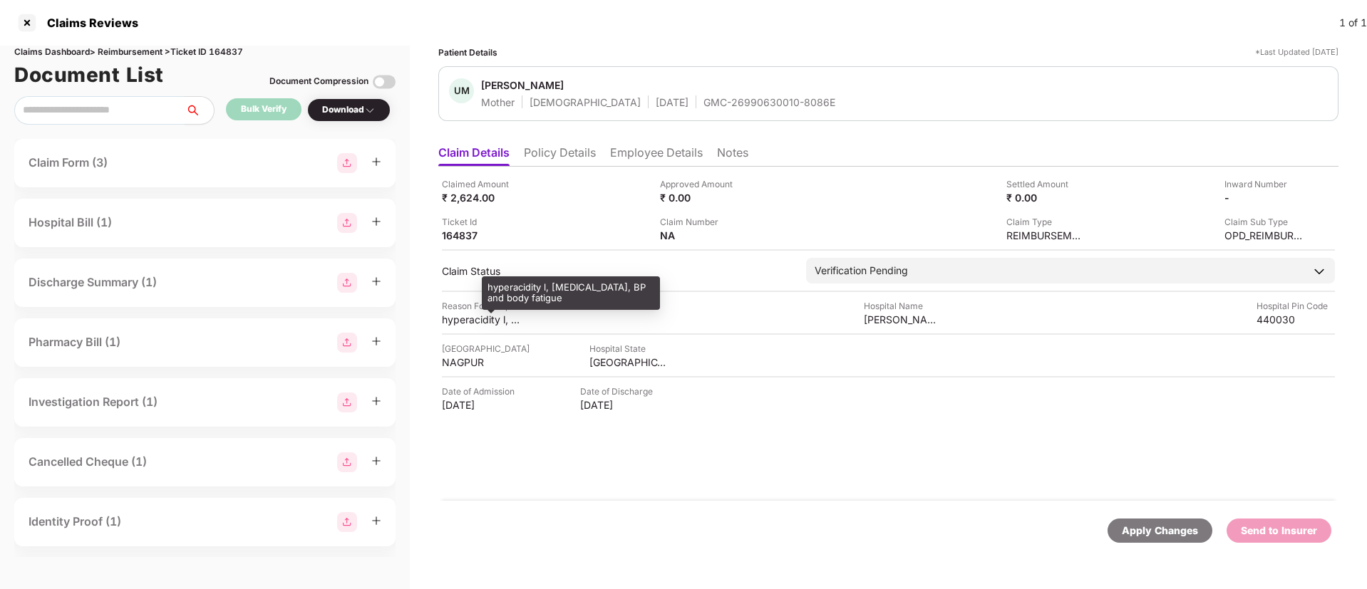
click at [460, 322] on div "hyperacidity l, hypertension, BP and body fatigue" at bounding box center [481, 320] width 78 height 14
copy div "hyperacidity l, hypertension, BP and body fatigue"
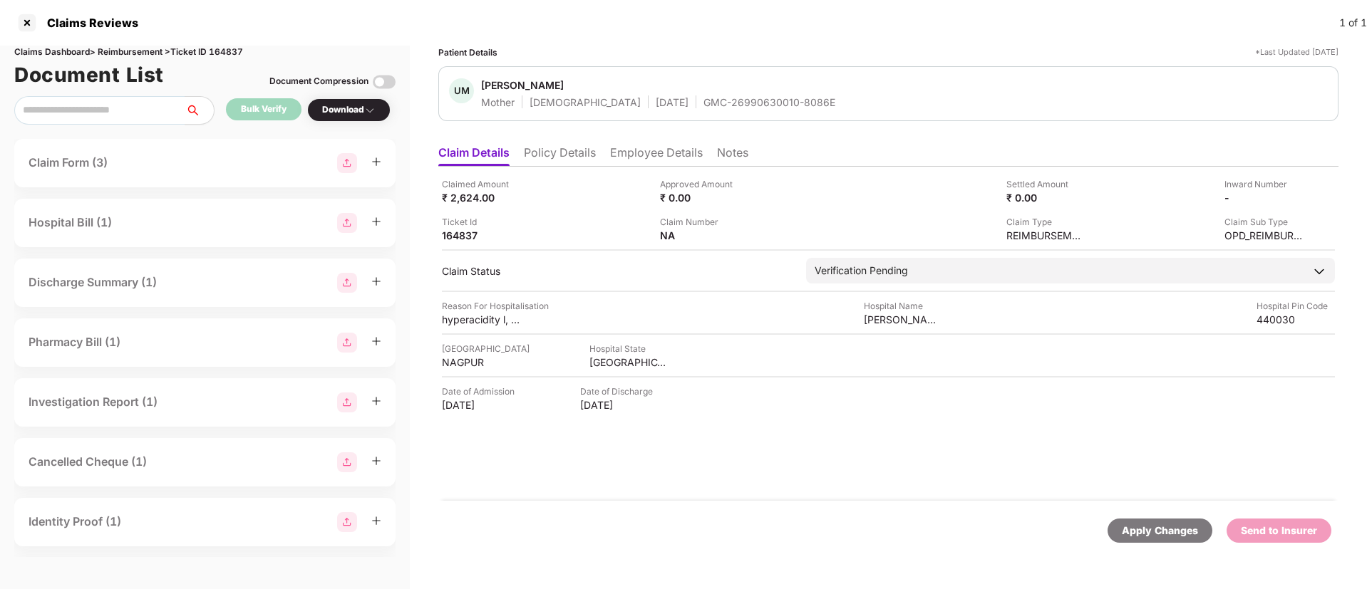
click at [641, 149] on li "Employee Details" at bounding box center [656, 155] width 93 height 21
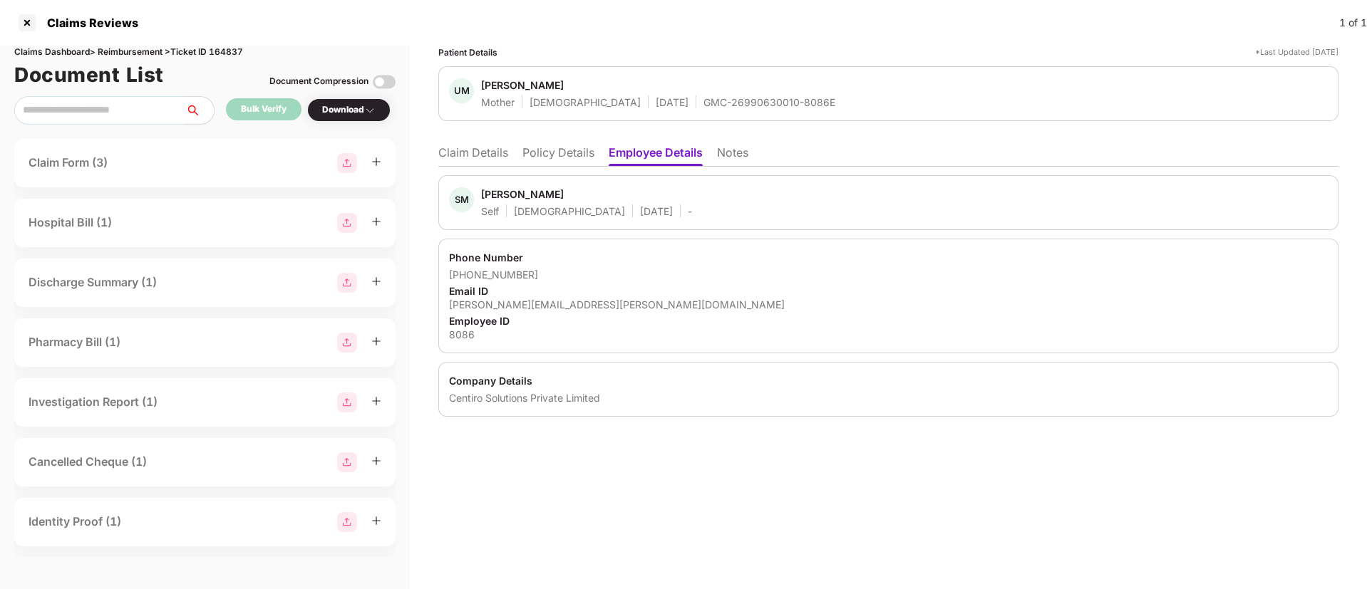
click at [537, 303] on div "shubham.malvi@centiro.com" at bounding box center [888, 305] width 879 height 14
copy div "shubham.malvi@centiro.com"
drag, startPoint x: 465, startPoint y: 274, endPoint x: 550, endPoint y: 269, distance: 85.0
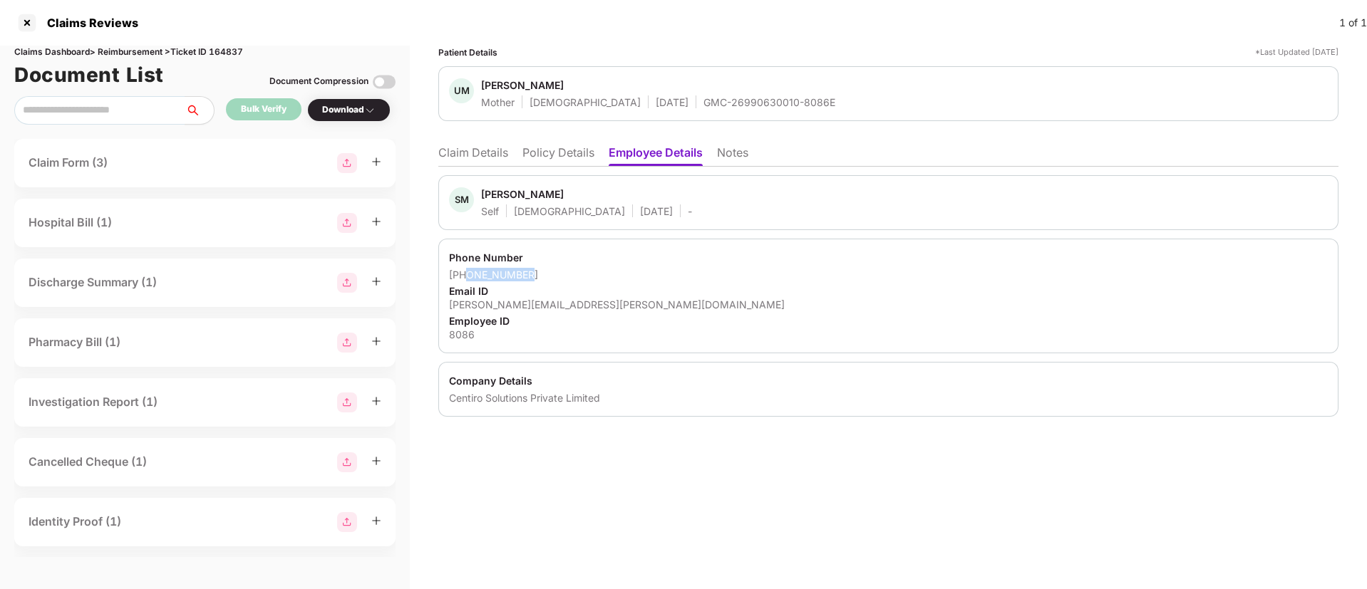
click at [550, 269] on div "+917447498760" at bounding box center [888, 275] width 879 height 14
copy div "7447498760"
click at [458, 158] on li "Claim Details" at bounding box center [473, 155] width 70 height 21
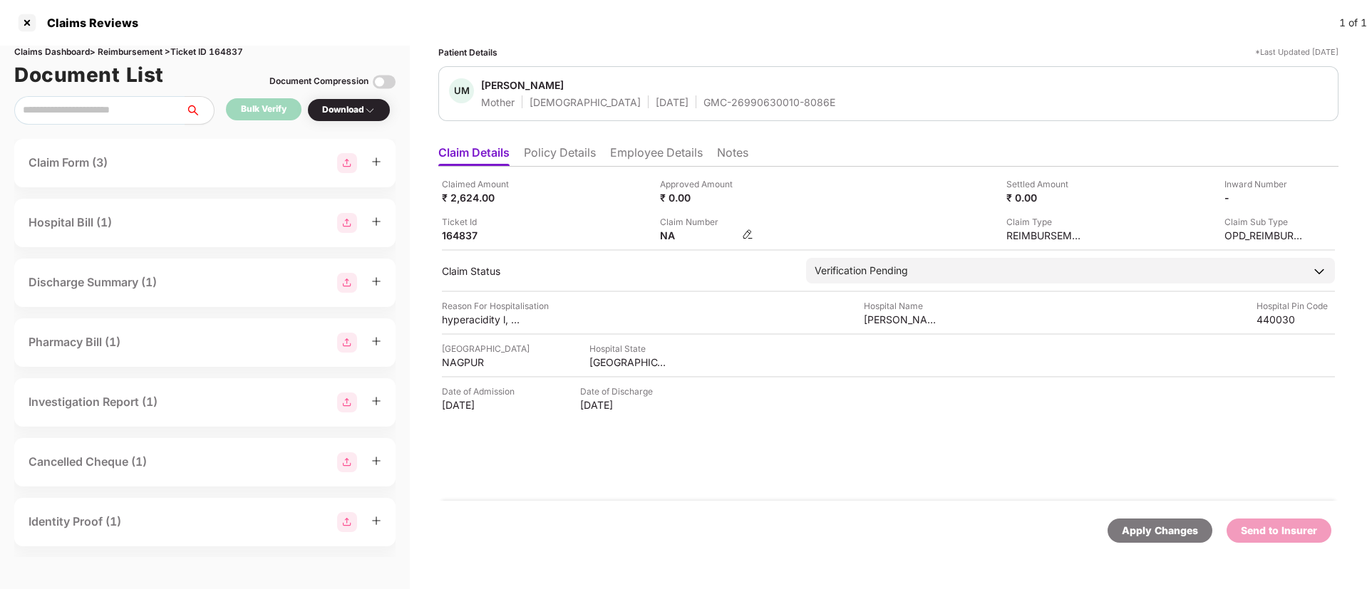
click at [753, 232] on img at bounding box center [747, 234] width 11 height 11
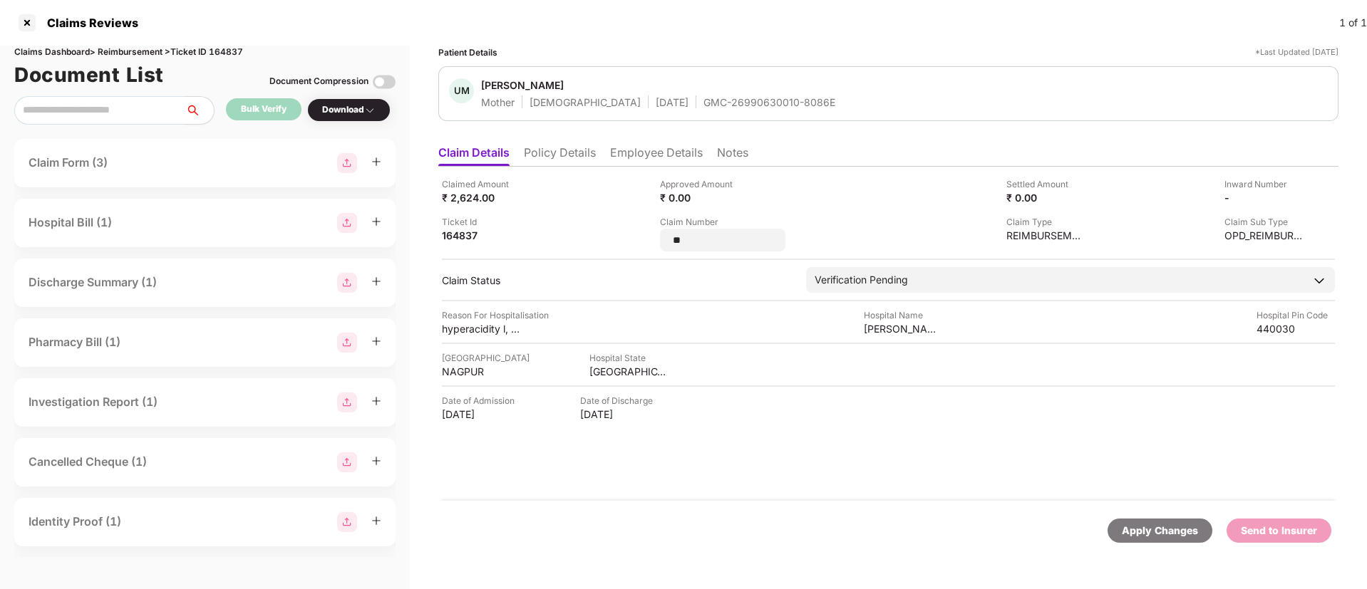
type input "*"
type input "**********"
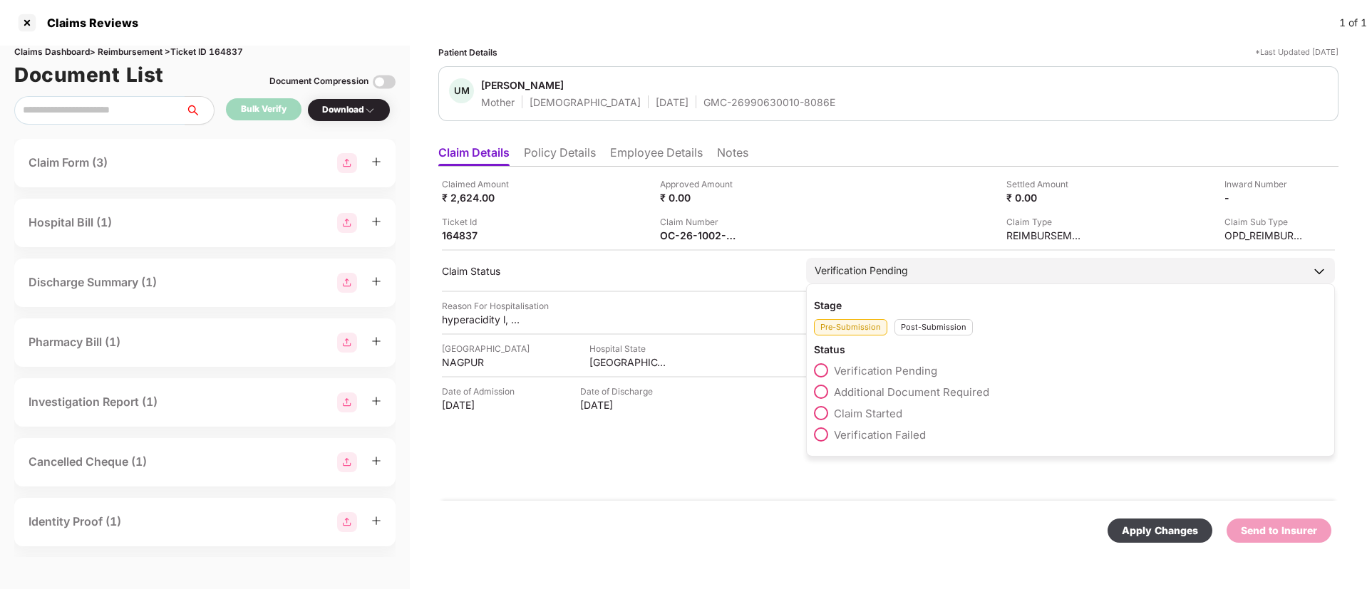
click at [908, 326] on div "Pre-Submission Post-Submission" at bounding box center [1070, 324] width 513 height 24
click at [908, 326] on div "Post-Submission" at bounding box center [933, 327] width 78 height 16
click at [819, 391] on span at bounding box center [821, 392] width 14 height 14
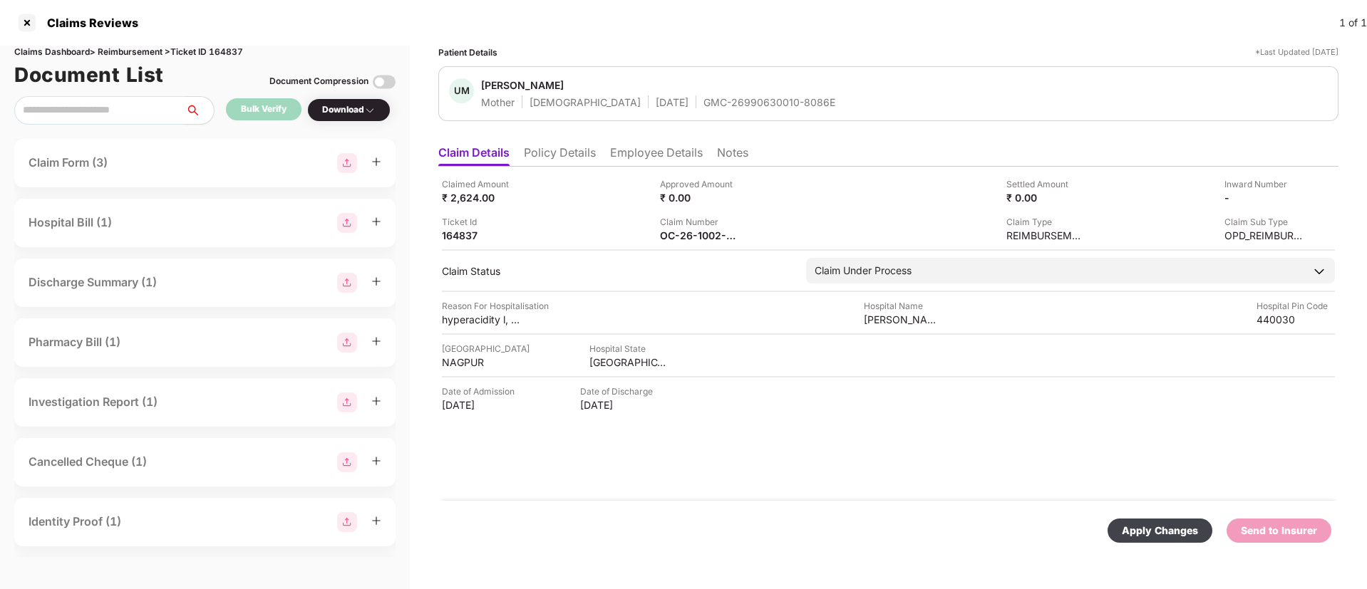
click at [1143, 525] on div "Apply Changes" at bounding box center [1160, 531] width 76 height 16
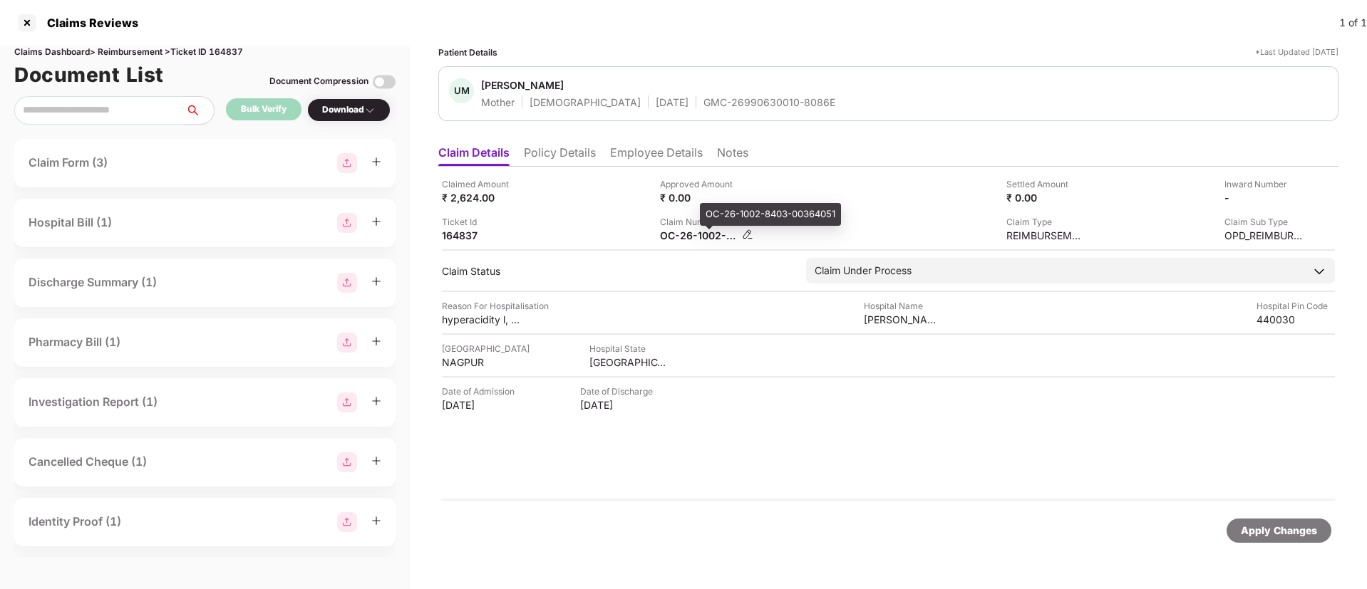
click at [678, 232] on div "OC-26-1002-8403-00364051" at bounding box center [699, 236] width 78 height 14
copy div
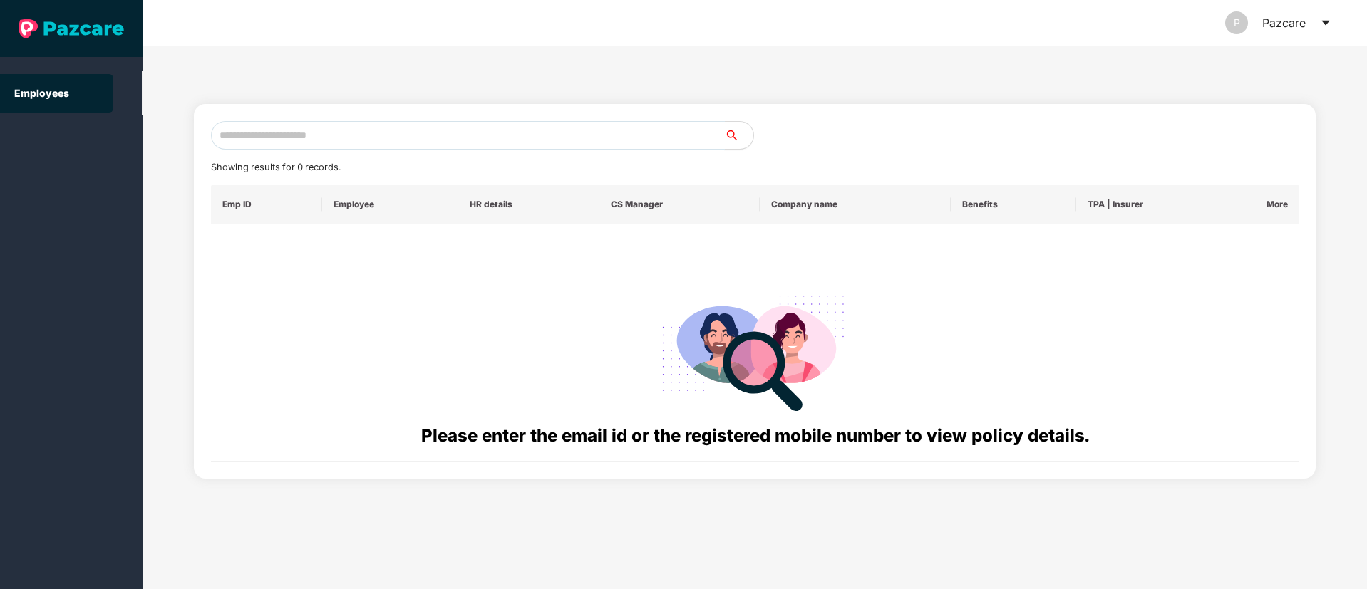
click at [260, 145] on input "text" at bounding box center [468, 135] width 514 height 29
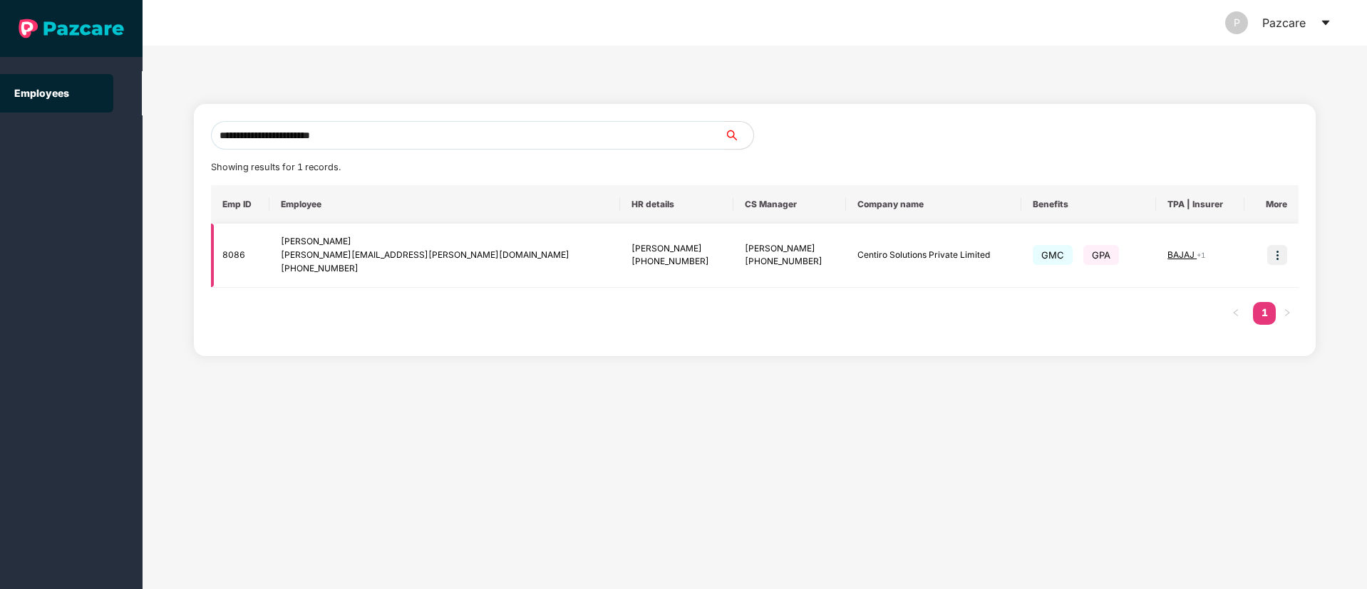
type input "**********"
click at [1283, 257] on img at bounding box center [1277, 255] width 20 height 20
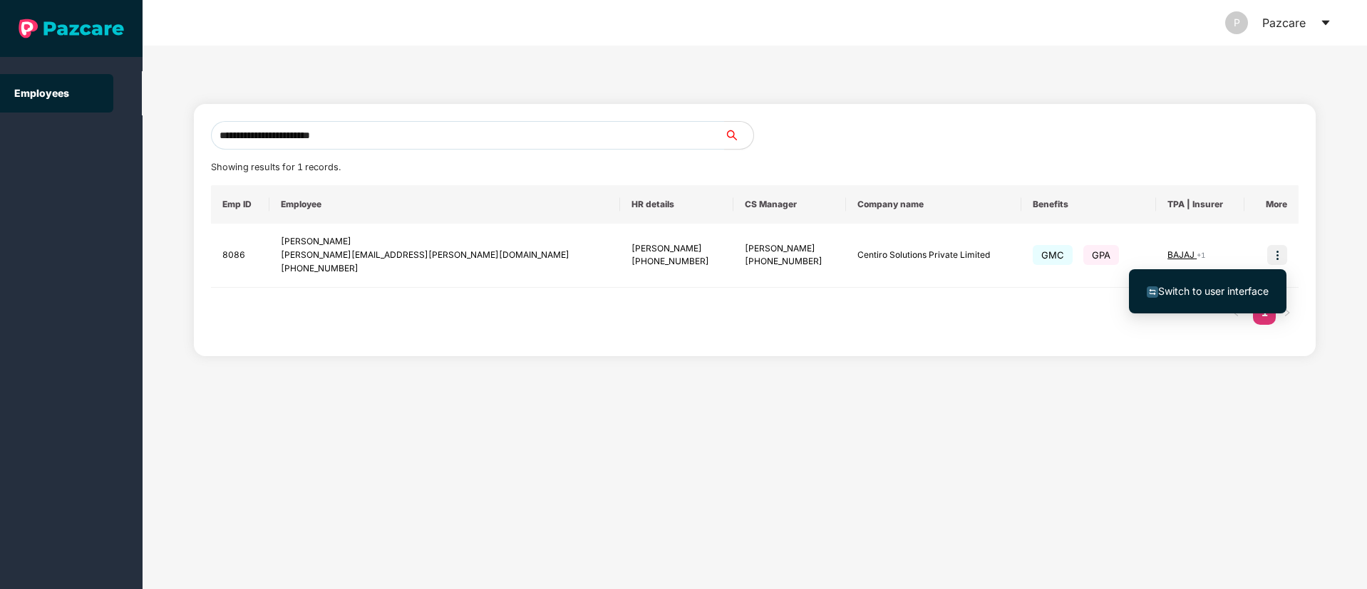
click at [1200, 284] on span "Switch to user interface" at bounding box center [1208, 292] width 122 height 16
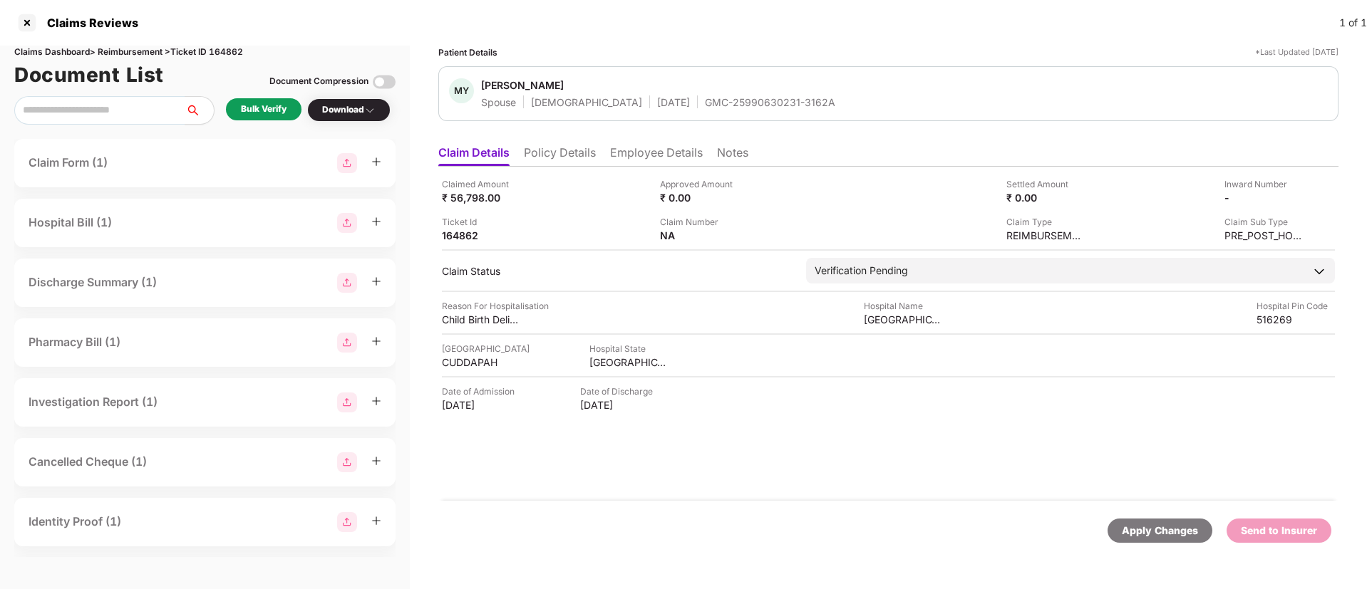
click at [558, 148] on li "Policy Details" at bounding box center [560, 155] width 72 height 21
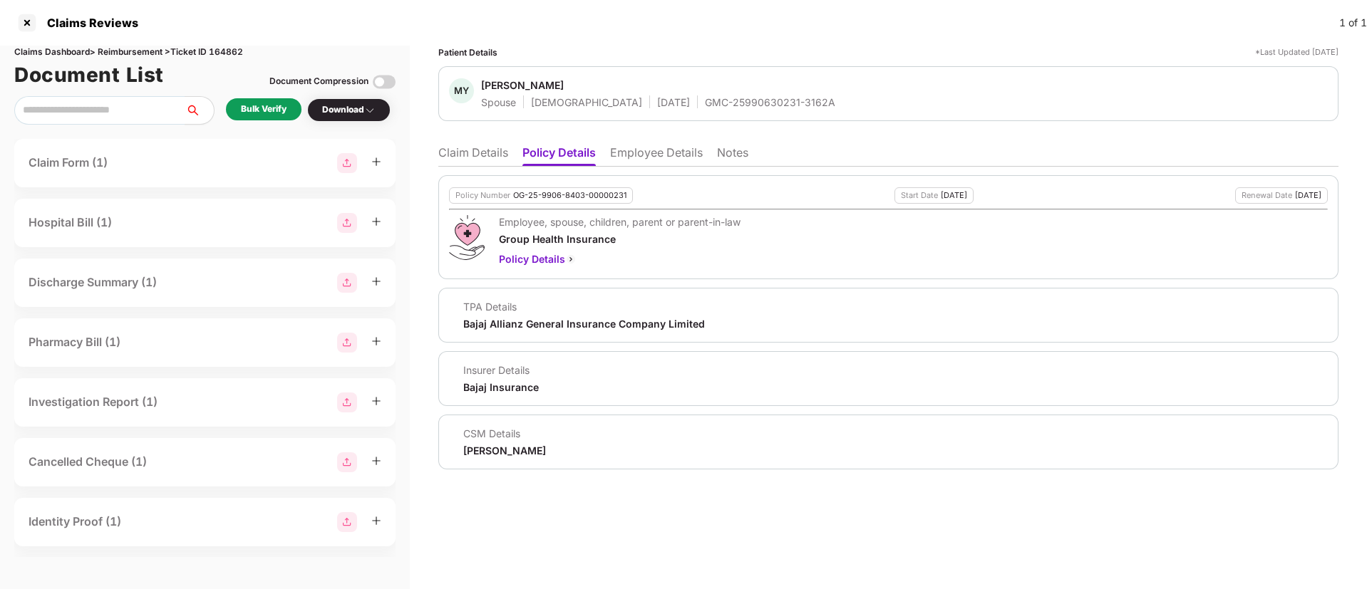
click at [670, 157] on li "Employee Details" at bounding box center [656, 155] width 93 height 21
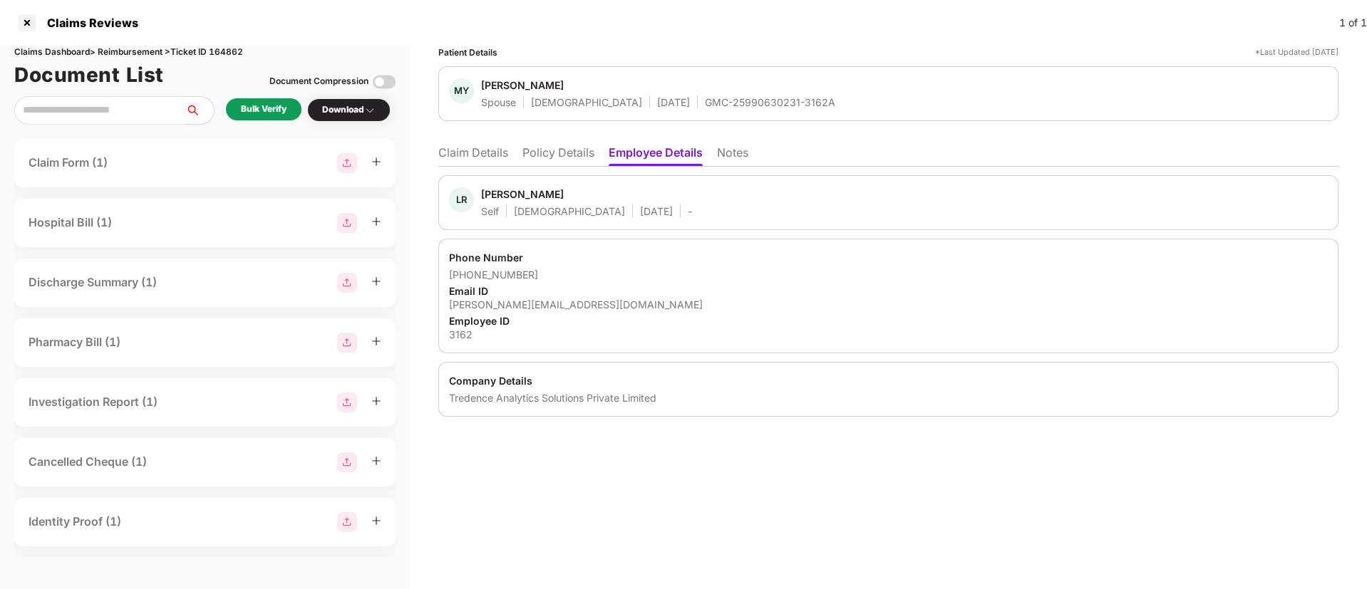
click at [567, 162] on li "Policy Details" at bounding box center [558, 155] width 72 height 21
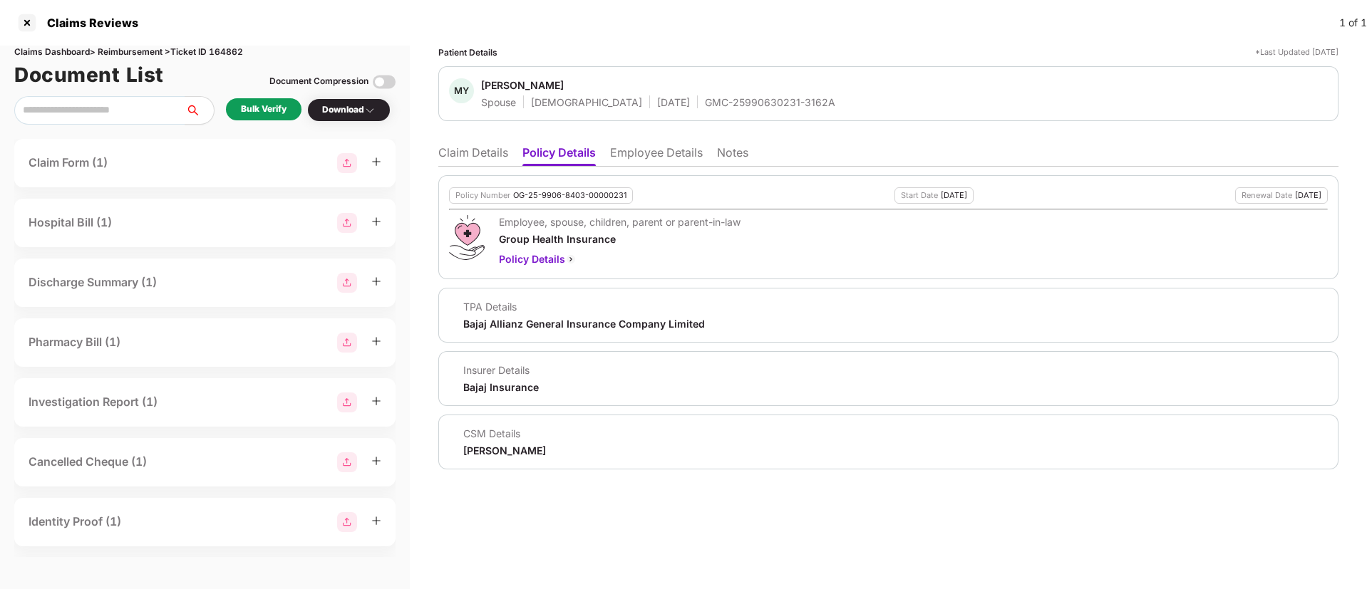
click at [454, 148] on li "Claim Details" at bounding box center [473, 155] width 70 height 21
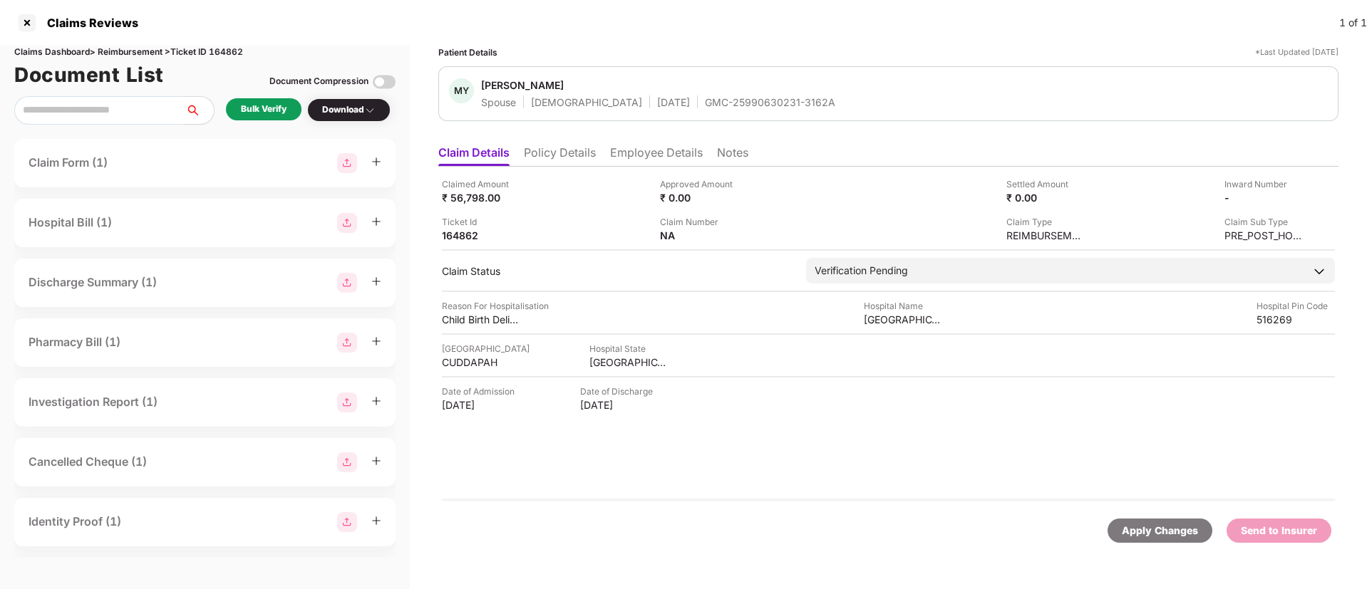
click at [256, 110] on div "Bulk Verify" at bounding box center [264, 110] width 46 height 14
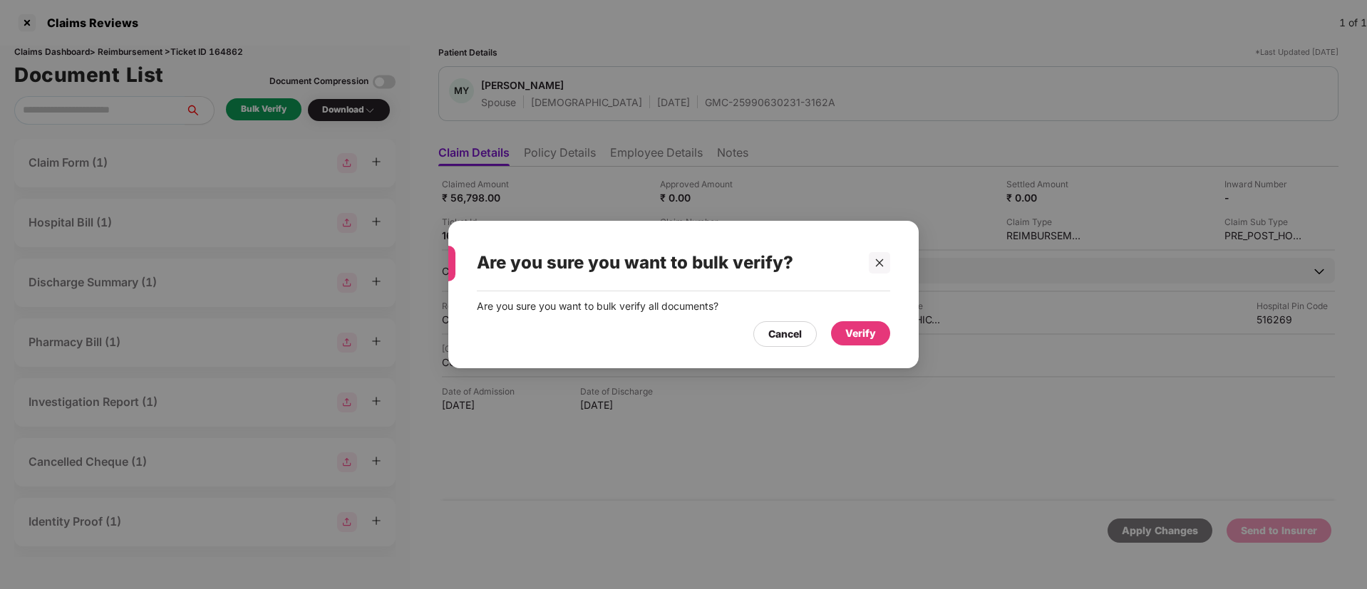
click at [876, 334] on div "Verify" at bounding box center [860, 333] width 59 height 24
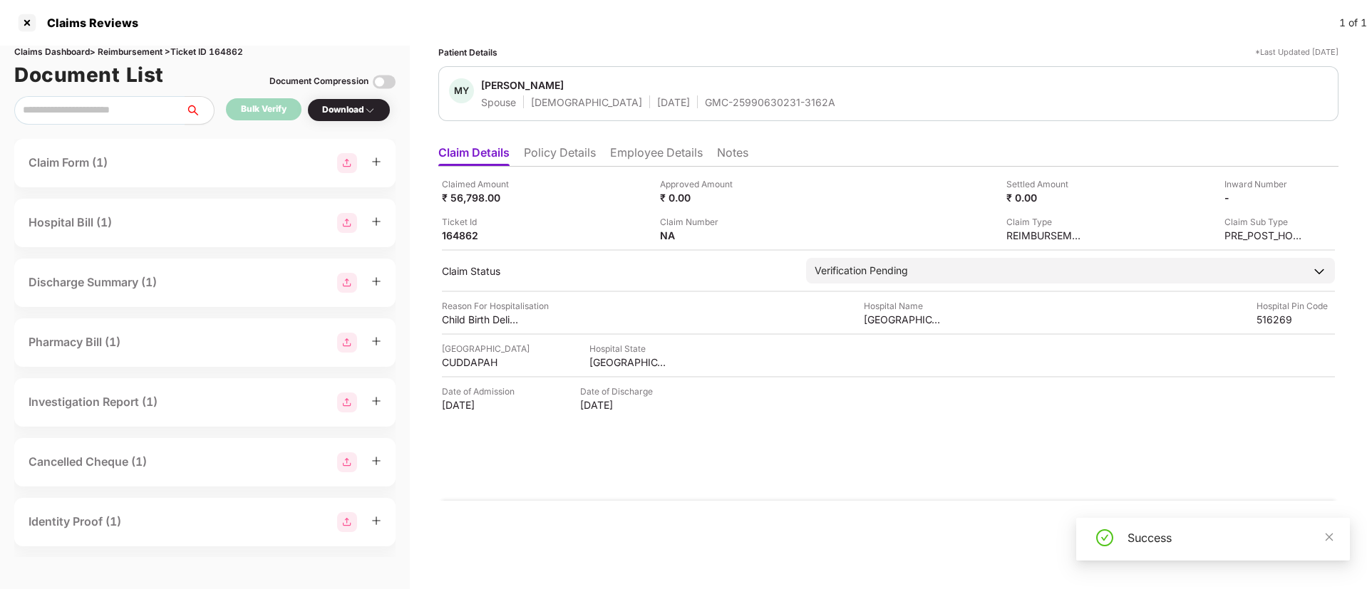
click at [357, 119] on div "Download" at bounding box center [348, 110] width 83 height 24
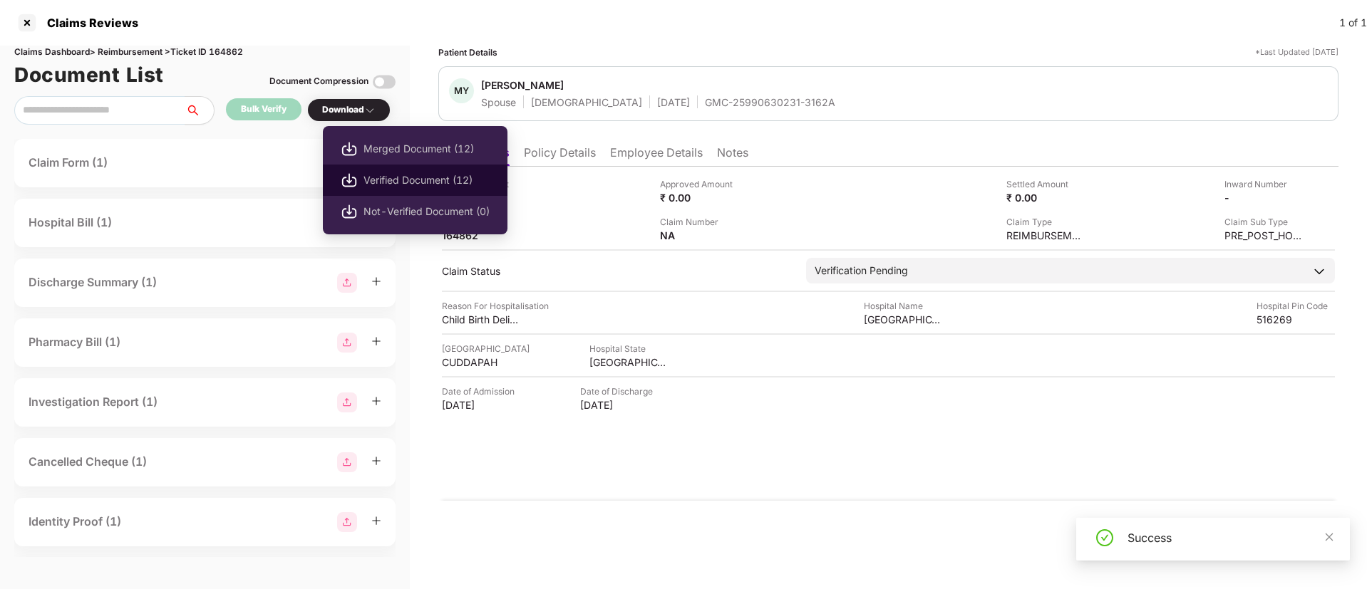
click at [421, 192] on li "Verified Document (12)" at bounding box center [415, 180] width 185 height 31
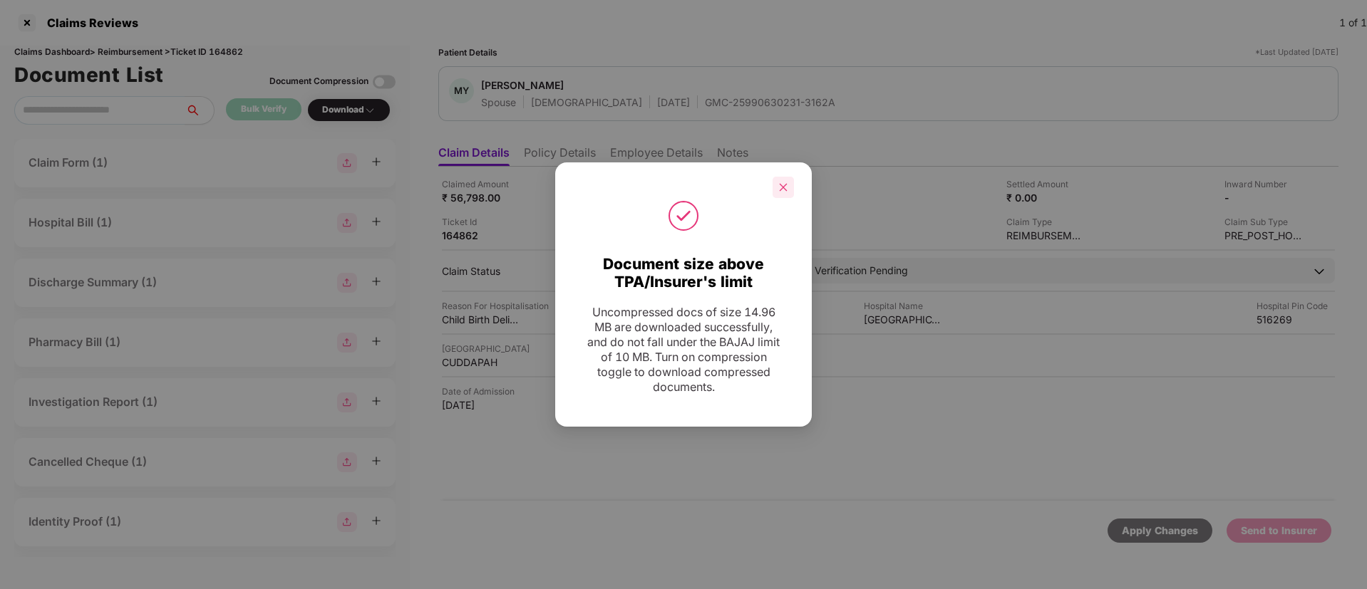
click at [780, 183] on icon "close" at bounding box center [783, 187] width 10 height 10
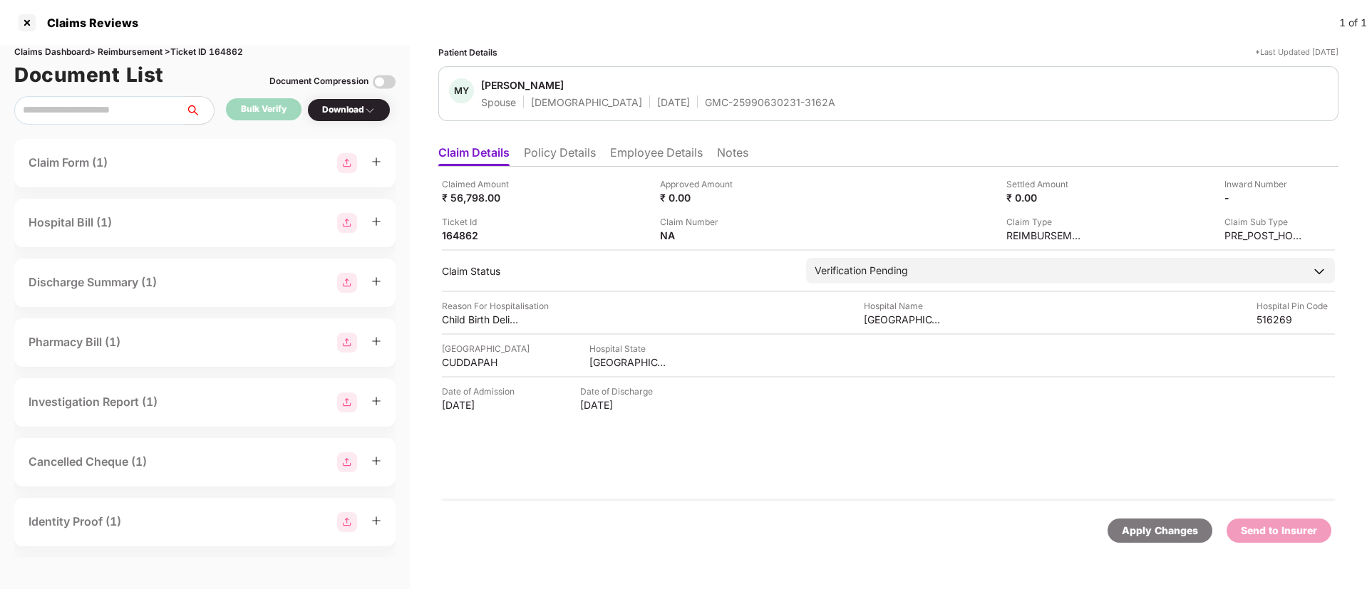
click at [621, 164] on li "Employee Details" at bounding box center [656, 155] width 93 height 21
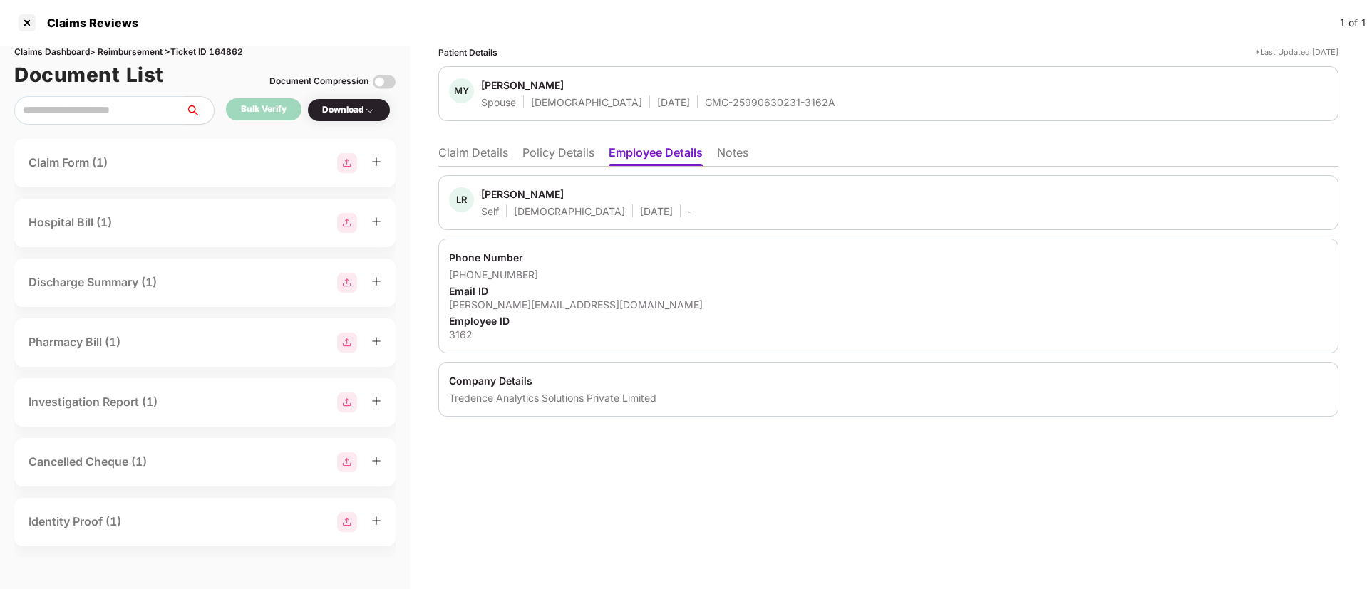
click at [558, 160] on li "Policy Details" at bounding box center [558, 155] width 72 height 21
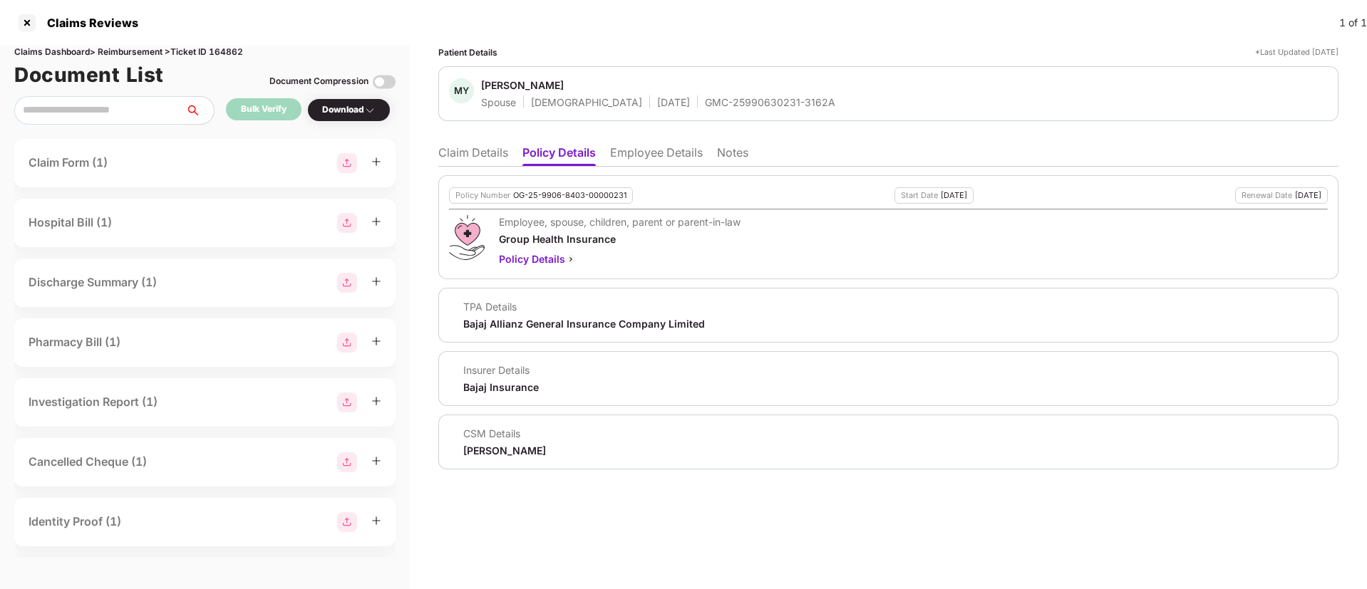
click at [439, 155] on li "Claim Details" at bounding box center [473, 155] width 70 height 21
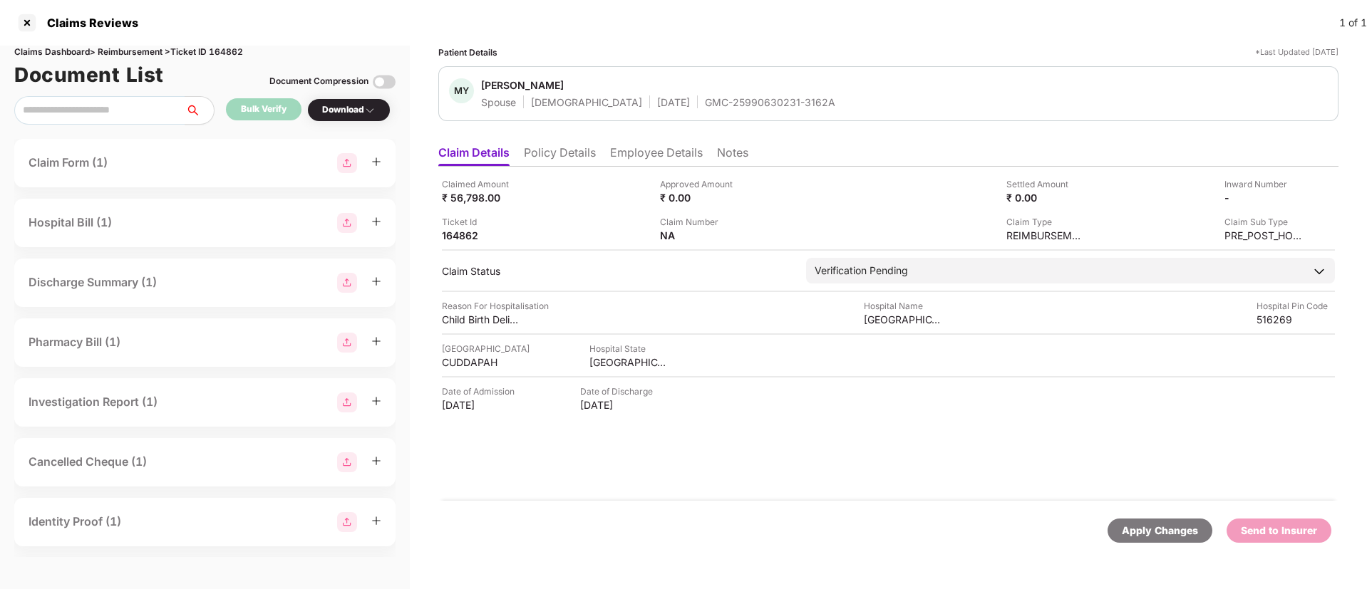
click at [705, 102] on div "GMC-25990630231-3162A" at bounding box center [770, 102] width 130 height 14
copy div "GMC-25990630231-3162A"
click at [1296, 194] on img at bounding box center [1296, 196] width 11 height 11
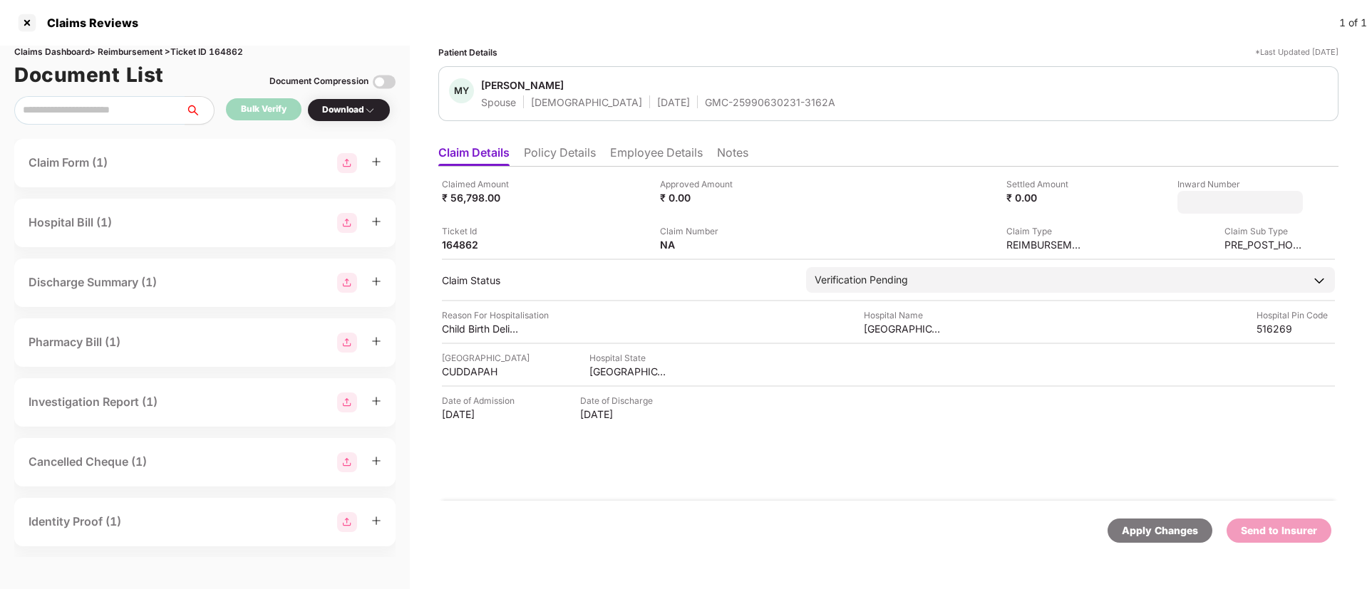
type input "**********"
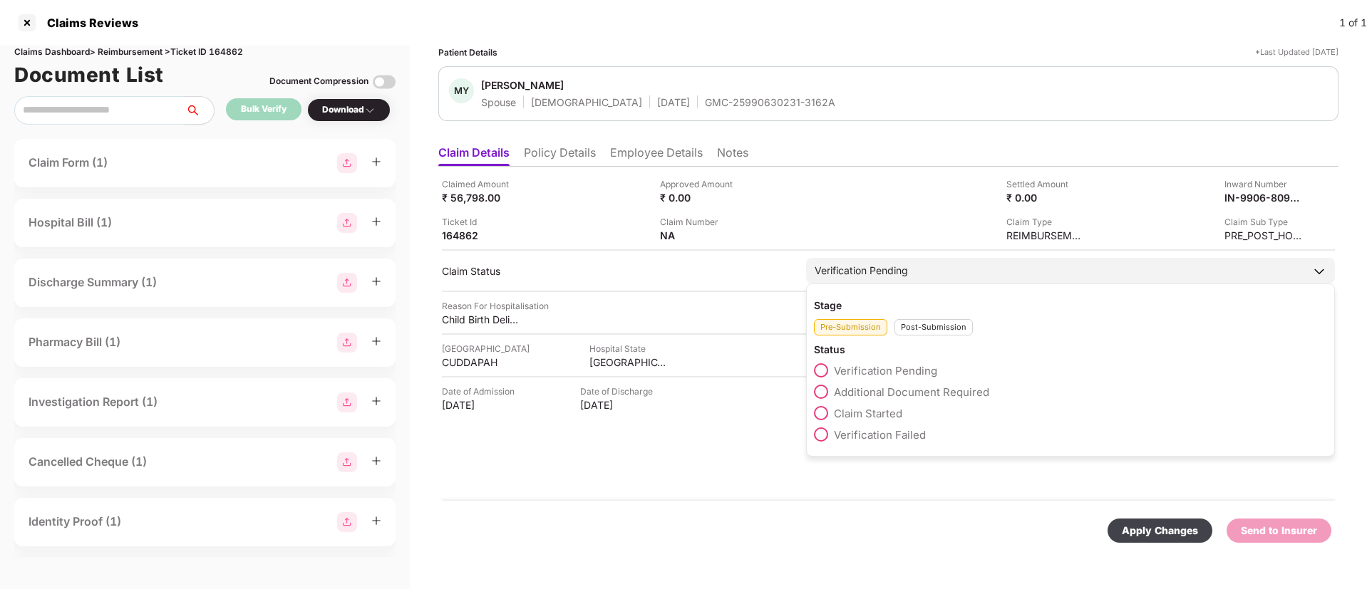
click at [904, 334] on div "Post-Submission" at bounding box center [933, 327] width 78 height 16
click at [825, 393] on span at bounding box center [821, 392] width 14 height 14
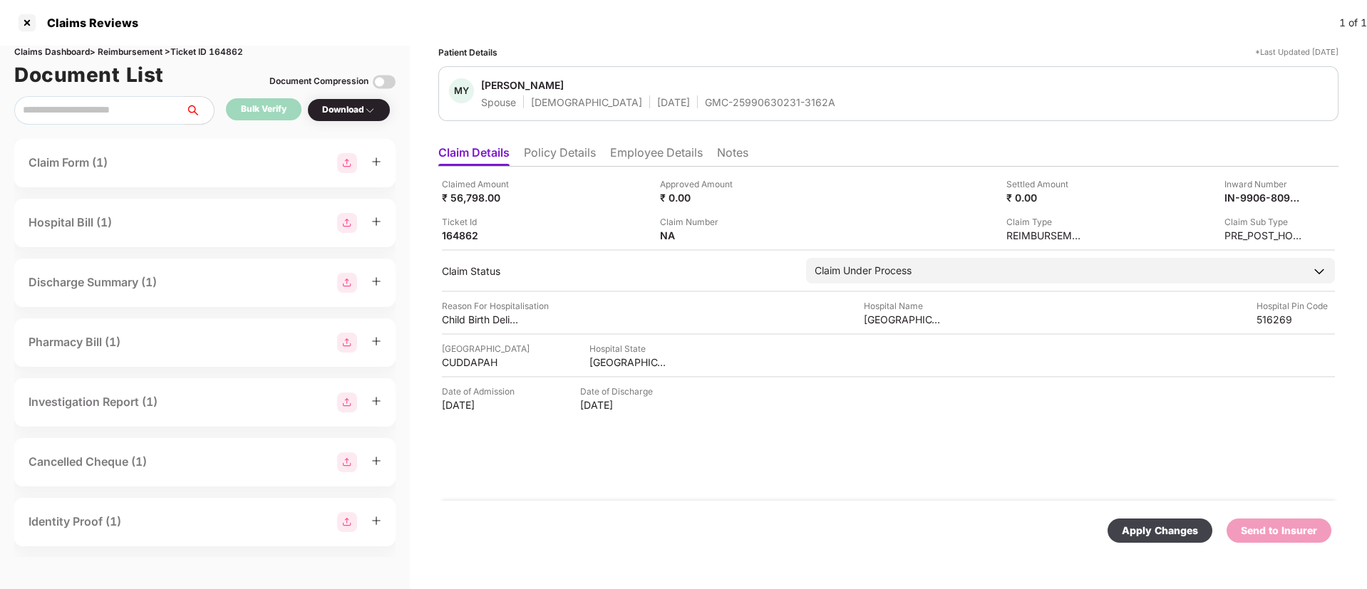
click at [1163, 533] on div "Apply Changes" at bounding box center [1160, 531] width 76 height 16
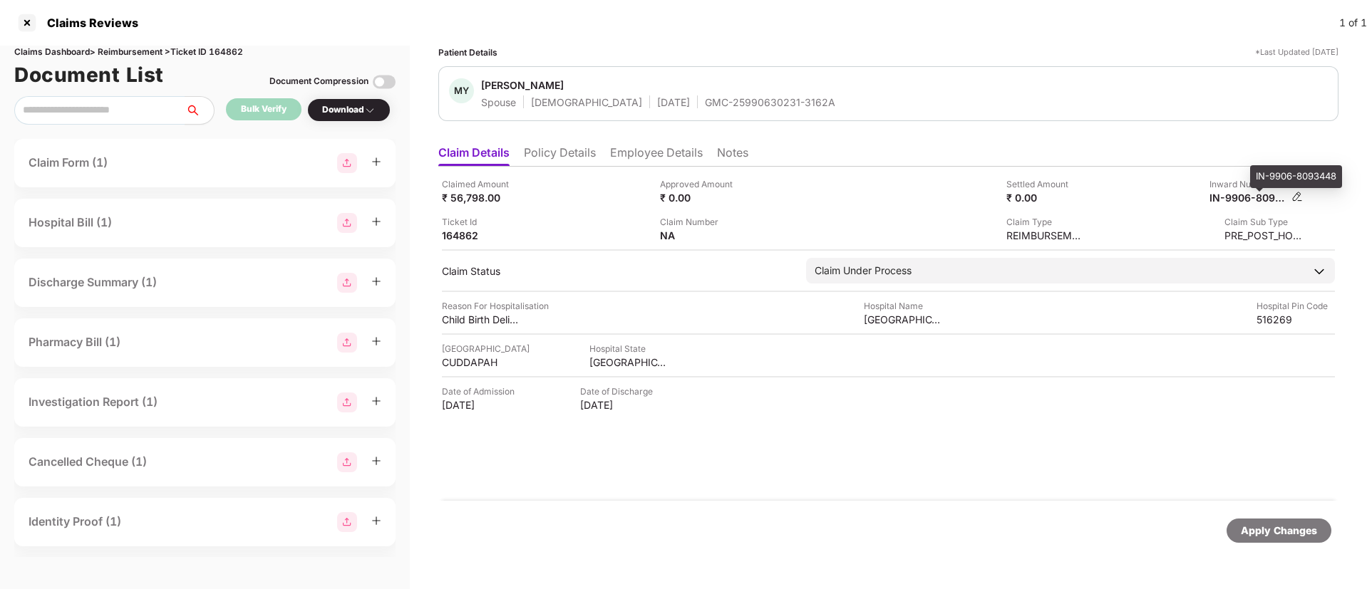
click at [1241, 194] on div "IN-9906-8093448" at bounding box center [1248, 198] width 78 height 14
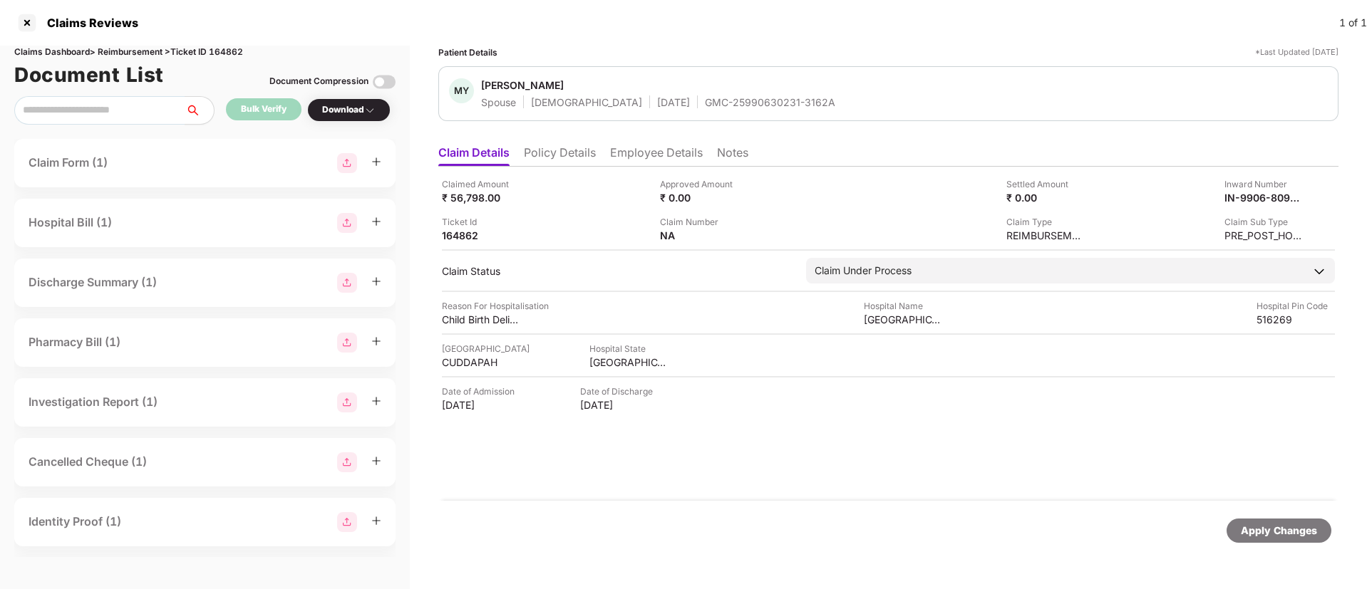
click at [705, 106] on div "GMC-25990630231-3162A" at bounding box center [770, 102] width 130 height 14
copy div "GMC-25990630231-3162A"
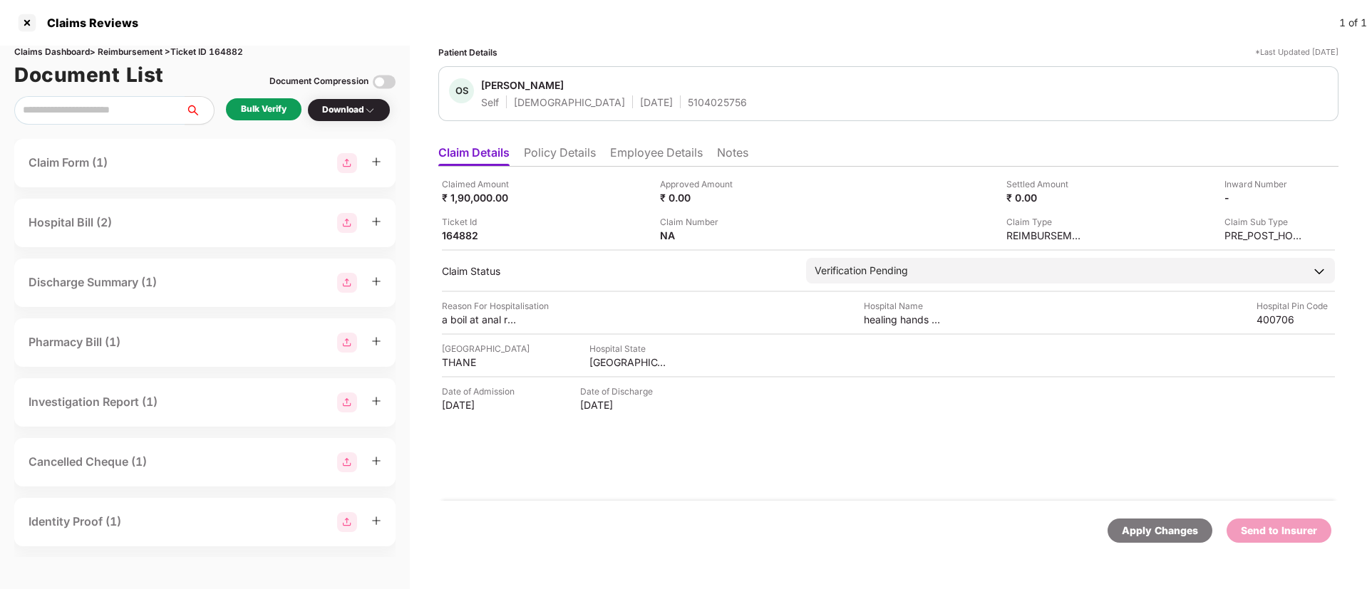
click at [553, 158] on li "Policy Details" at bounding box center [560, 155] width 72 height 21
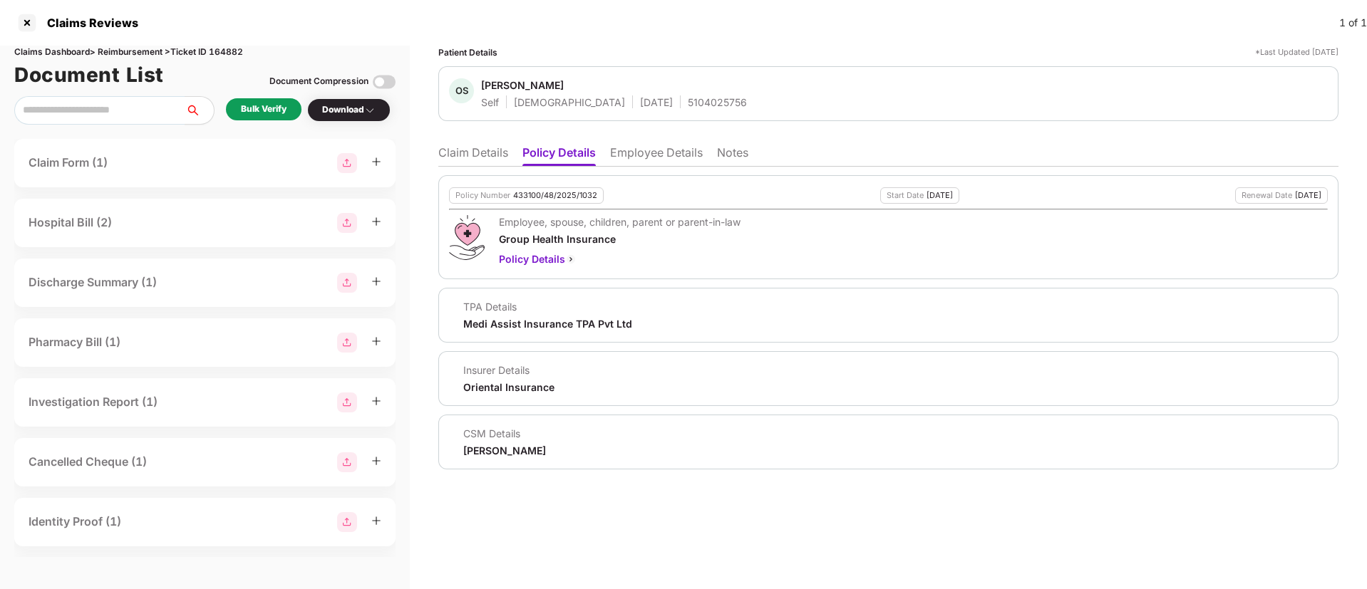
click at [644, 148] on li "Employee Details" at bounding box center [656, 155] width 93 height 21
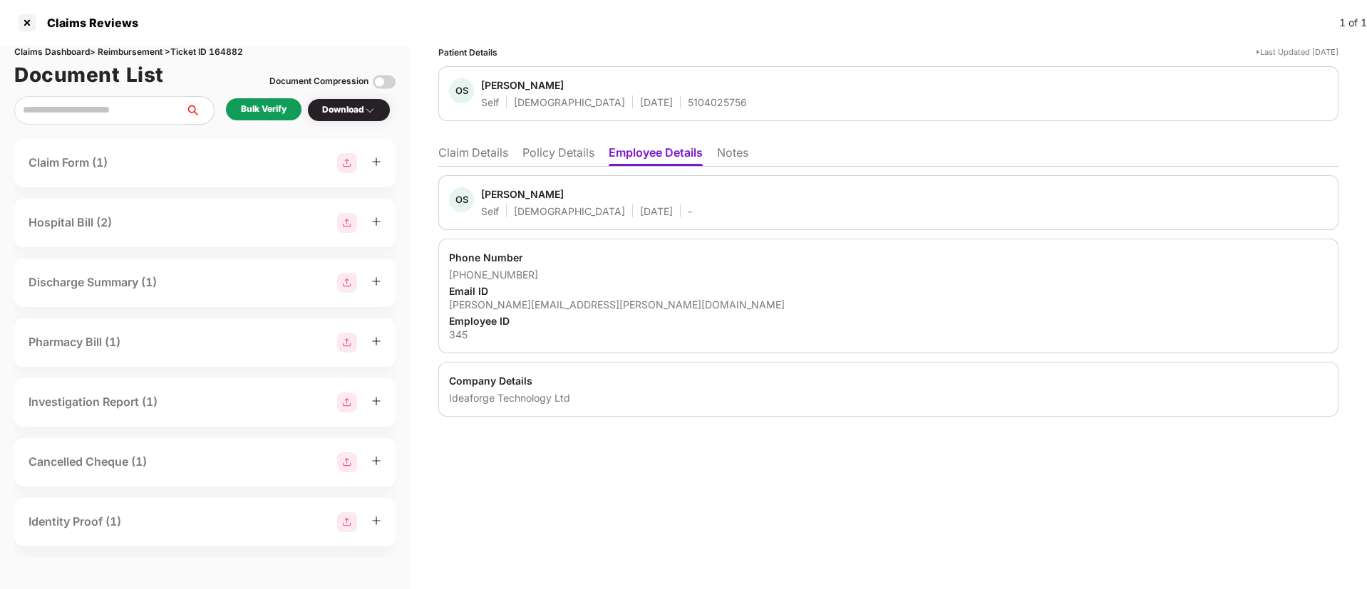
click at [542, 156] on li "Policy Details" at bounding box center [558, 155] width 72 height 21
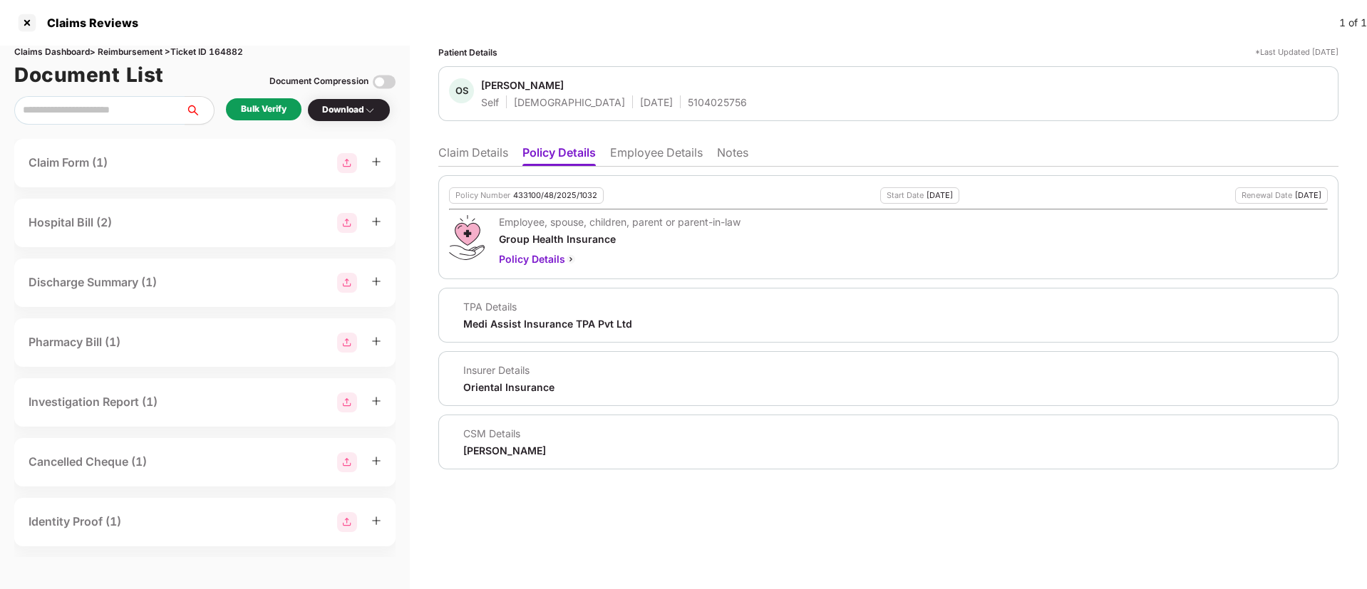
click at [480, 155] on li "Claim Details" at bounding box center [473, 155] width 70 height 21
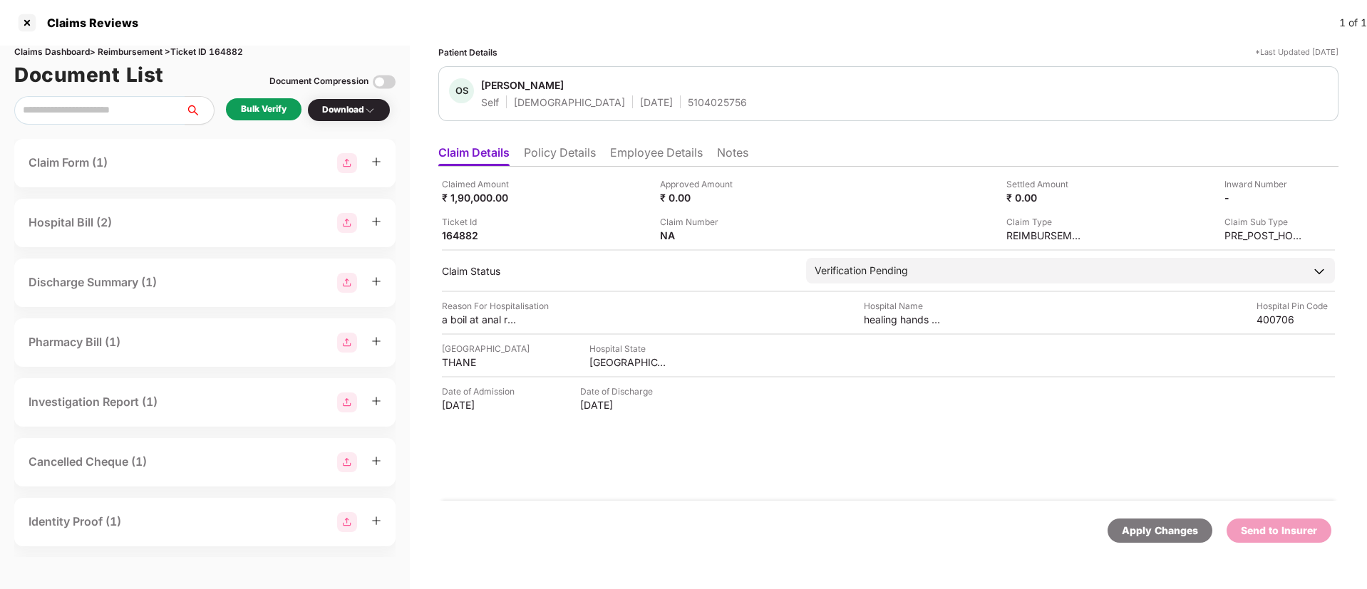
click at [547, 176] on div "Claimed Amount ₹ 1,90,000.00 Approved Amount ₹ 0.00 Settled Amount ₹ 0.00 Inwar…" at bounding box center [888, 334] width 900 height 334
click at [559, 167] on div "Claimed Amount ₹ 1,90,000.00 Approved Amount ₹ 0.00 Settled Amount ₹ 0.00 Inwar…" at bounding box center [888, 334] width 900 height 334
click at [577, 159] on li "Policy Details" at bounding box center [560, 155] width 72 height 21
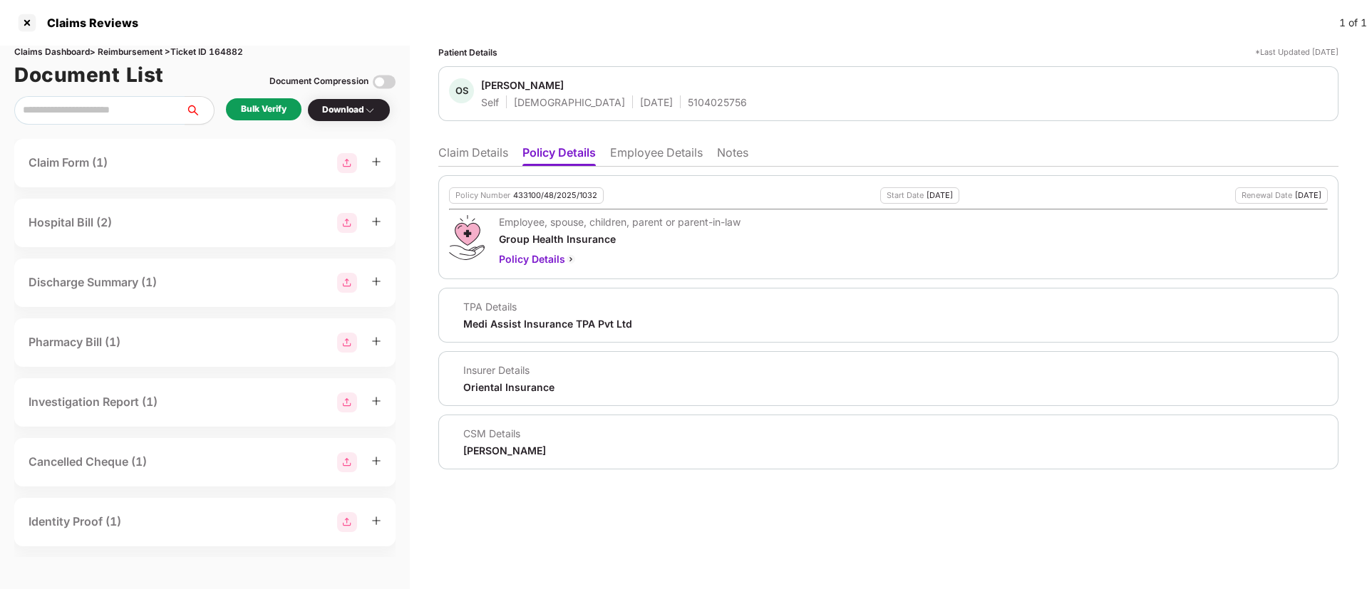
click at [636, 158] on li "Employee Details" at bounding box center [656, 155] width 93 height 21
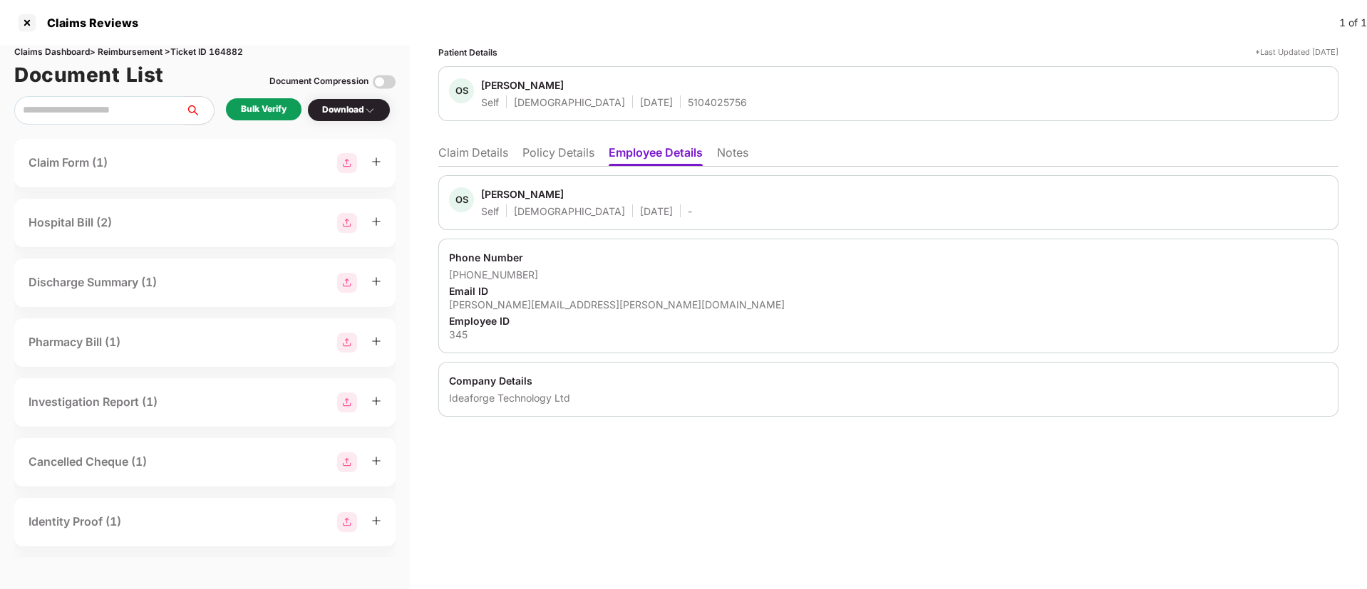
click at [535, 145] on li "Policy Details" at bounding box center [558, 155] width 72 height 21
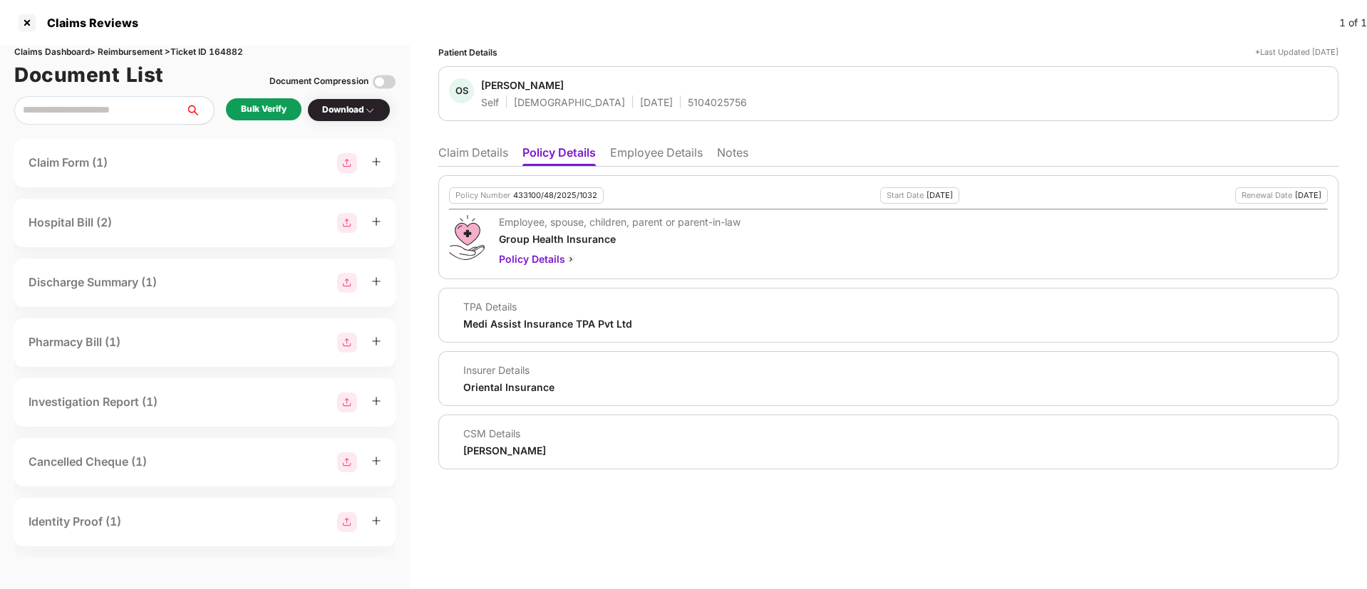
click at [481, 160] on li "Claim Details" at bounding box center [473, 155] width 70 height 21
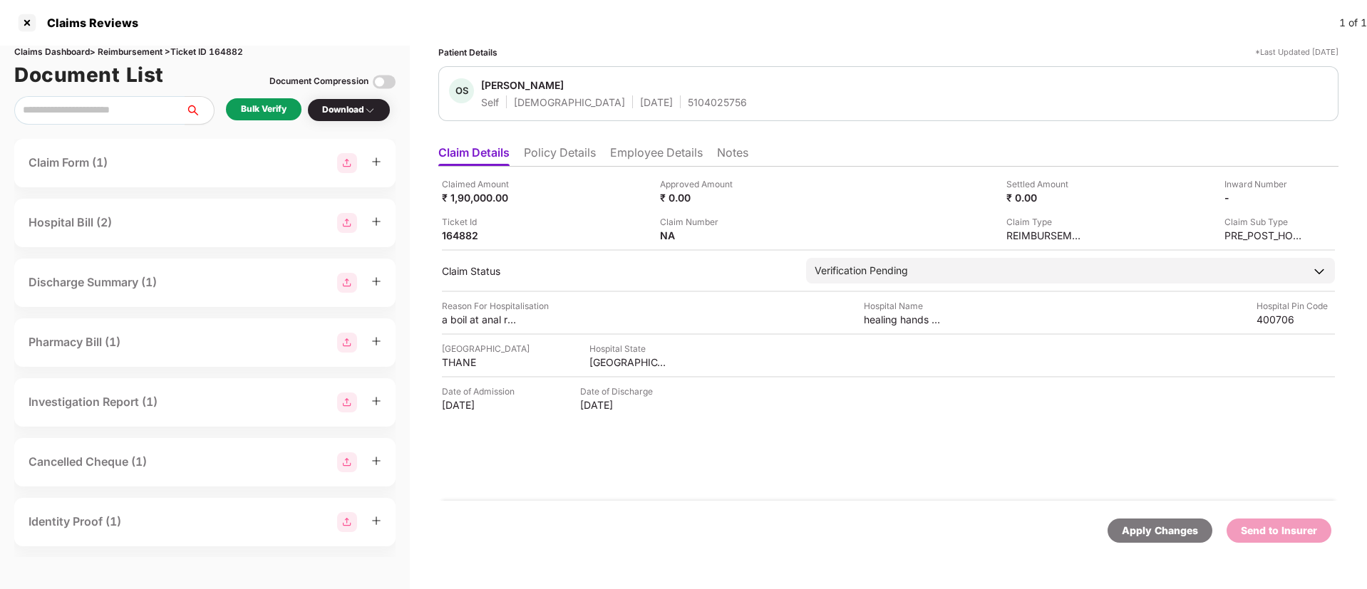
click at [538, 160] on li "Policy Details" at bounding box center [560, 155] width 72 height 21
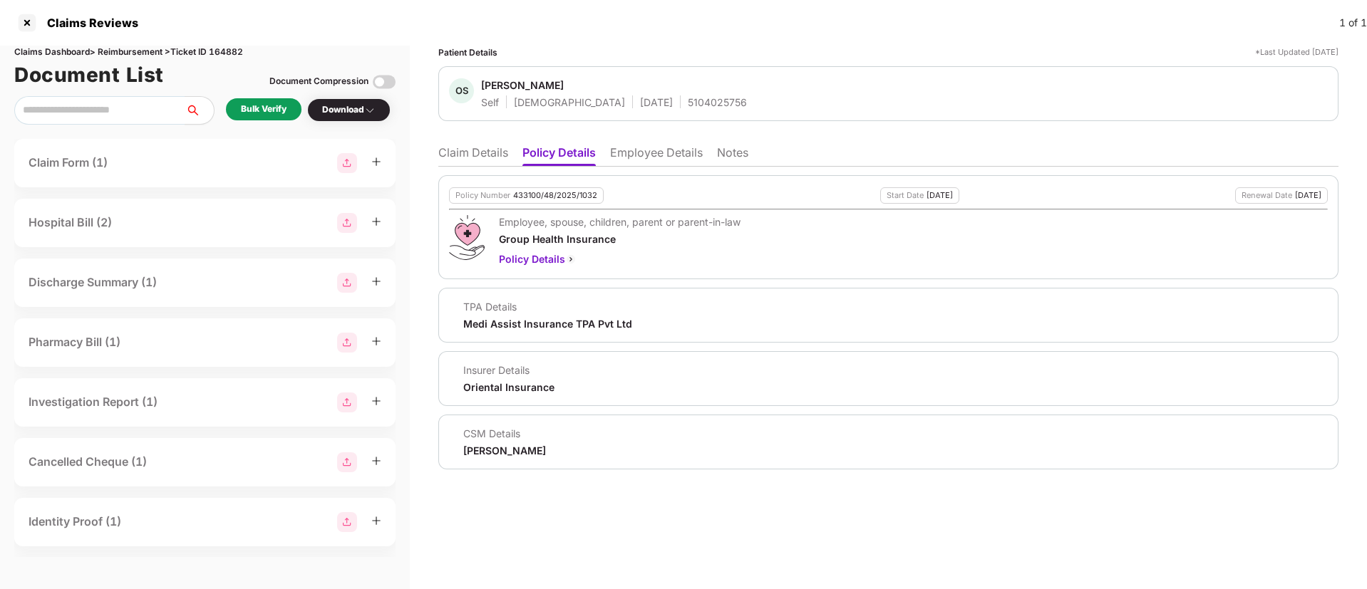
click at [450, 153] on li "Claim Details" at bounding box center [473, 155] width 70 height 21
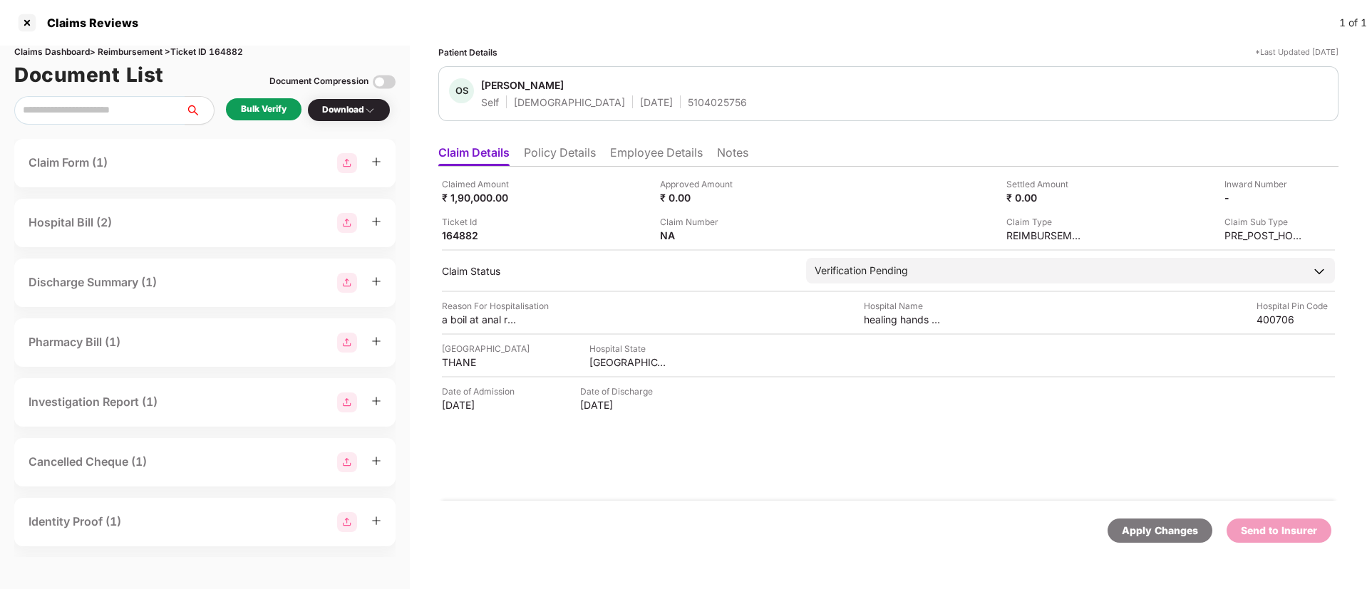
click at [282, 120] on div "Bulk Verify" at bounding box center [264, 109] width 76 height 22
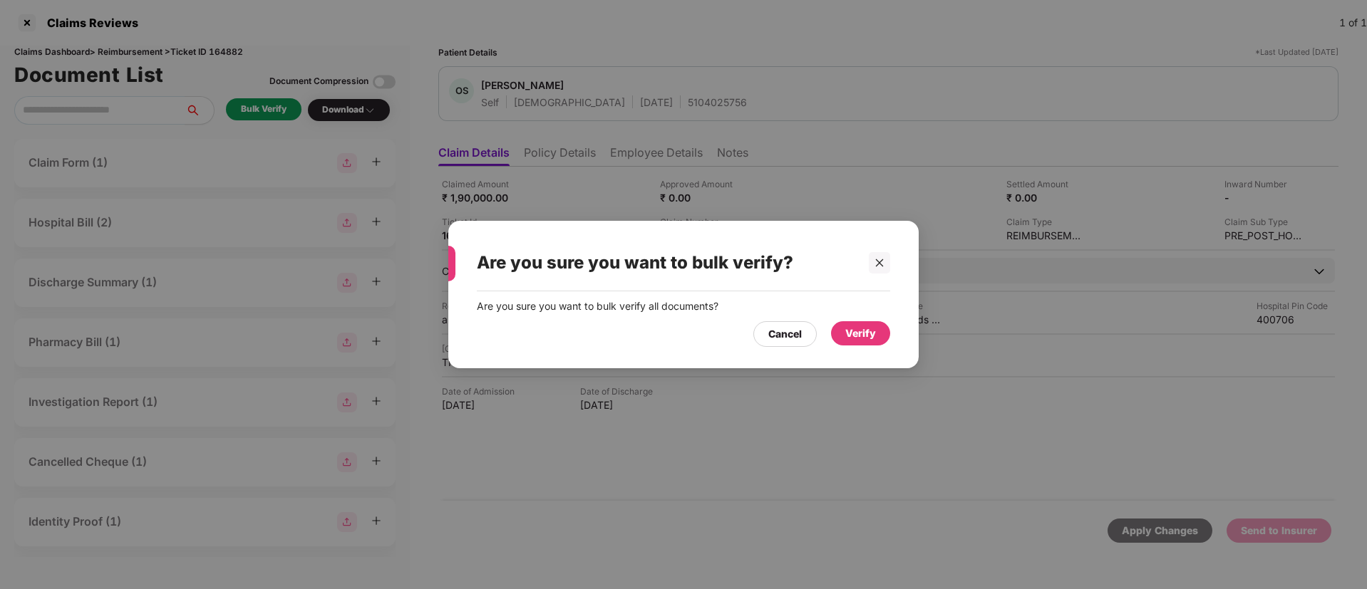
click at [843, 335] on div "Verify" at bounding box center [860, 333] width 59 height 24
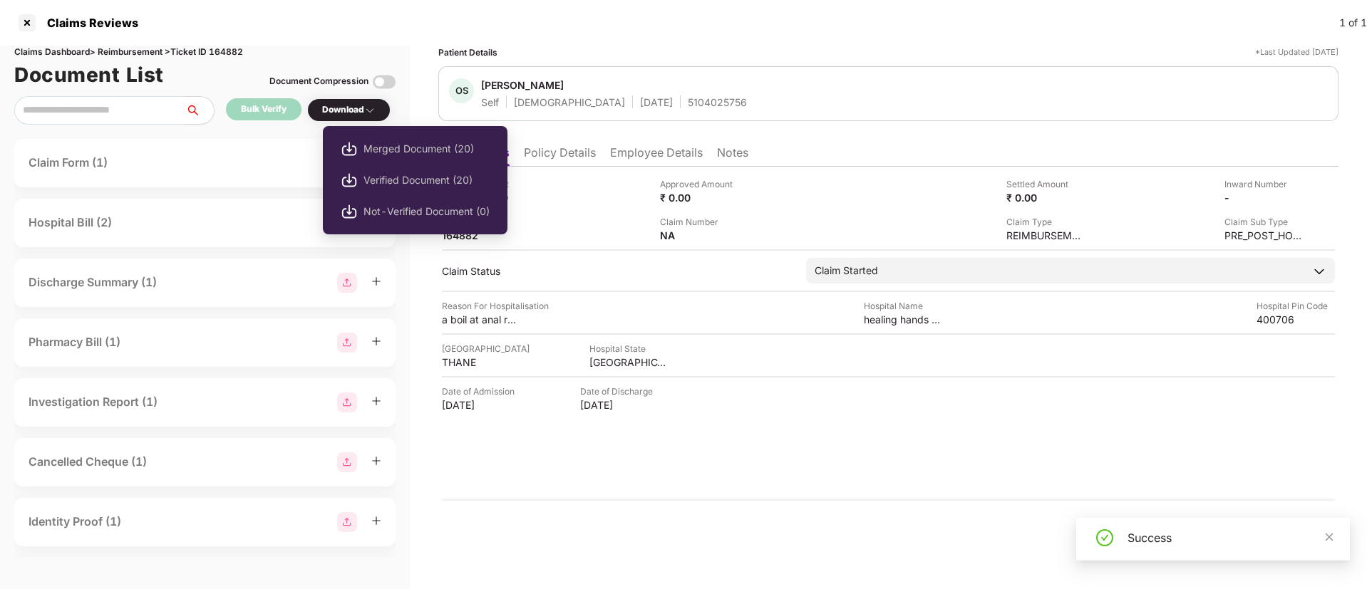
click at [341, 105] on div "Download" at bounding box center [348, 110] width 53 height 14
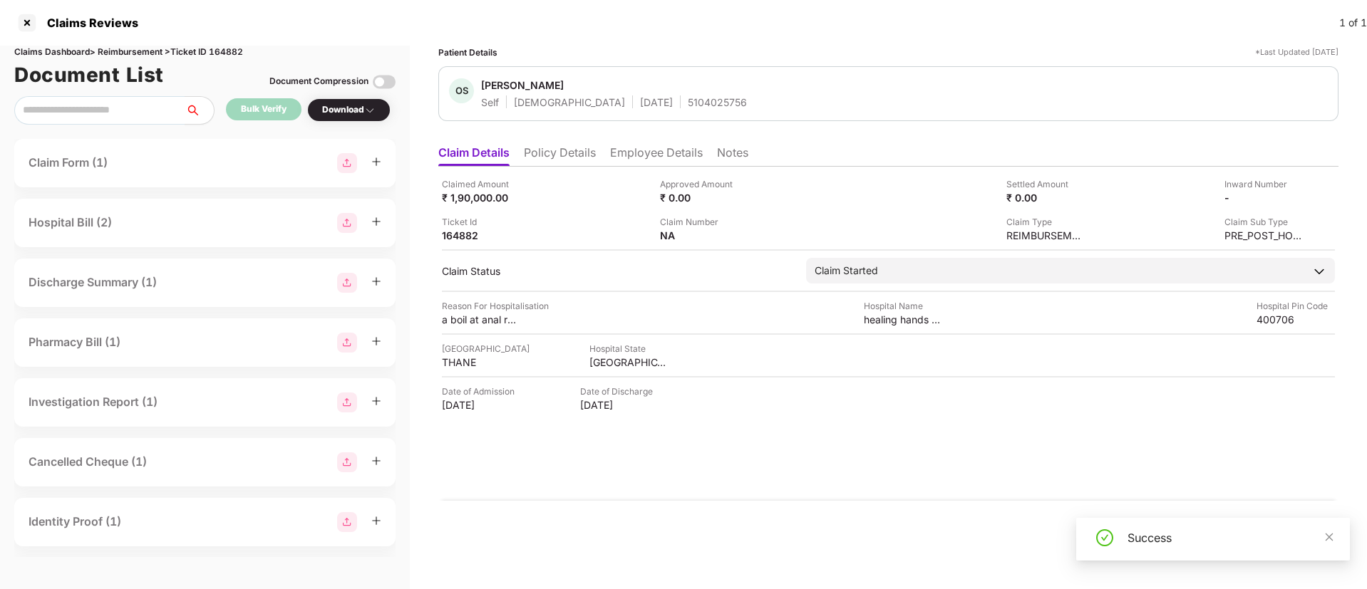
click at [341, 105] on div "Download" at bounding box center [348, 110] width 53 height 14
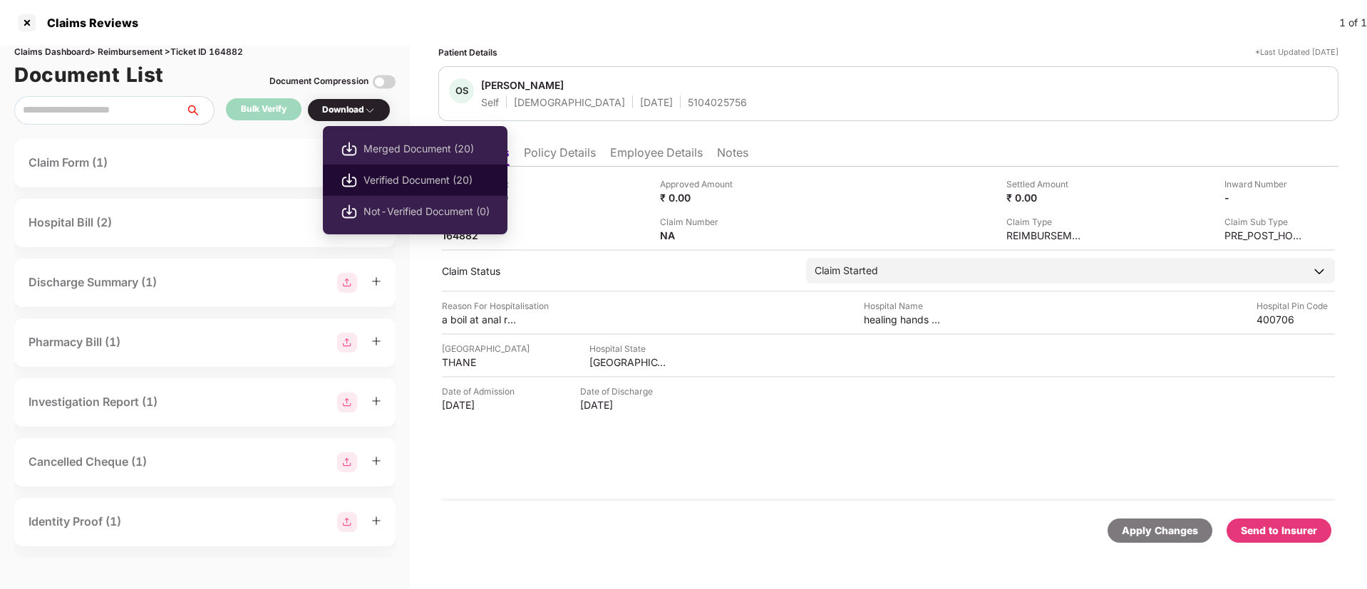
click at [430, 184] on span "Verified Document (20)" at bounding box center [426, 180] width 126 height 16
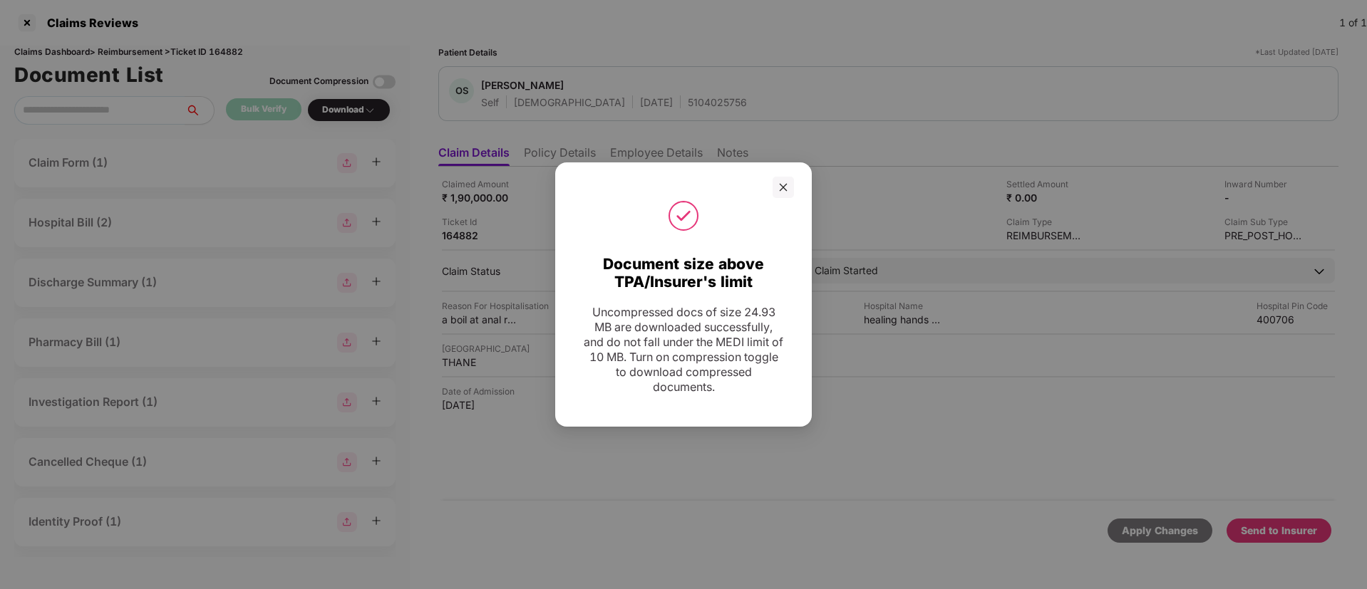
click at [788, 200] on div at bounding box center [683, 216] width 221 height 36
click at [774, 182] on div at bounding box center [783, 187] width 21 height 21
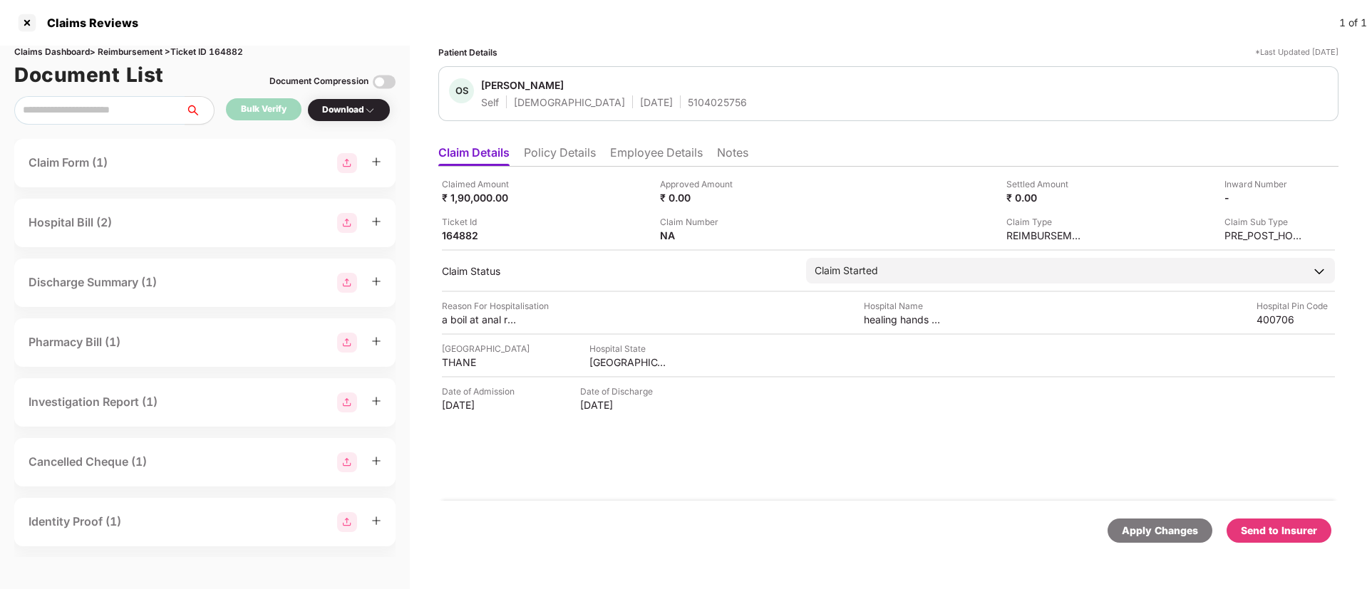
click at [1264, 527] on div "Send to Insurer" at bounding box center [1279, 531] width 76 height 16
click at [1279, 532] on div "Send to Insurer" at bounding box center [1279, 531] width 76 height 16
click at [1256, 536] on div "Send to Insurer" at bounding box center [1279, 531] width 76 height 16
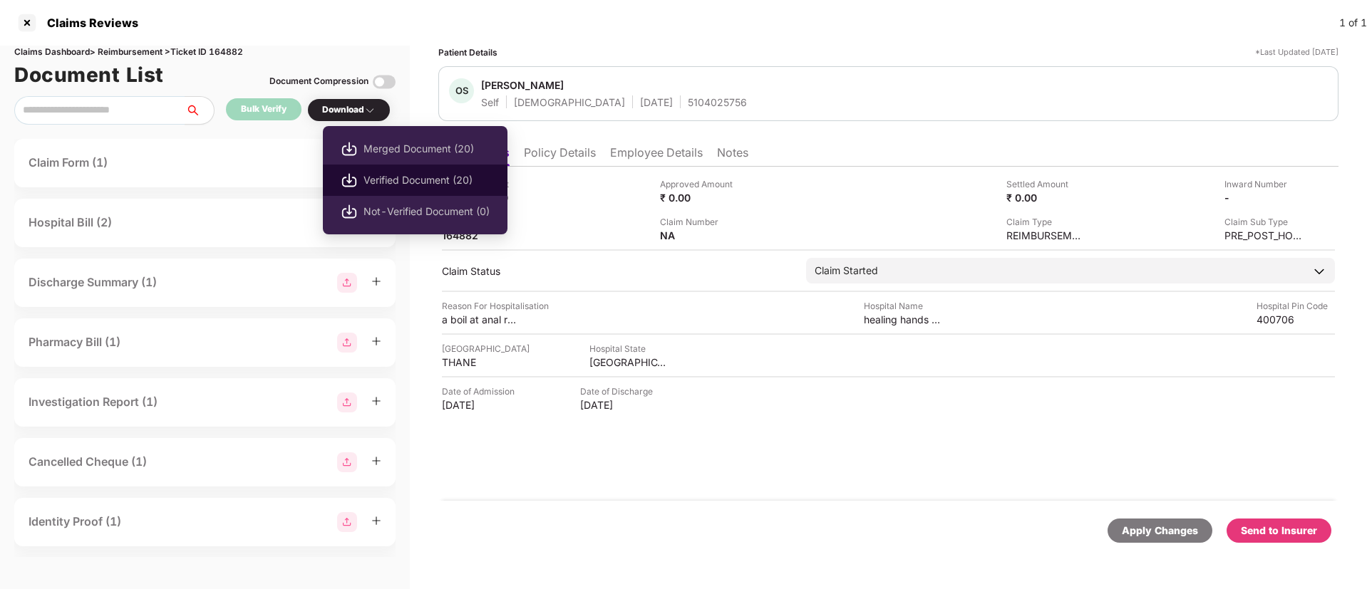
click at [421, 182] on span "Verified Document (20)" at bounding box center [426, 180] width 126 height 16
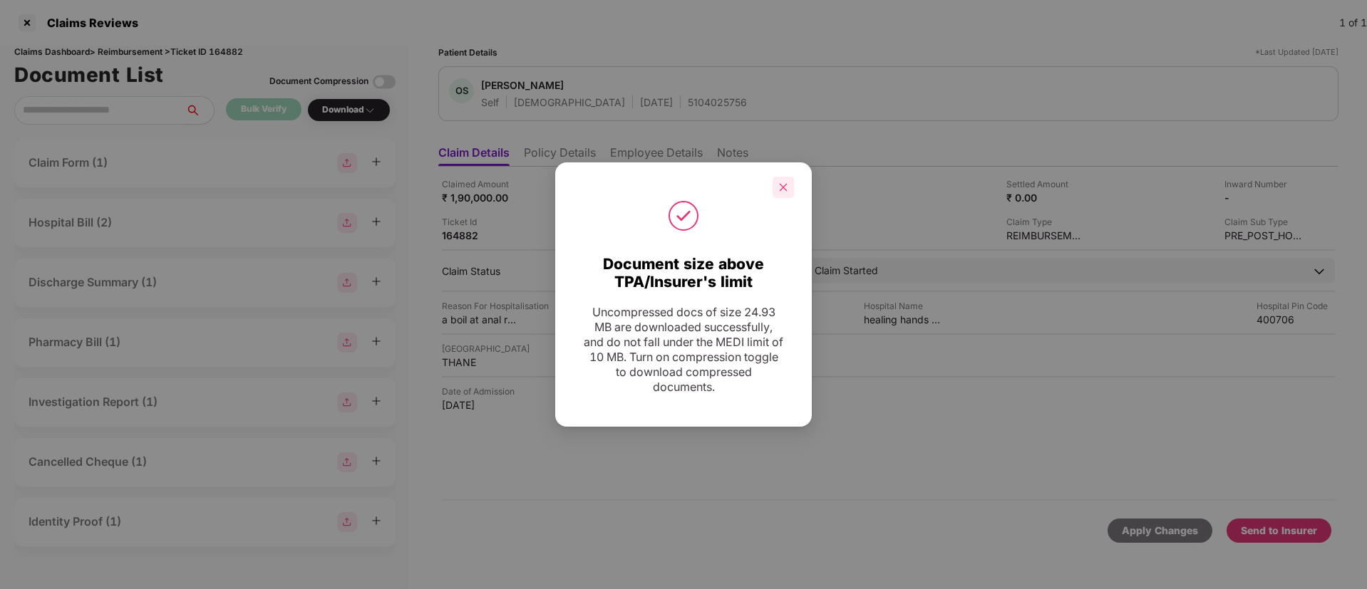
click at [786, 193] on div at bounding box center [783, 187] width 21 height 21
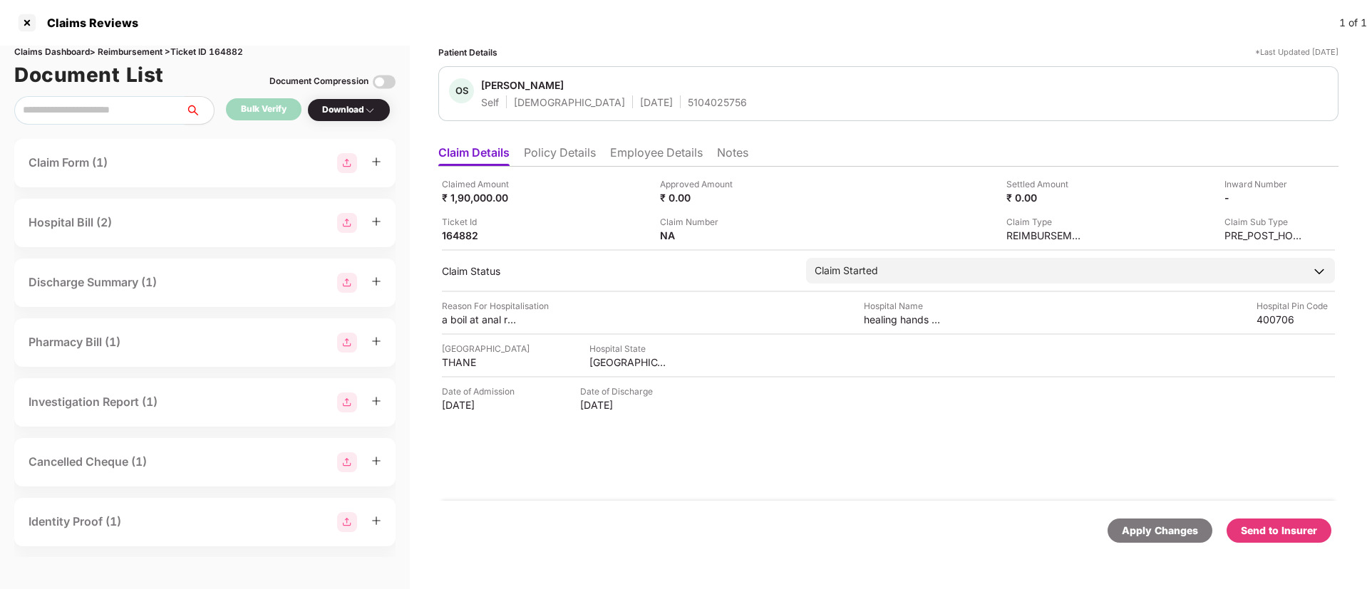
click at [1259, 530] on div "Send to Insurer" at bounding box center [1279, 531] width 76 height 16
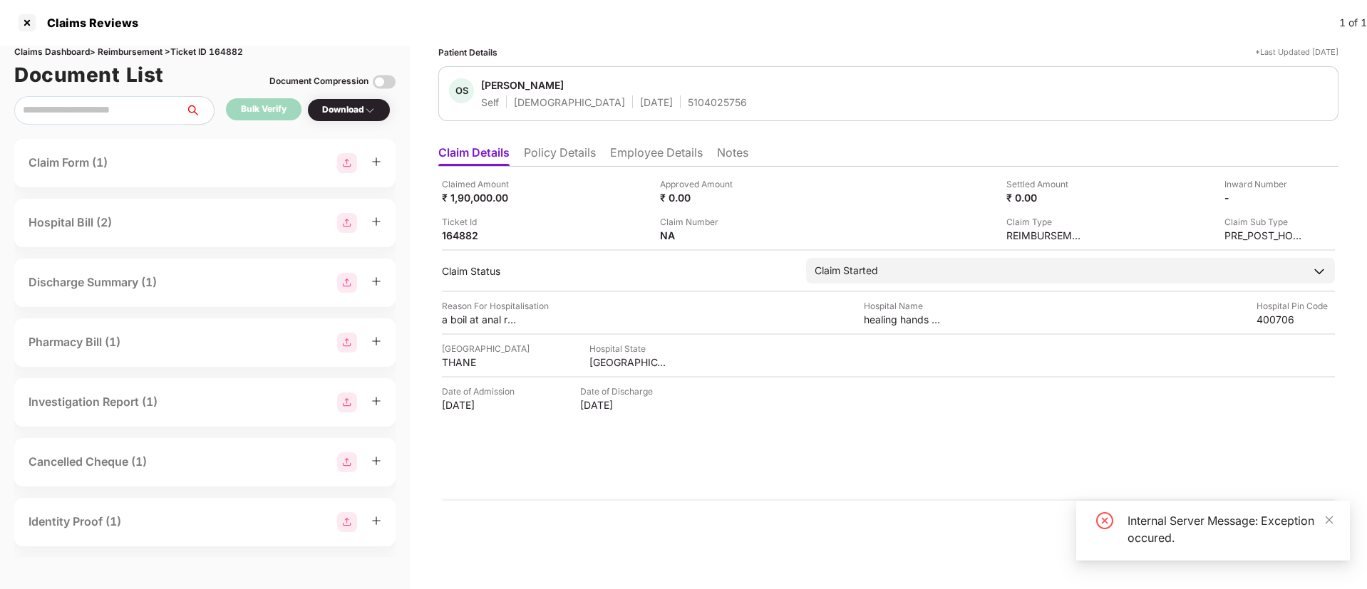
click at [656, 147] on li "Employee Details" at bounding box center [656, 155] width 93 height 21
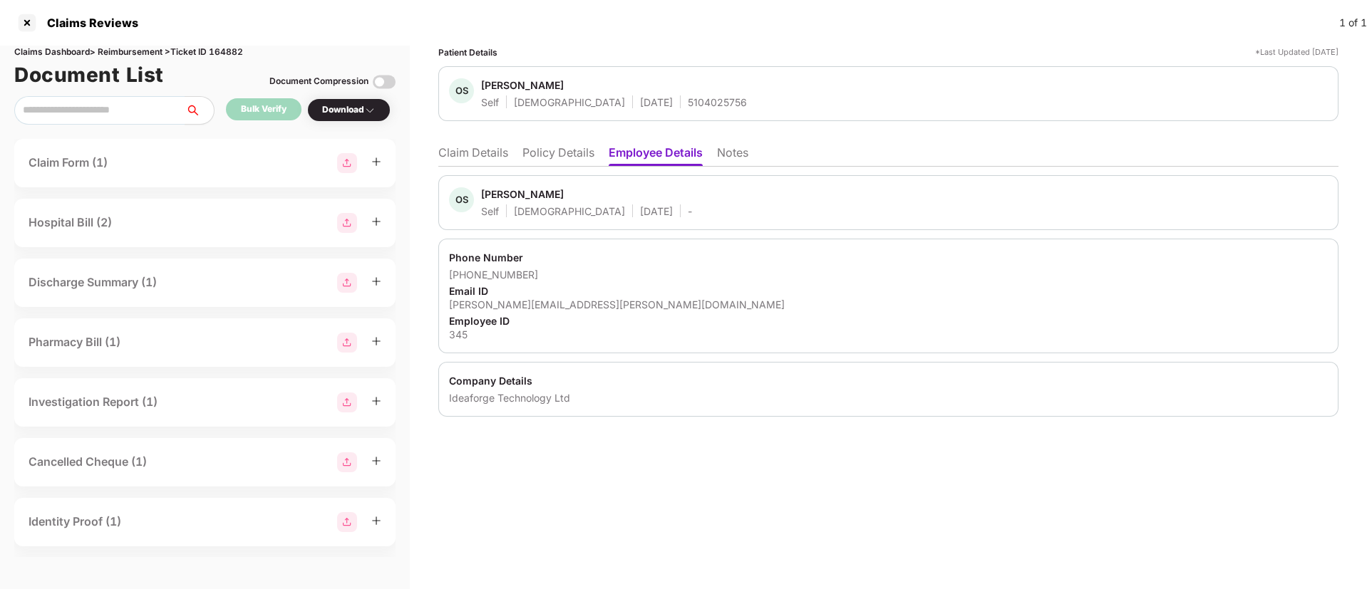
click at [464, 333] on div "345" at bounding box center [888, 335] width 879 height 14
copy div "345"
click at [472, 161] on li "Claim Details" at bounding box center [473, 155] width 70 height 21
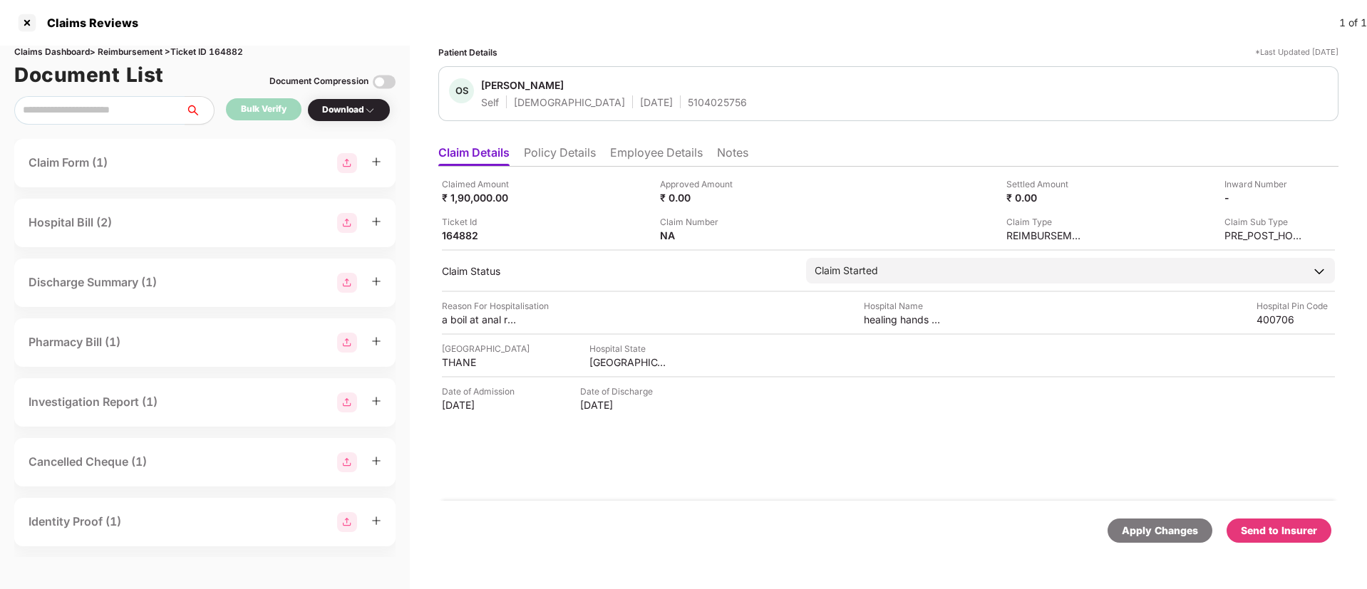
click at [224, 51] on div "Claims Dashboard > Reimbursement > Ticket ID 164882" at bounding box center [204, 53] width 381 height 14
copy div "164882"
click at [882, 321] on div "healing hands clinic" at bounding box center [903, 320] width 78 height 14
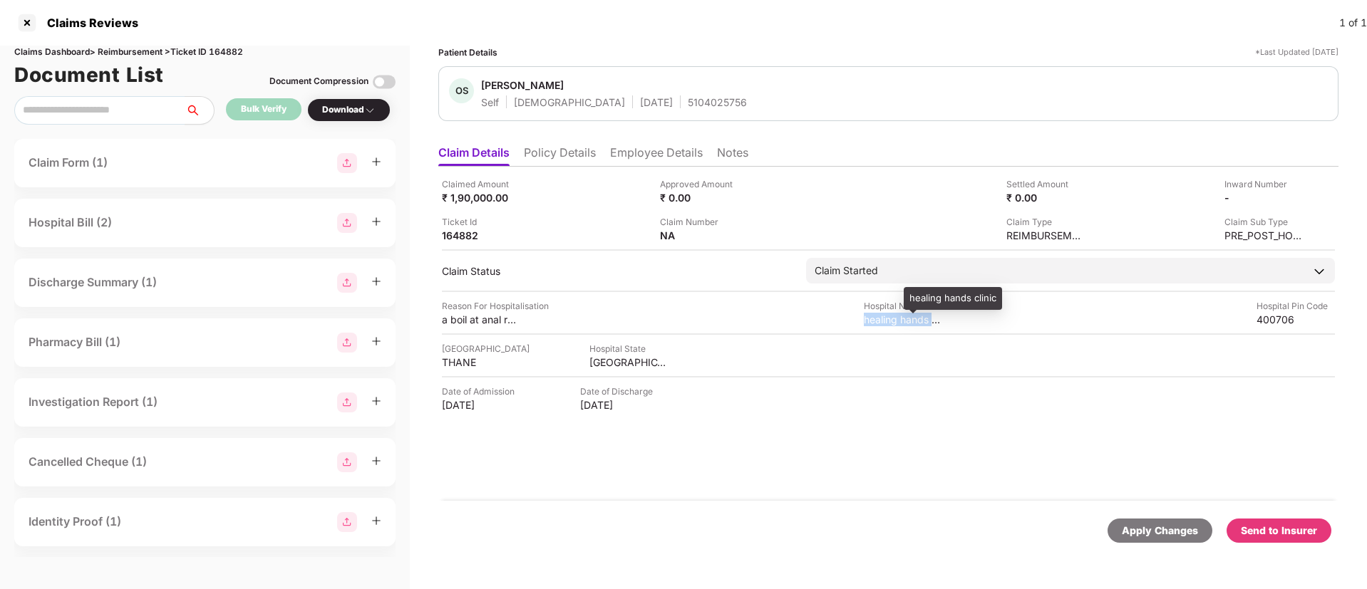
click at [882, 321] on div "healing hands clinic" at bounding box center [903, 320] width 78 height 14
copy div "healing hands clinic"
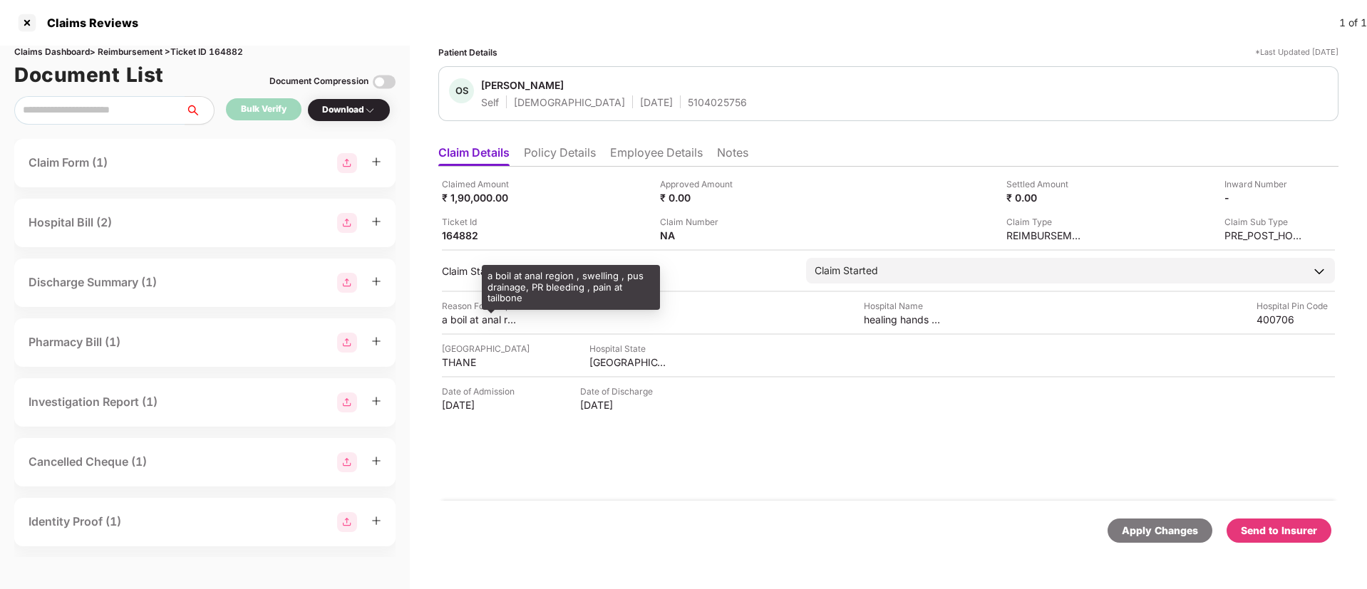
click at [458, 322] on div "a boil at anal region , swelling , pus drainage, PR bleeding , pain at tailbone" at bounding box center [481, 320] width 78 height 14
copy div "a boil at anal region , swelling , pus drainage, PR bleeding , pain at tailbone"
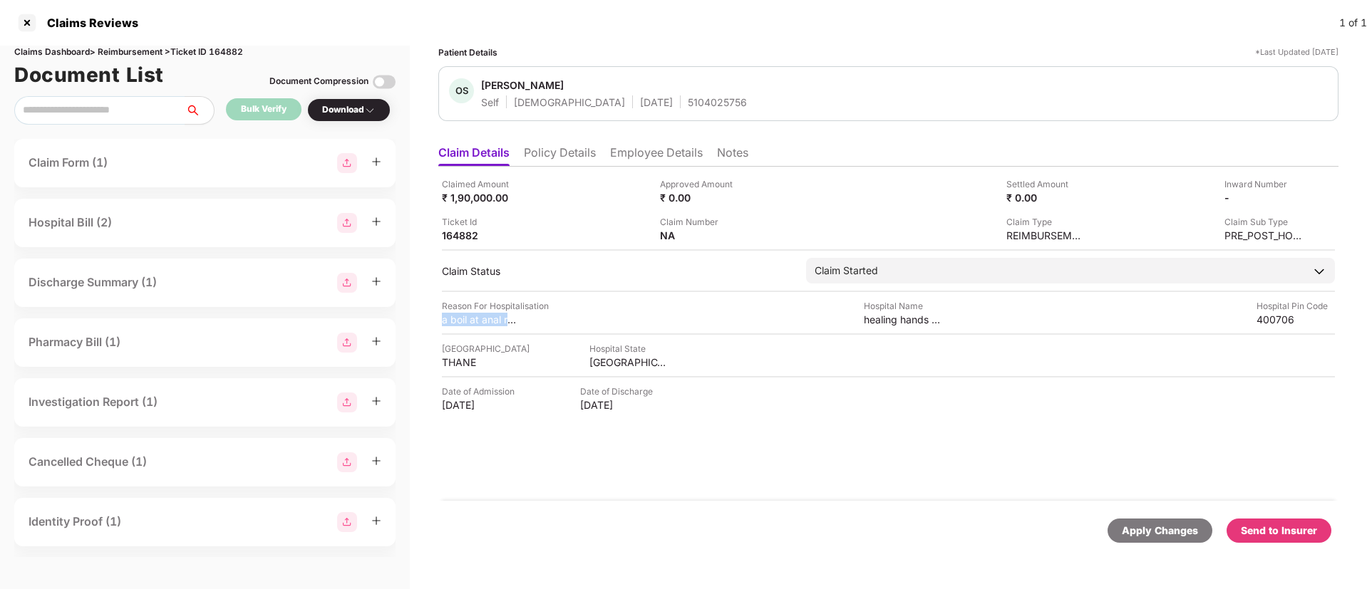
copy div "a boil at anal region , swelling , pus drainage, PR bleeding , pain at tailbone"
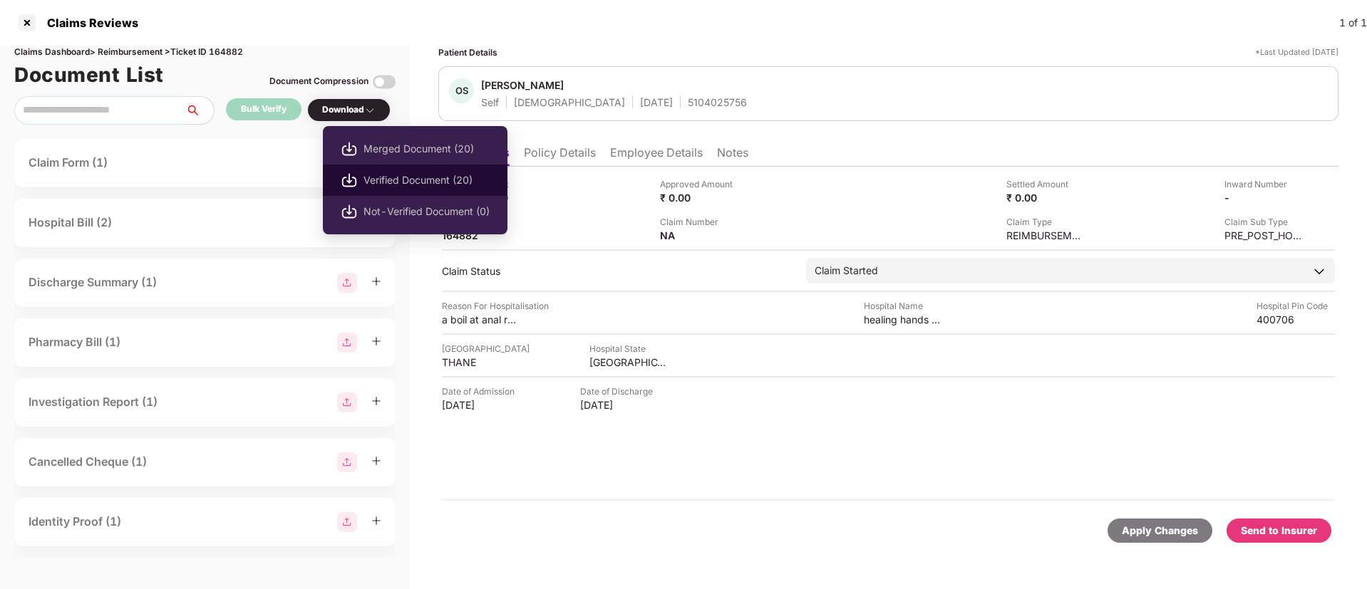
click at [385, 177] on span "Verified Document (20)" at bounding box center [426, 180] width 126 height 16
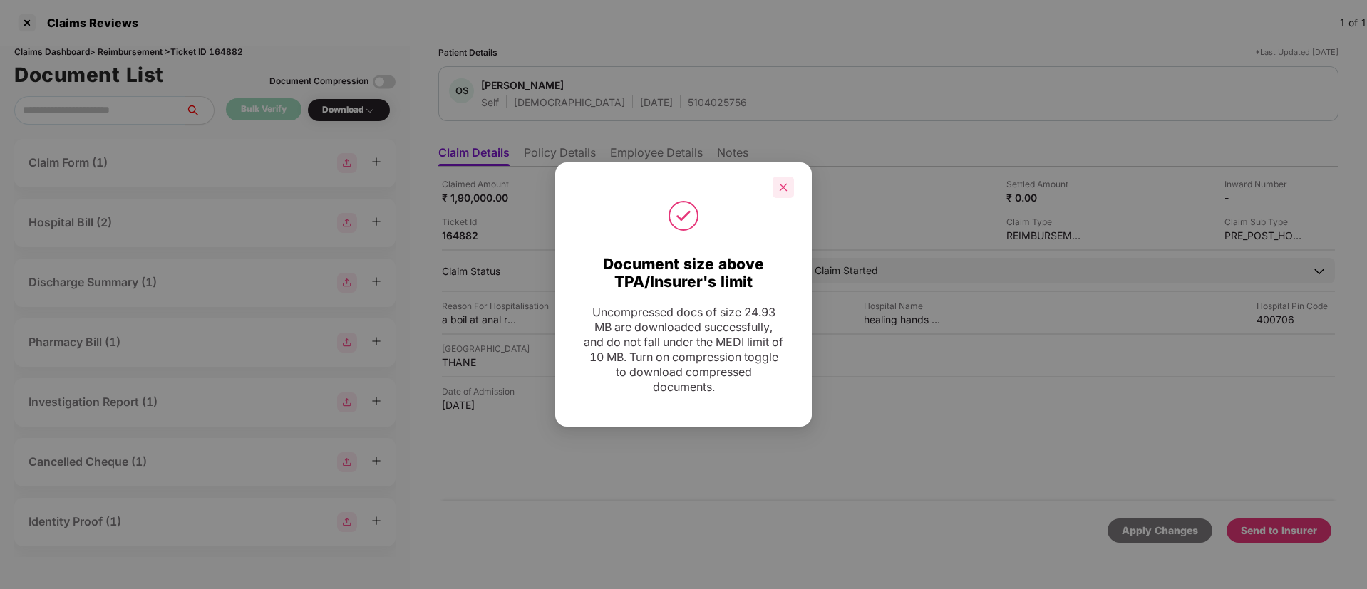
click at [776, 187] on div at bounding box center [783, 187] width 21 height 21
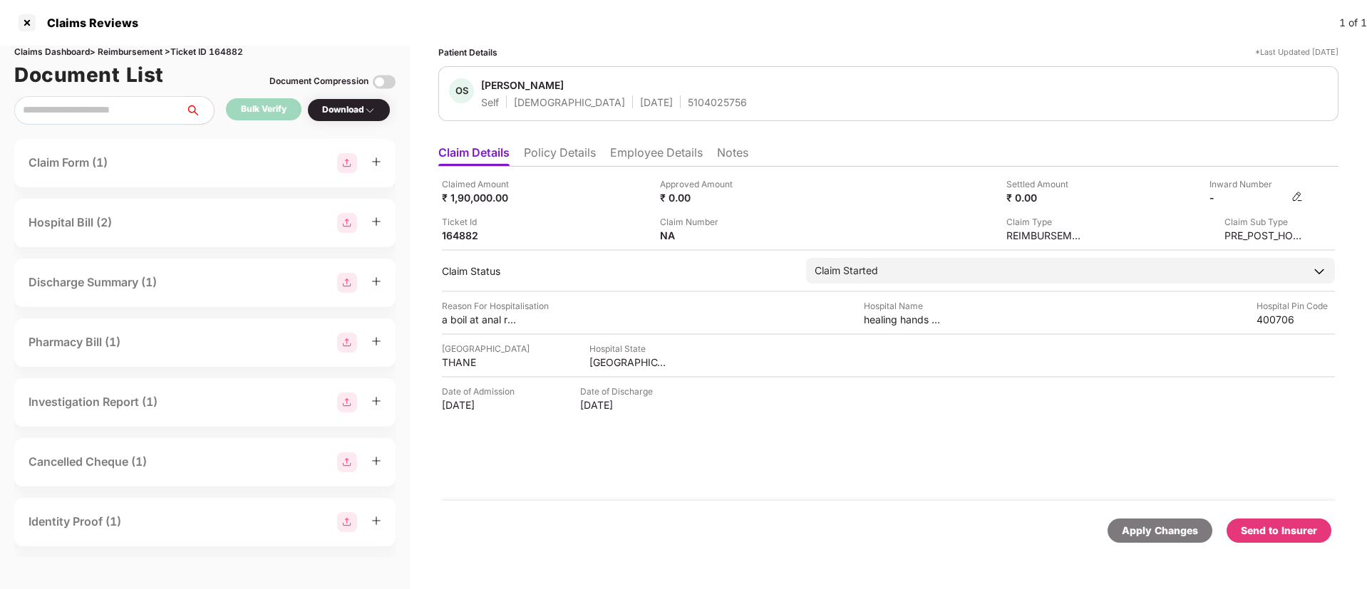
click at [1298, 197] on img at bounding box center [1296, 196] width 11 height 11
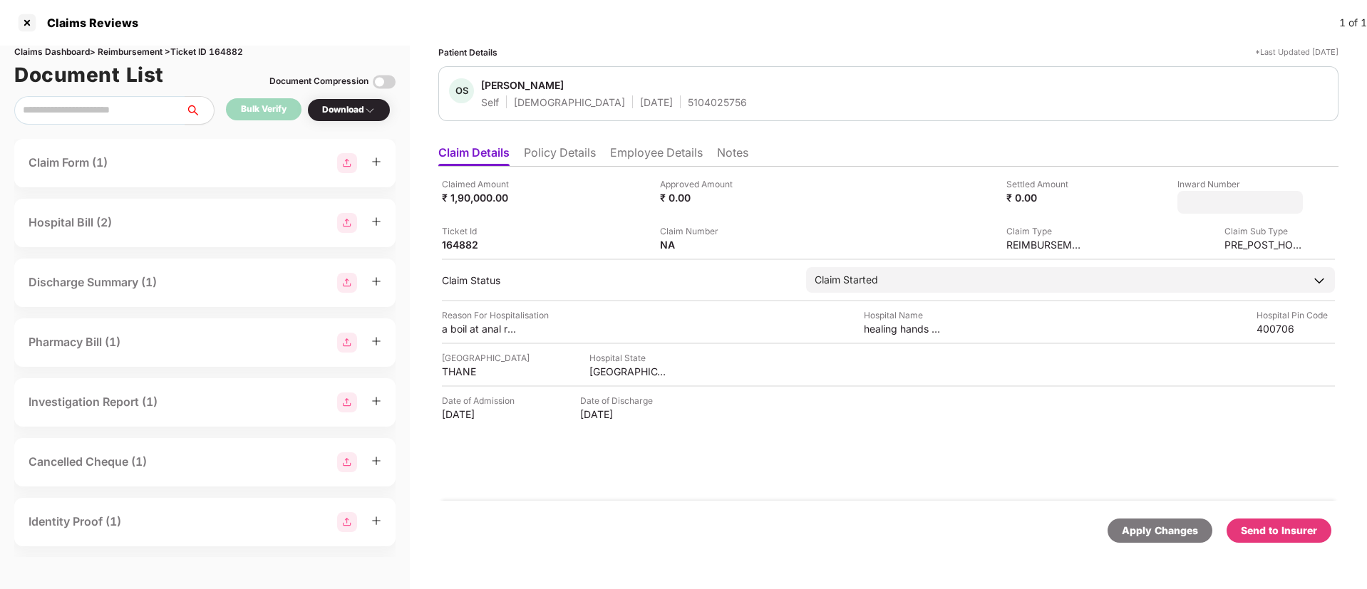
type input "**********"
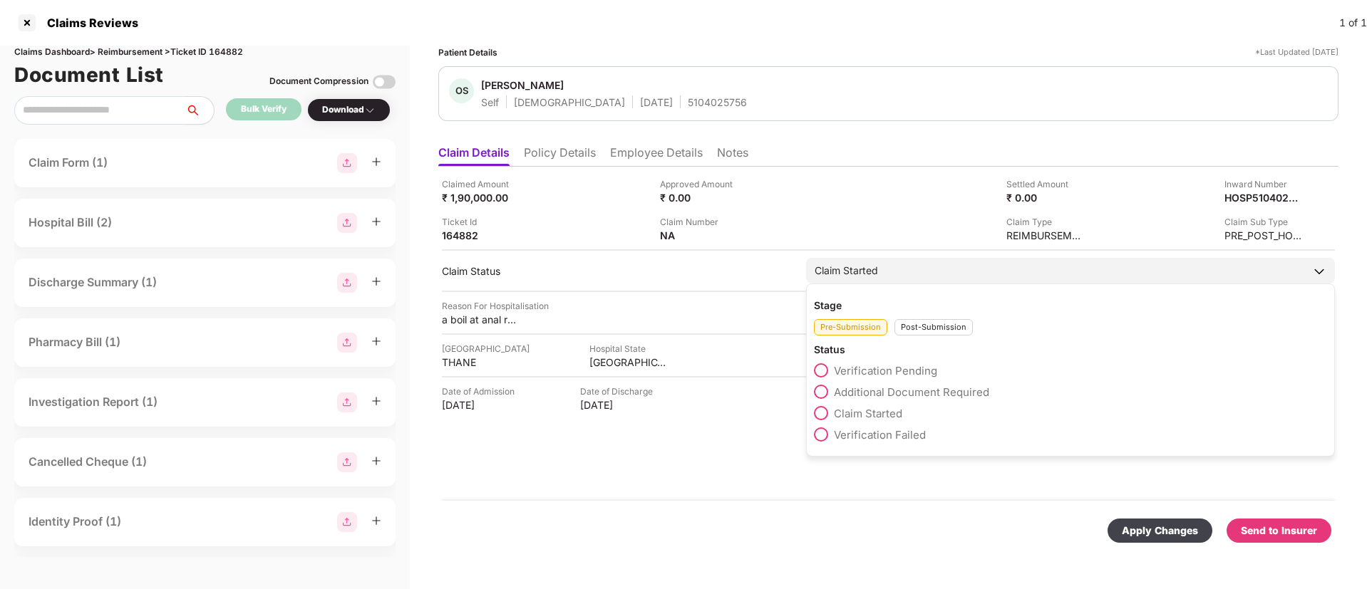
click at [909, 334] on div "Post-Submission" at bounding box center [933, 327] width 78 height 16
click at [824, 389] on span at bounding box center [821, 392] width 14 height 14
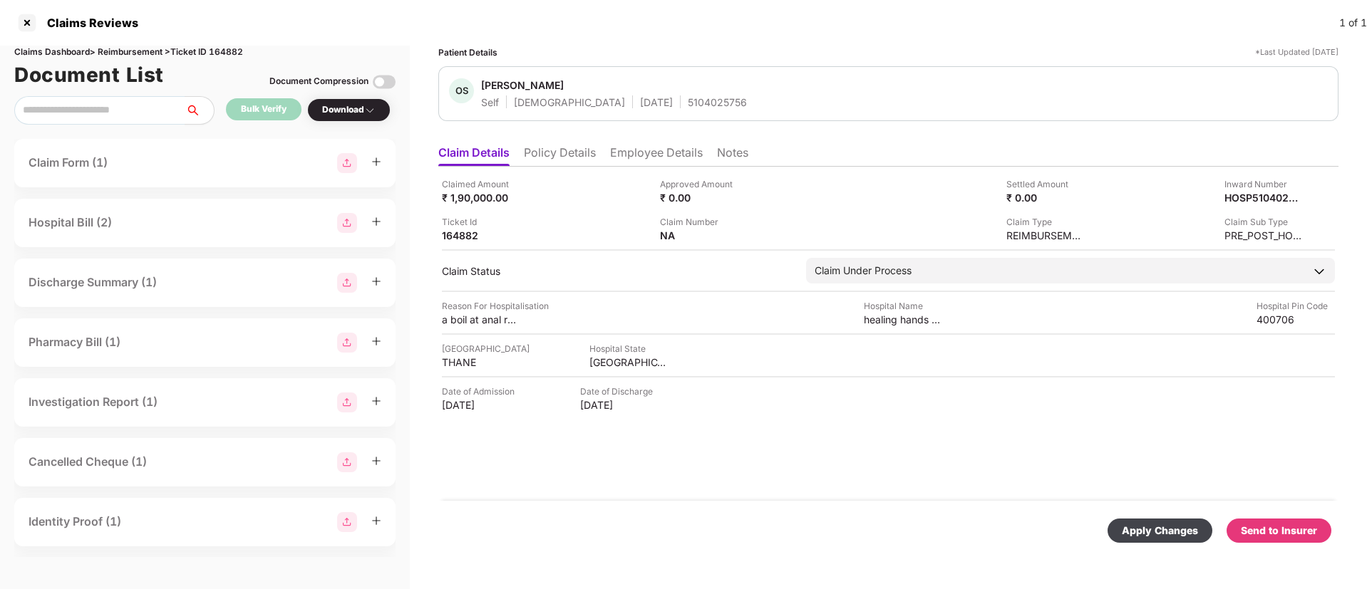
click at [1182, 526] on div "Apply Changes" at bounding box center [1160, 531] width 76 height 16
click at [579, 162] on li "Policy Details" at bounding box center [560, 155] width 72 height 21
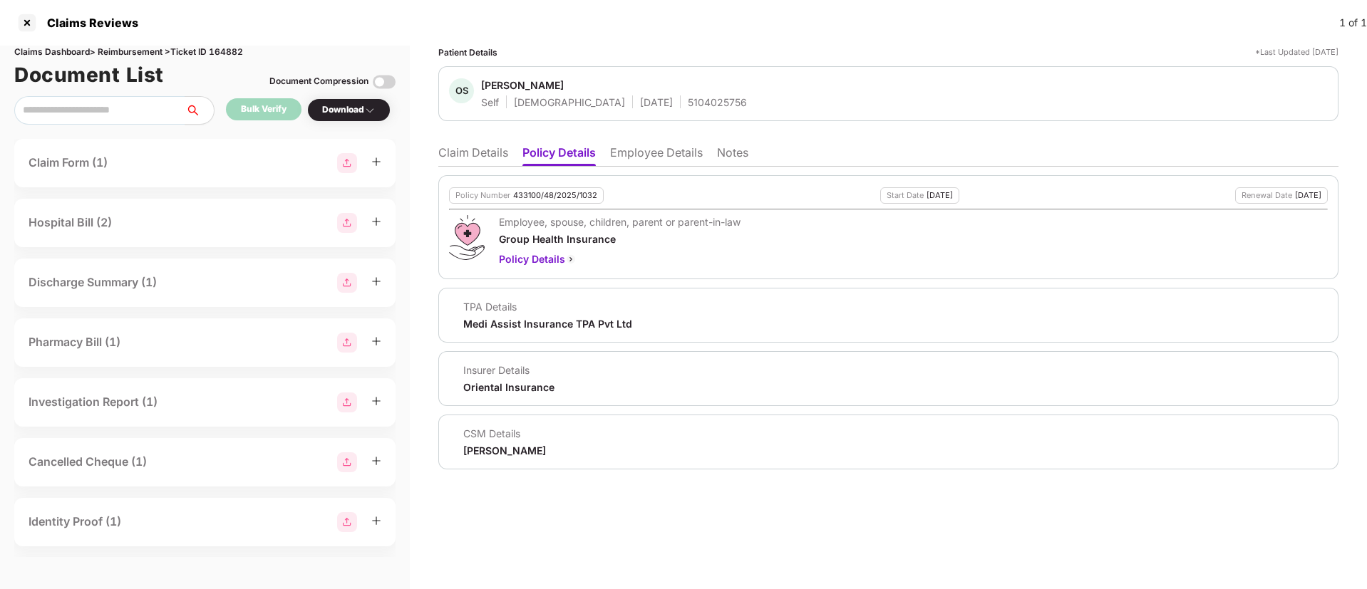
click at [618, 158] on li "Employee Details" at bounding box center [656, 155] width 93 height 21
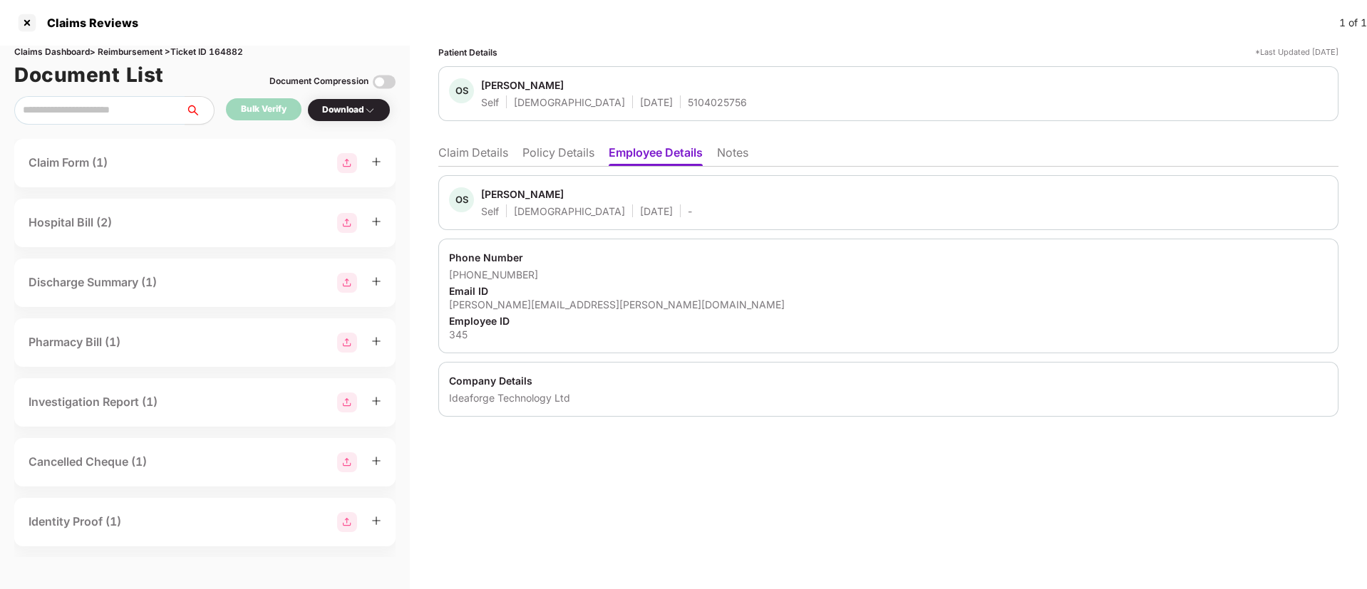
click at [569, 155] on li "Policy Details" at bounding box center [558, 155] width 72 height 21
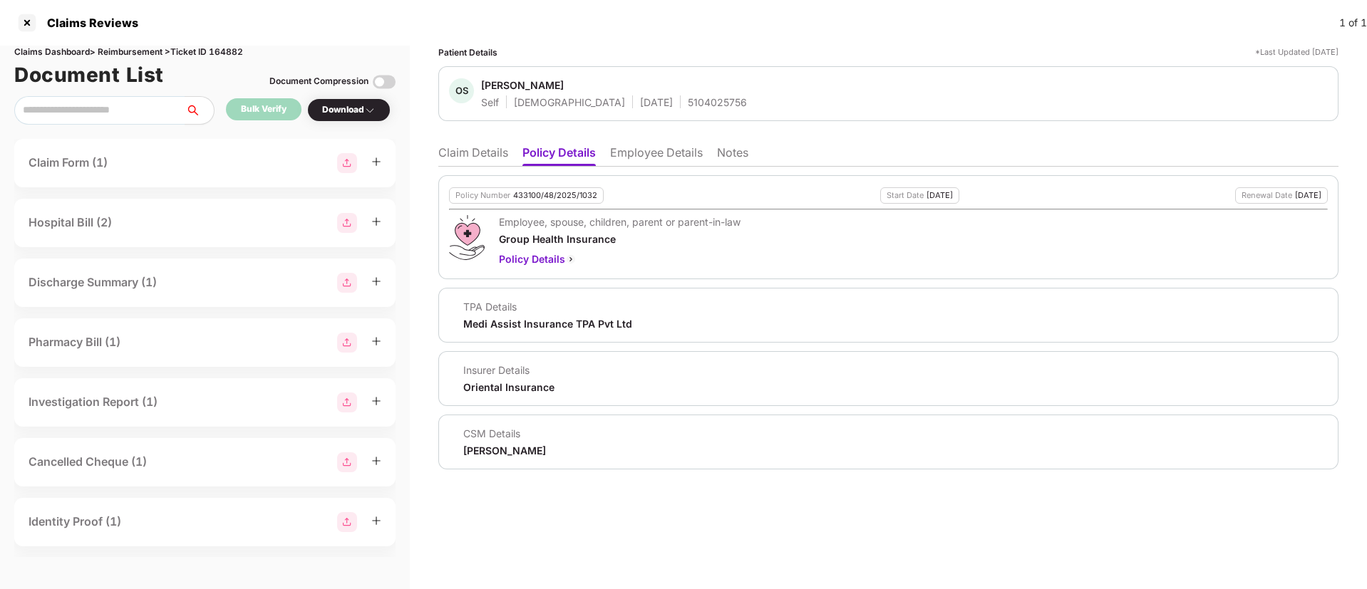
click at [458, 151] on li "Claim Details" at bounding box center [473, 155] width 70 height 21
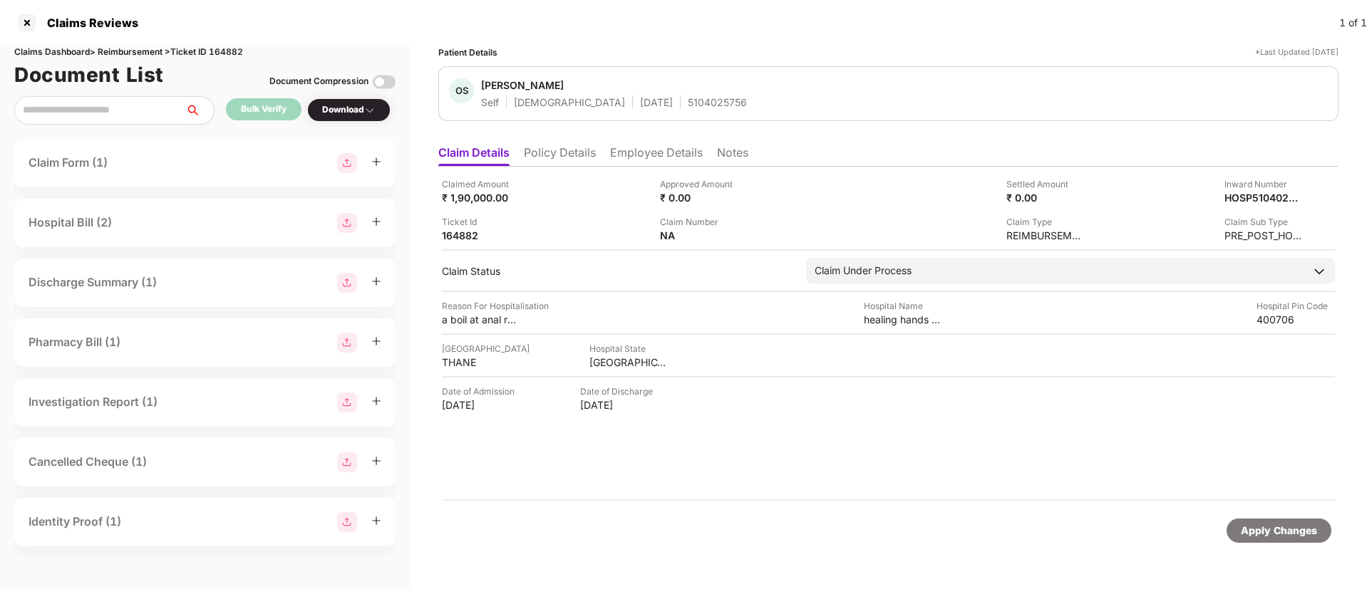
click at [688, 99] on div "5104025756" at bounding box center [717, 102] width 59 height 14
copy div "5104025756"
click at [1251, 202] on div "HOSP5104025756_12082025170545" at bounding box center [1248, 198] width 78 height 14
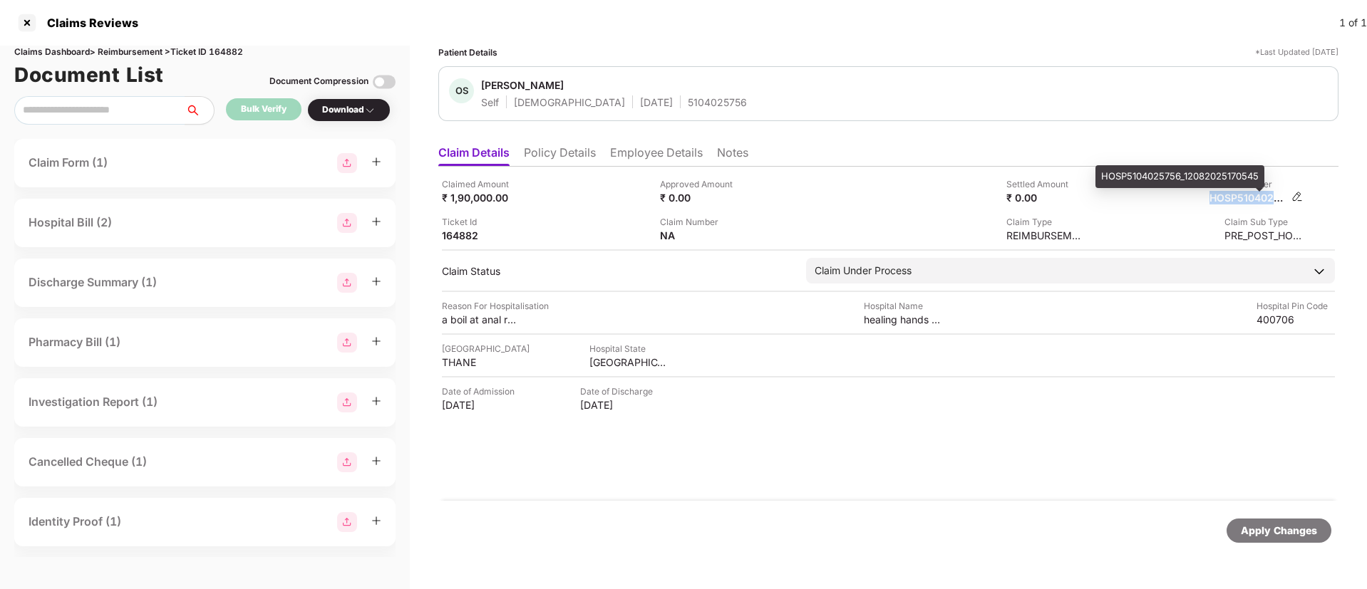
copy div "HOSP5104025756_12082025170545"
click at [574, 155] on li "Policy Details" at bounding box center [560, 155] width 72 height 21
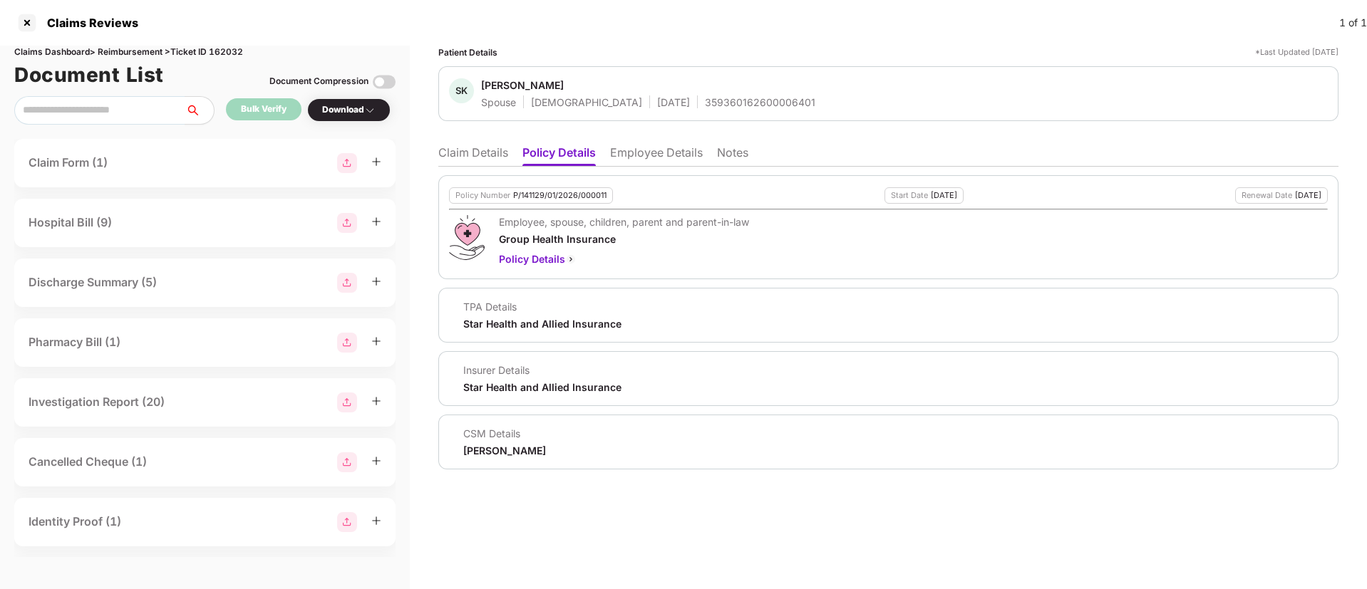
click at [475, 155] on li "Claim Details" at bounding box center [473, 155] width 70 height 21
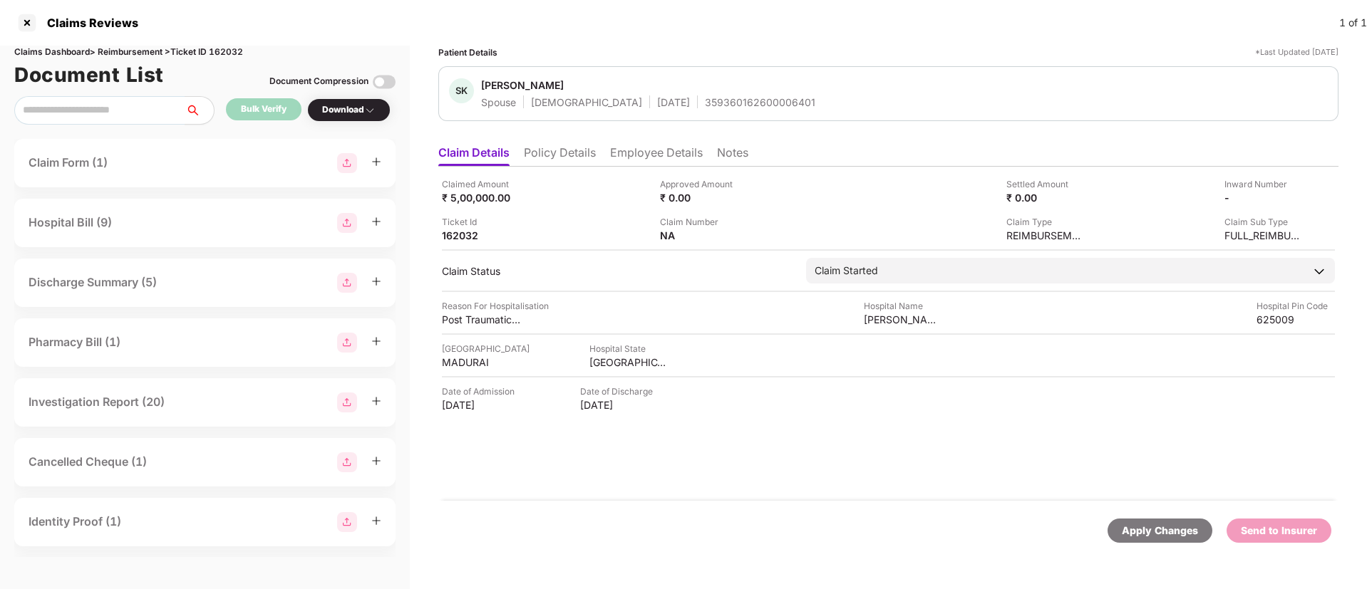
click at [572, 167] on div "Claimed Amount ₹ 5,00,000.00 Approved Amount ₹ 0.00 Settled Amount ₹ 0.00 Inwar…" at bounding box center [888, 334] width 900 height 334
click at [559, 155] on li "Policy Details" at bounding box center [560, 155] width 72 height 21
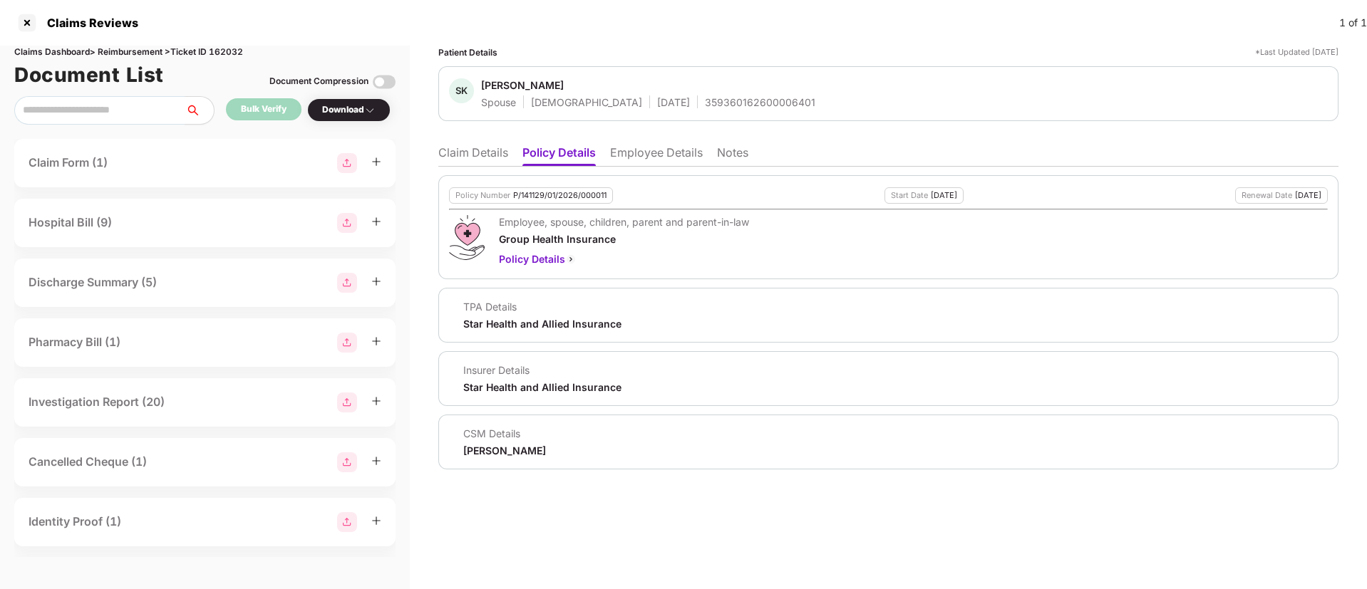
click at [629, 155] on li "Employee Details" at bounding box center [656, 155] width 93 height 21
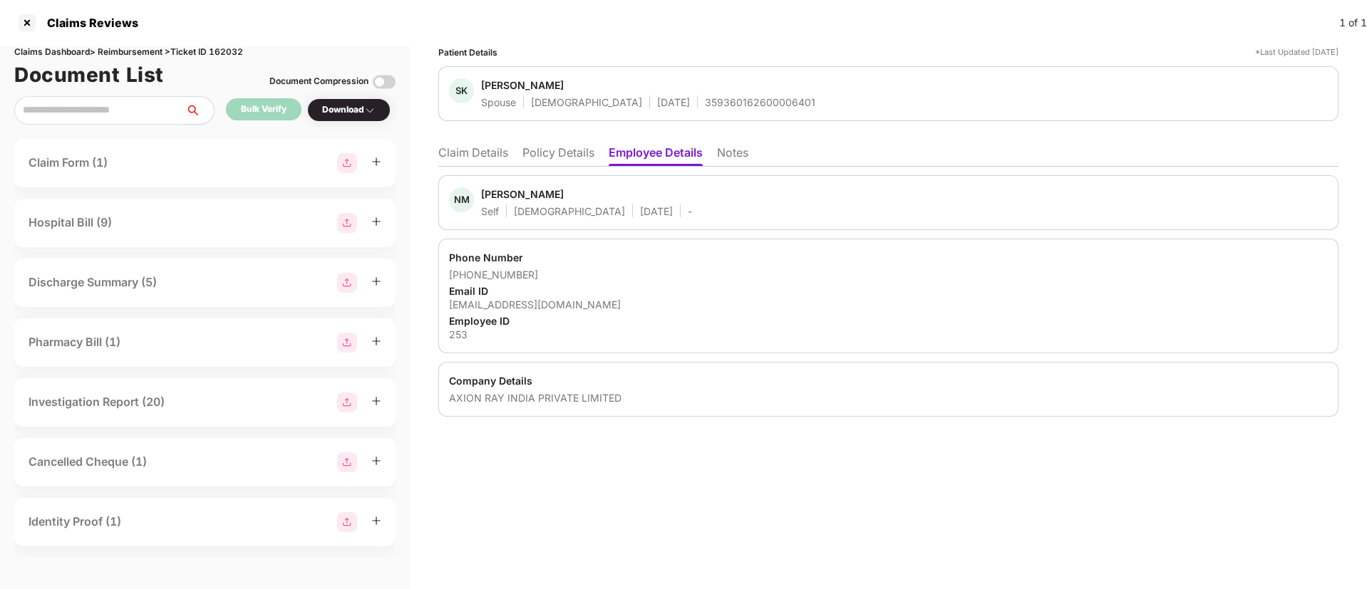
click at [487, 155] on li "Claim Details" at bounding box center [473, 155] width 70 height 21
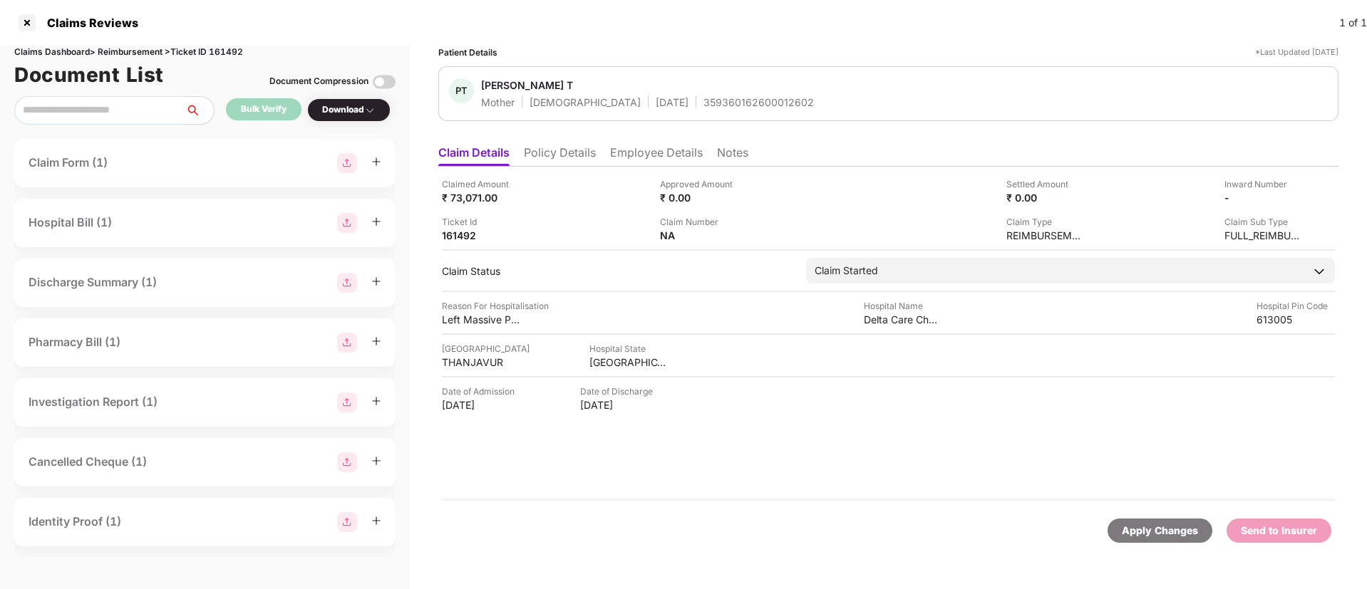
click at [544, 155] on li "Policy Details" at bounding box center [560, 155] width 72 height 21
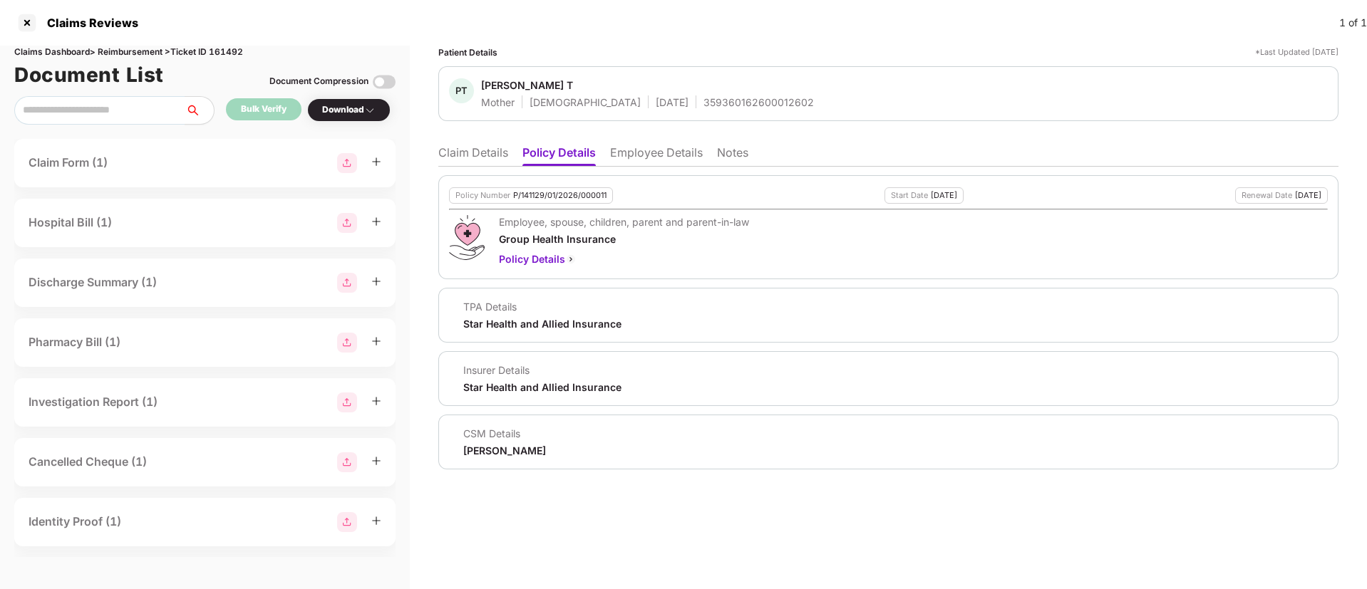
click at [475, 155] on li "Claim Details" at bounding box center [473, 155] width 70 height 21
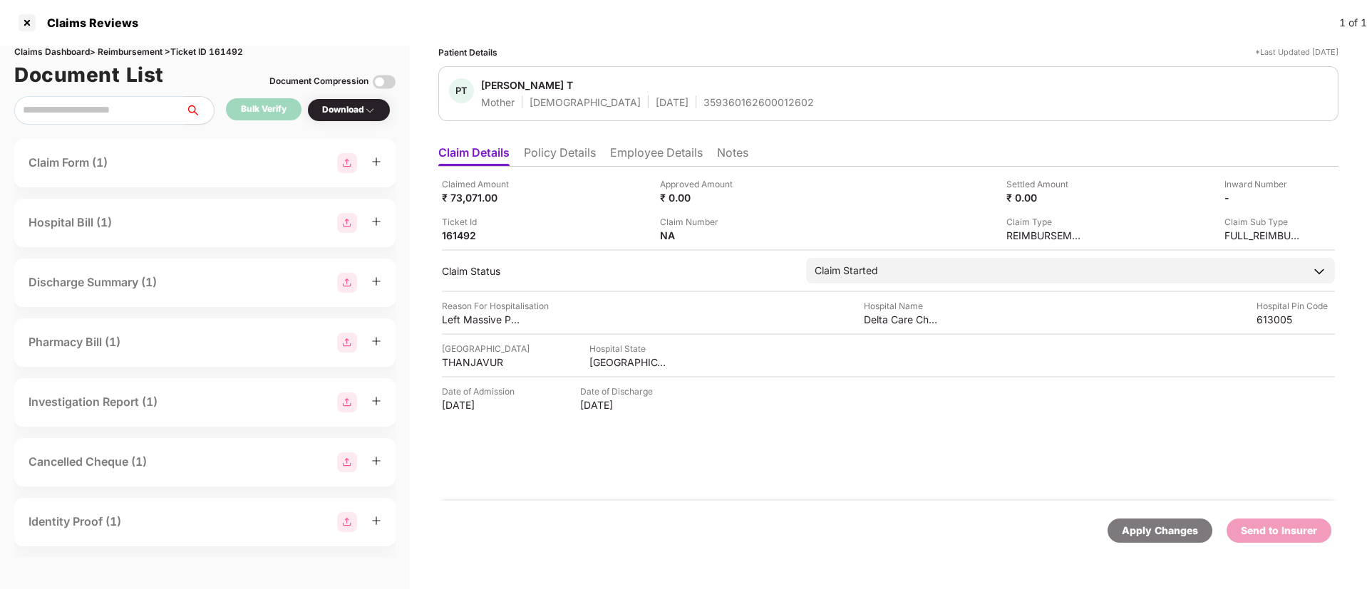
click at [546, 153] on li "Policy Details" at bounding box center [560, 155] width 72 height 21
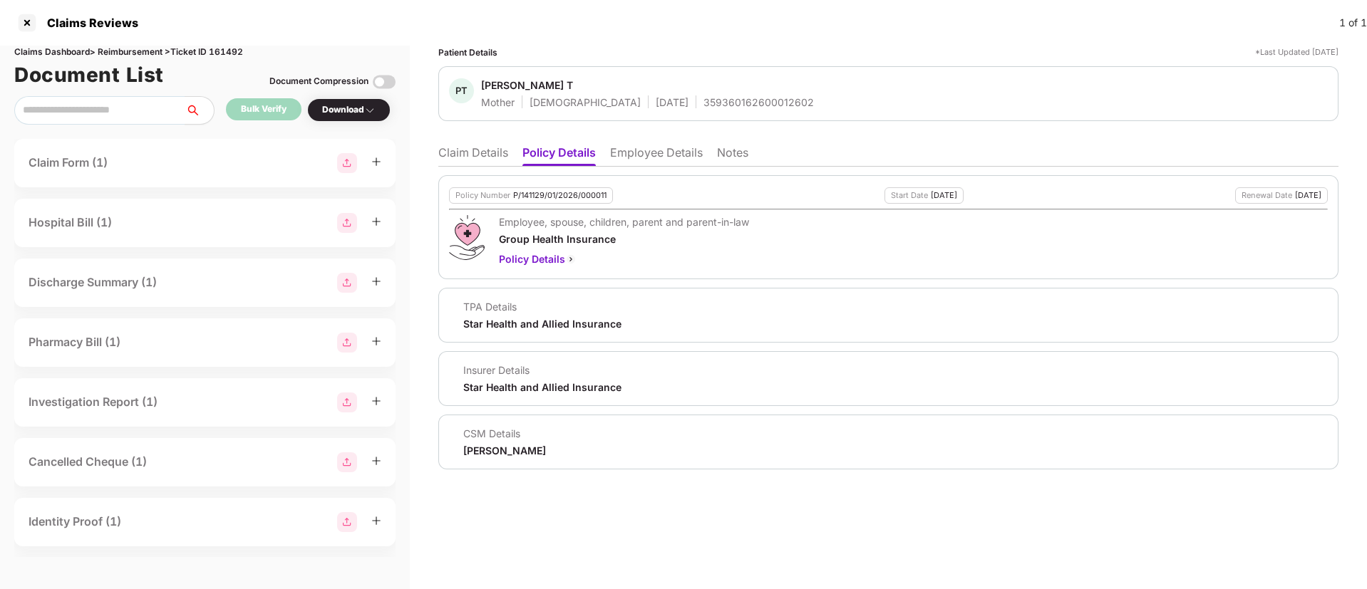
click at [637, 165] on li "Employee Details" at bounding box center [656, 155] width 93 height 21
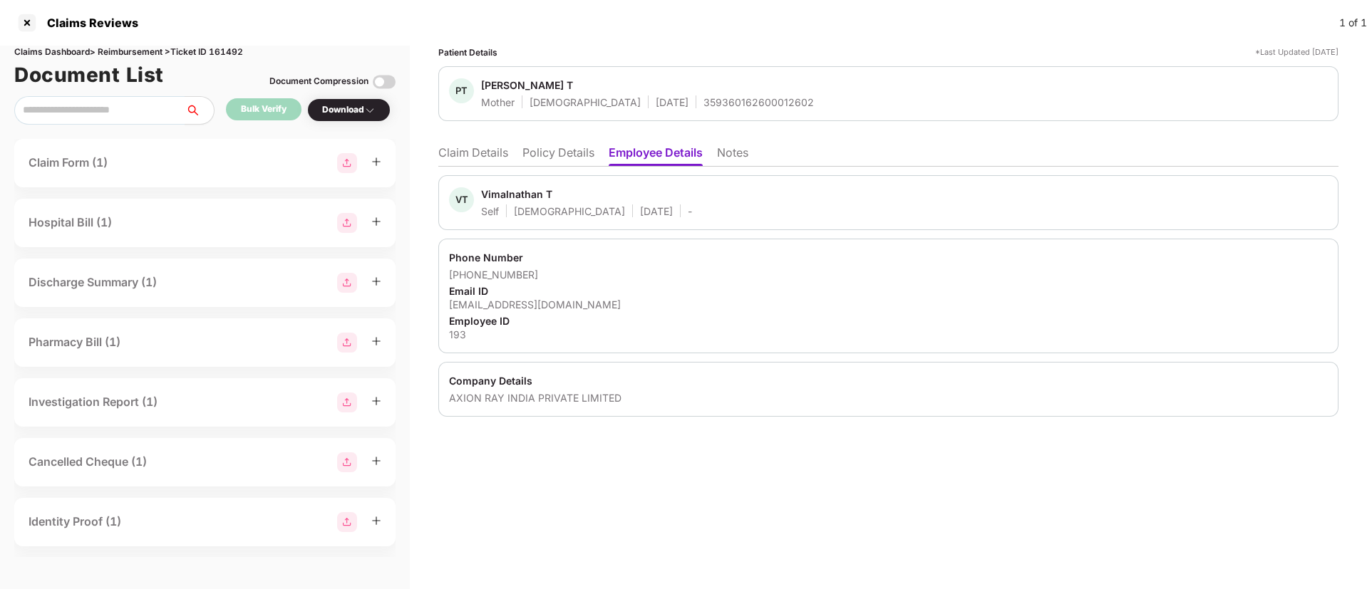
click at [481, 153] on li "Claim Details" at bounding box center [473, 155] width 70 height 21
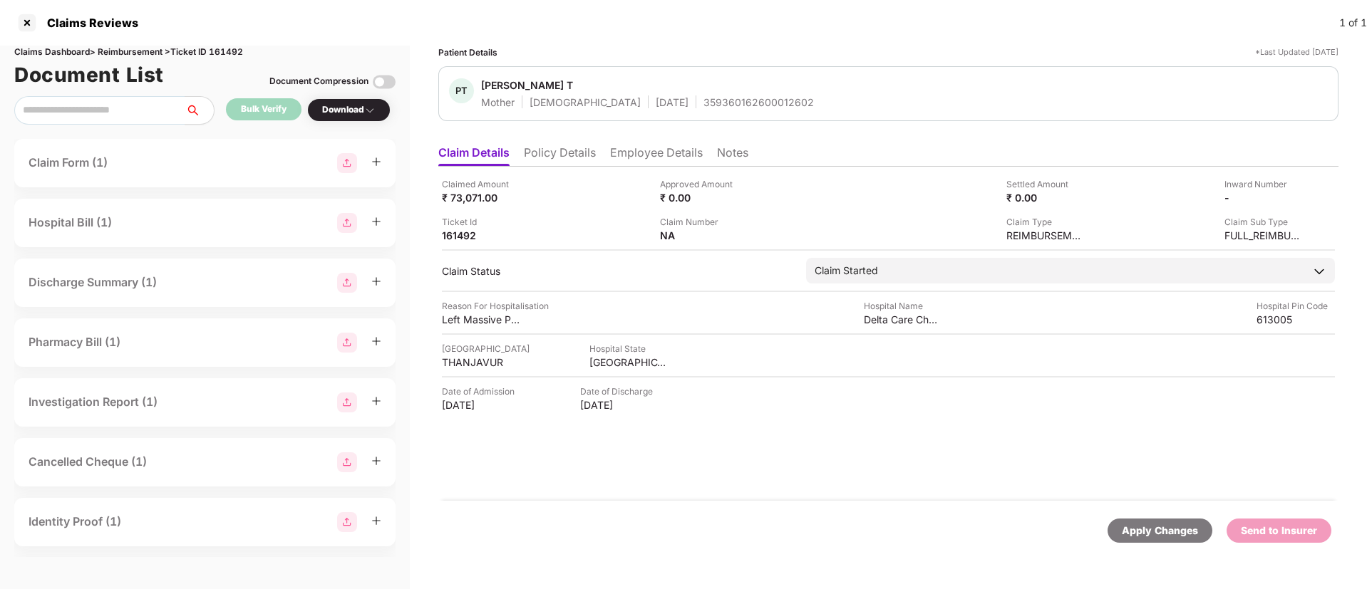
click at [657, 153] on li "Employee Details" at bounding box center [656, 155] width 93 height 21
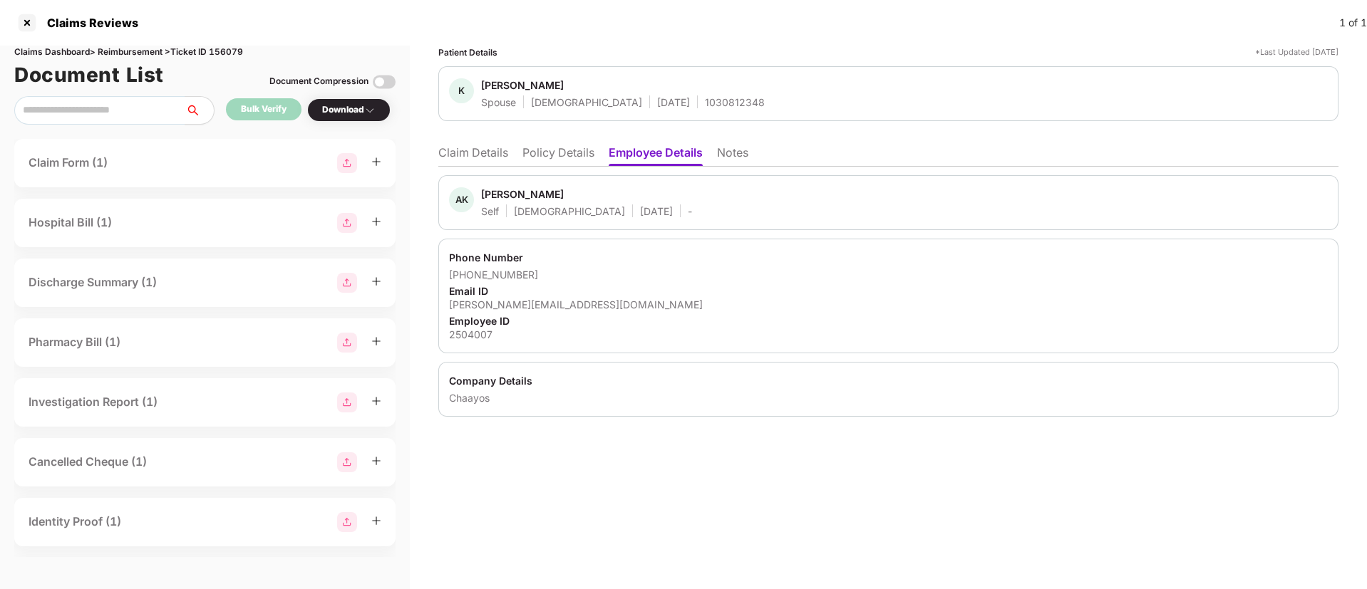
click at [492, 167] on div "AK [PERSON_NAME] Self [DEMOGRAPHIC_DATA] [DATE] - Phone Number [PHONE_NUMBER] E…" at bounding box center [888, 292] width 900 height 250
click at [475, 157] on li "Claim Details" at bounding box center [473, 155] width 70 height 21
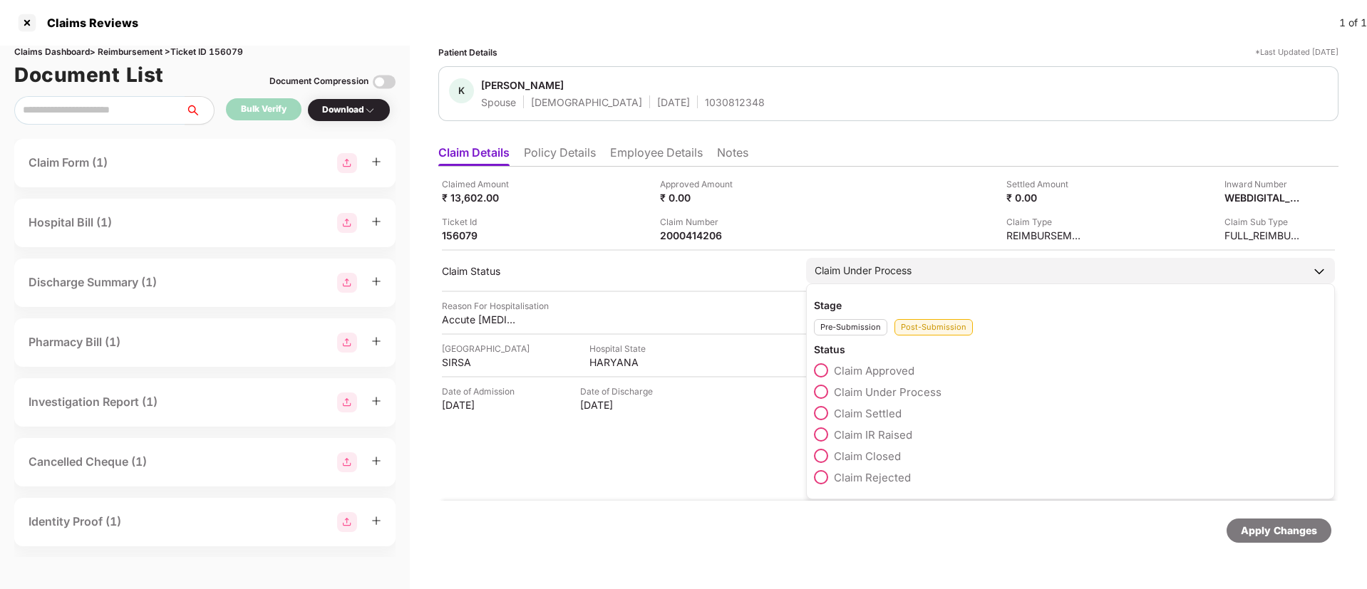
click at [823, 413] on span at bounding box center [821, 413] width 14 height 14
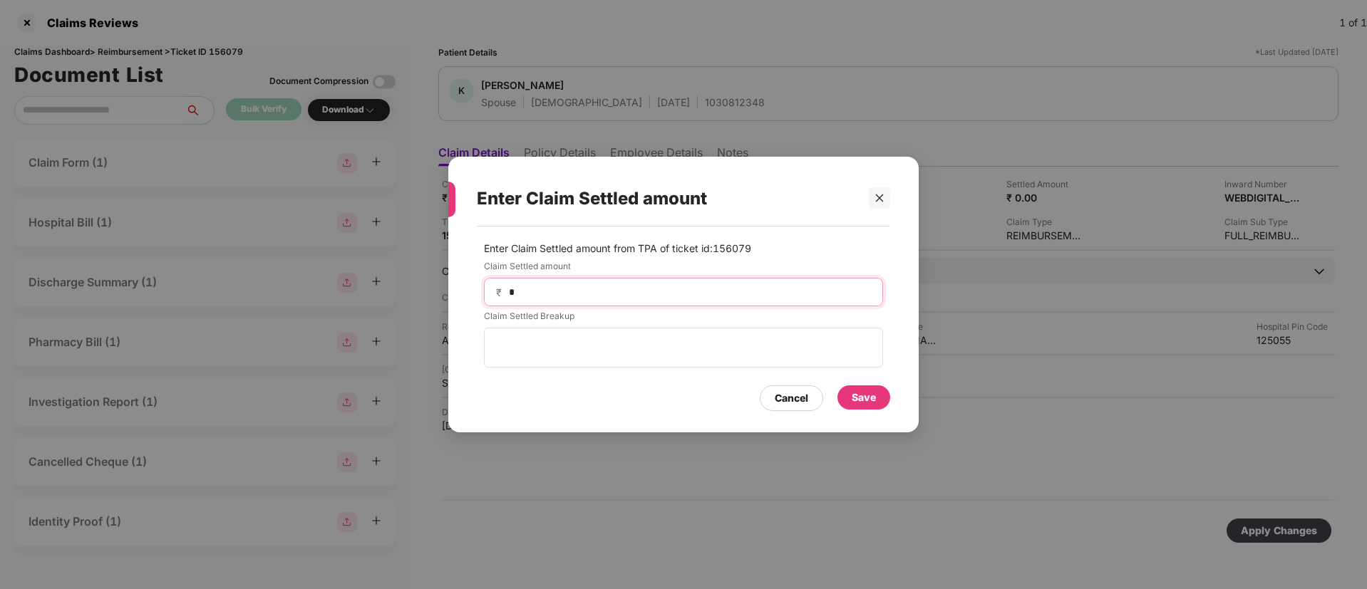
click at [547, 294] on input "*" at bounding box center [688, 292] width 363 height 15
type input "*****"
click at [857, 388] on div "Save" at bounding box center [863, 398] width 53 height 24
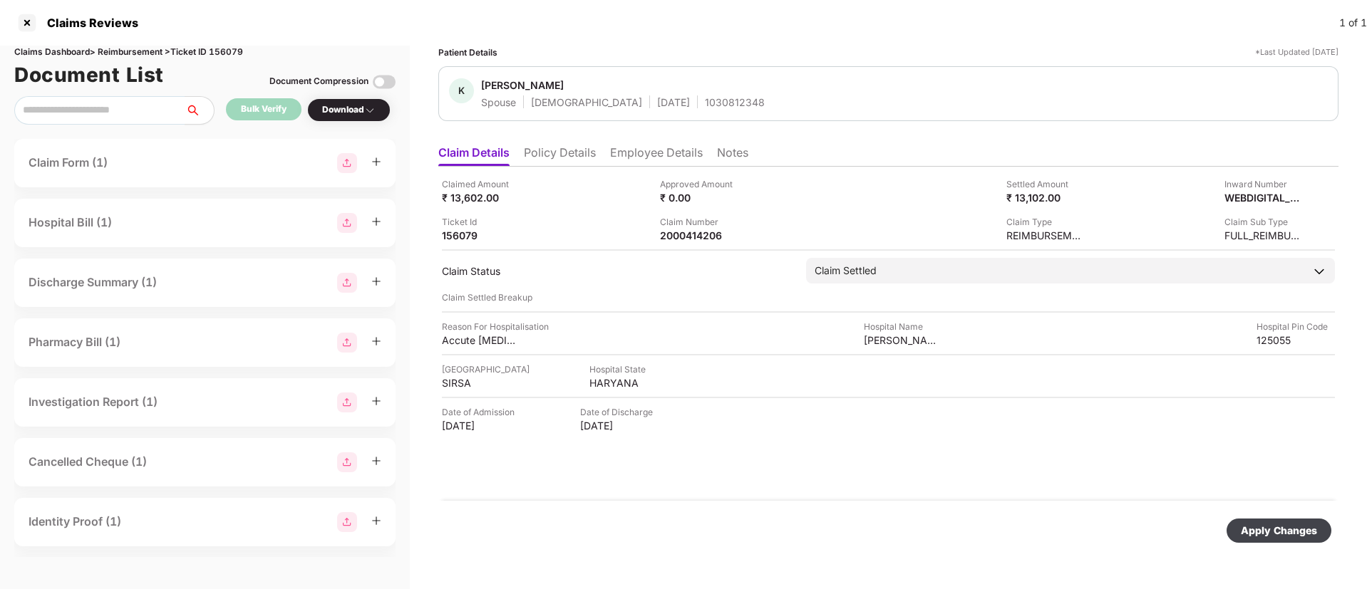
click at [1274, 525] on div "Apply Changes" at bounding box center [1279, 531] width 76 height 16
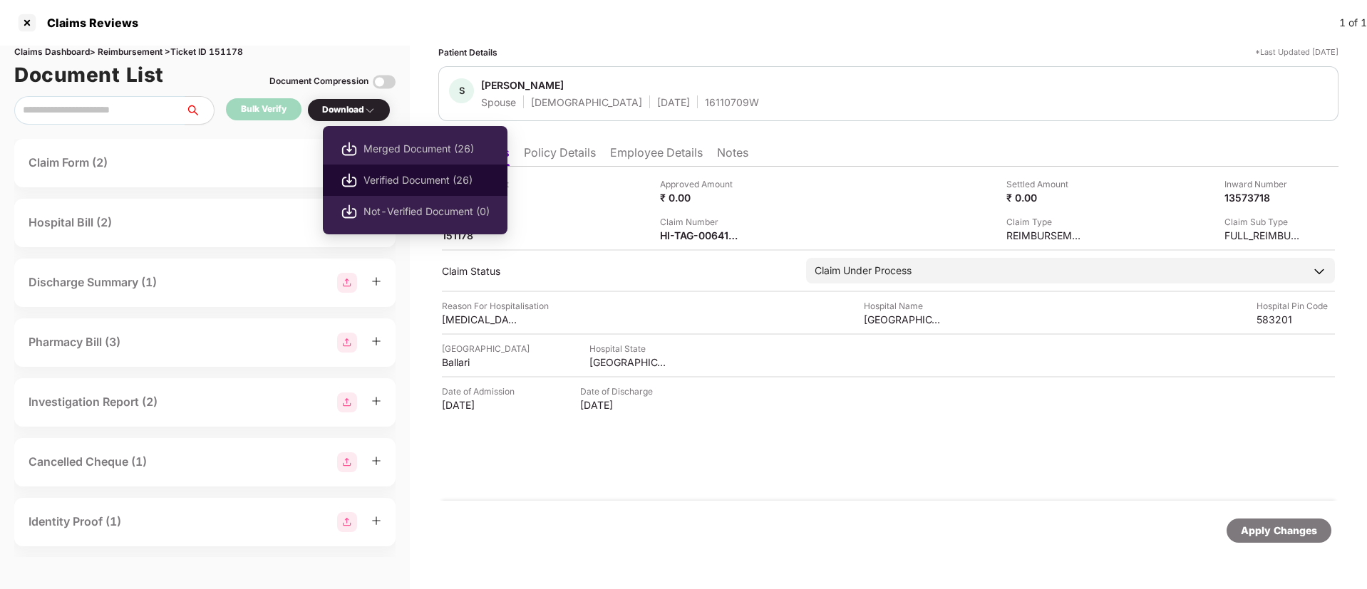
click at [409, 186] on span "Verified Document (26)" at bounding box center [426, 180] width 126 height 16
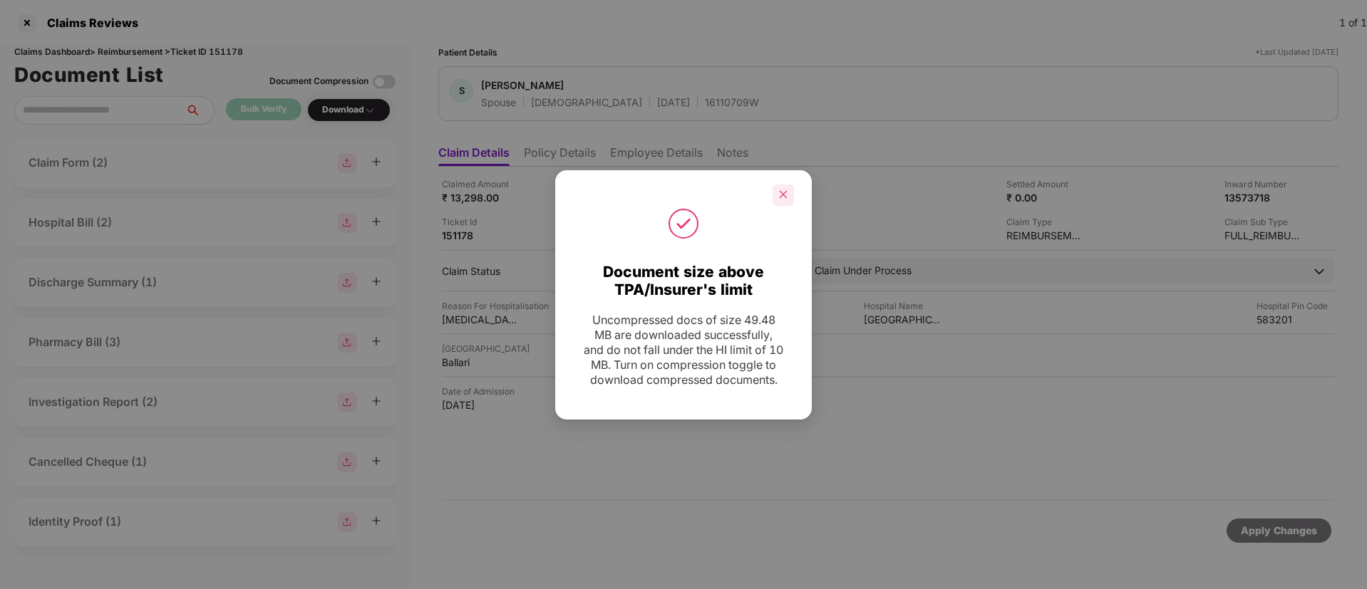
click at [788, 190] on icon "close" at bounding box center [783, 195] width 10 height 10
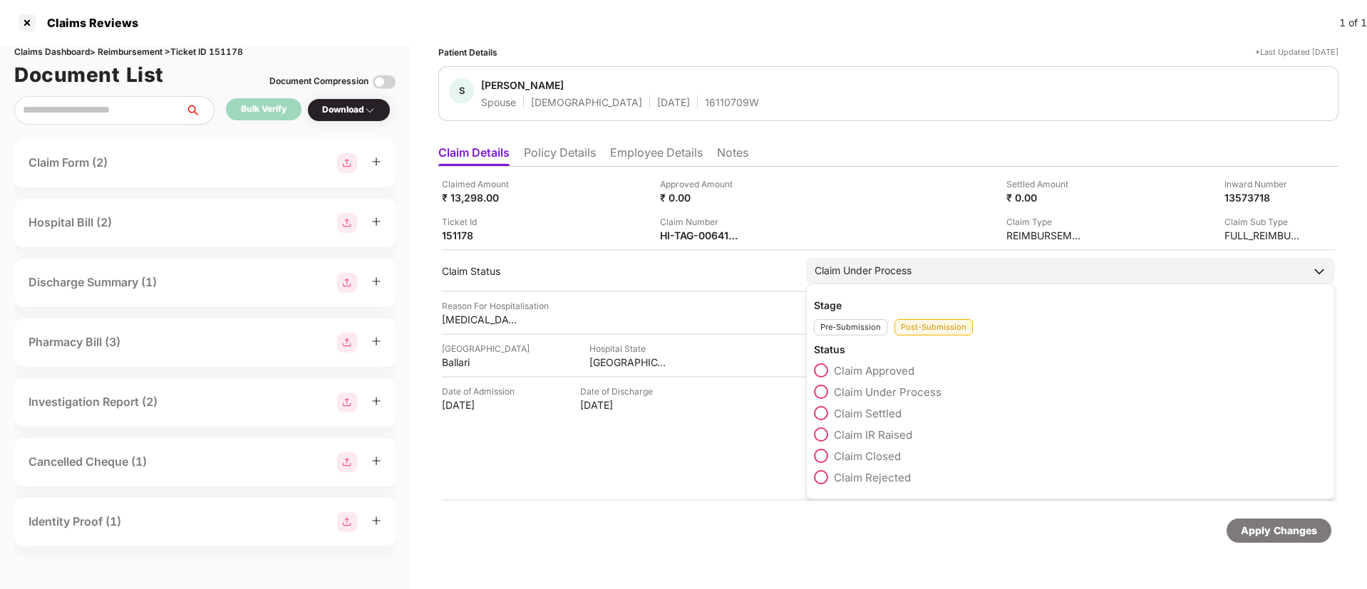
click at [820, 420] on span at bounding box center [821, 413] width 14 height 14
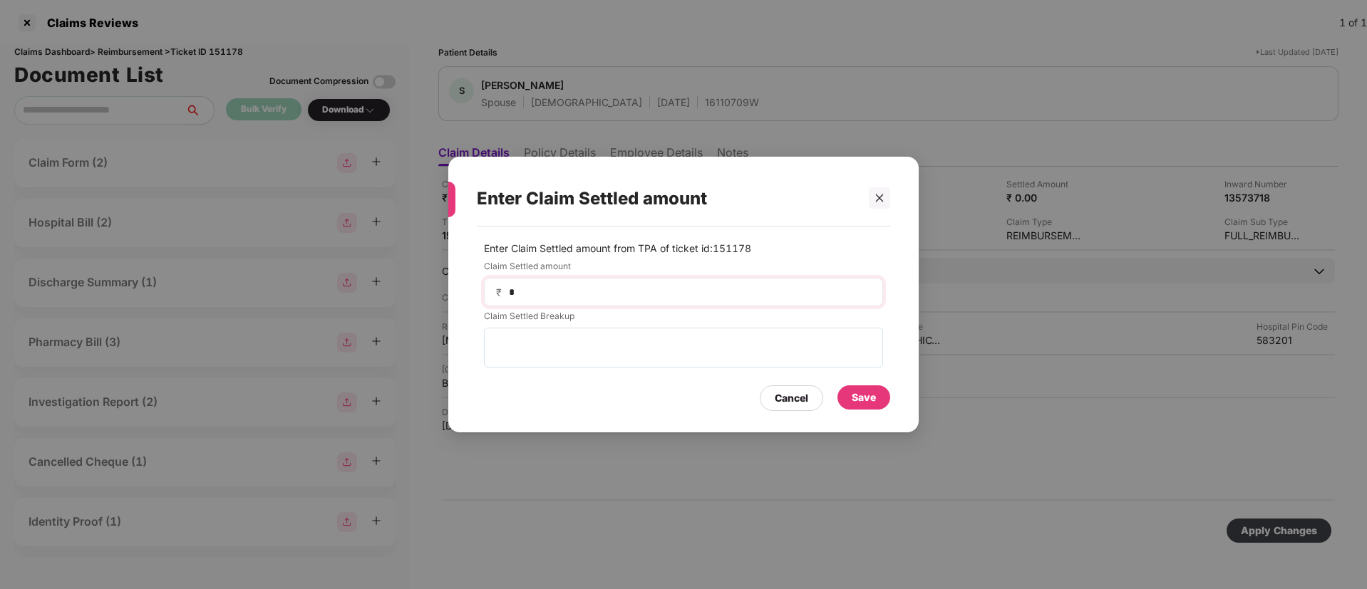
click at [562, 282] on div "₹ *" at bounding box center [683, 292] width 399 height 29
click at [552, 282] on div "₹ *" at bounding box center [683, 292] width 399 height 29
click at [544, 289] on input "*" at bounding box center [688, 292] width 363 height 15
type input "****"
click at [859, 396] on div "Save" at bounding box center [864, 398] width 24 height 16
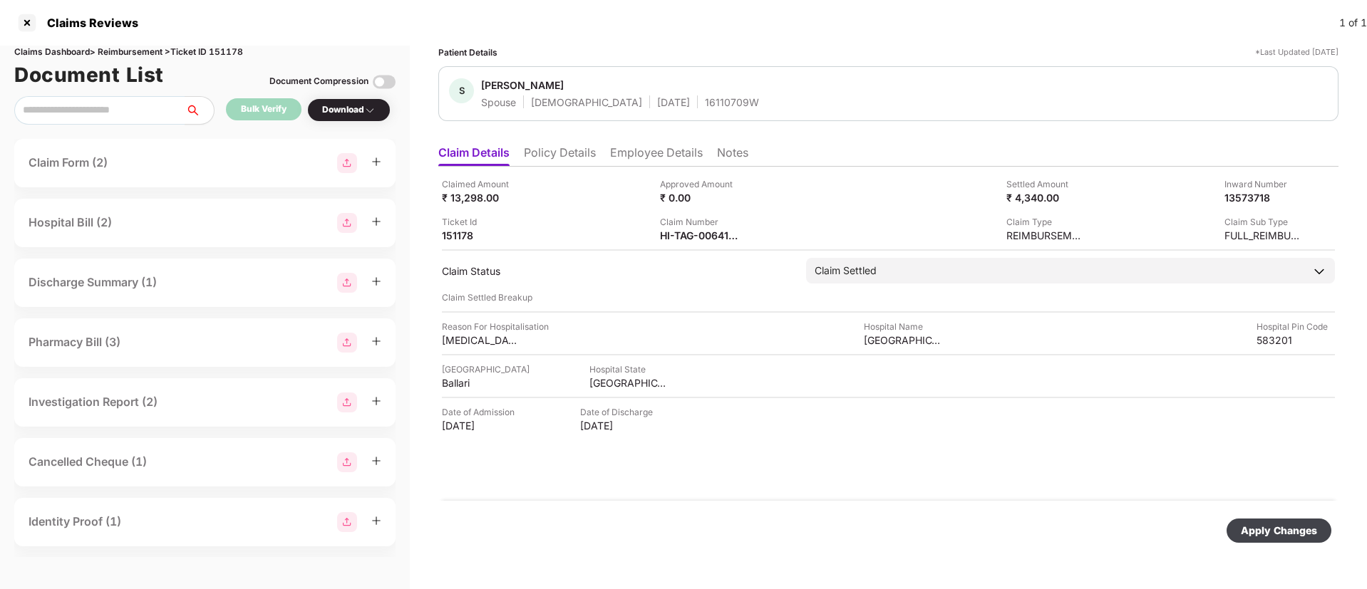
click at [1269, 525] on div "Apply Changes" at bounding box center [1279, 531] width 76 height 16
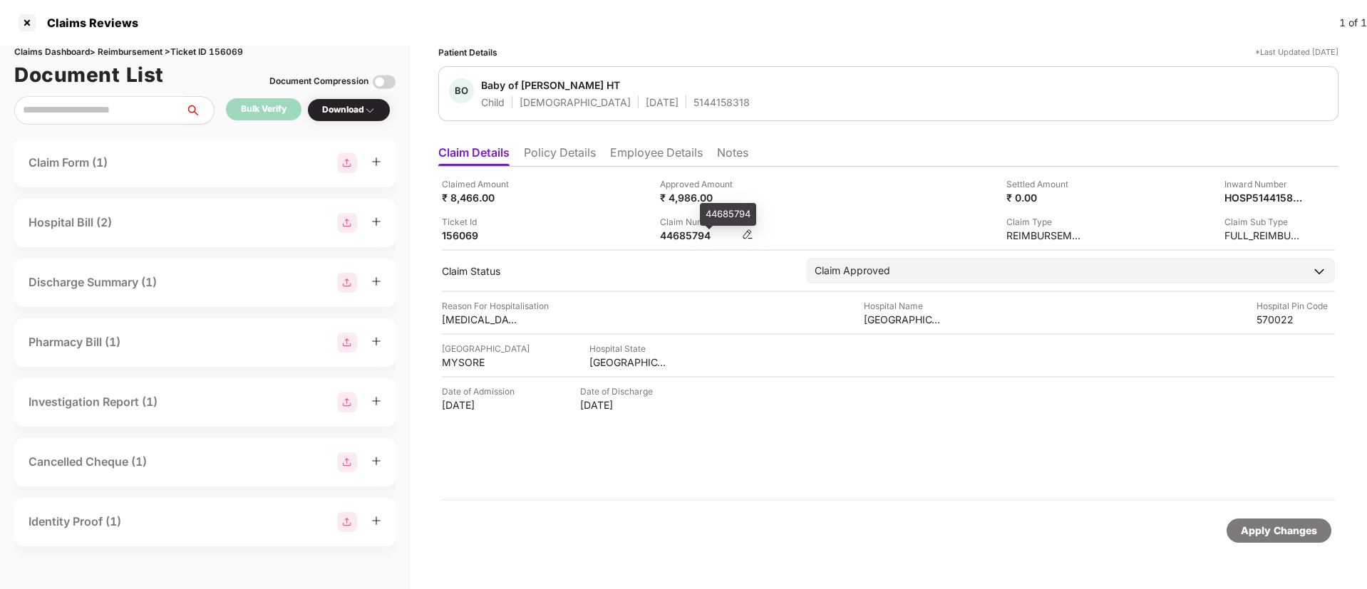
click at [672, 237] on div "44685794" at bounding box center [699, 236] width 78 height 14
copy div "44685794"
click at [705, 105] on div "IL22240594201" at bounding box center [743, 102] width 76 height 14
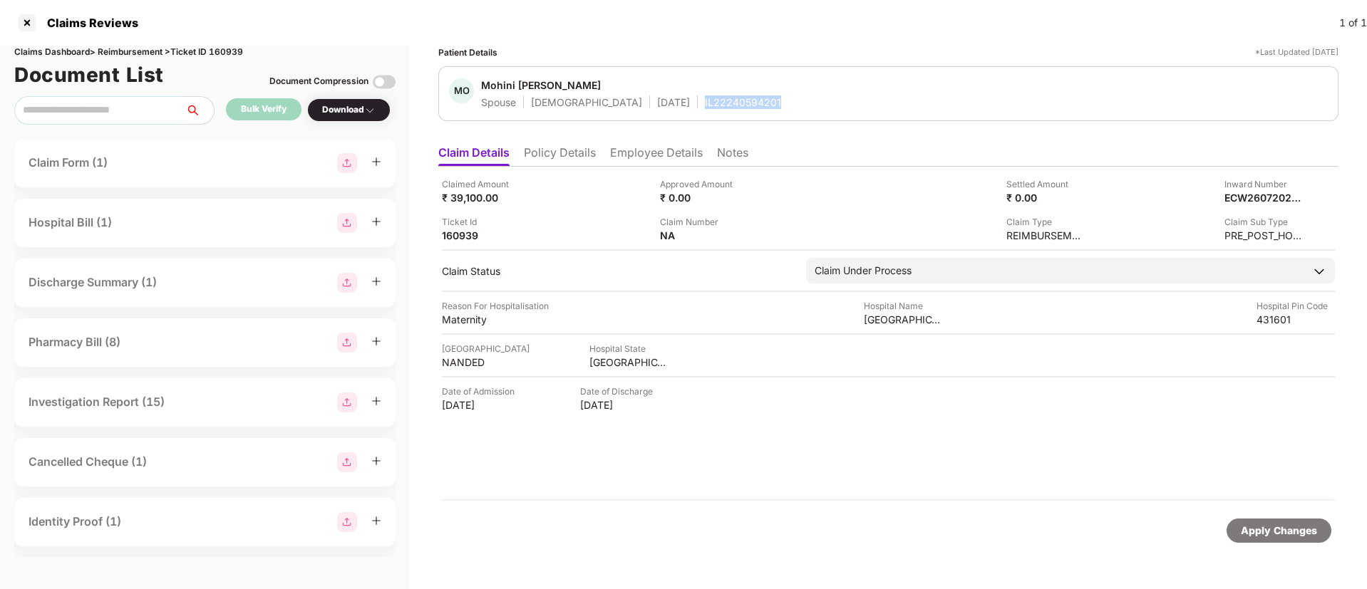
copy div "IL22240594201"
click at [638, 160] on li "Employee Details" at bounding box center [656, 155] width 93 height 21
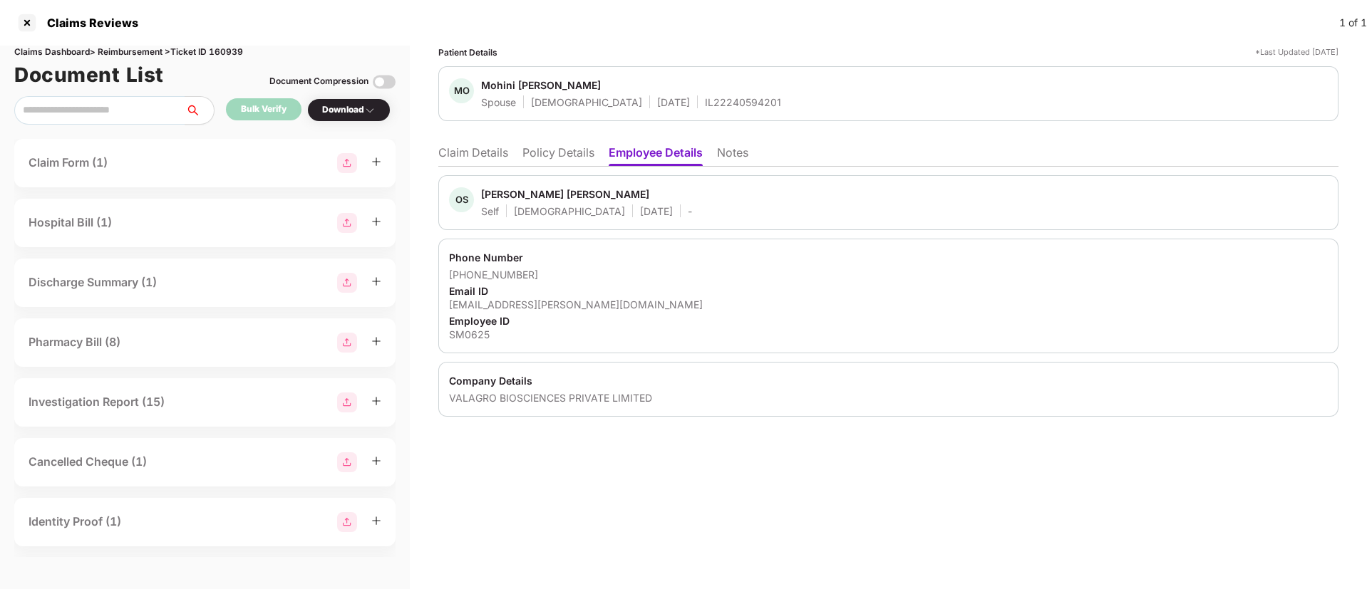
click at [475, 156] on li "Claim Details" at bounding box center [473, 155] width 70 height 21
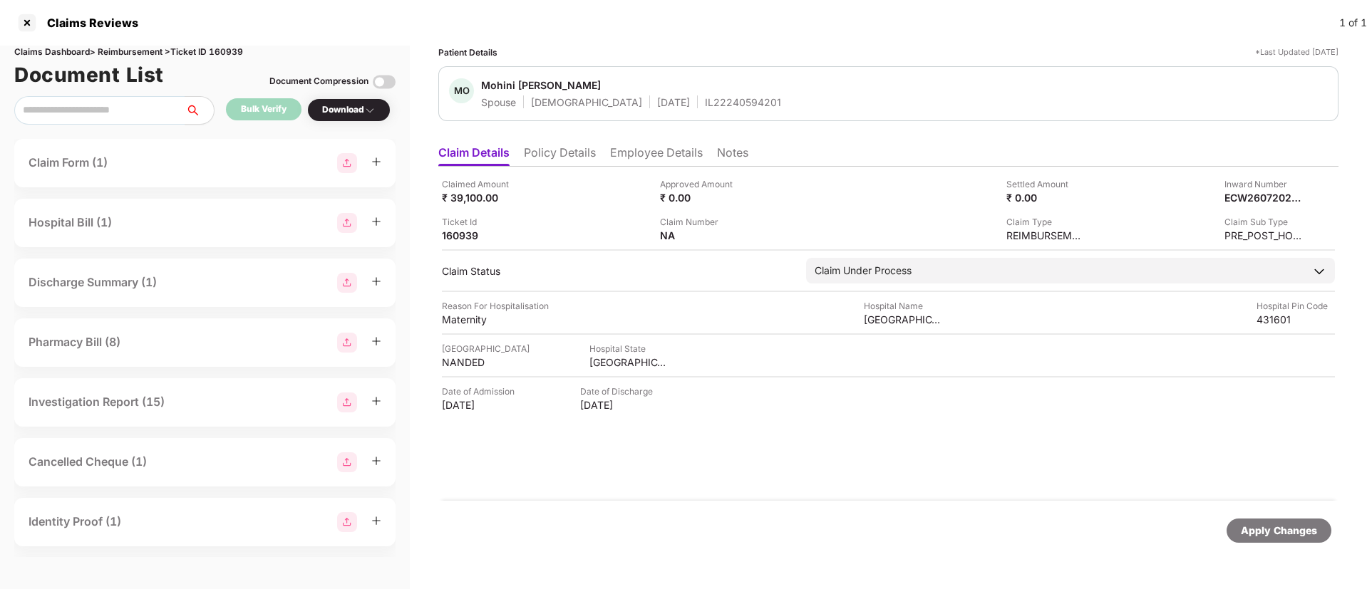
click at [557, 155] on li "Policy Details" at bounding box center [560, 155] width 72 height 21
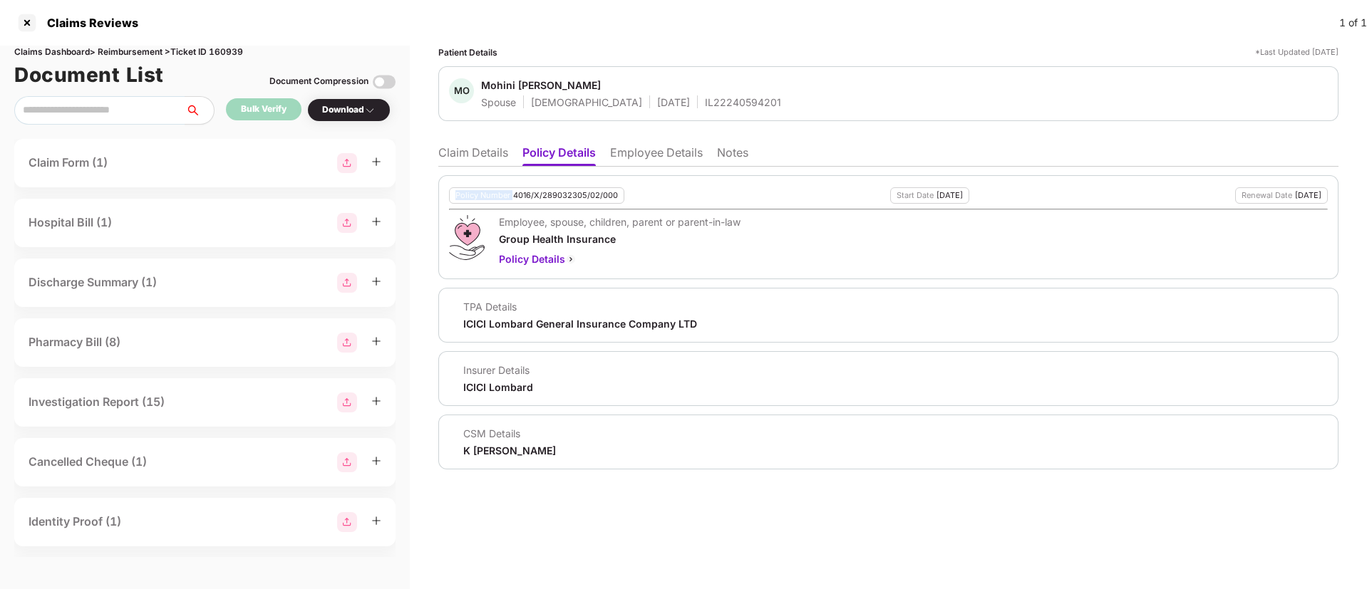
drag, startPoint x: 514, startPoint y: 194, endPoint x: 618, endPoint y: 207, distance: 104.8
click at [618, 207] on div "Policy Number 4016/X/289032305/02/000 Start Date [DATE] Renewal Date [DATE] Emp…" at bounding box center [888, 227] width 900 height 104
drag, startPoint x: 512, startPoint y: 194, endPoint x: 616, endPoint y: 200, distance: 105.0
click at [616, 200] on div "Policy Number 4016/X/289032305/02/000" at bounding box center [536, 195] width 175 height 16
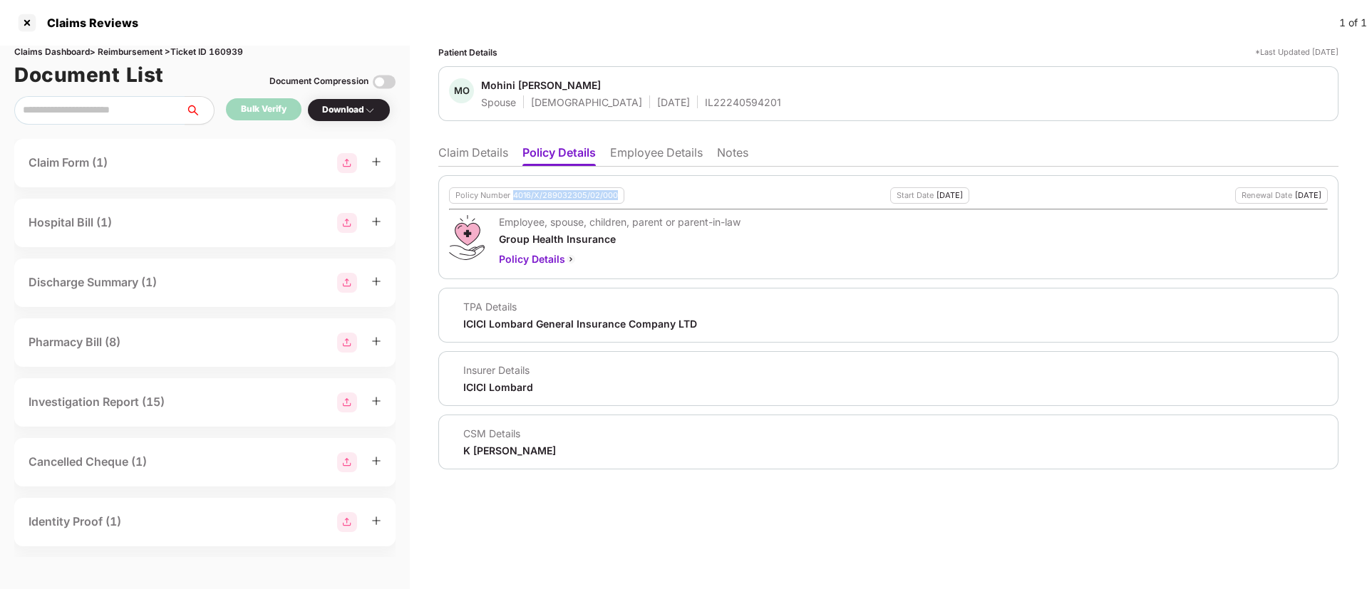
copy div "4016/X/289032305/02/000"
click at [705, 108] on div "IL22240594201" at bounding box center [743, 102] width 76 height 14
copy div "IL22240594201"
click at [461, 158] on li "Claim Details" at bounding box center [473, 155] width 70 height 21
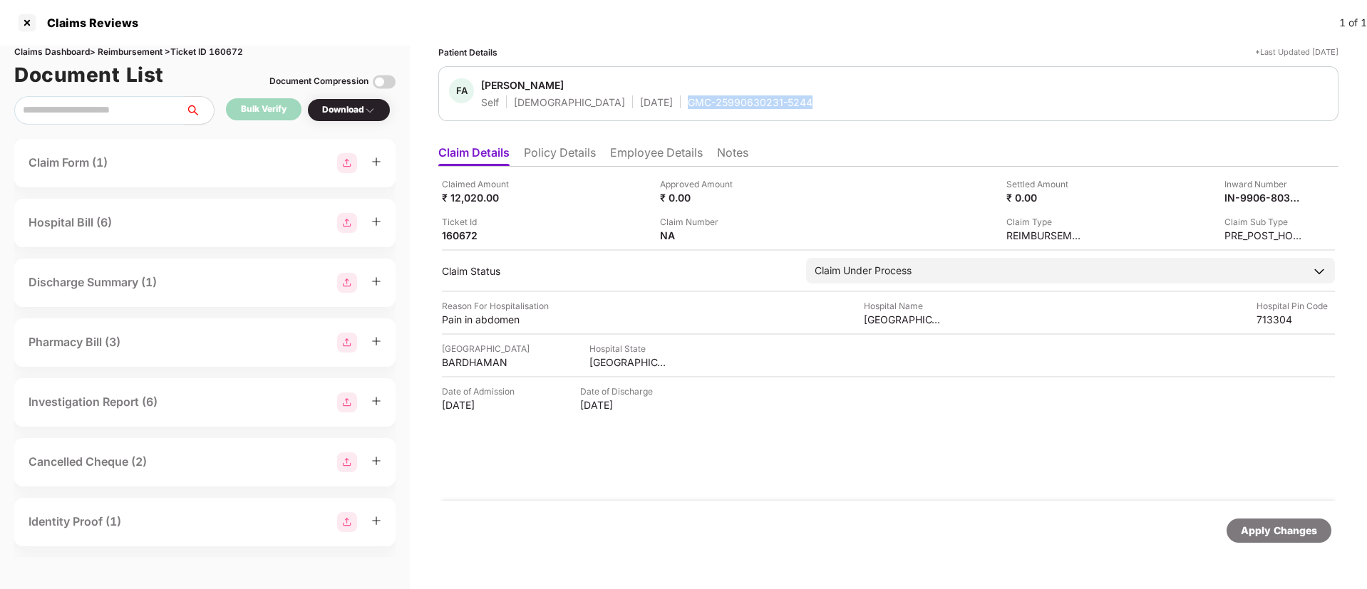
drag, startPoint x: 627, startPoint y: 100, endPoint x: 759, endPoint y: 105, distance: 131.9
click at [759, 105] on div "FA [PERSON_NAME] Self [DEMOGRAPHIC_DATA] [DATE] GMC-25990630231-5244" at bounding box center [888, 93] width 879 height 31
copy div "GMC-25990630231-5244"
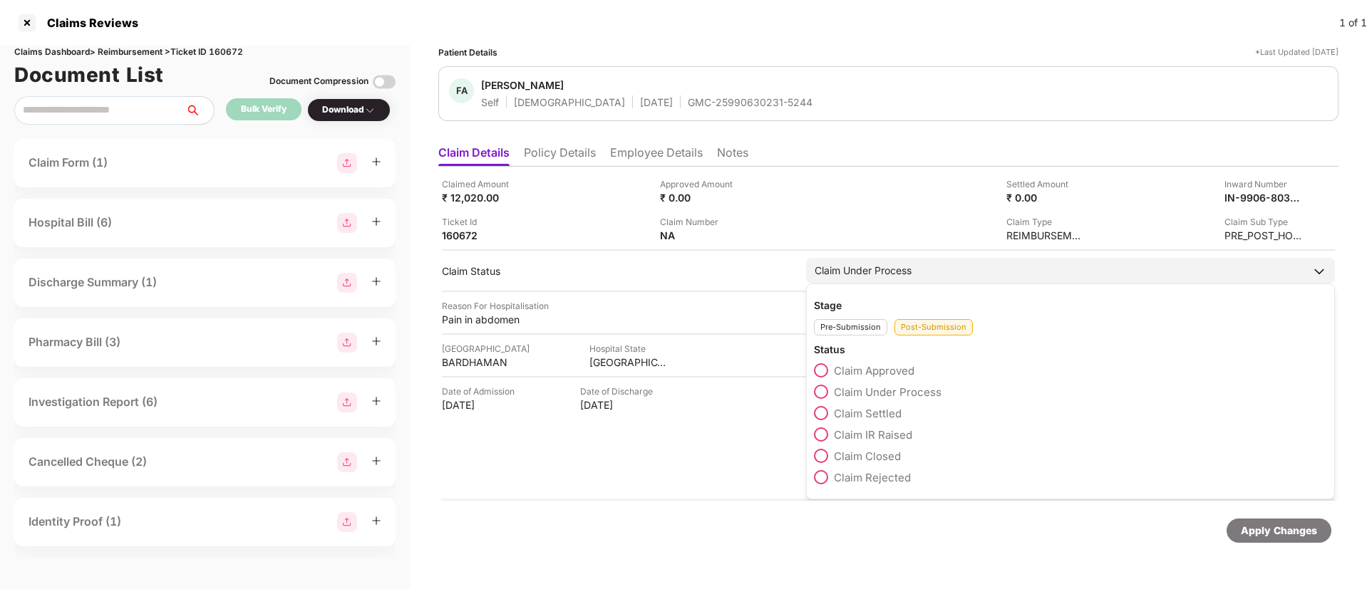
click at [825, 408] on span at bounding box center [821, 413] width 14 height 14
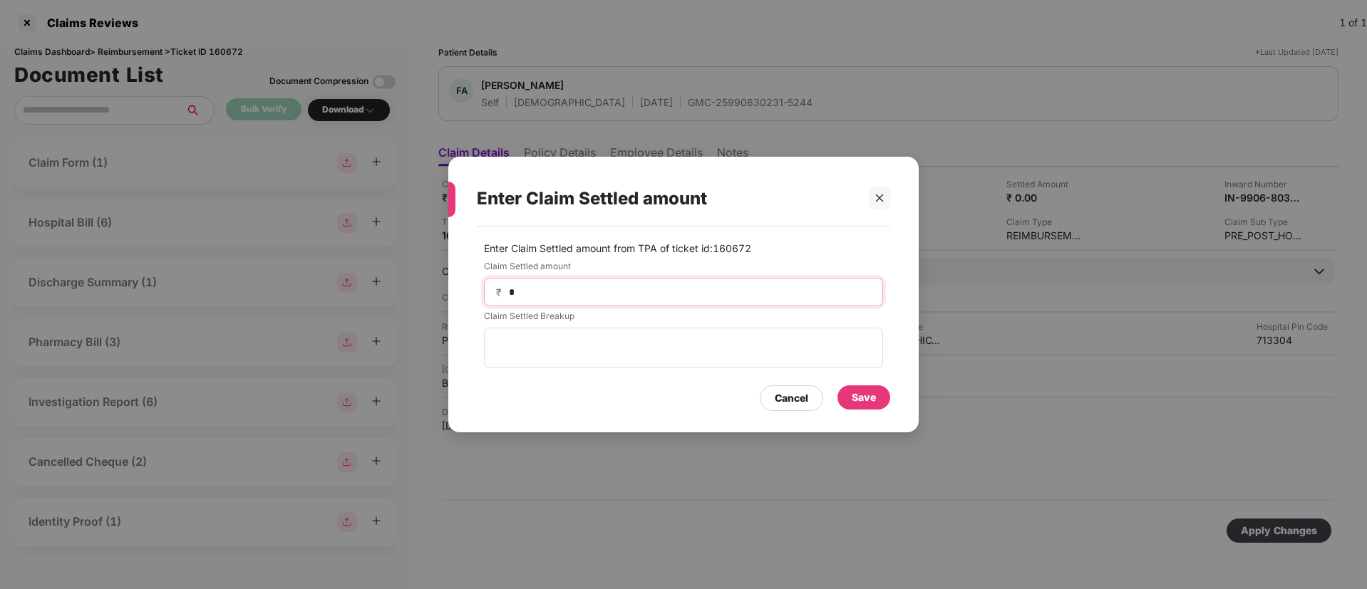
click at [574, 293] on input "*" at bounding box center [688, 292] width 363 height 15
type input "*****"
click at [873, 401] on div "Save" at bounding box center [864, 398] width 24 height 16
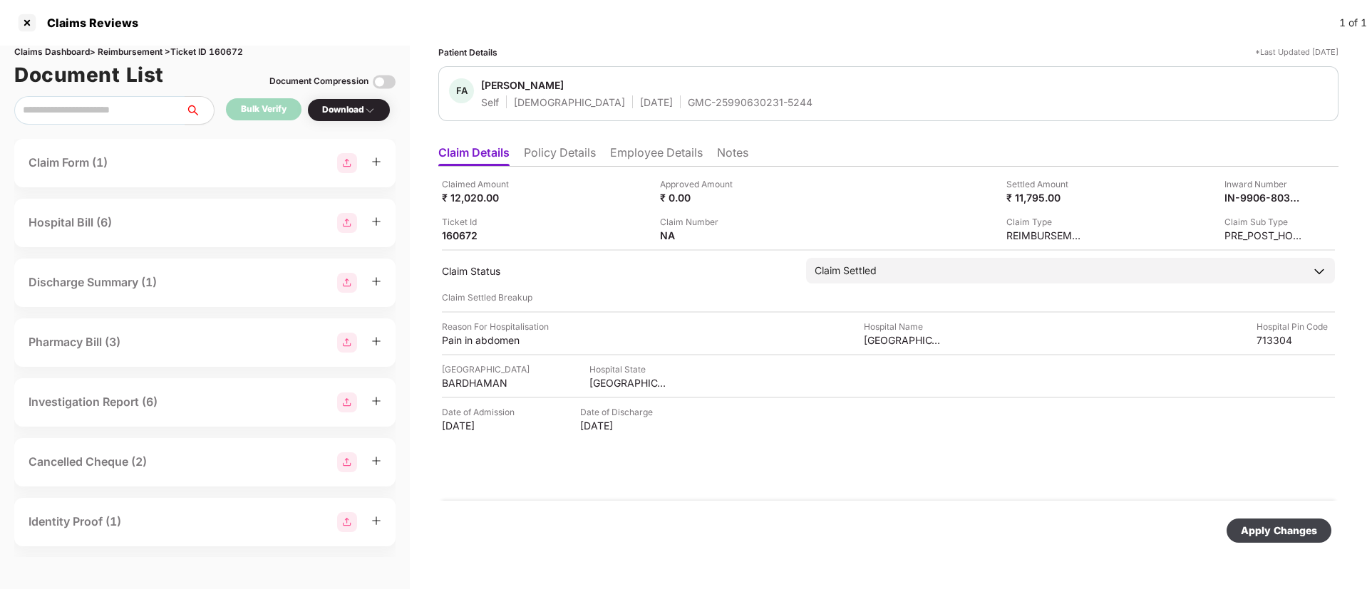
click at [1280, 535] on div "Apply Changes" at bounding box center [1279, 531] width 76 height 16
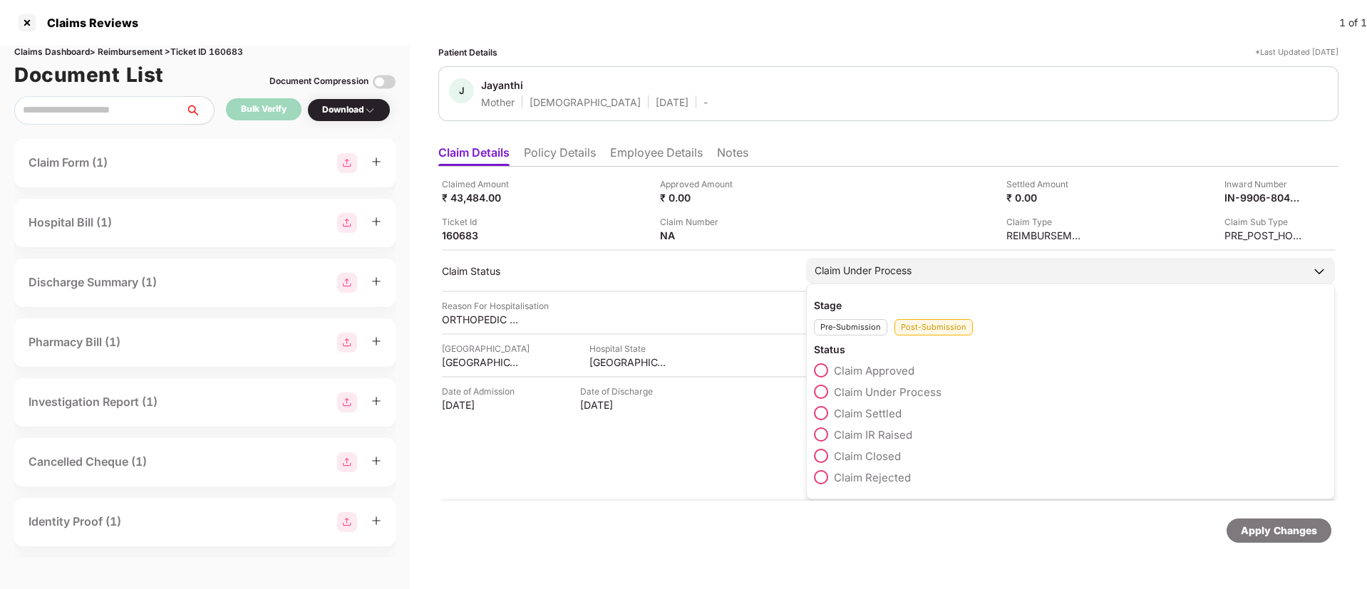
click at [830, 416] on label "Claim Settled" at bounding box center [858, 413] width 88 height 14
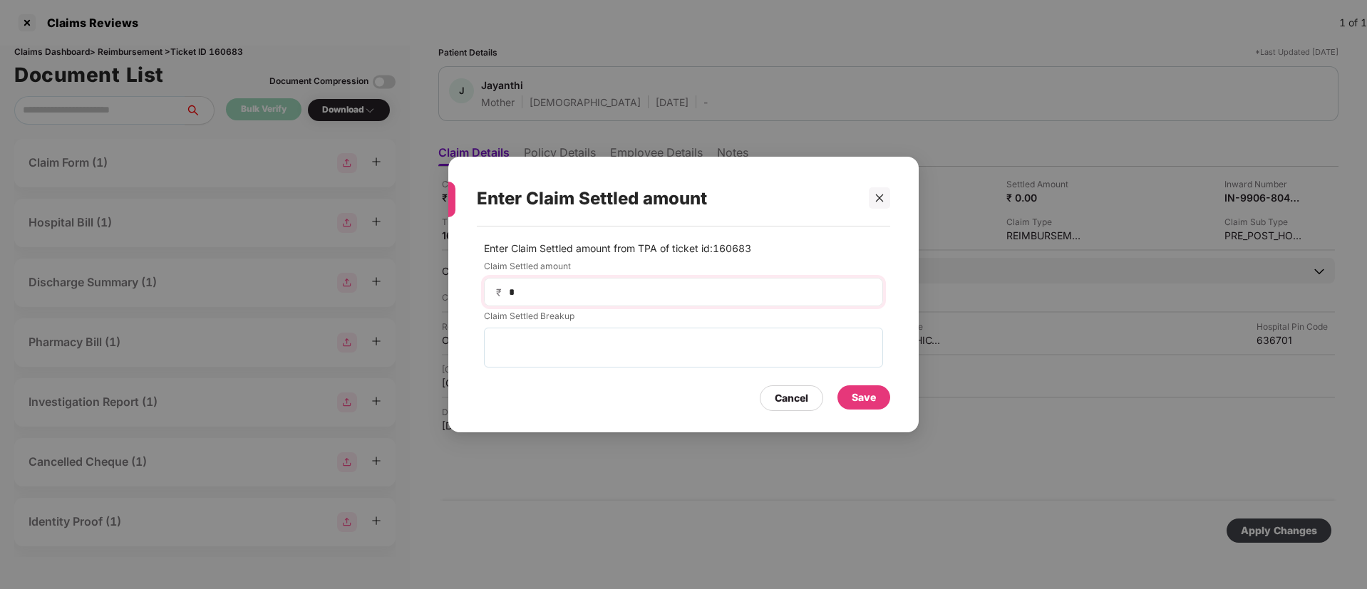
click at [550, 300] on div "₹ *" at bounding box center [683, 292] width 399 height 29
click at [532, 289] on input "*" at bounding box center [688, 292] width 363 height 15
type input "*****"
click at [871, 399] on div "Save" at bounding box center [864, 398] width 24 height 16
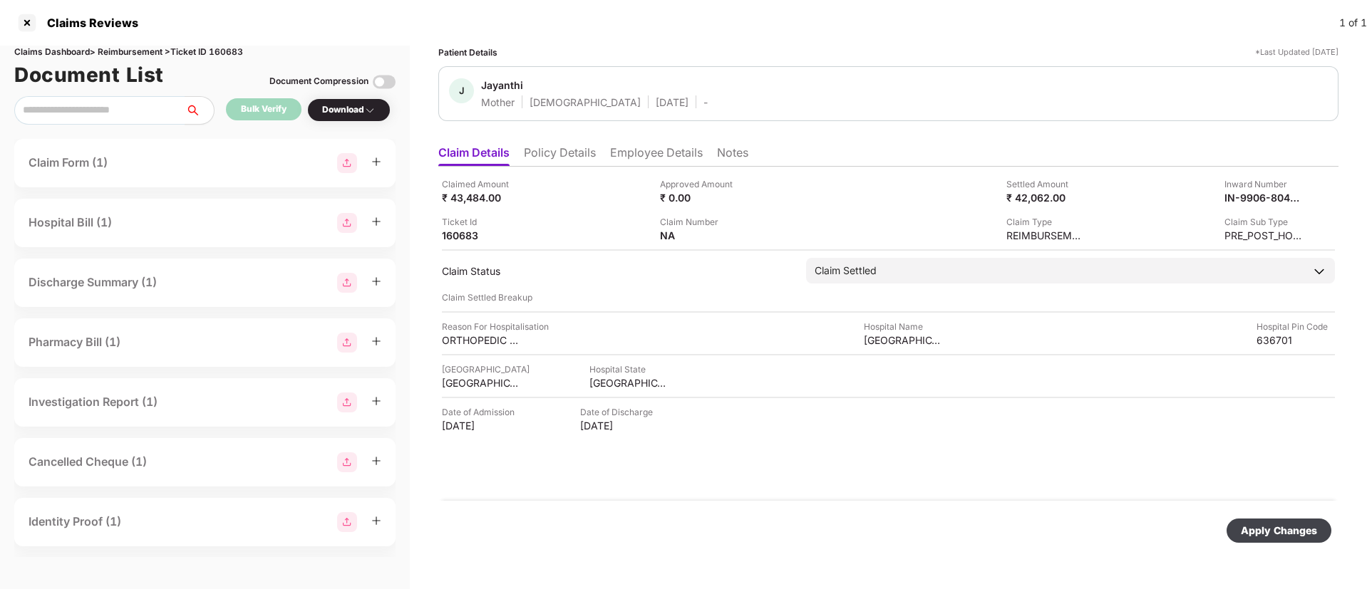
click at [1282, 530] on div "Apply Changes" at bounding box center [1279, 531] width 76 height 16
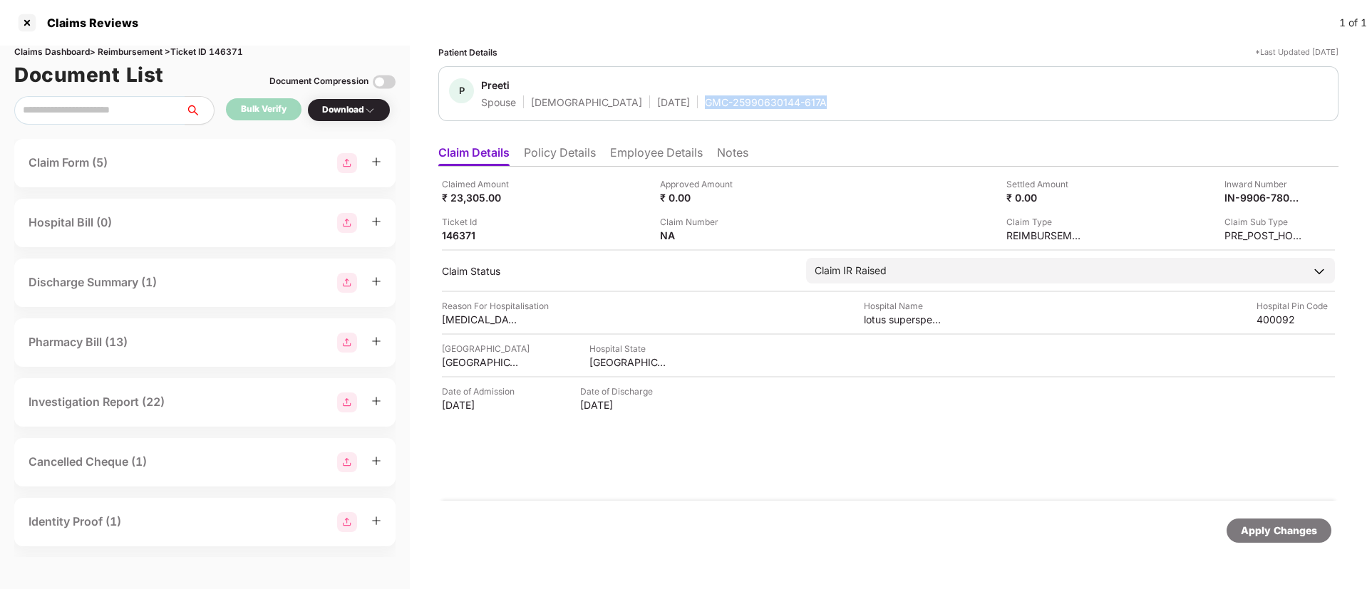
drag, startPoint x: 654, startPoint y: 103, endPoint x: 782, endPoint y: 119, distance: 129.2
click at [782, 119] on div "P Preeti Spouse [DEMOGRAPHIC_DATA] [DATE] GMC-25990630144-617A" at bounding box center [888, 93] width 900 height 55
copy div "GMC-25990630144-617A"
